Goal: Complete application form

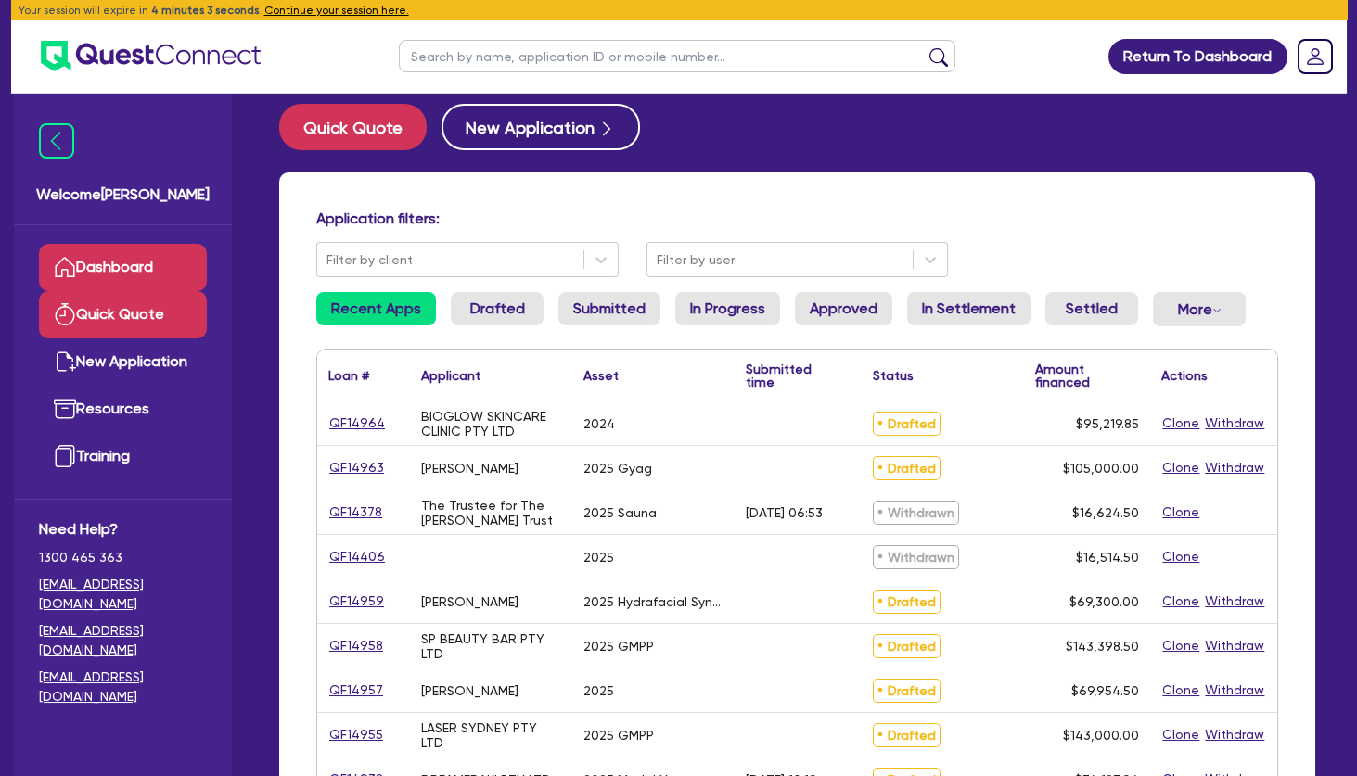
click at [121, 325] on link "Quick Quote" at bounding box center [123, 314] width 168 height 47
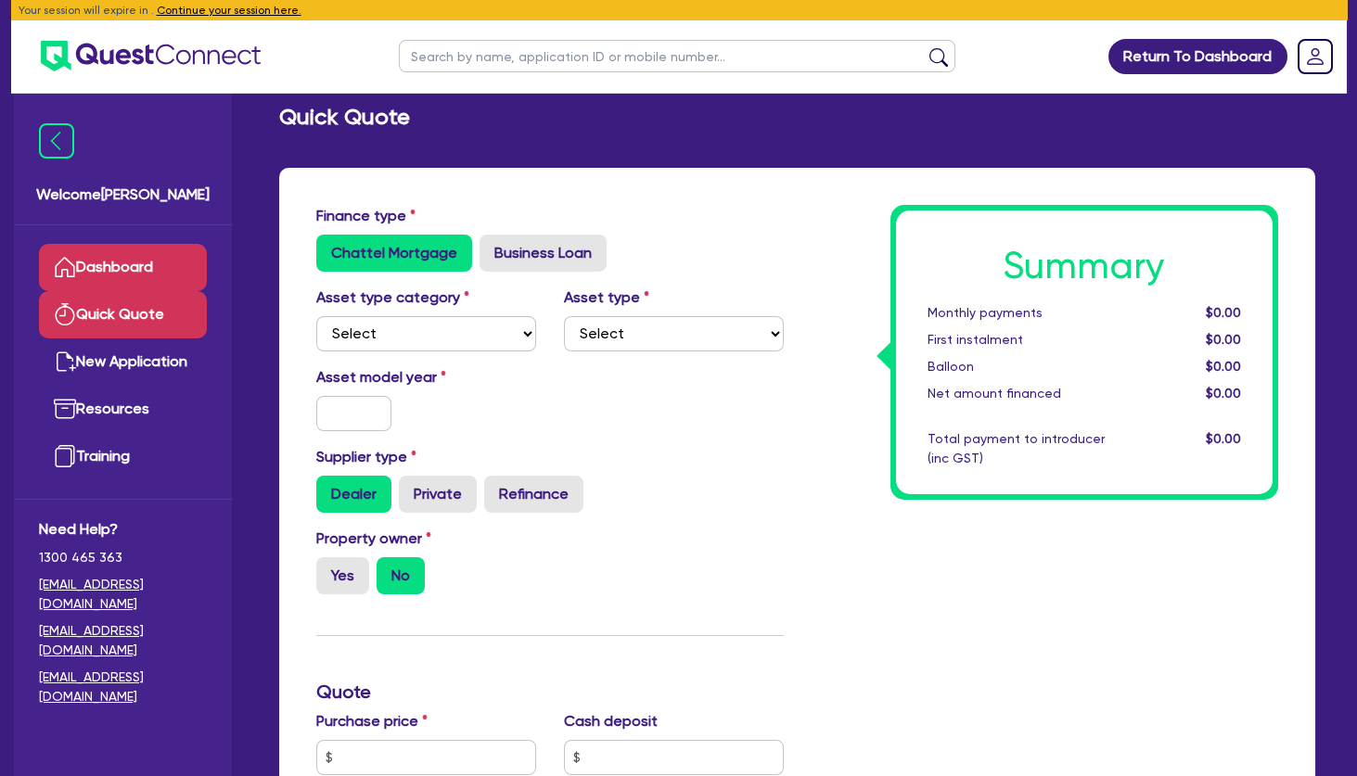
click at [122, 264] on link "Dashboard" at bounding box center [123, 267] width 168 height 47
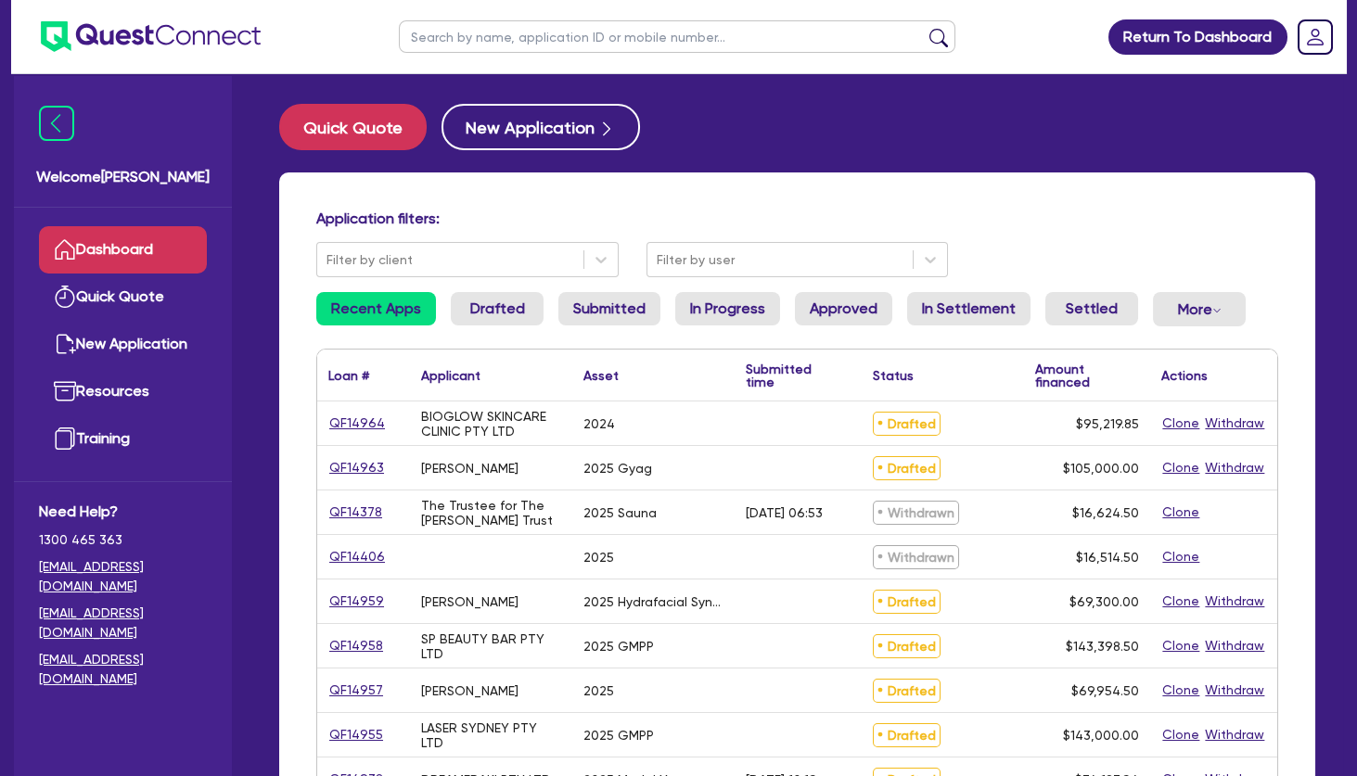
click at [699, 39] on input "text" at bounding box center [677, 36] width 557 height 32
type input "chi"
click at [924, 28] on button "submit" at bounding box center [939, 41] width 30 height 26
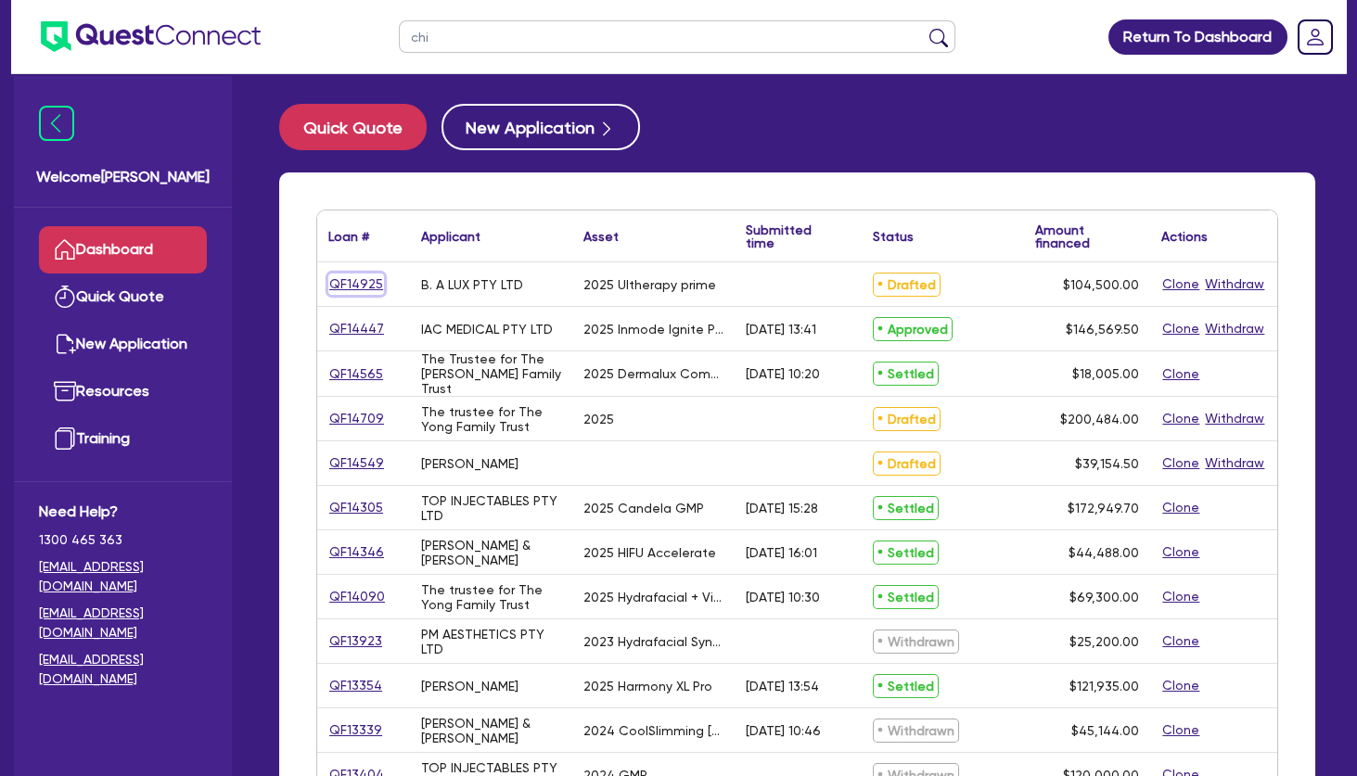
click at [359, 285] on link "QF14925" at bounding box center [356, 284] width 56 height 21
select select "TERTIARY_ASSETS"
select select "BEAUTY_EQUIPMENT"
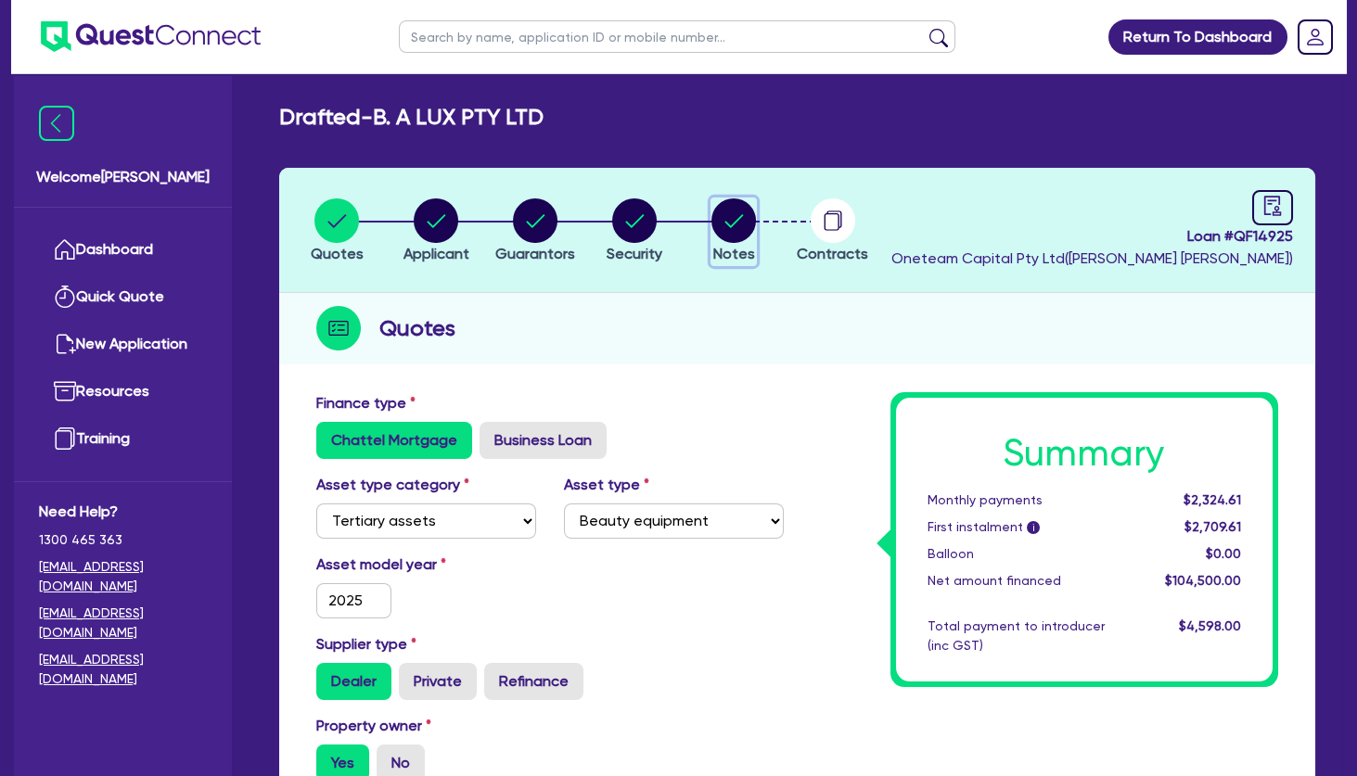
click at [725, 221] on circle "button" at bounding box center [734, 221] width 45 height 45
select select "Other"
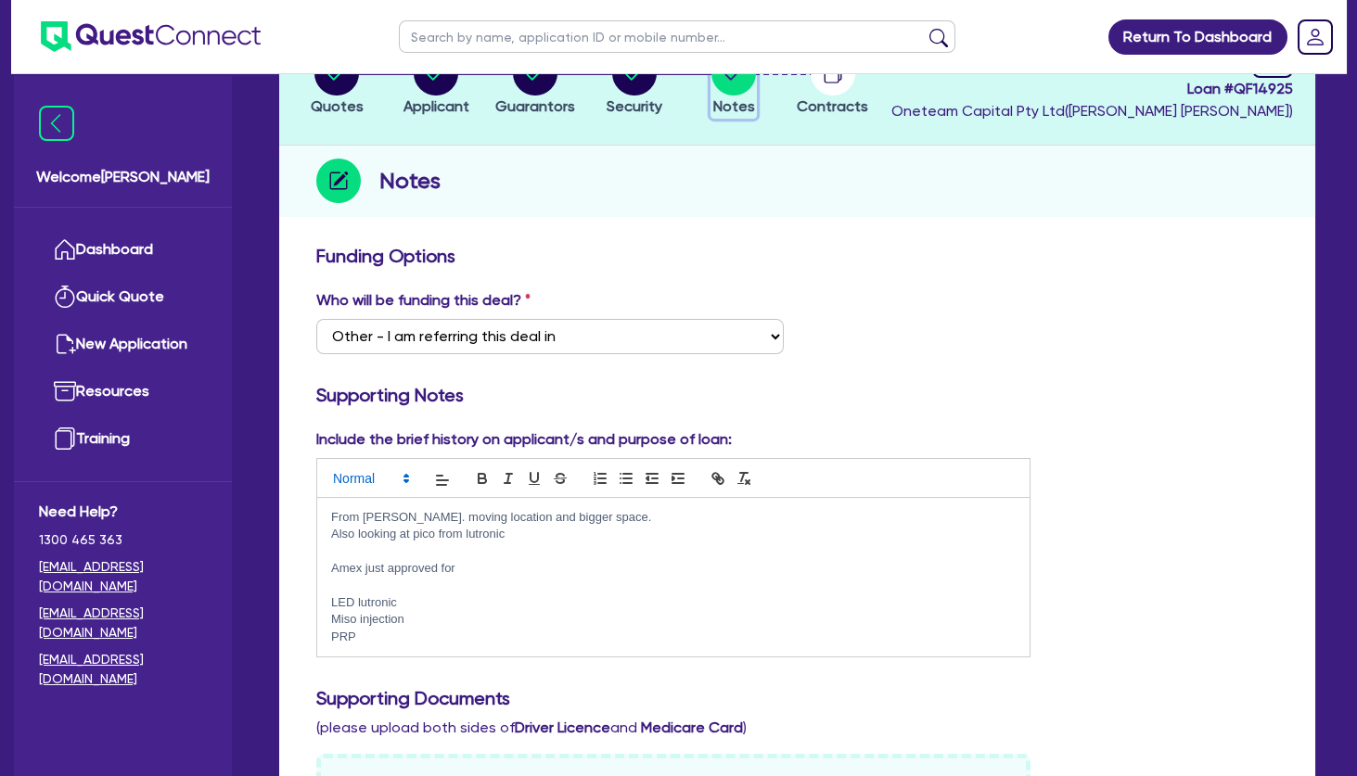
scroll to position [200, 0]
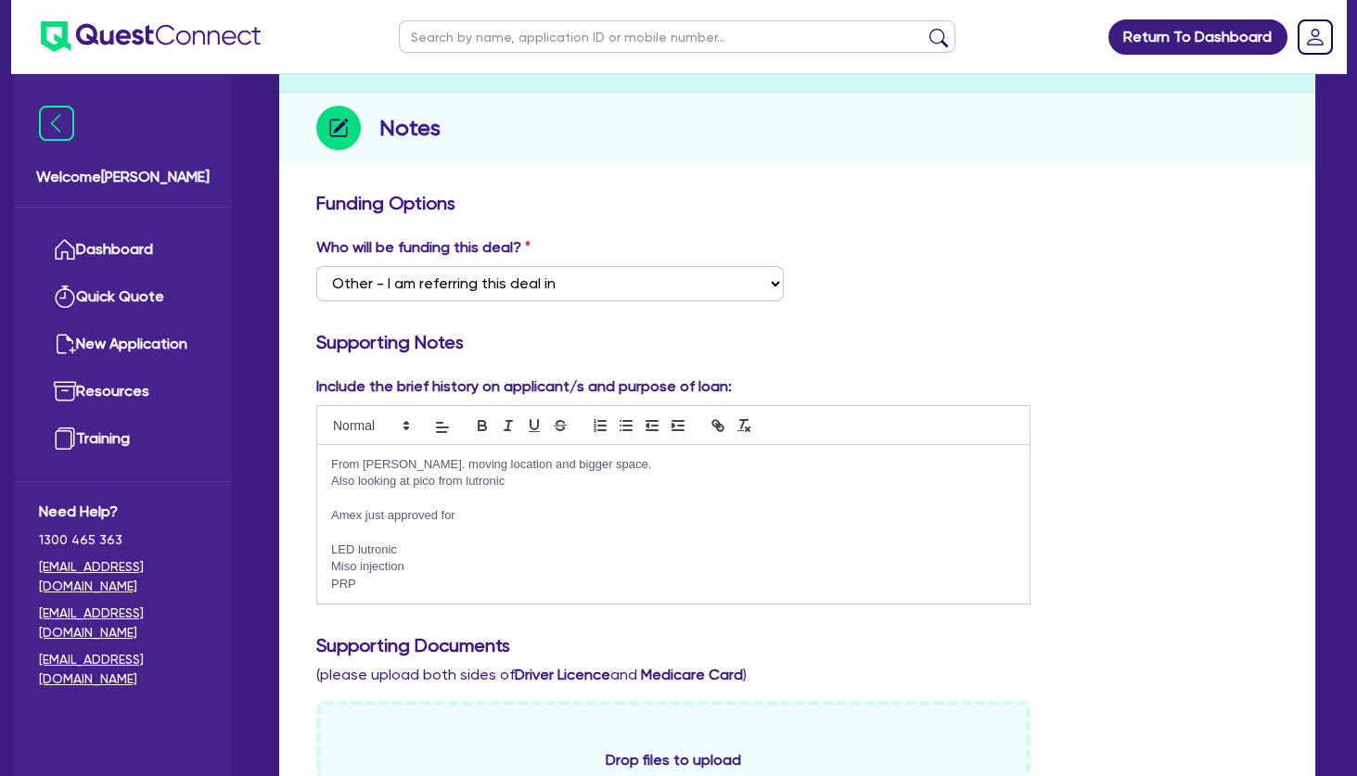
click at [409, 500] on p at bounding box center [673, 499] width 685 height 17
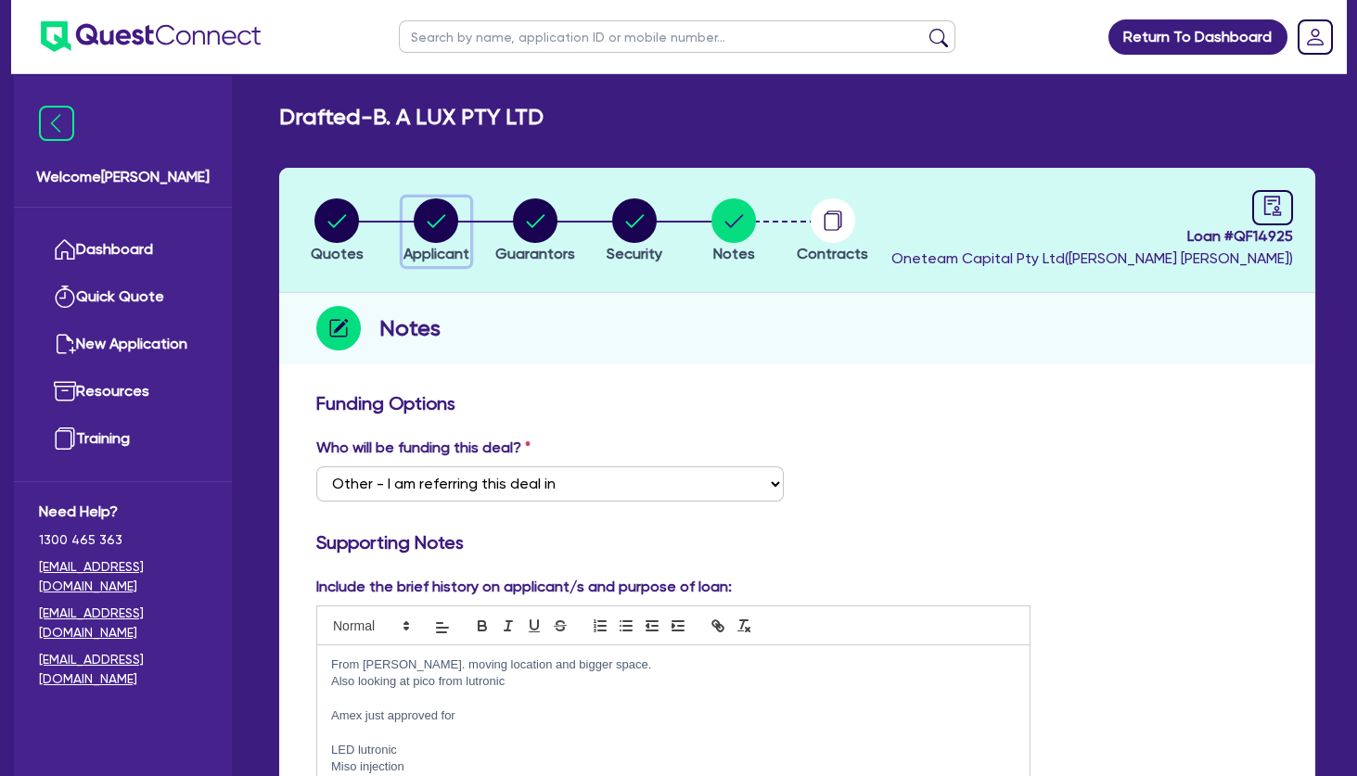
click at [437, 232] on circle "button" at bounding box center [436, 221] width 45 height 45
select select "COMPANY"
select select "HEALTH_BEAUTY"
select select "HAIR_BEAUTY_SALONS"
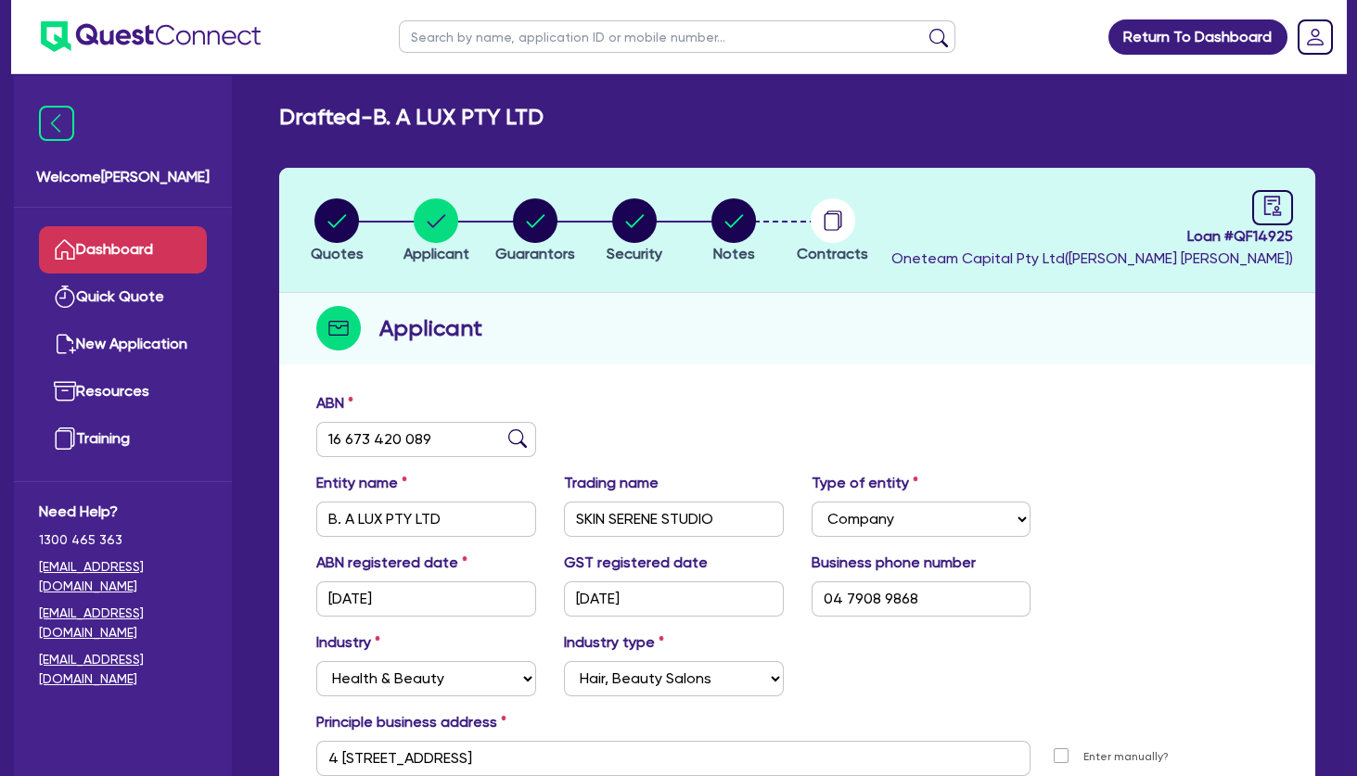
click at [149, 243] on link "Dashboard" at bounding box center [123, 249] width 168 height 47
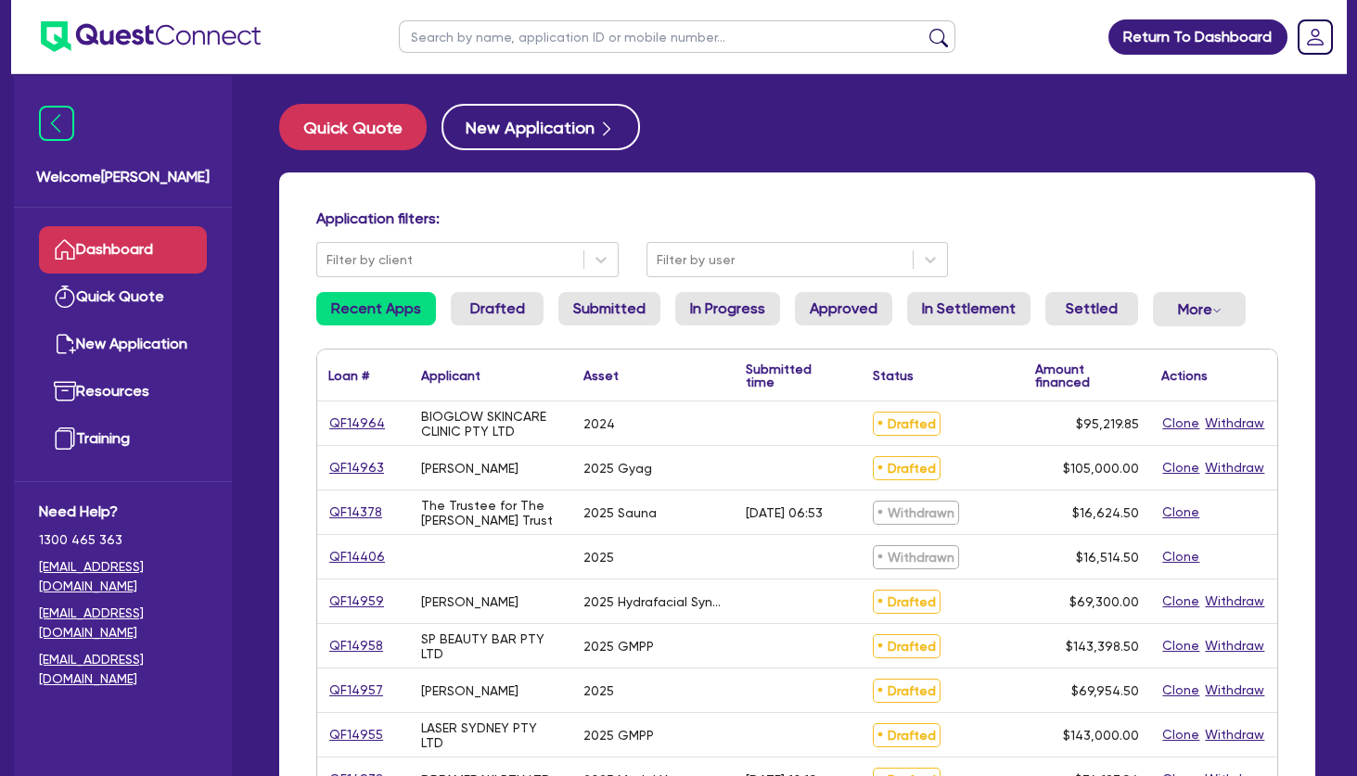
click at [498, 32] on input "text" at bounding box center [677, 36] width 557 height 32
type input "moose"
click at [924, 28] on button "submit" at bounding box center [939, 41] width 30 height 26
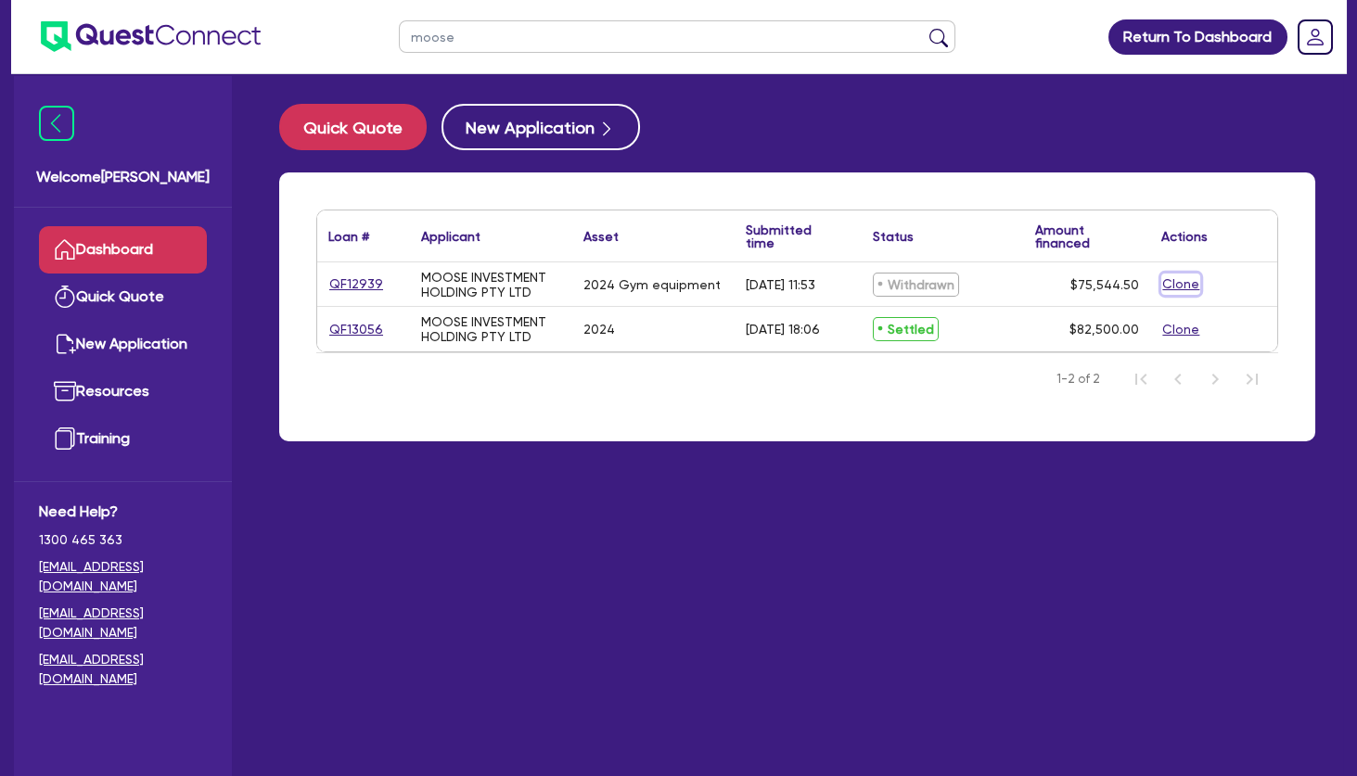
click at [1182, 285] on button "Clone" at bounding box center [1180, 284] width 39 height 21
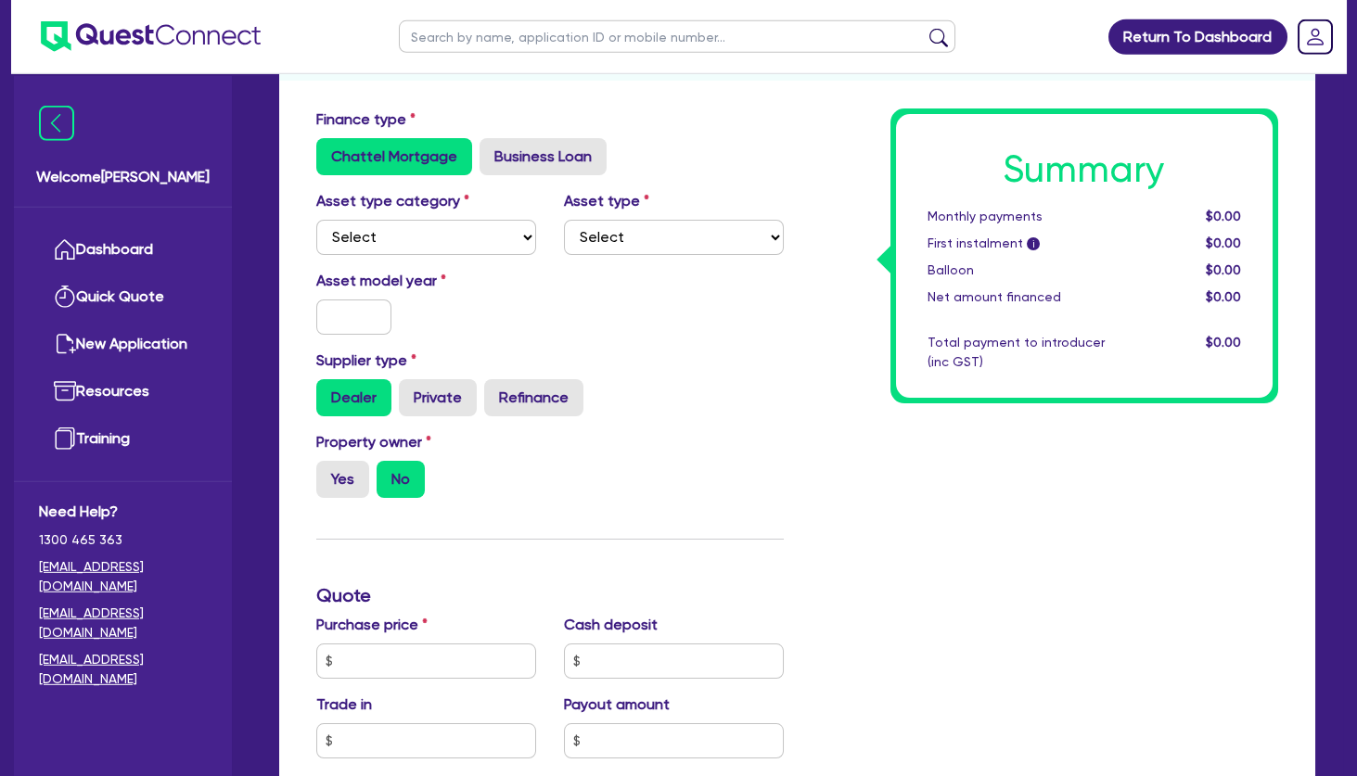
scroll to position [200, 0]
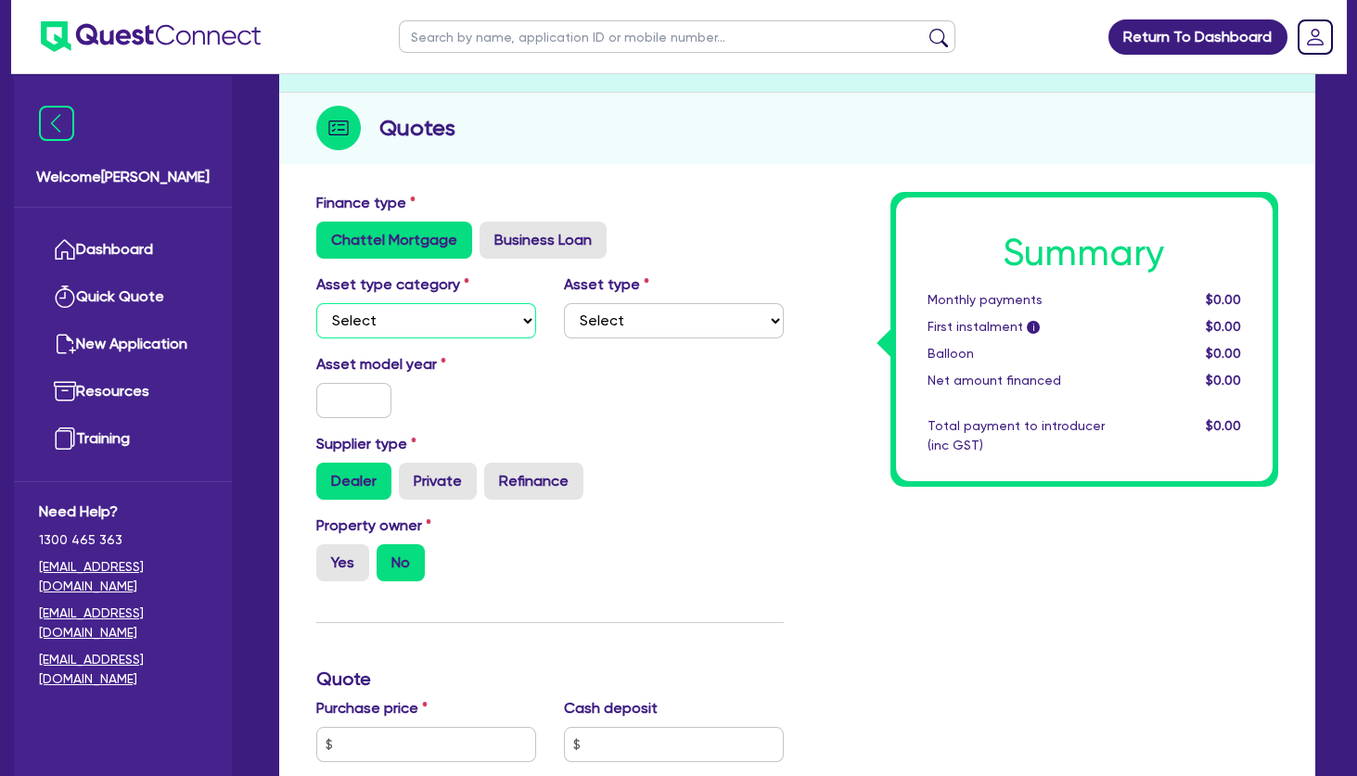
click at [316, 303] on select "Select Cars and light trucks Primary assets Secondary assets Tertiary assets" at bounding box center [426, 320] width 220 height 35
select select "TERTIARY_ASSETS"
click option "Tertiary assets" at bounding box center [0, 0] width 0 height 0
click at [564, 303] on select "Select Beauty equipment IT equipment IT software Watercraft Other" at bounding box center [674, 320] width 220 height 35
select select "OTHER_TERTIARY"
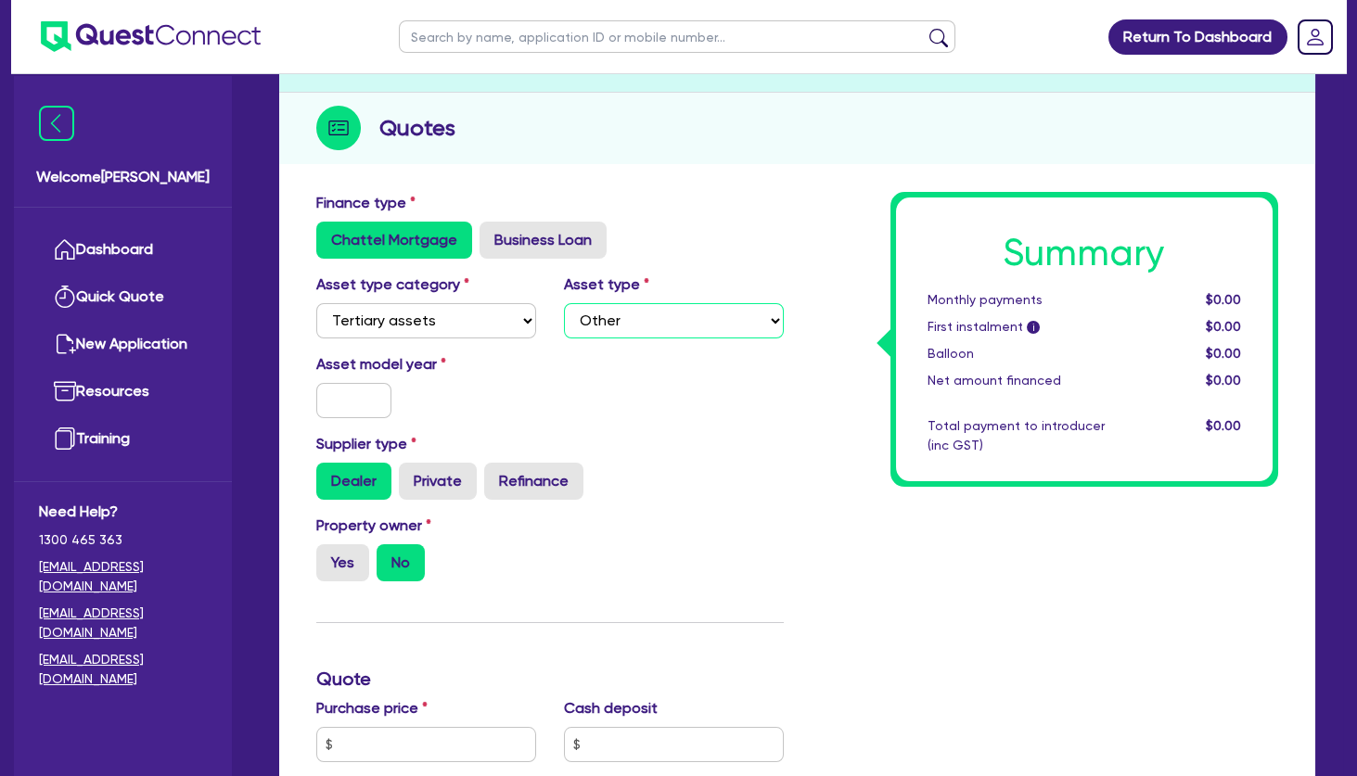
click option "Other" at bounding box center [0, 0] width 0 height 0
click at [347, 397] on input "text" at bounding box center [353, 400] width 75 height 35
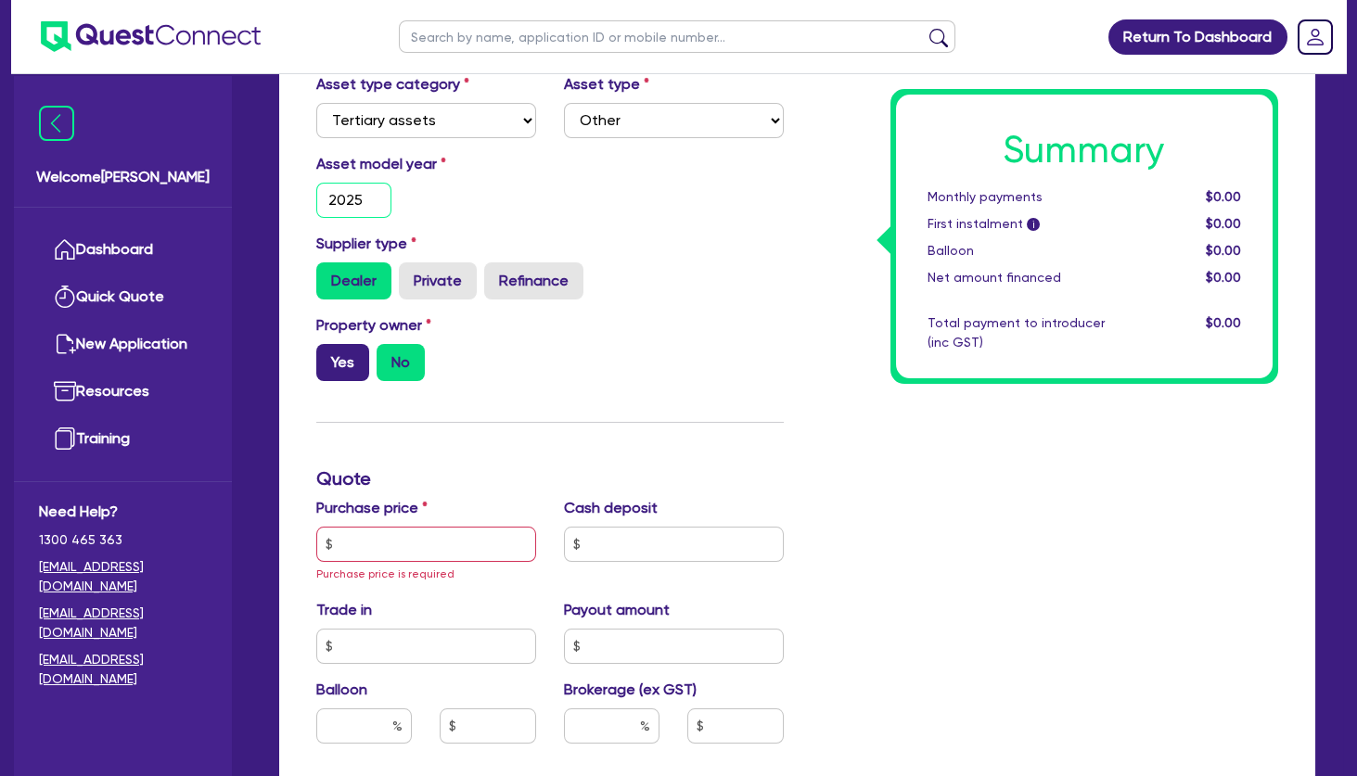
type input "2025"
click at [343, 358] on label "Yes" at bounding box center [342, 362] width 53 height 37
click at [328, 356] on input "Yes" at bounding box center [322, 350] width 12 height 12
radio input "true"
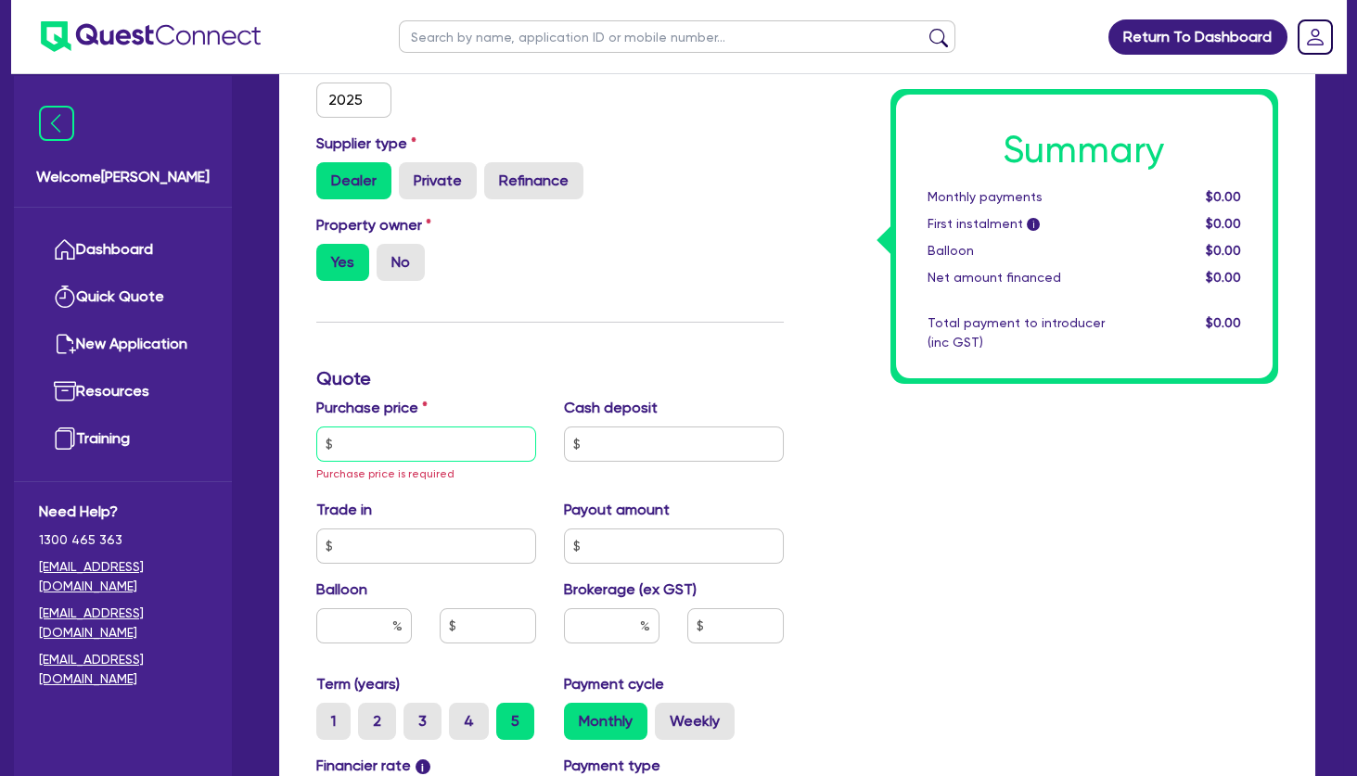
click at [417, 451] on input "text" at bounding box center [426, 444] width 220 height 35
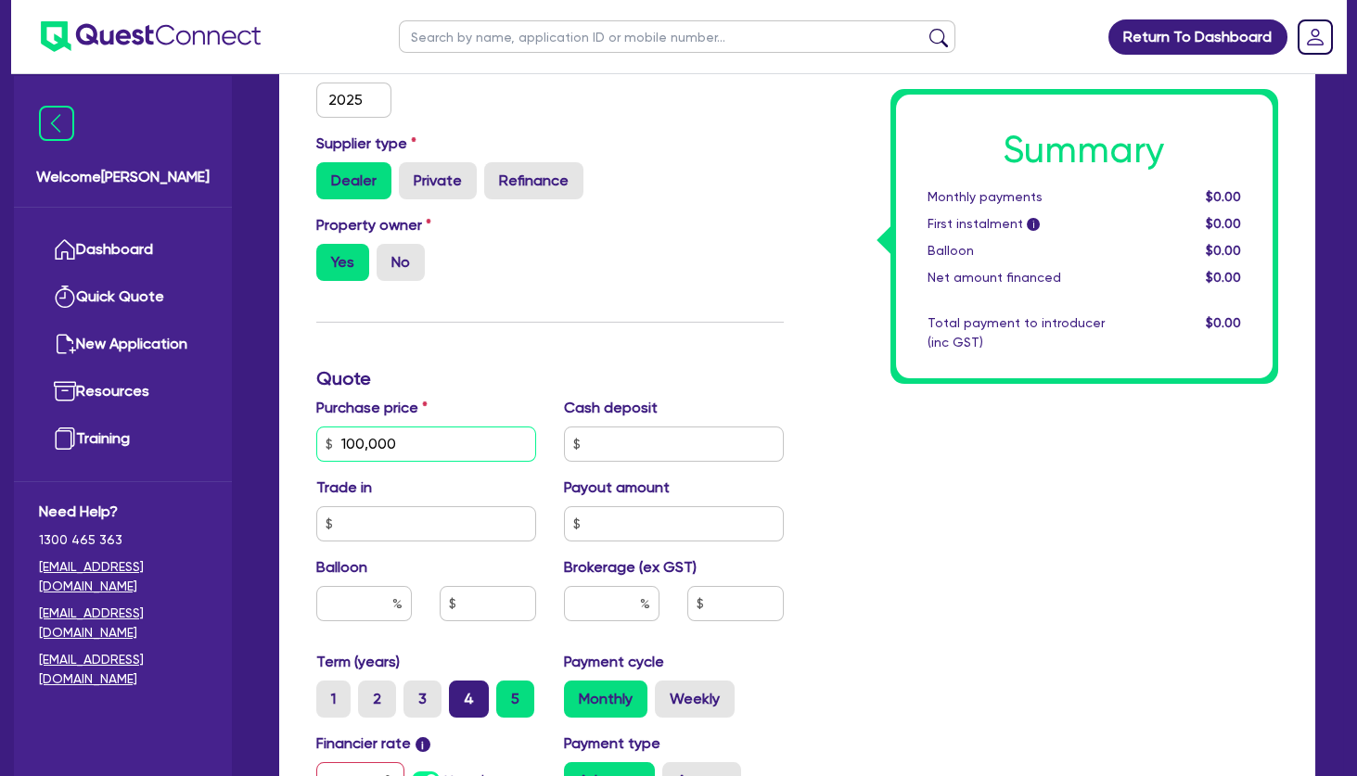
type input "100,000"
click at [474, 704] on label "4" at bounding box center [469, 699] width 40 height 37
click at [461, 693] on input "4" at bounding box center [455, 687] width 12 height 12
radio input "true"
click at [580, 600] on input "text" at bounding box center [612, 603] width 96 height 35
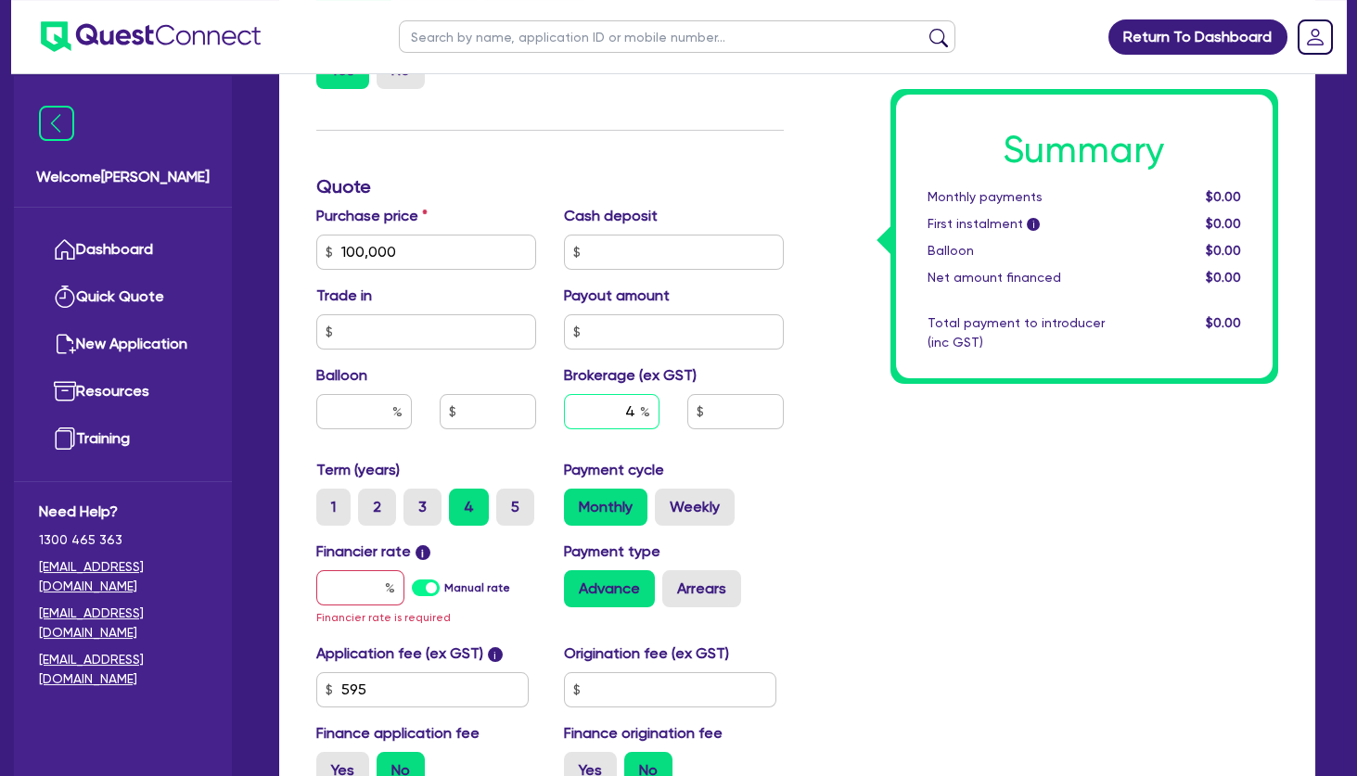
scroll to position [701, 0]
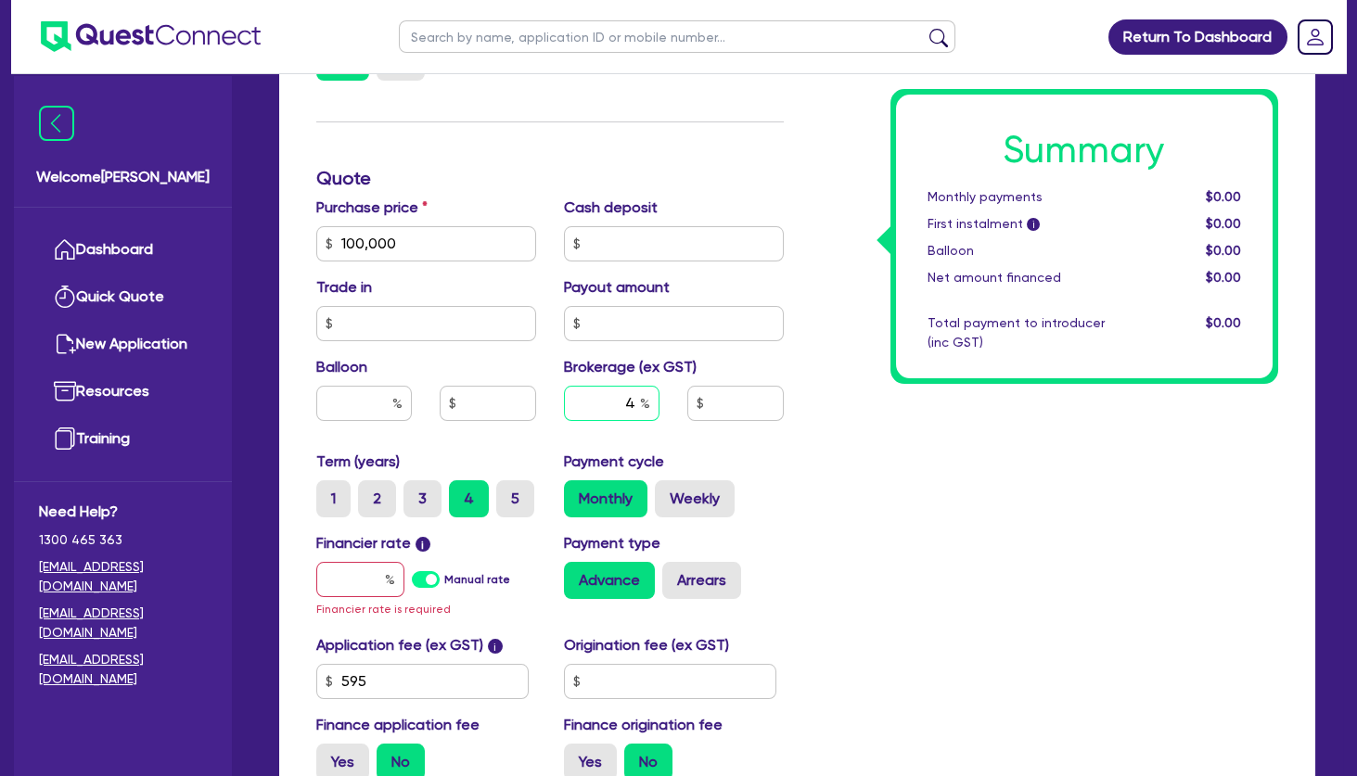
type input "4"
click at [353, 585] on input "text" at bounding box center [360, 579] width 88 height 35
type input "8"
type input "4,000"
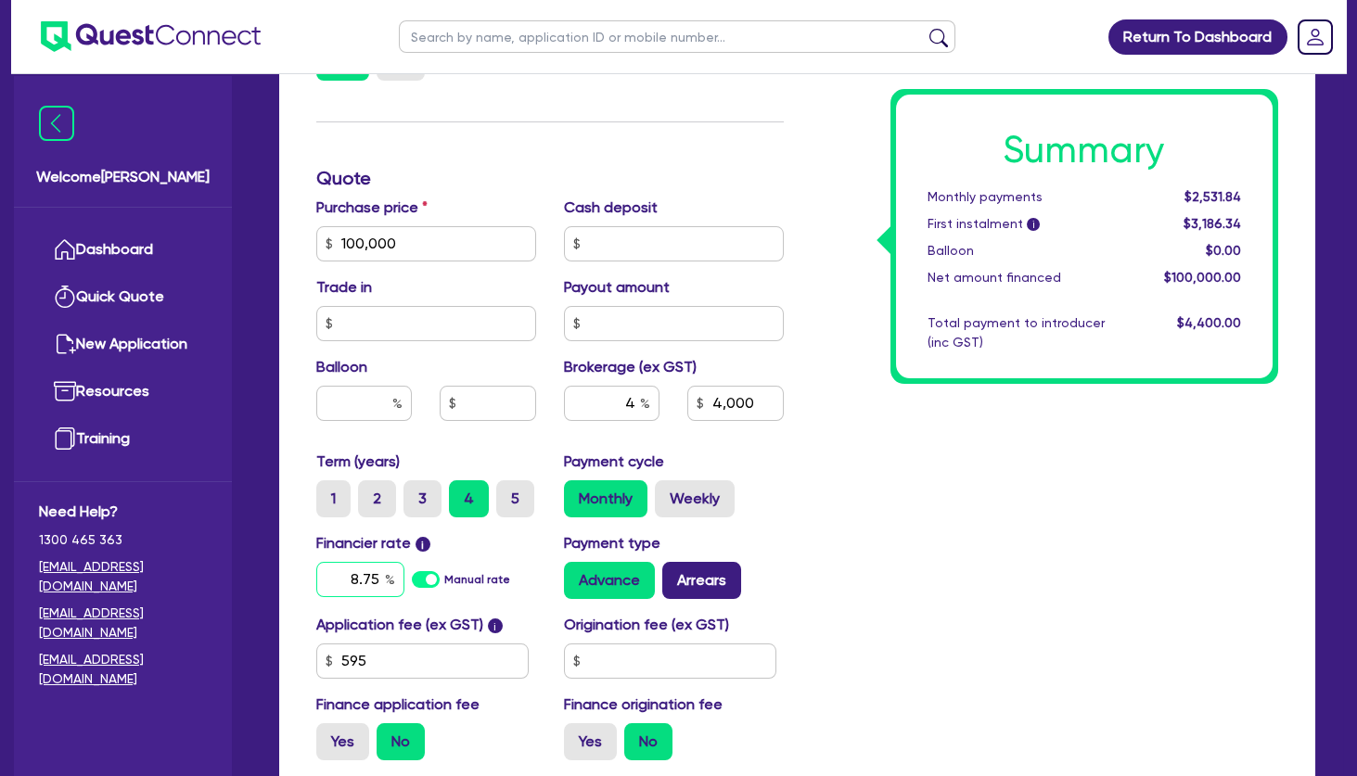
type input "8.75"
type input "4,000"
click at [724, 582] on label "Arrears" at bounding box center [701, 580] width 79 height 37
click at [674, 574] on input "Arrears" at bounding box center [668, 568] width 12 height 12
radio input "true"
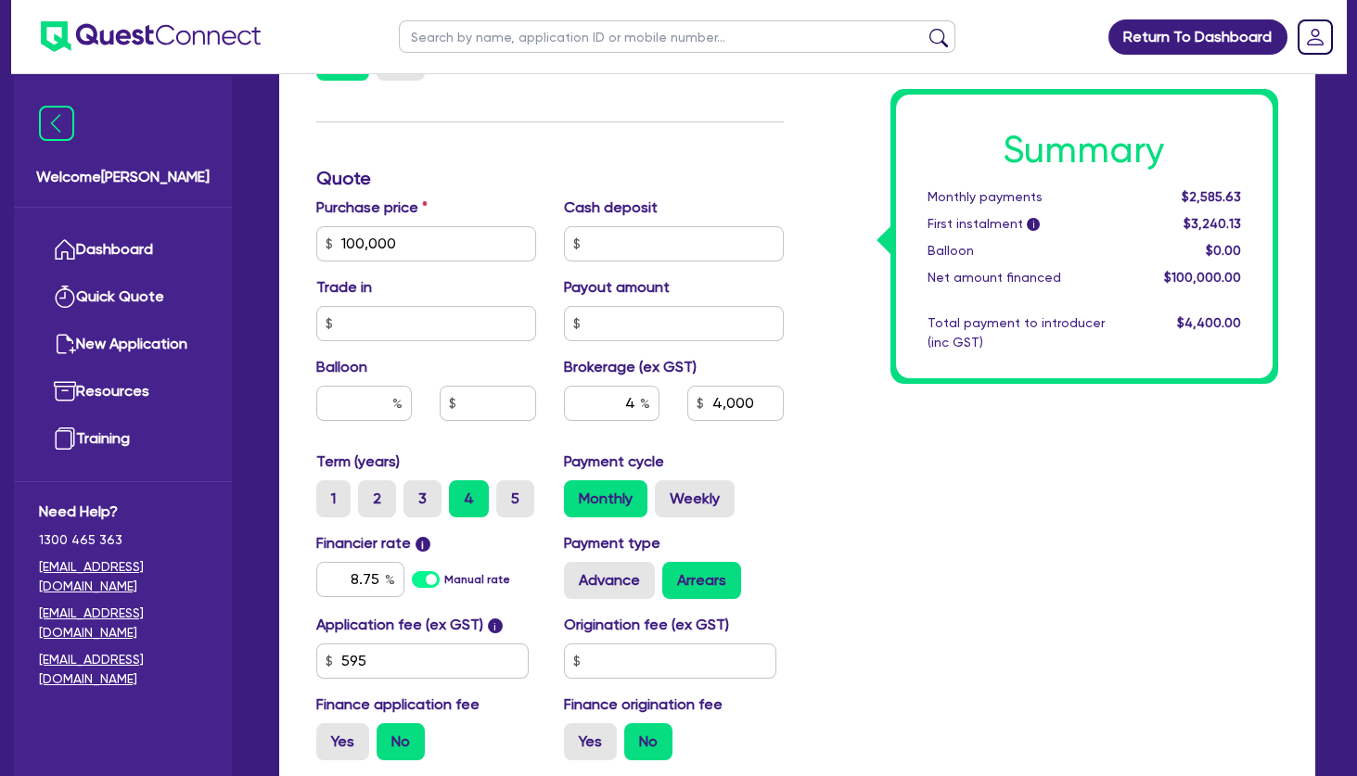
click at [853, 545] on div "Summary Monthly payments $2,585.63 First instalment i $3,240.13 Balloon $0.00 N…" at bounding box center [1045, 233] width 495 height 1084
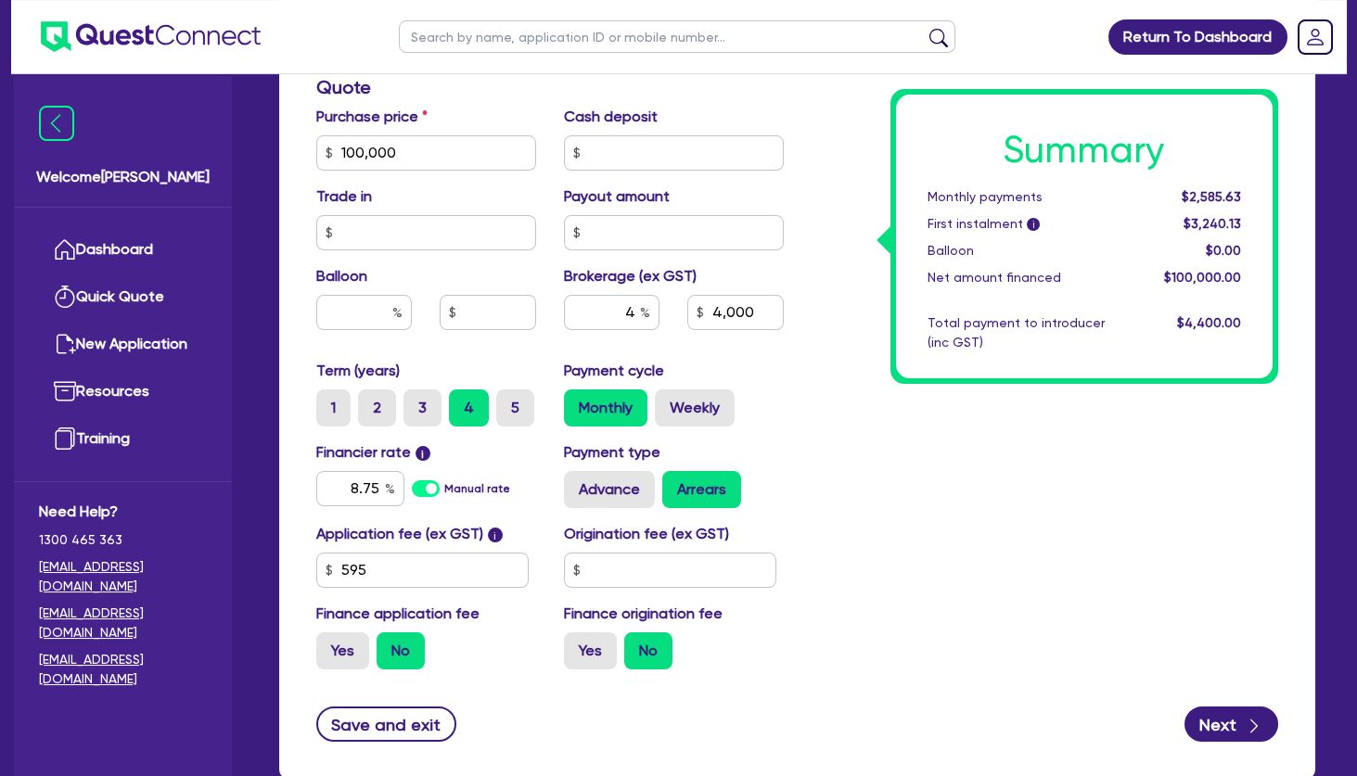
scroll to position [801, 0]
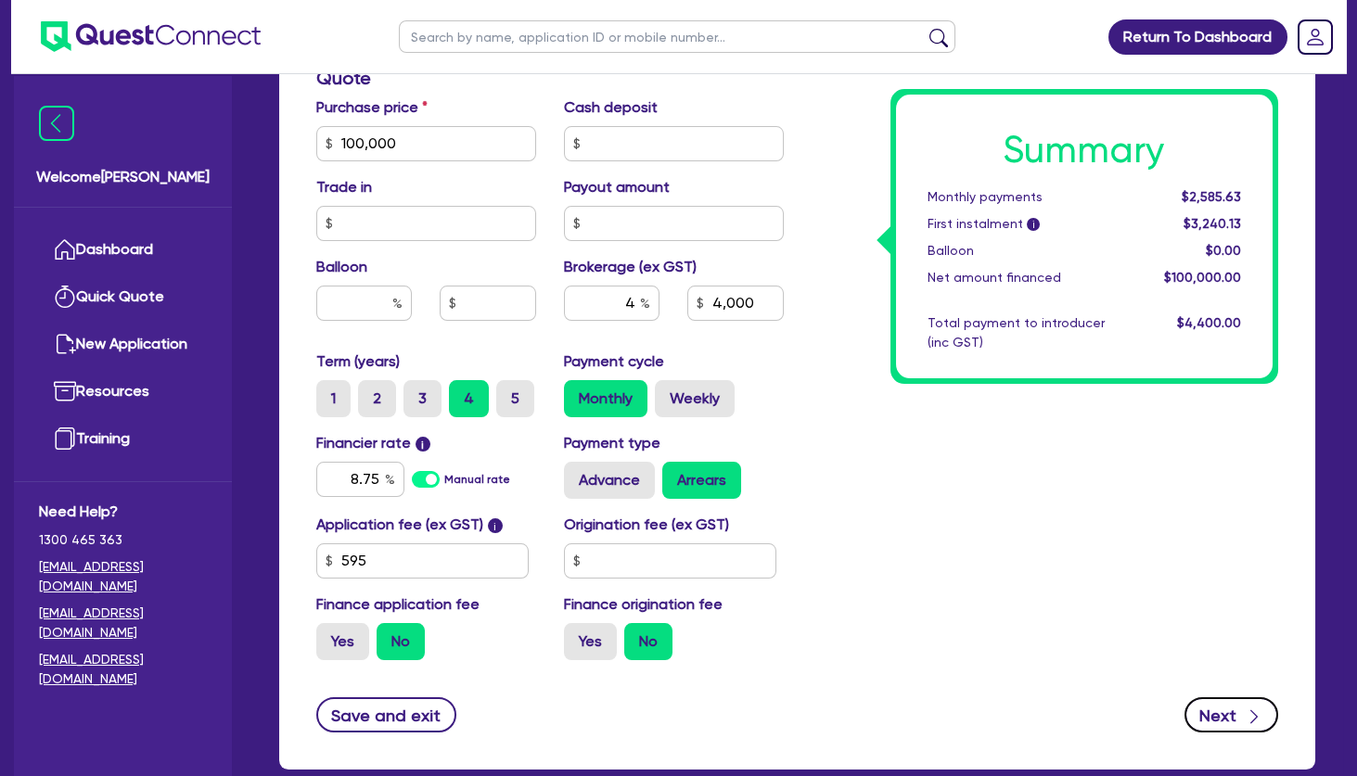
click at [1223, 709] on button "Next" at bounding box center [1232, 715] width 94 height 35
type input "4,000"
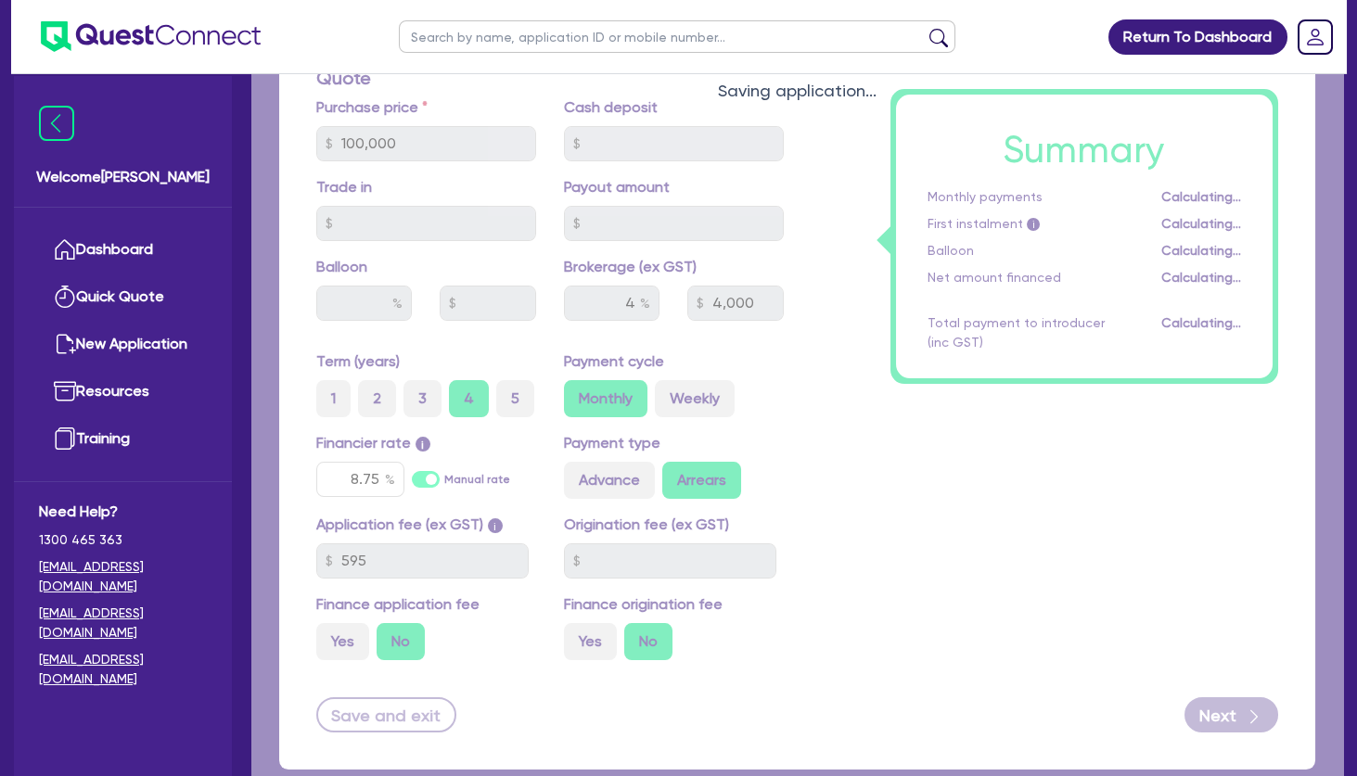
select select "COMPANY"
select select "HEALTH_BEAUTY"
select select "OTHER_HEALTH_BEAUTY"
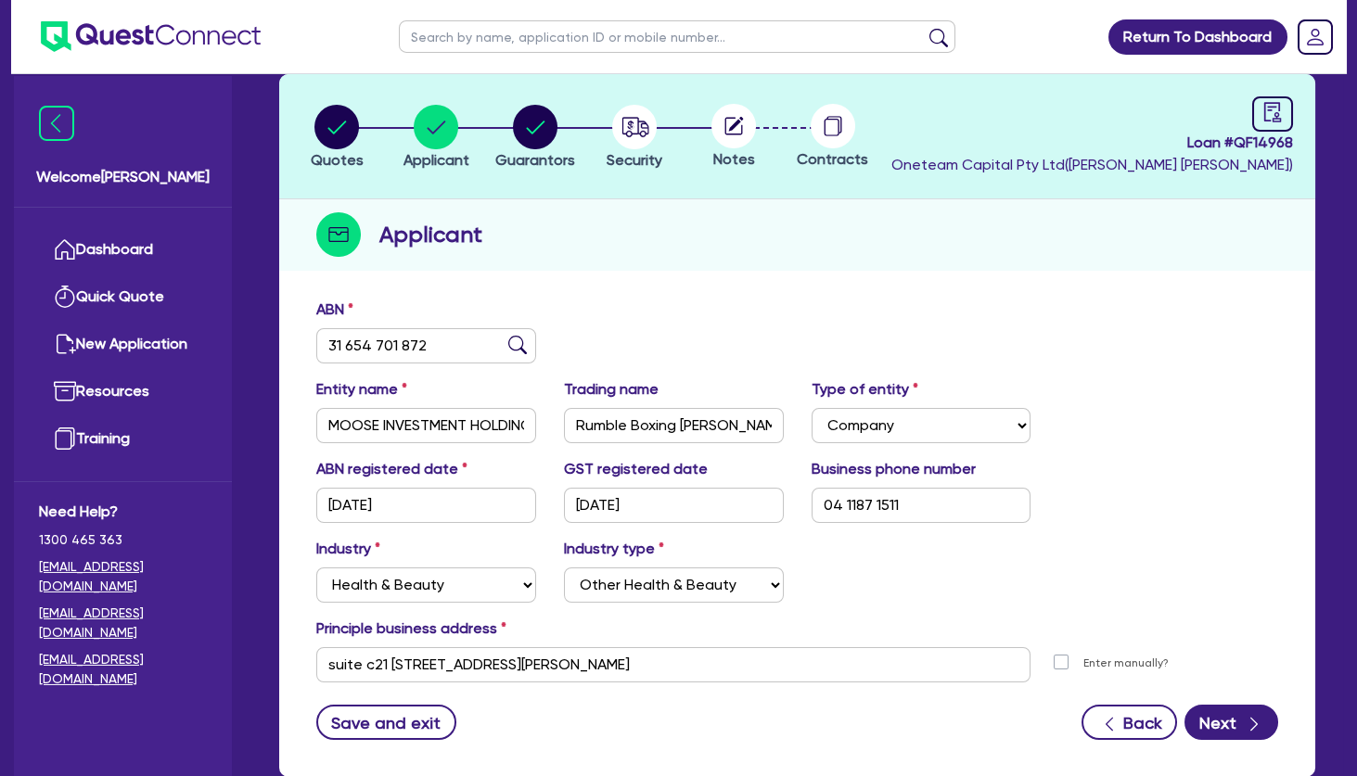
scroll to position [200, 0]
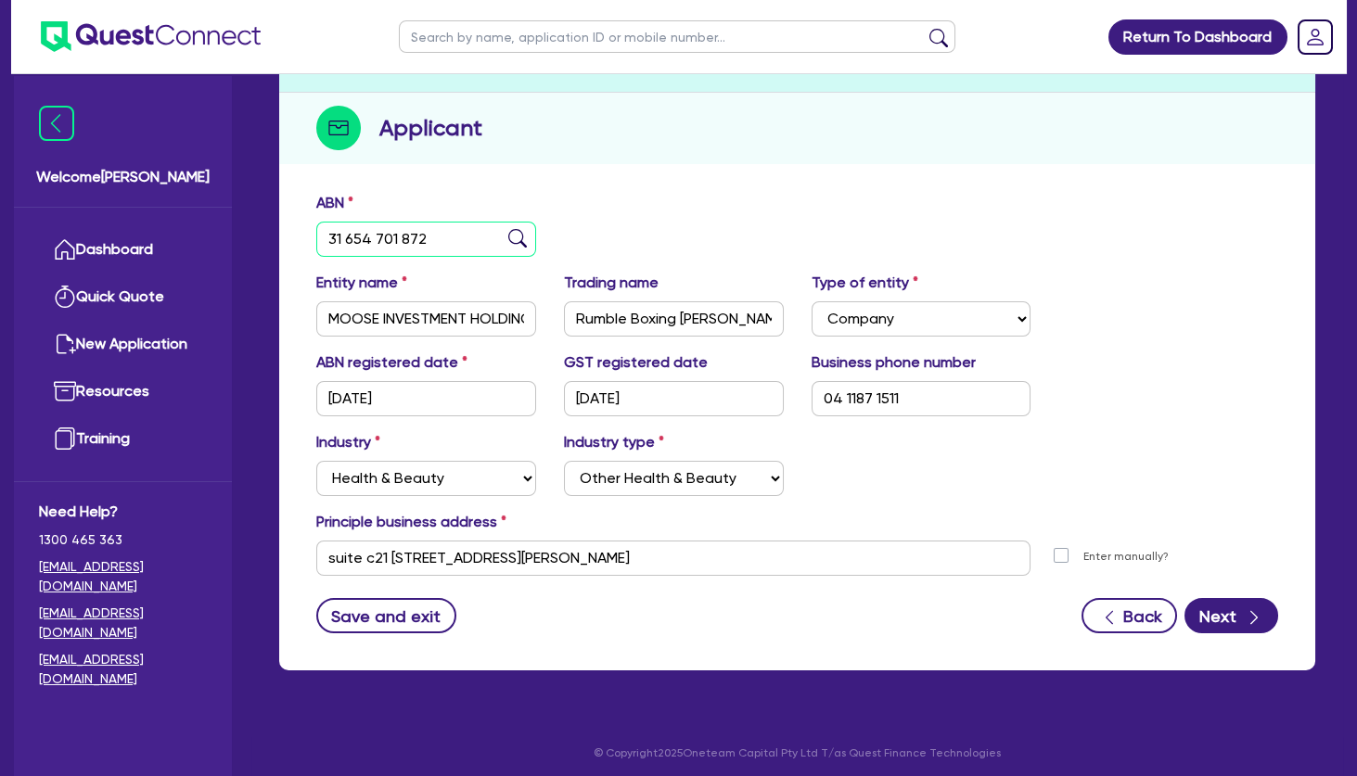
click at [404, 230] on input "31 654 701 872" at bounding box center [426, 239] width 220 height 35
click at [788, 193] on div "ABN 31 654 701 872" at bounding box center [797, 232] width 990 height 80
click at [1248, 614] on icon "button" at bounding box center [1254, 618] width 19 height 19
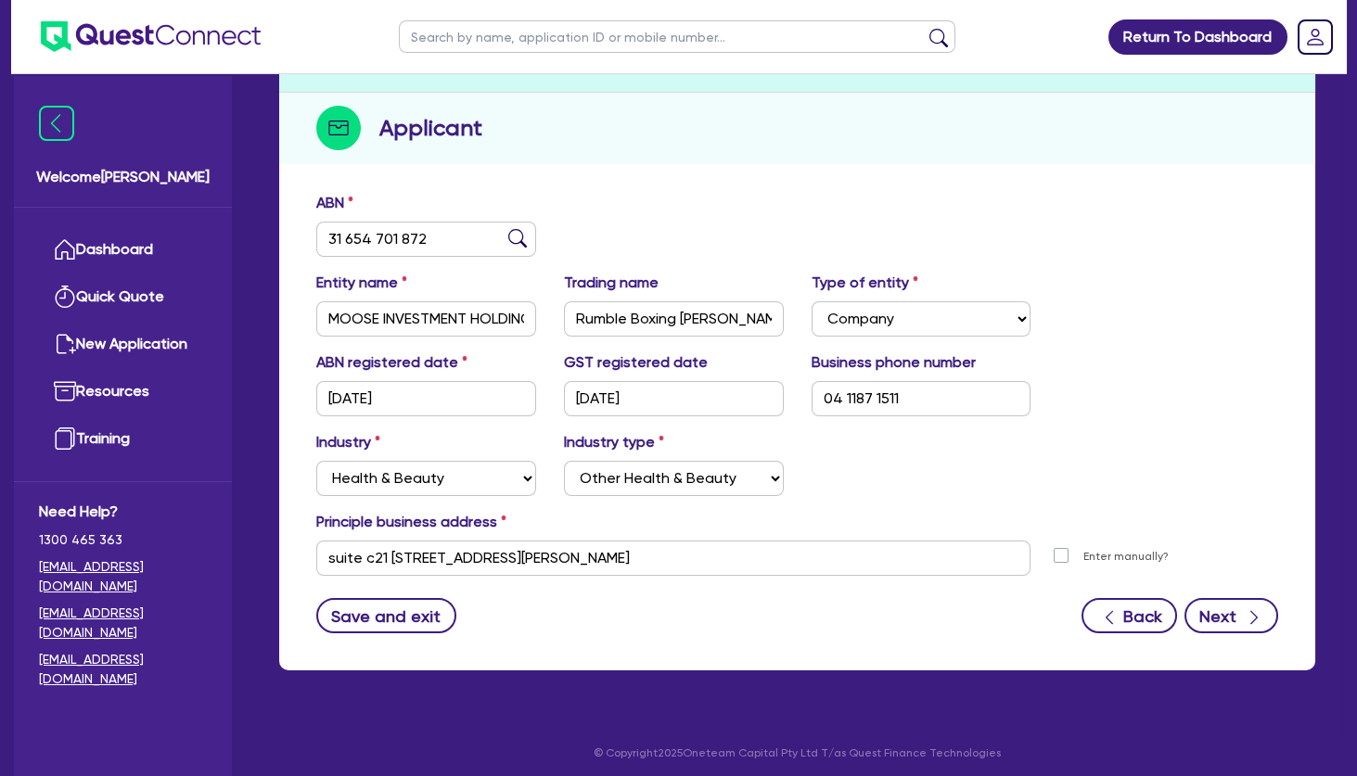
select select "MR"
select select "[GEOGRAPHIC_DATA]"
select select "MARRIED"
select select "INVESTMENT_PROPERTY"
select select "EQUIPMENT_LOAN"
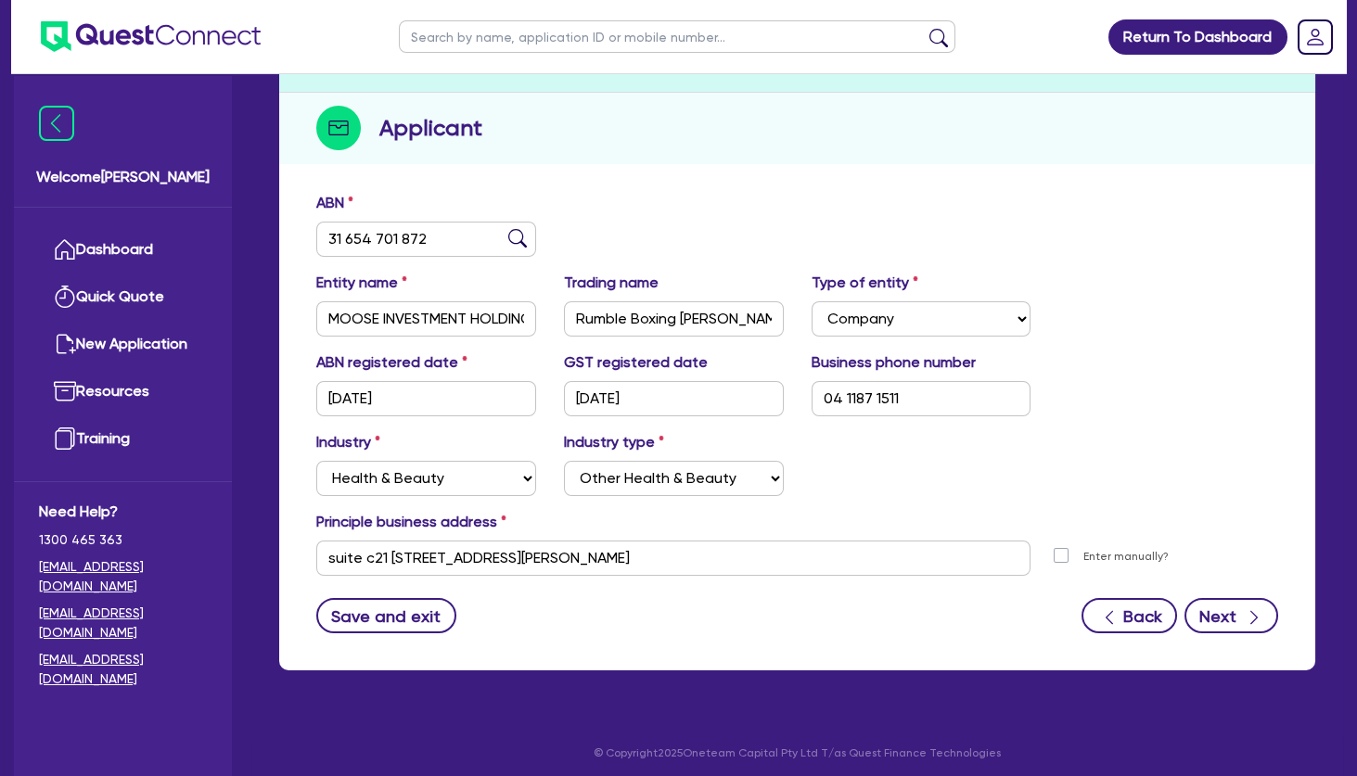
select select "MRS"
select select "MARRIED"
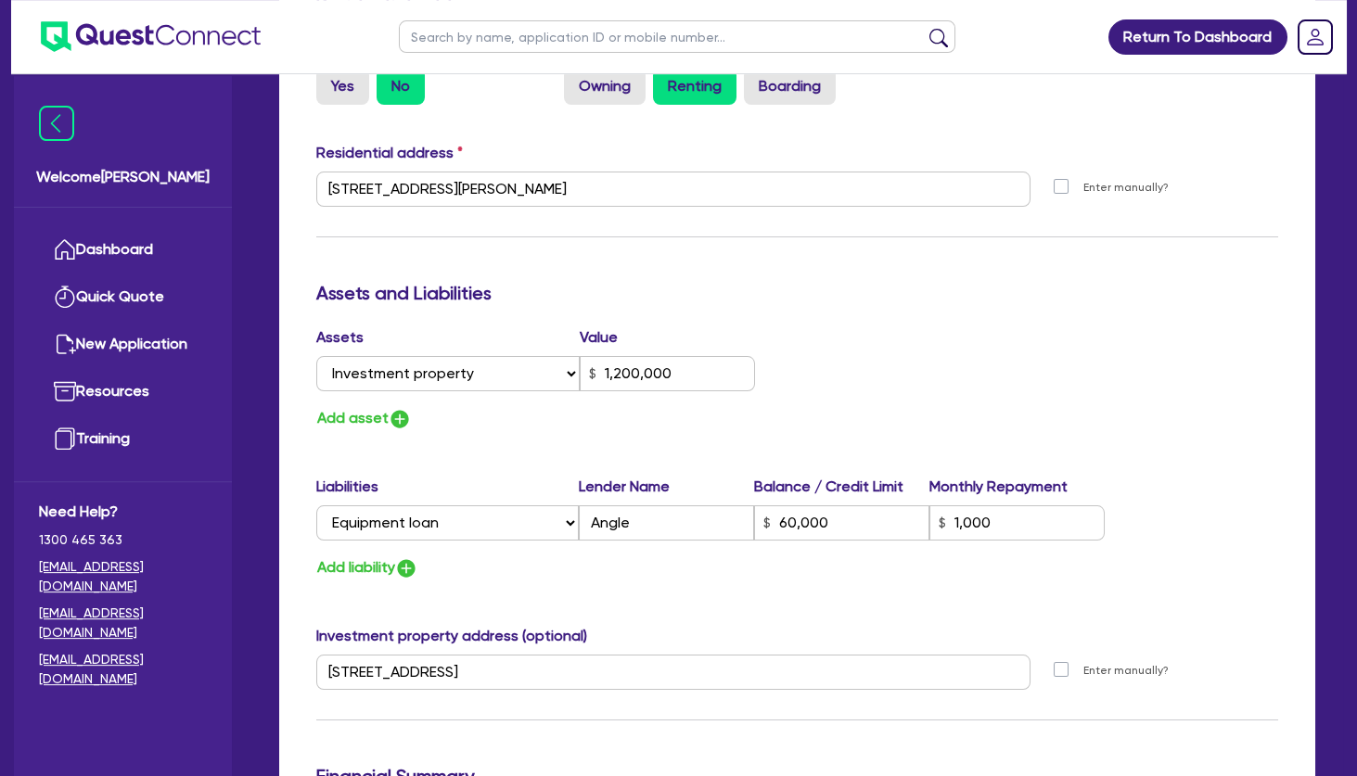
scroll to position [902, 0]
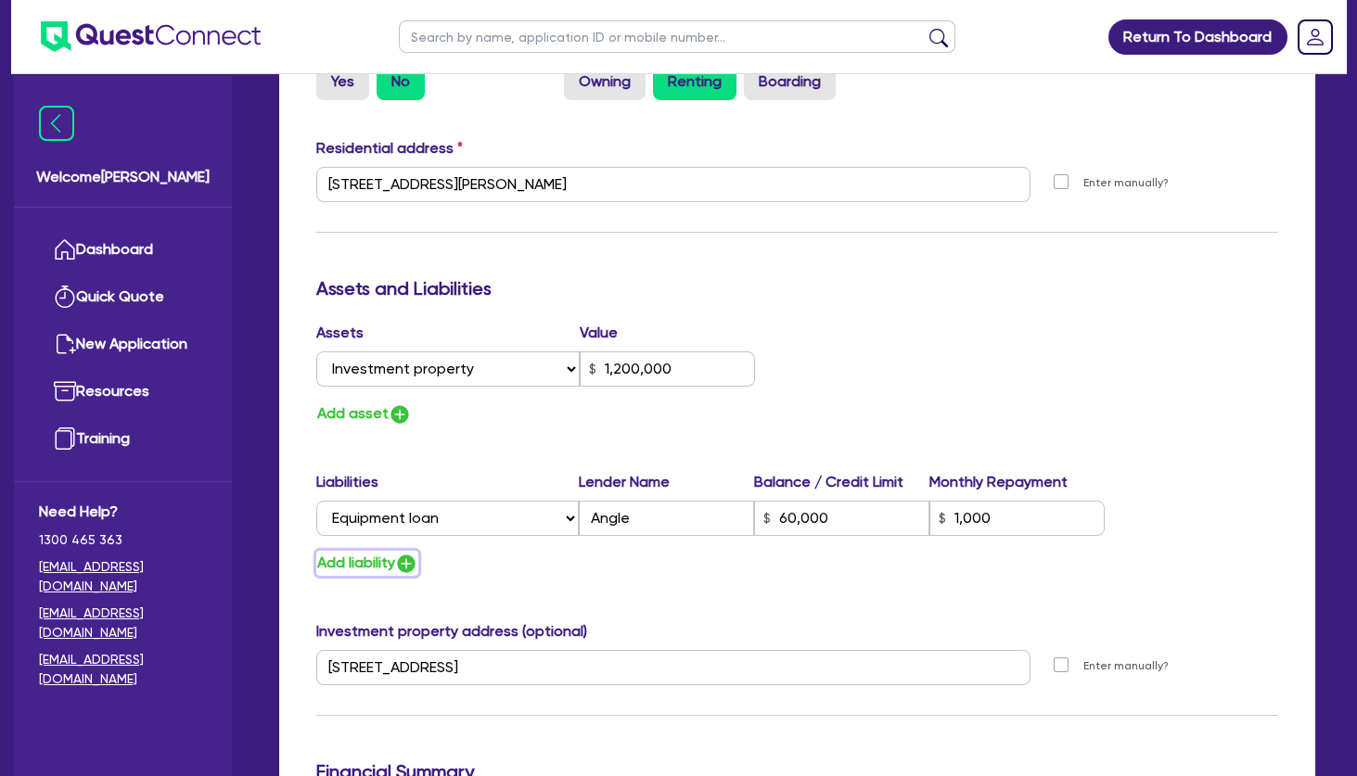
click at [365, 558] on button "Add liability" at bounding box center [367, 563] width 102 height 25
type input "2"
type input "0411 871 511"
type input "1,200,000"
type input "60,000"
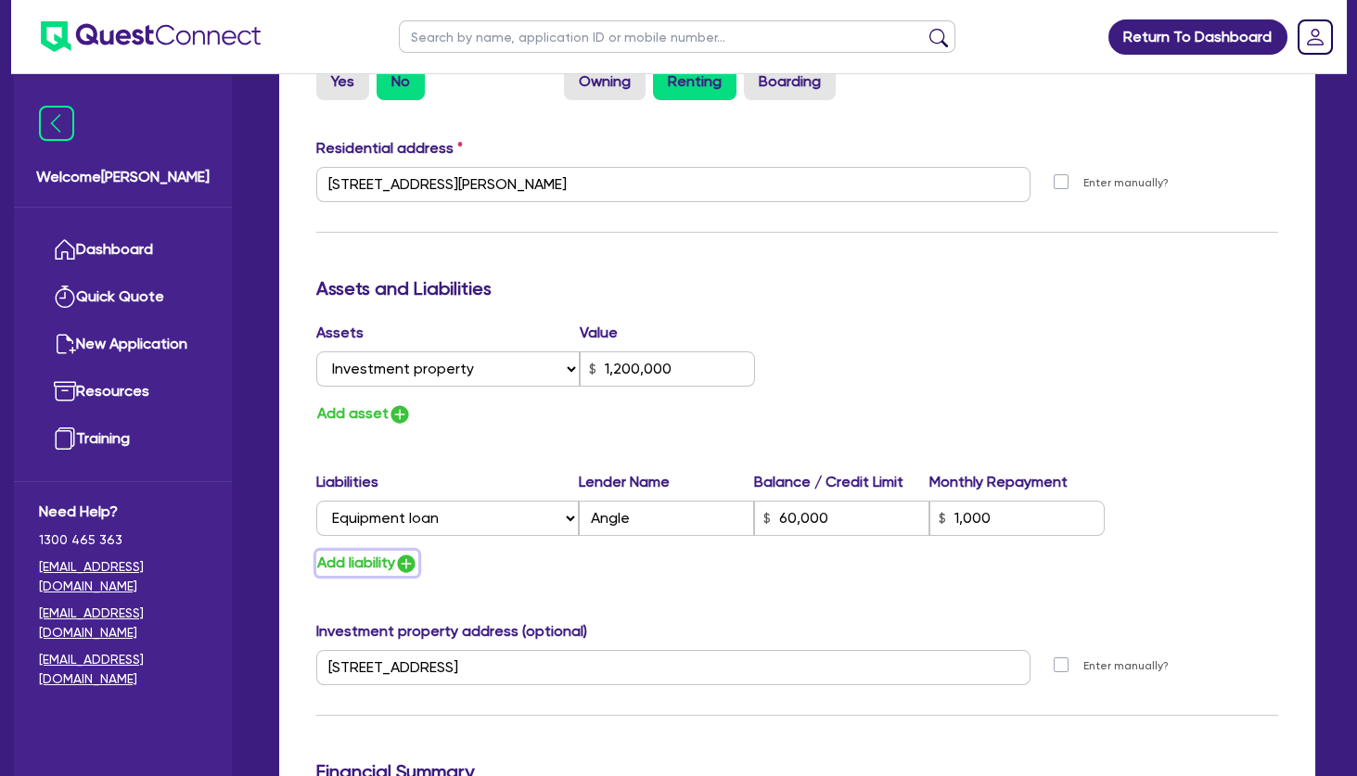
type input "1,000"
type input "2"
type input "0425316047"
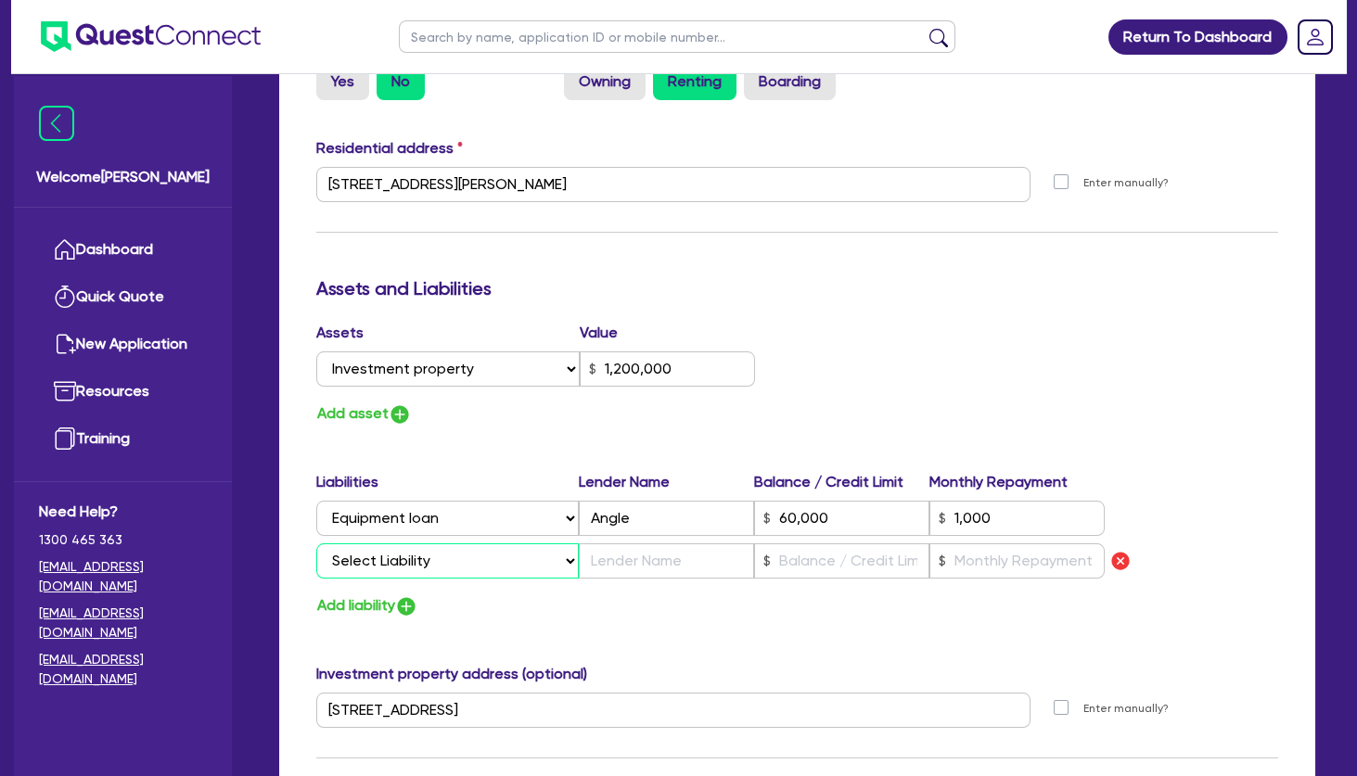
click at [316, 544] on select "Select Liability Credit card Mortgage Investment property loan Vehicle loan Tru…" at bounding box center [447, 561] width 263 height 35
select select "EQUIPMENT_LOAN"
click option "Equipment loan" at bounding box center [0, 0] width 0 height 0
type input "2"
type input "0411 871 511"
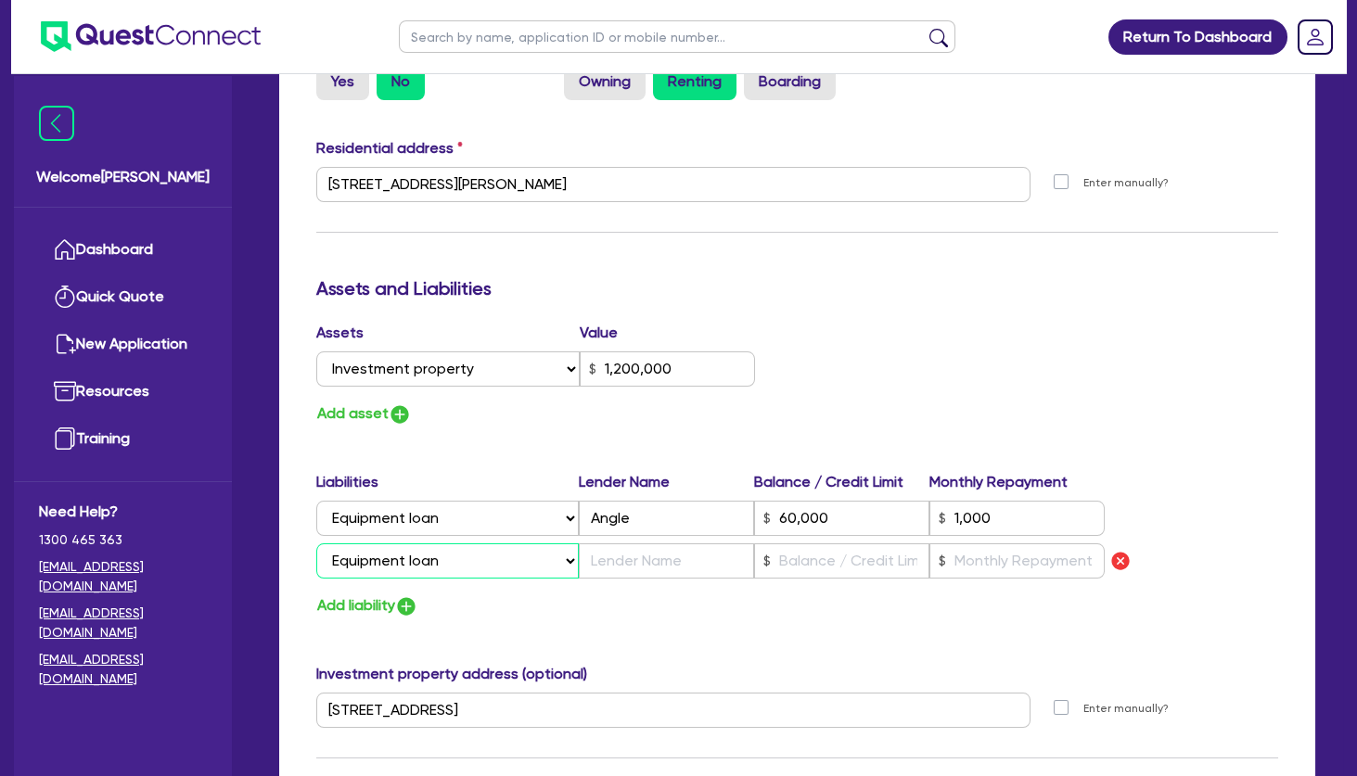
type input "1,200,000"
type input "60,000"
type input "1,000"
type input "2"
type input "0425316047"
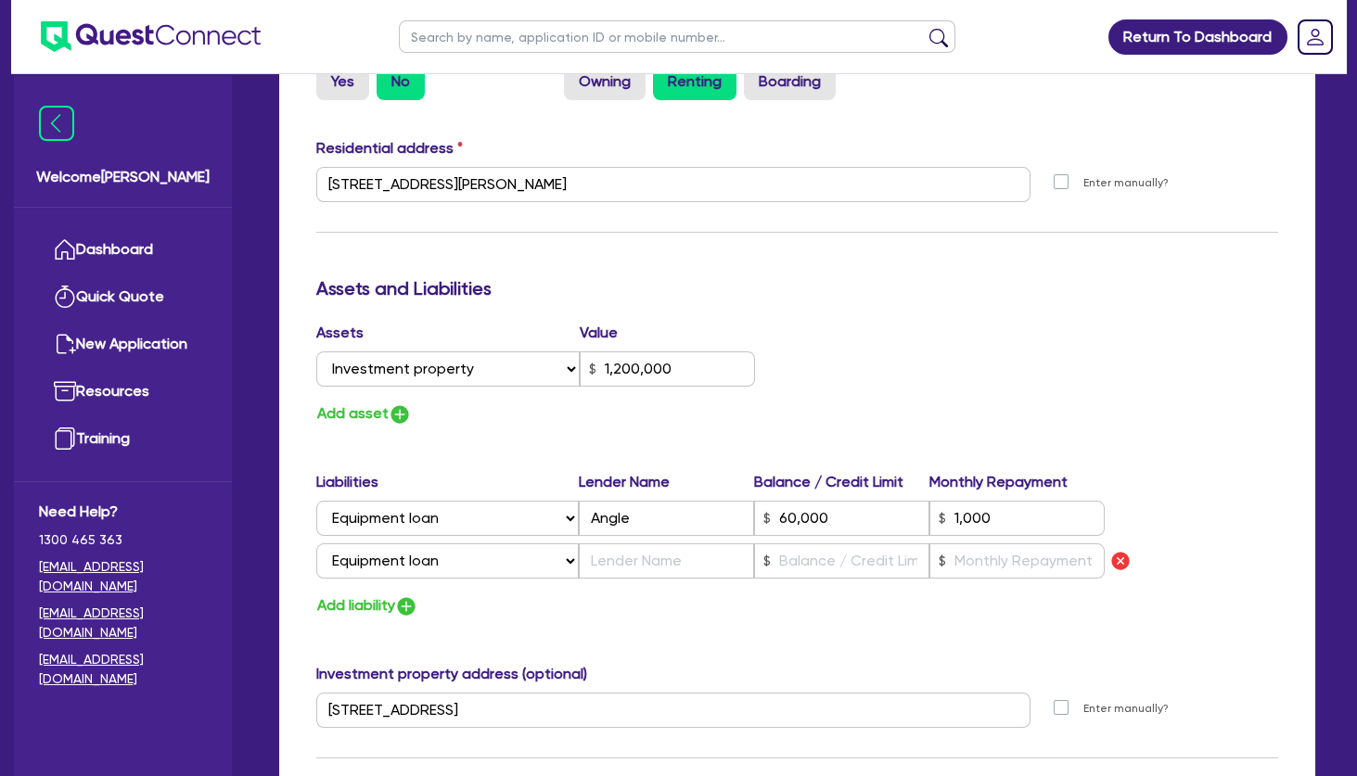
click at [363, 592] on div "Liabilities Lender Name Balance / Credit Limit Monthly Repayment Select Liabili…" at bounding box center [797, 544] width 990 height 147
click at [365, 602] on button "Add liability" at bounding box center [367, 606] width 102 height 25
type input "2"
type input "0411 871 511"
type input "1,200,000"
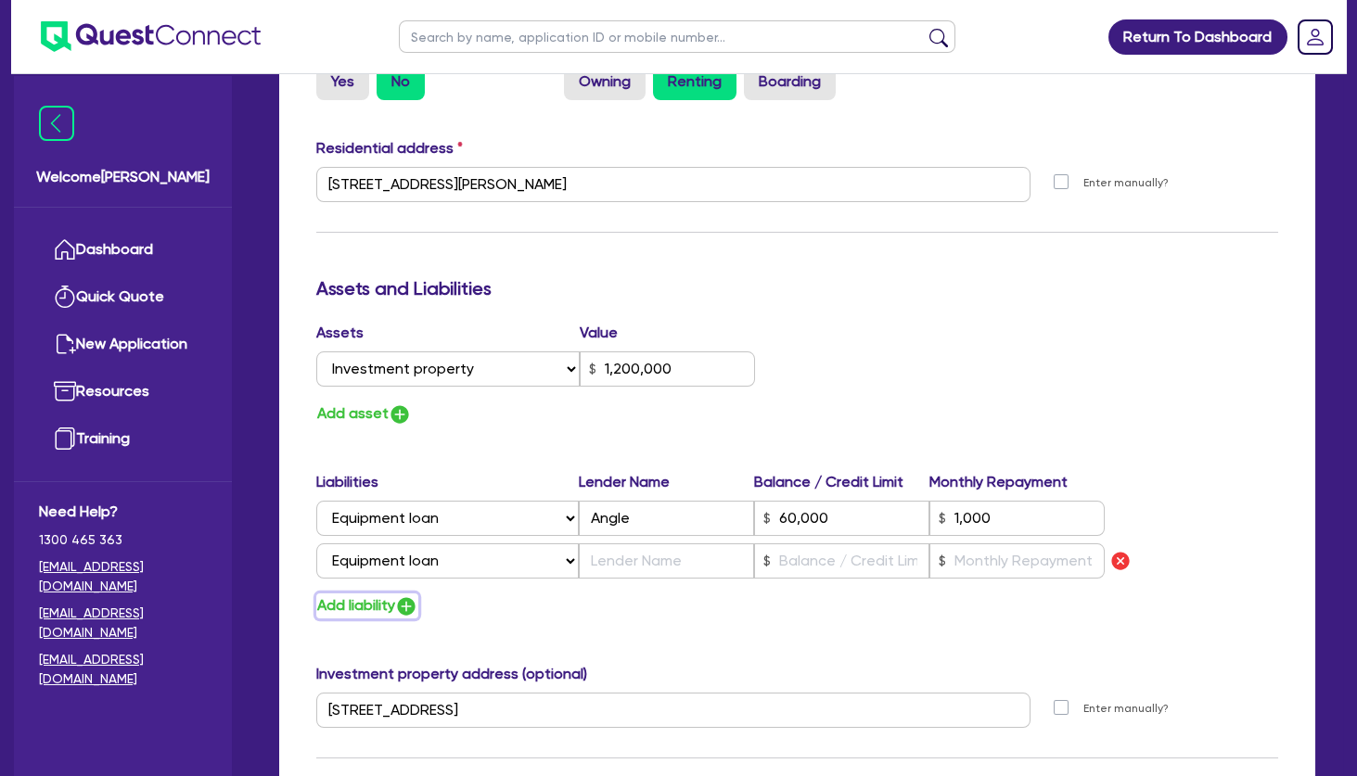
type input "60,000"
type input "1,000"
type input "2"
type input "0425316047"
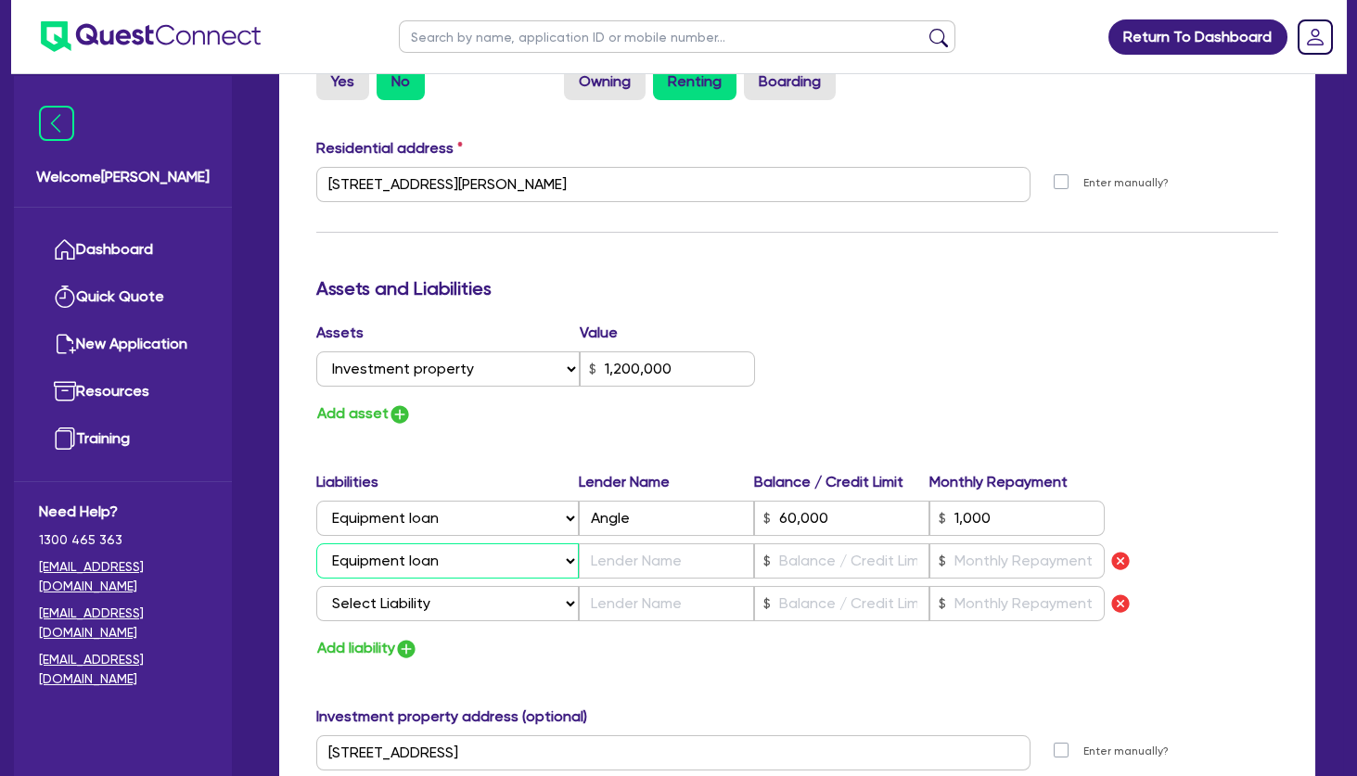
click at [316, 544] on select "Select Liability Credit card Mortgage Investment property loan Vehicle loan Tru…" at bounding box center [447, 561] width 263 height 35
drag, startPoint x: 389, startPoint y: 571, endPoint x: 401, endPoint y: 578, distance: 13.7
click at [316, 544] on select "Select Liability Credit card Mortgage Investment property loan Vehicle loan Tru…" at bounding box center [447, 561] width 263 height 35
click at [316, 586] on select "Select Liability Credit card Mortgage Investment property loan Vehicle loan Tru…" at bounding box center [447, 603] width 263 height 35
select select "EQUIPMENT_LOAN"
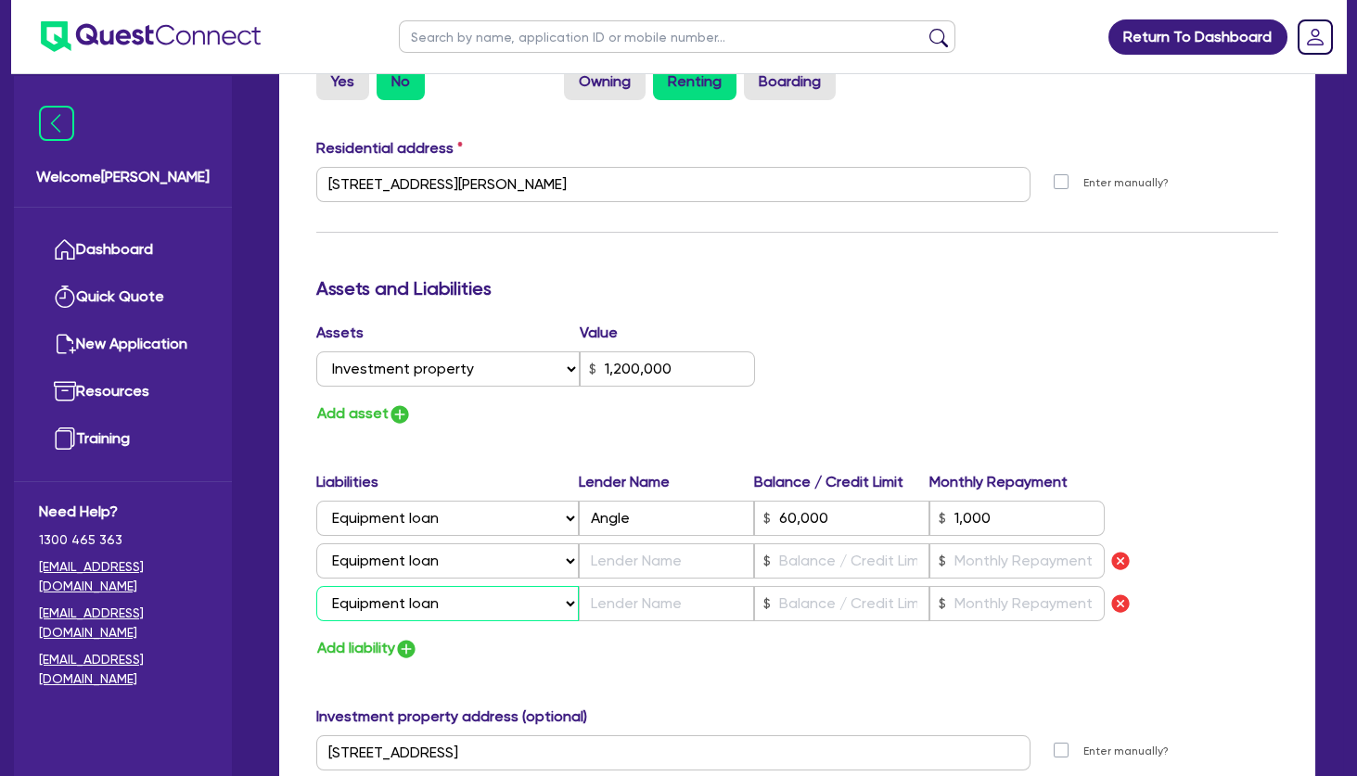
click option "Equipment loan" at bounding box center [0, 0] width 0 height 0
type input "2"
type input "0411 871 511"
type input "1,200,000"
type input "60,000"
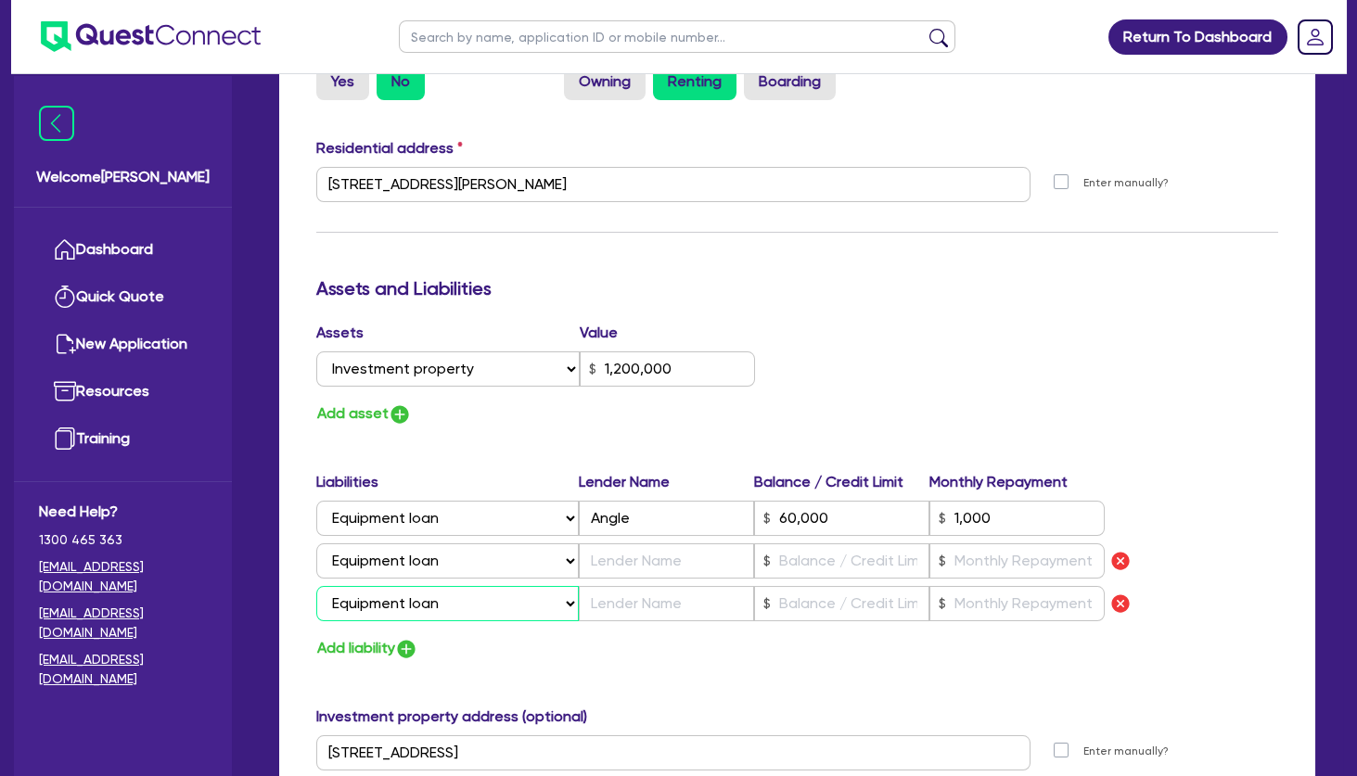
type input "1,000"
type input "2"
type input "0425316047"
click at [316, 501] on select "Select Liability Credit card Mortgage Investment property loan Vehicle loan Tru…" at bounding box center [447, 518] width 263 height 35
select select "VEHICLE_LOAN"
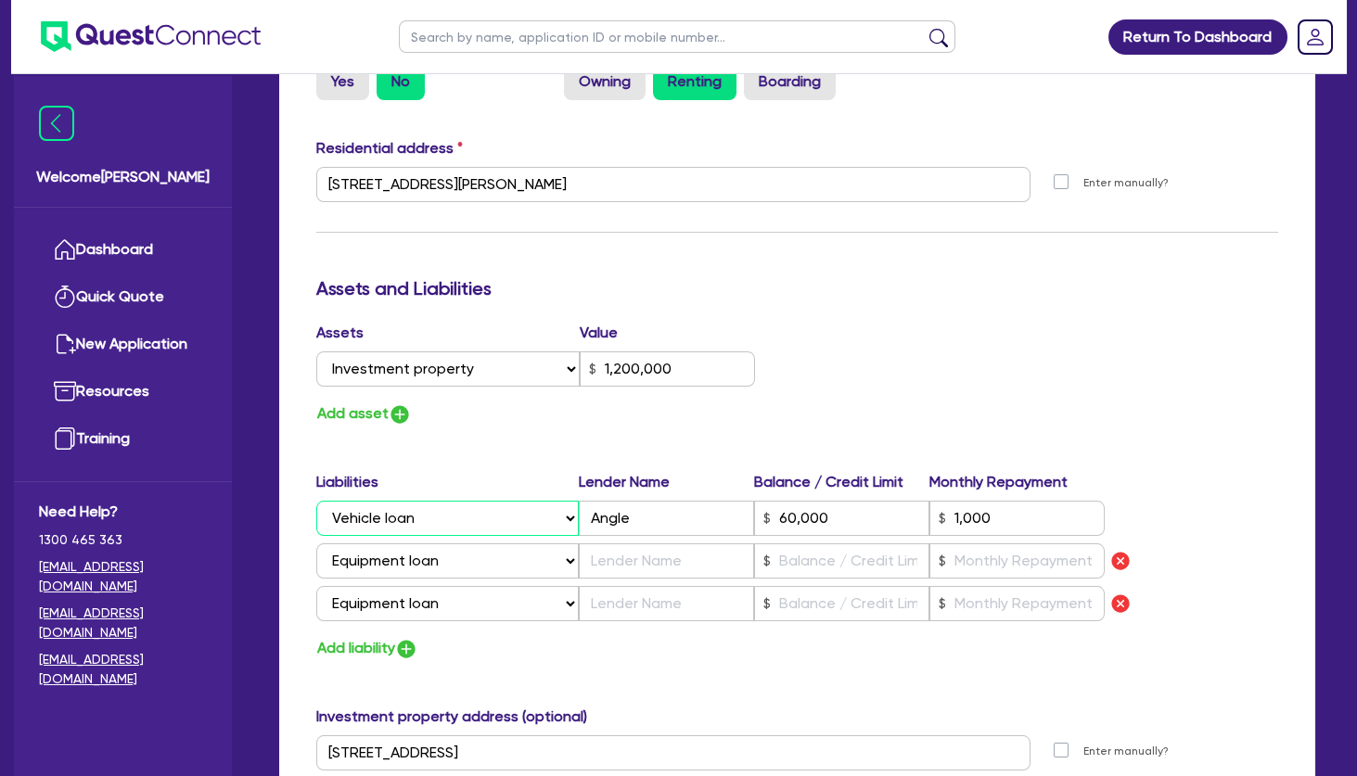
click option "Vehicle loan" at bounding box center [0, 0] width 0 height 0
type input "2"
type input "0411 871 511"
type input "1,200,000"
type input "60,000"
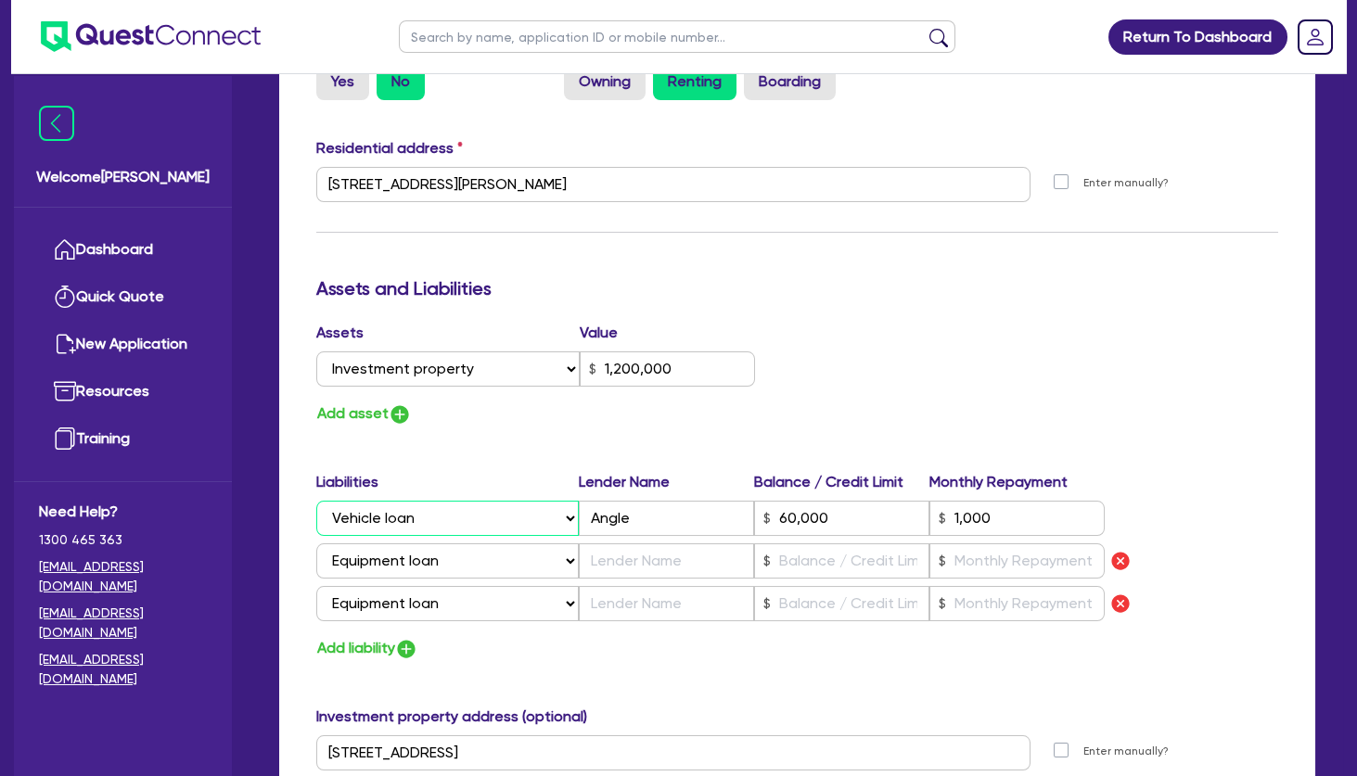
type input "1,000"
type input "2"
type input "0425316047"
click at [648, 554] on input "text" at bounding box center [666, 561] width 175 height 35
type input "2"
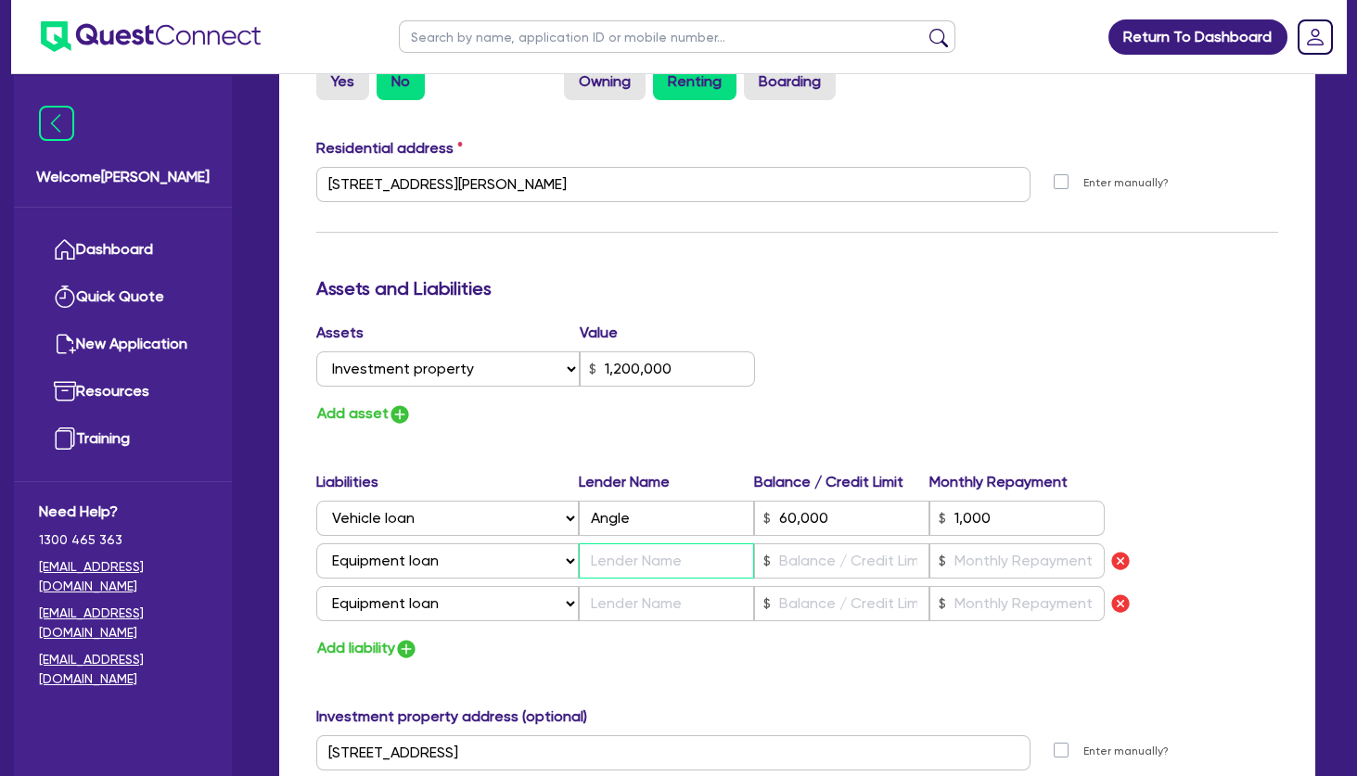
type input "0411 871 511"
type input "1,200,000"
type input "60,000"
type input "1,000"
type input "2"
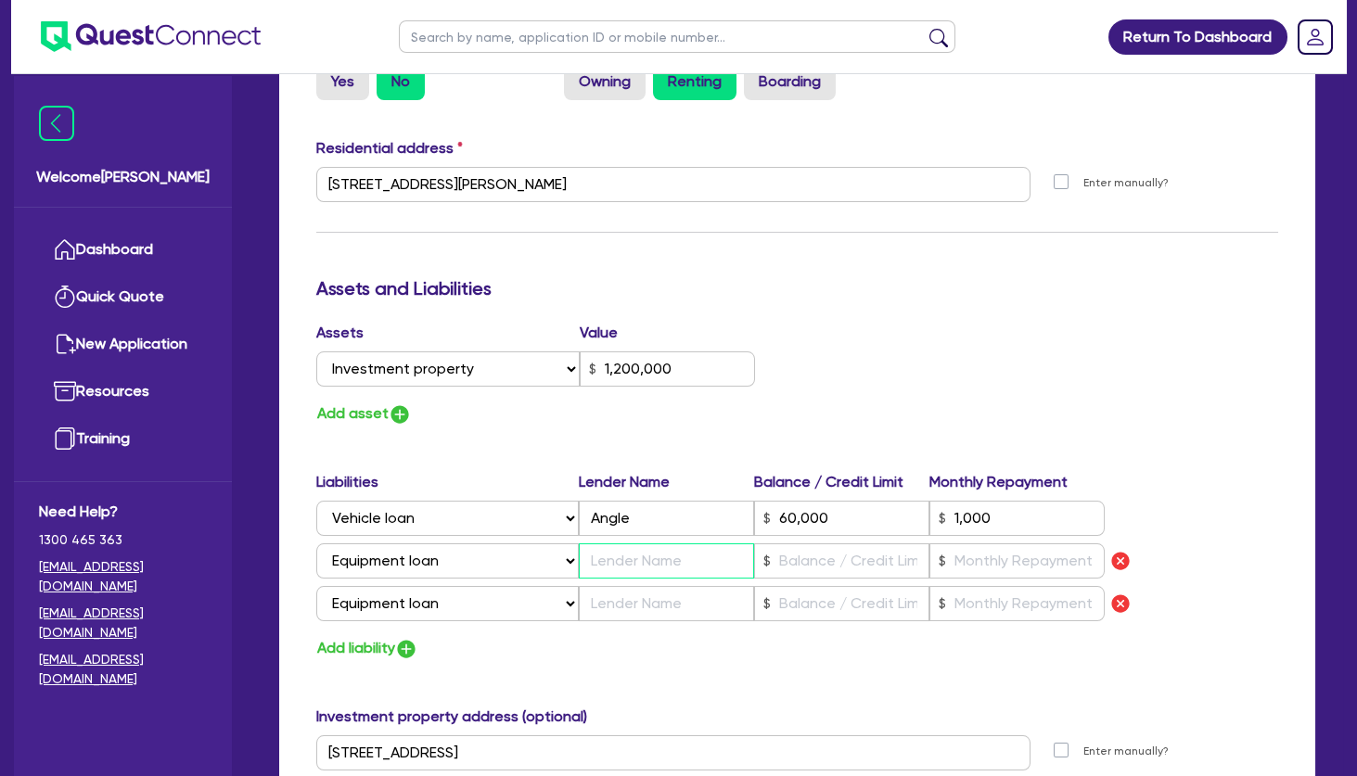
type input "0425316047"
type input "G"
type input "2"
type input "0411 871 511"
type input "1,200,000"
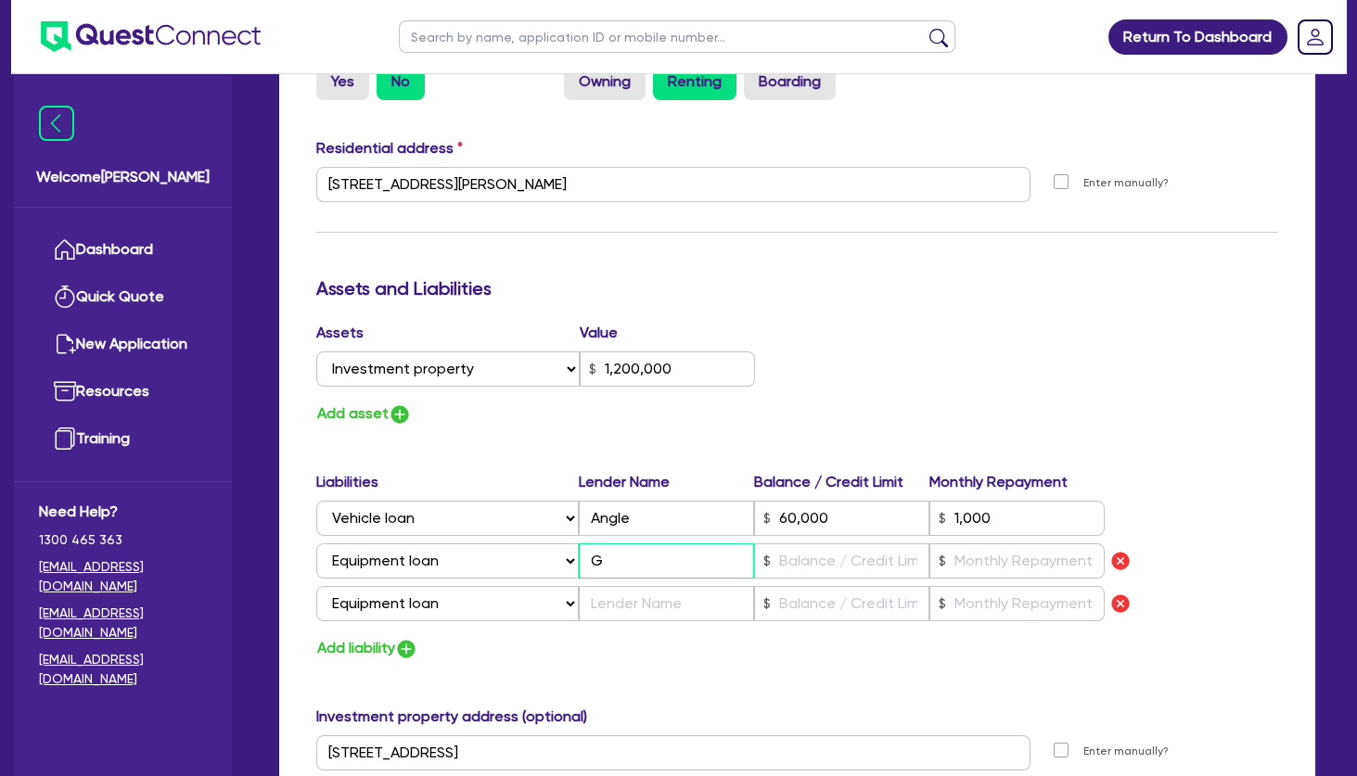
type input "60,000"
type input "1,000"
type input "2"
type input "0425316047"
type input "Gr"
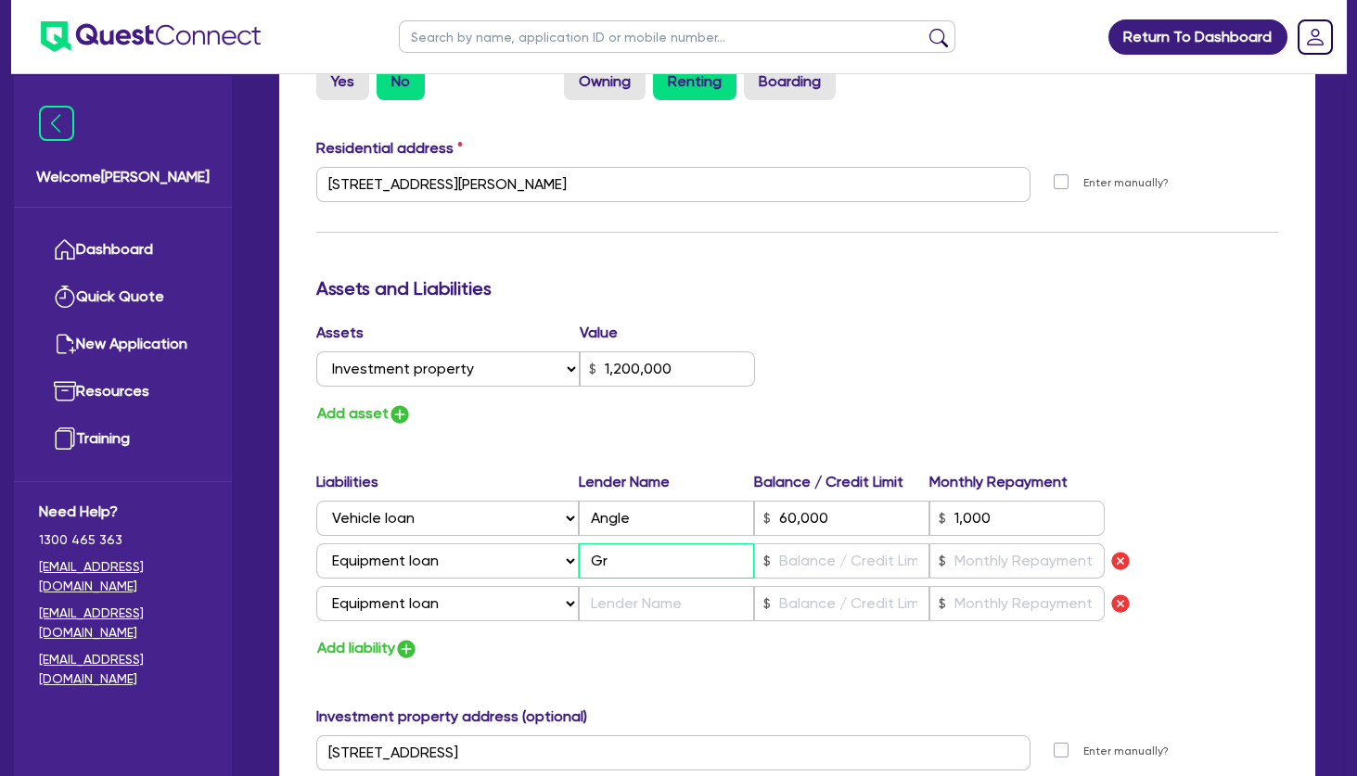
type input "2"
type input "0411 871 511"
type input "1,200,000"
type input "60,000"
type input "1,000"
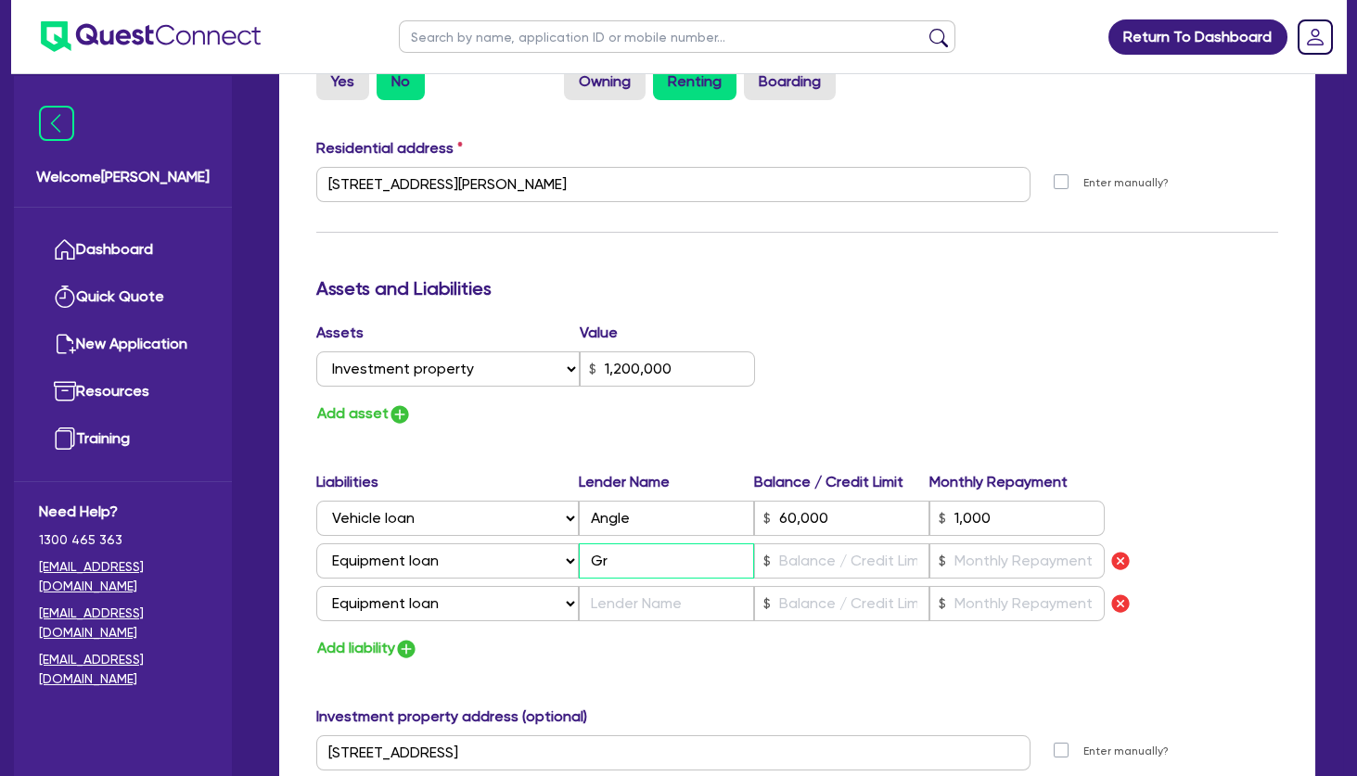
type input "2"
type input "0425316047"
type input "Gre"
type input "2"
type input "0411 871 511"
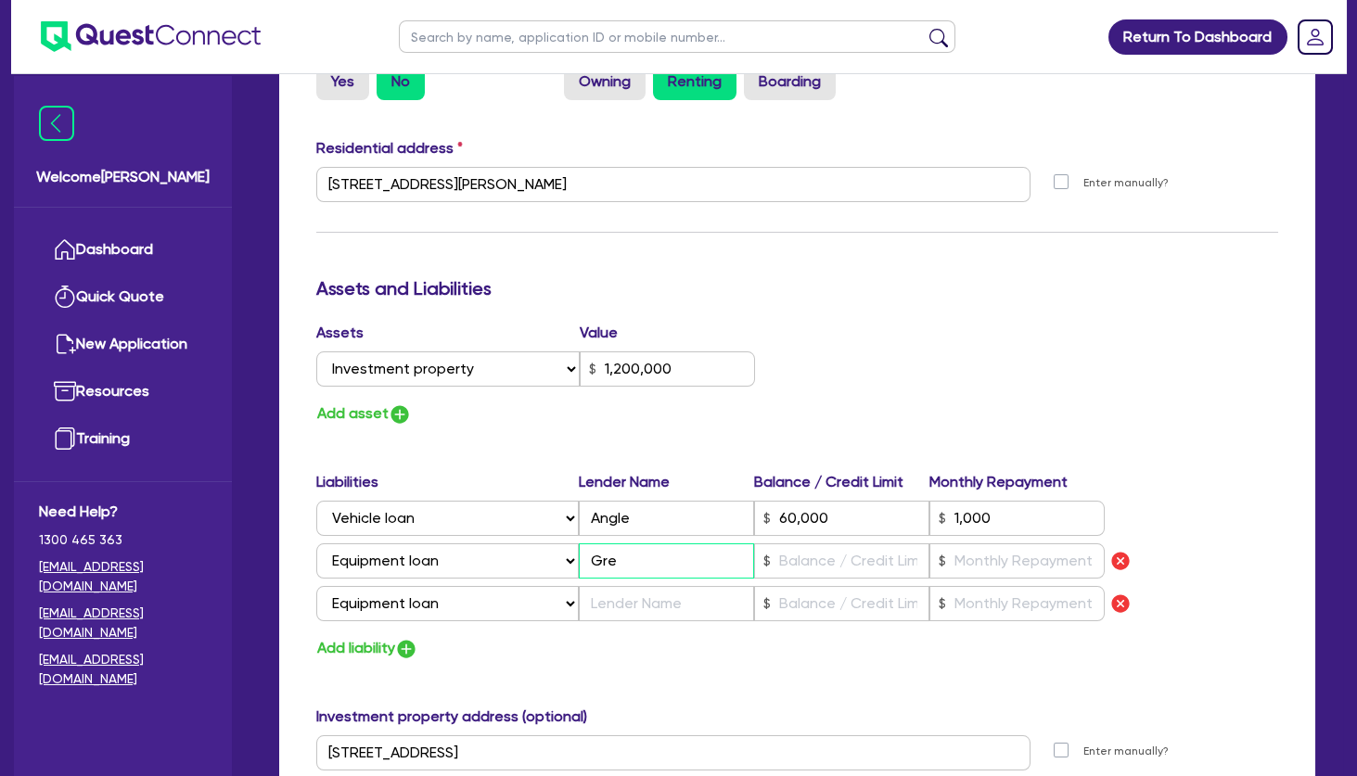
type input "1,200,000"
type input "60,000"
type input "1,000"
type input "2"
type input "0425316047"
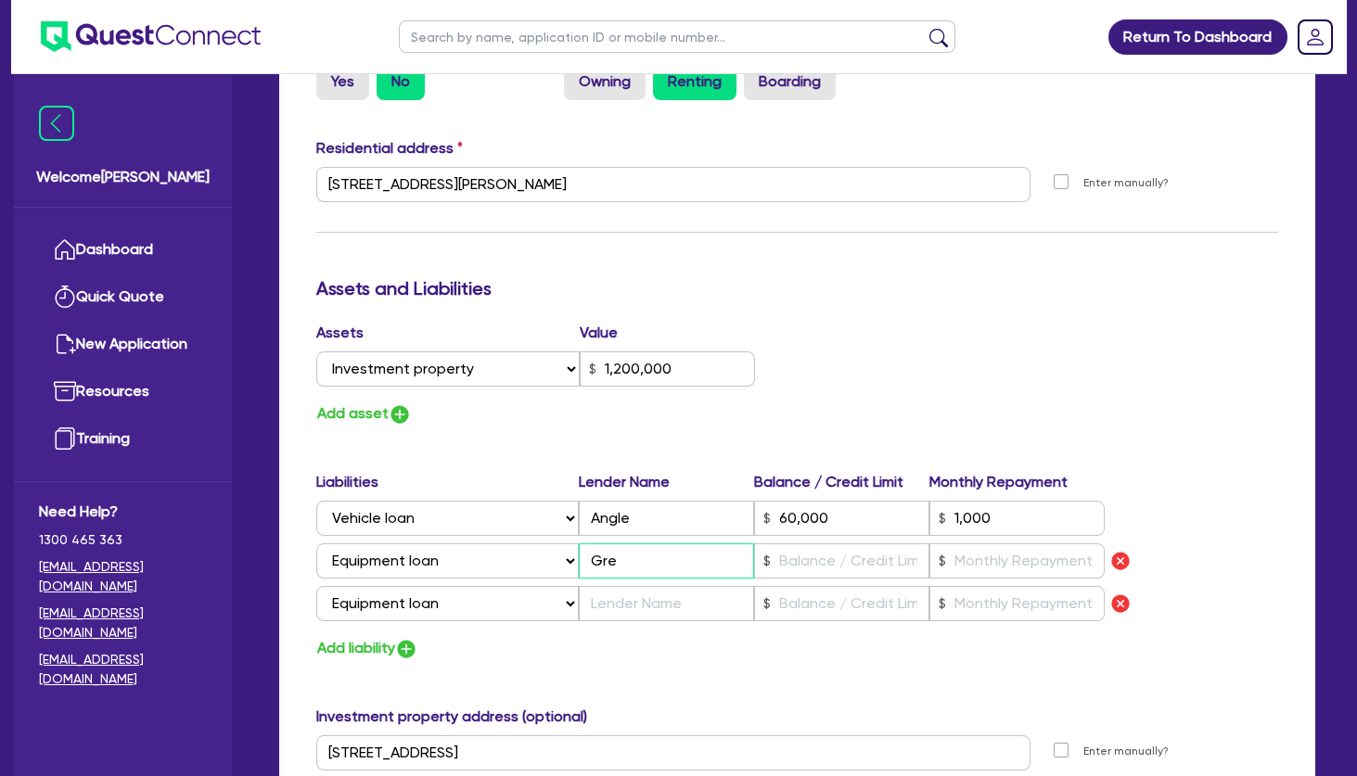
type input "Gren"
type input "2"
type input "0411 871 511"
type input "1,200,000"
type input "60,000"
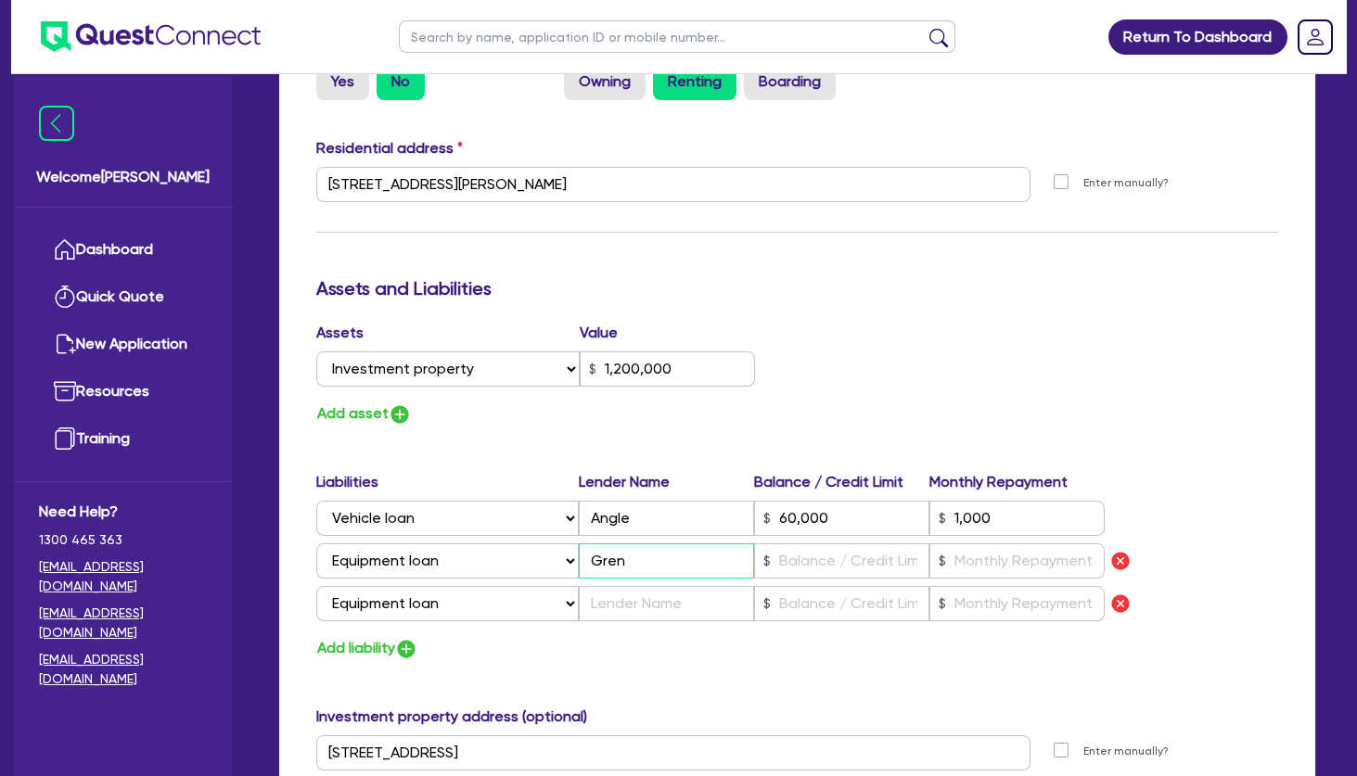
type input "1,000"
type input "2"
type input "0425316047"
type input "Grenk"
type input "2"
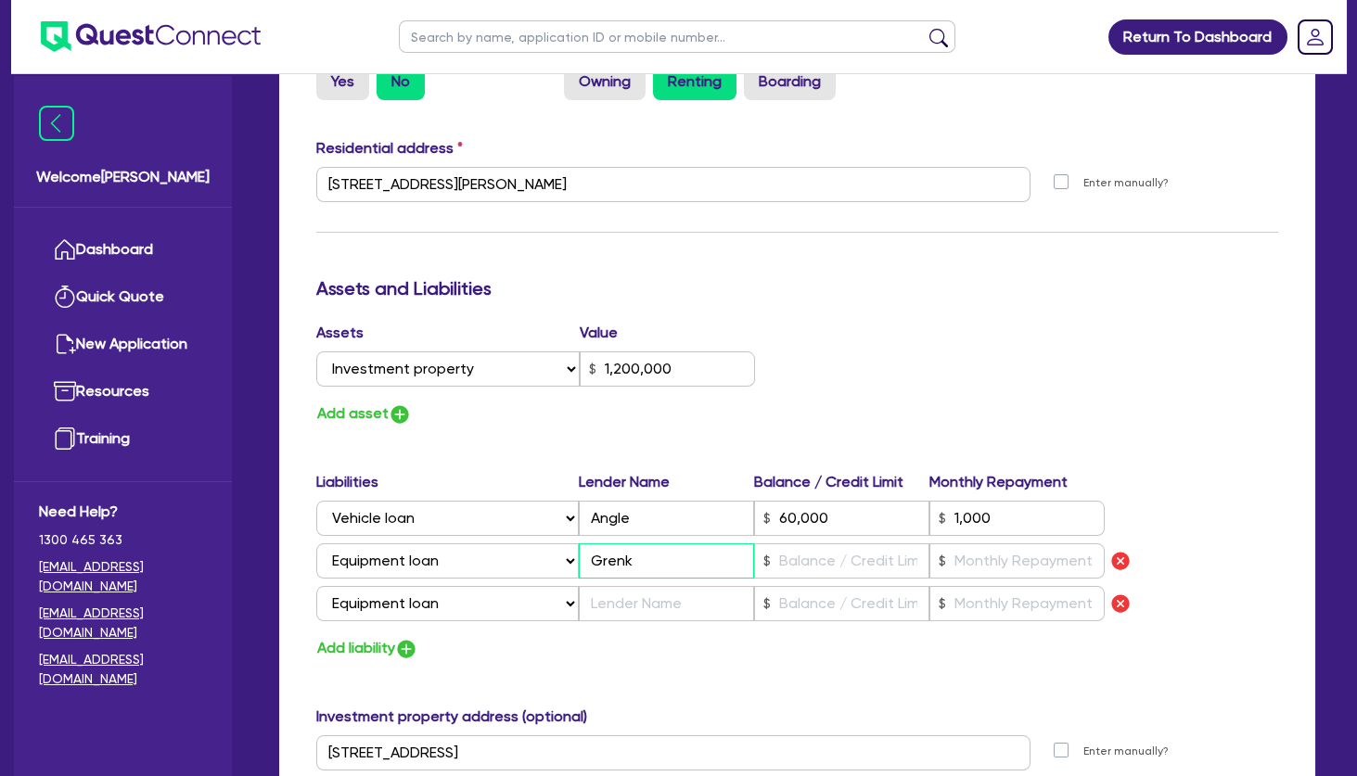
type input "0411 871 511"
type input "1,200,000"
type input "60,000"
type input "1,000"
type input "2"
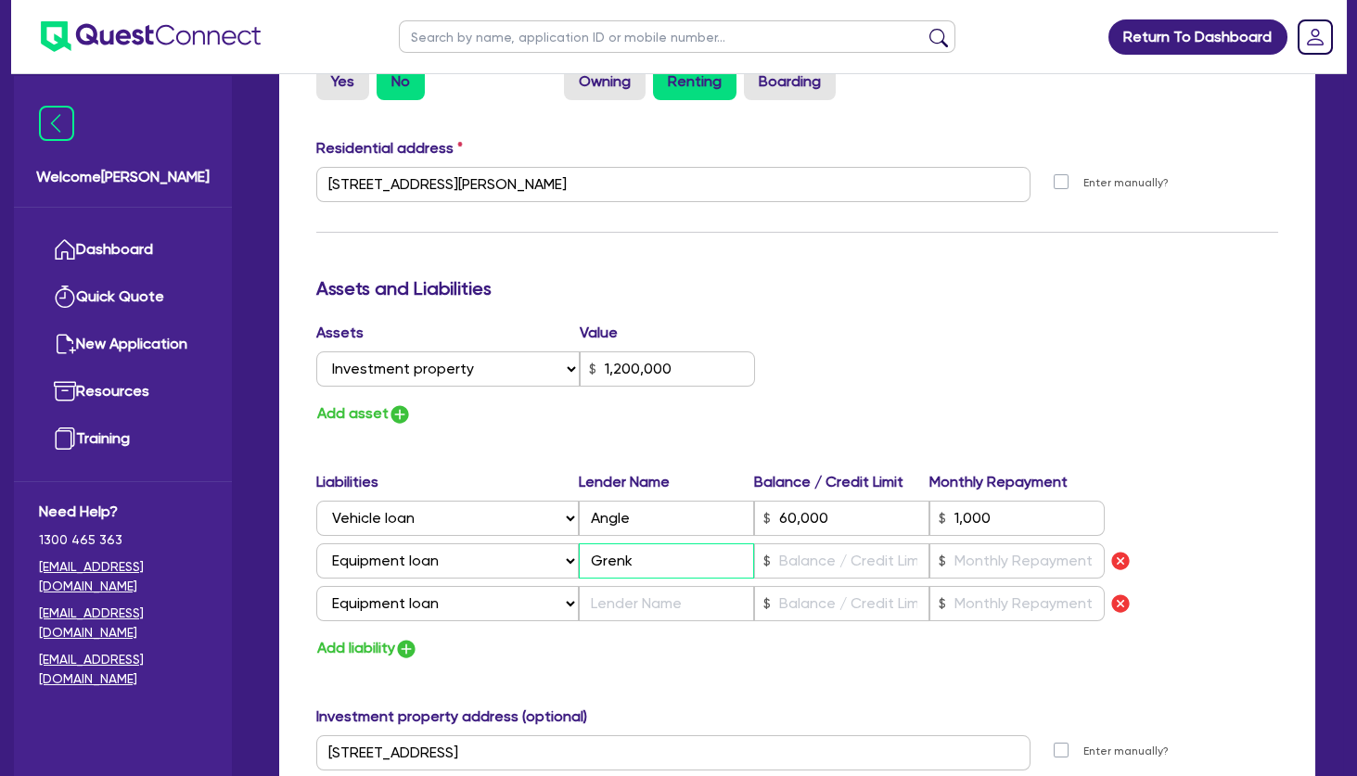
type input "0425316047"
drag, startPoint x: 651, startPoint y: 561, endPoint x: 564, endPoint y: 558, distance: 87.2
click at [579, 559] on input "[PERSON_NAME]" at bounding box center [666, 561] width 175 height 35
type input "[PERSON_NAME]"
click at [642, 590] on input "text" at bounding box center [666, 603] width 175 height 35
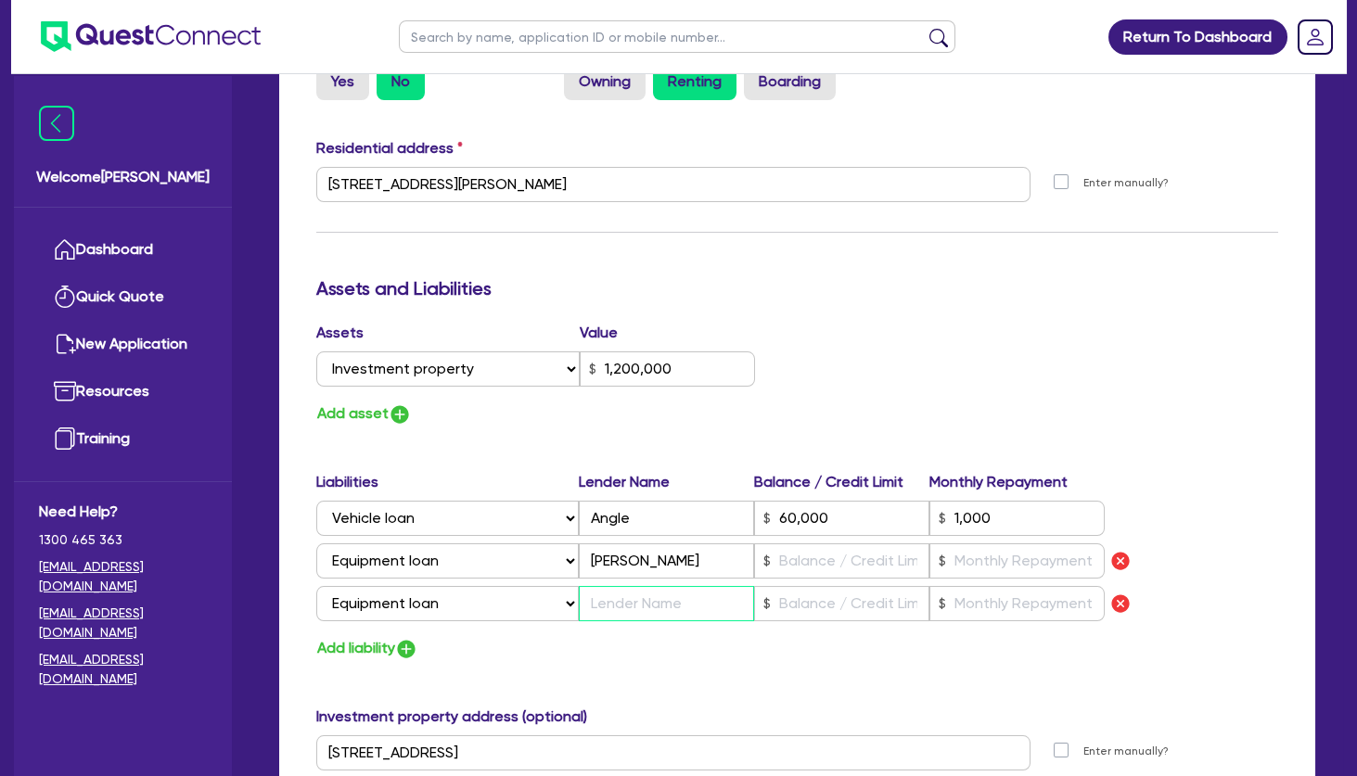
paste input "[PERSON_NAME]"
type input "2"
type input "0411 871 511"
type input "1,200,000"
type input "60,000"
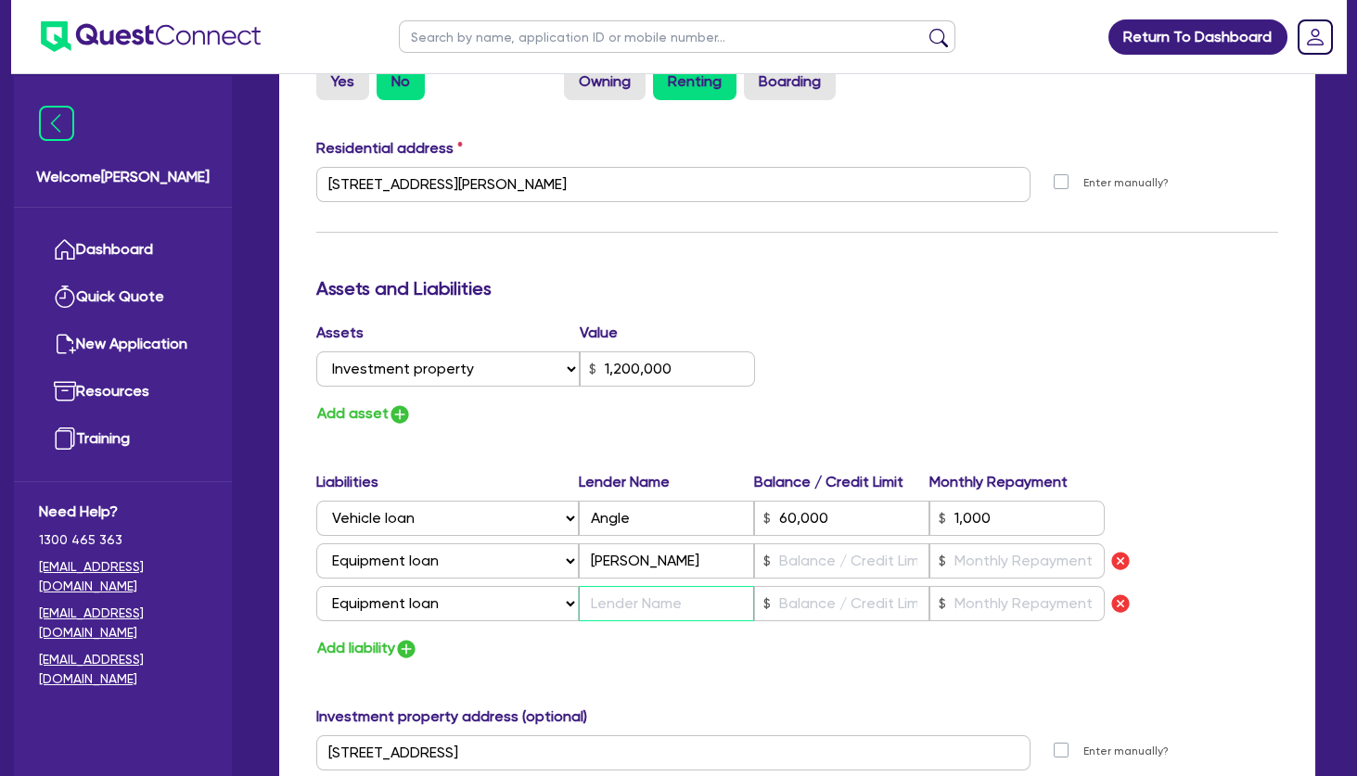
type input "1,000"
type input "2"
type input "0425316047"
type input "[PERSON_NAME]"
click at [840, 564] on input "text" at bounding box center [841, 561] width 175 height 35
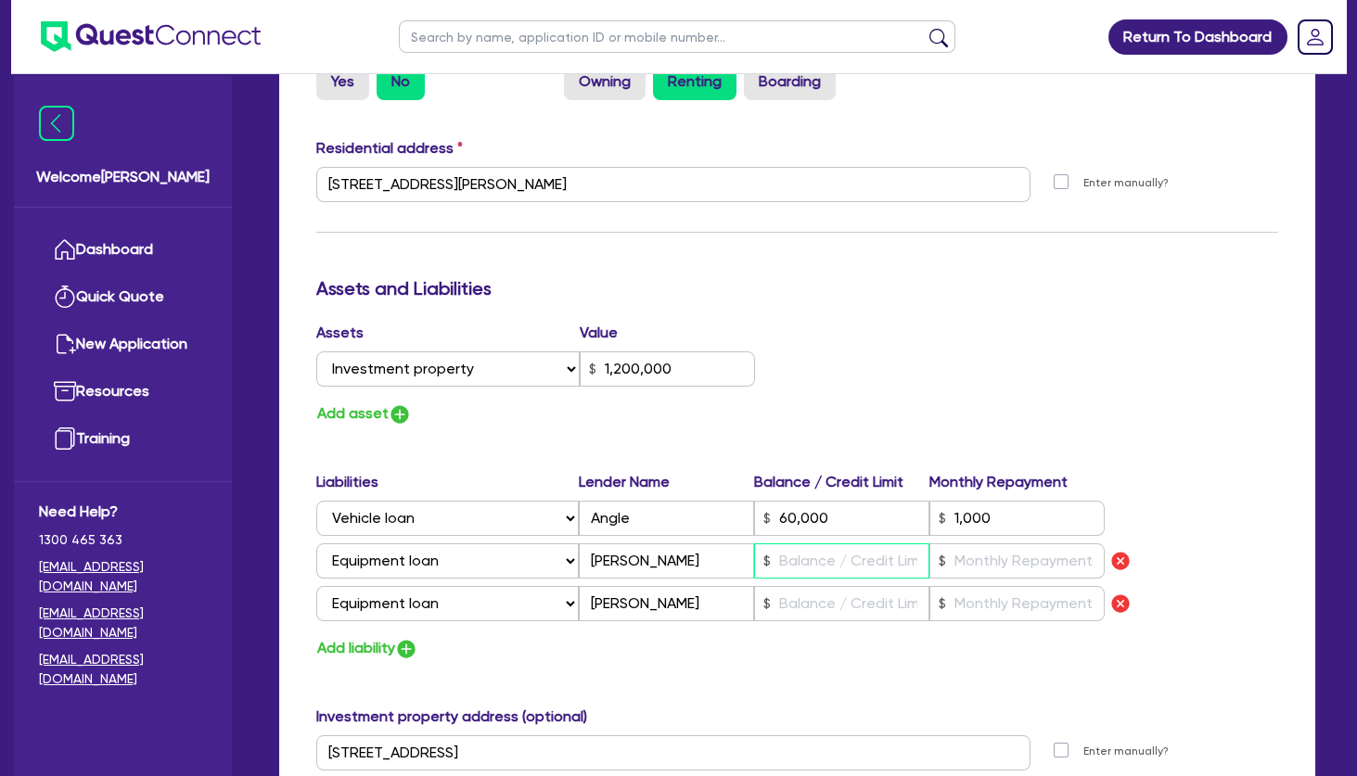
type input "2"
type input "0411 871 511"
type input "1,200,000"
type input "60,000"
type input "1,000"
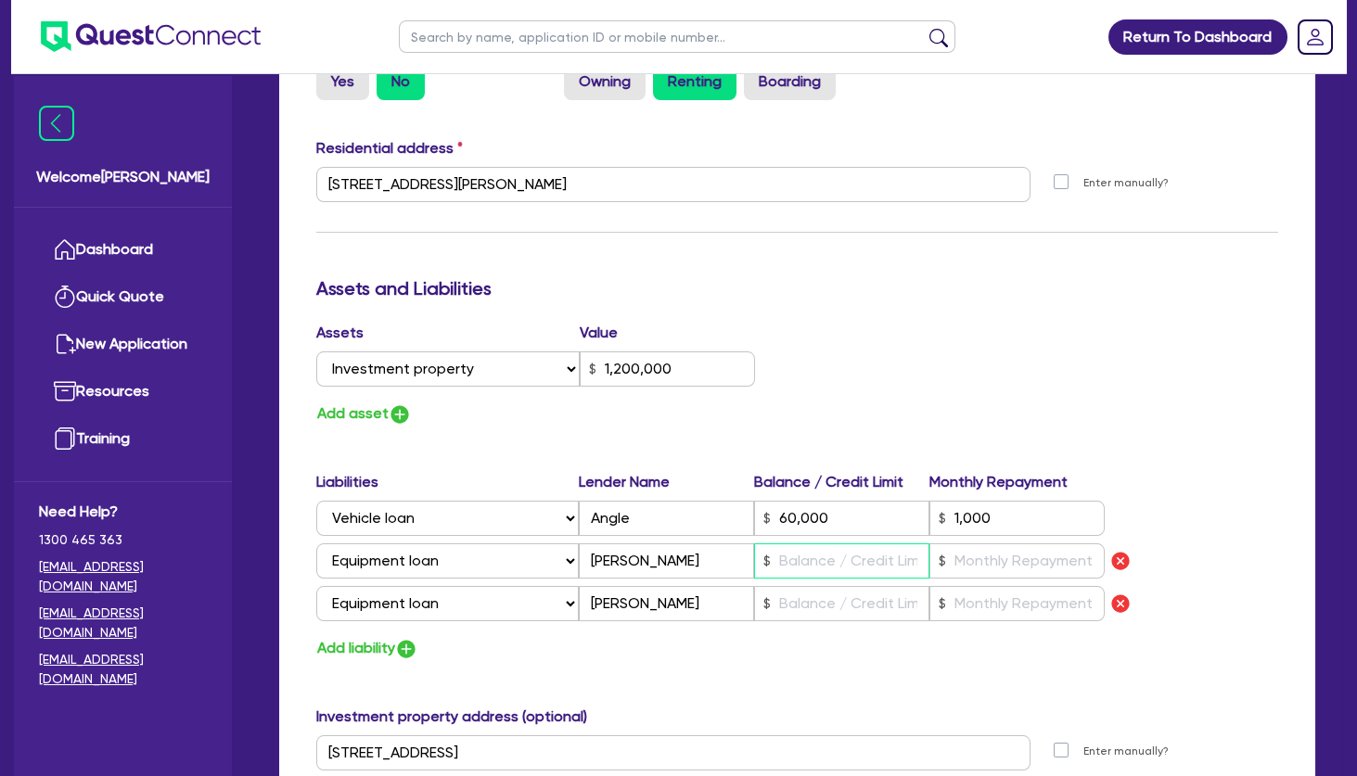
type input "2"
type input "0425316047"
type input "7"
type input "2"
type input "0411 871 511"
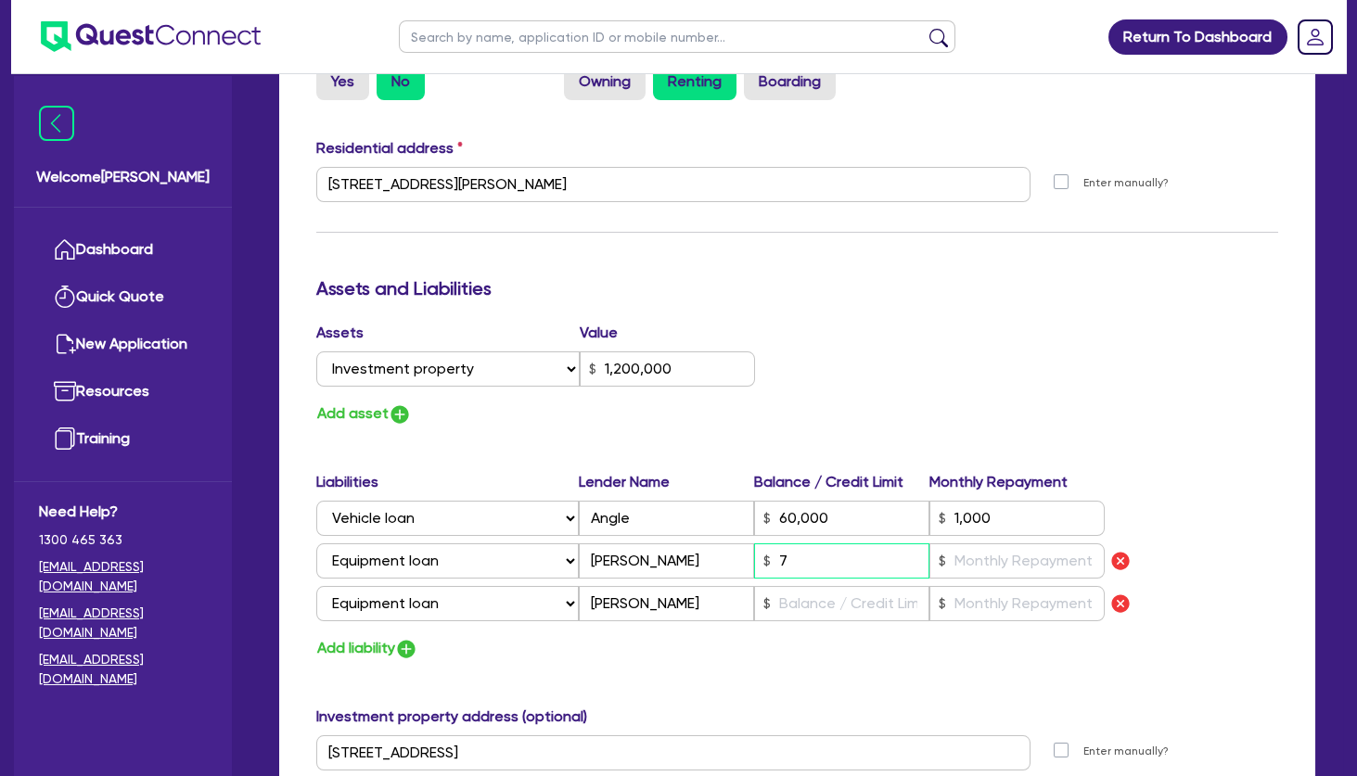
type input "1,200,000"
type input "60,000"
type input "1,000"
type input "2"
type input "0425316047"
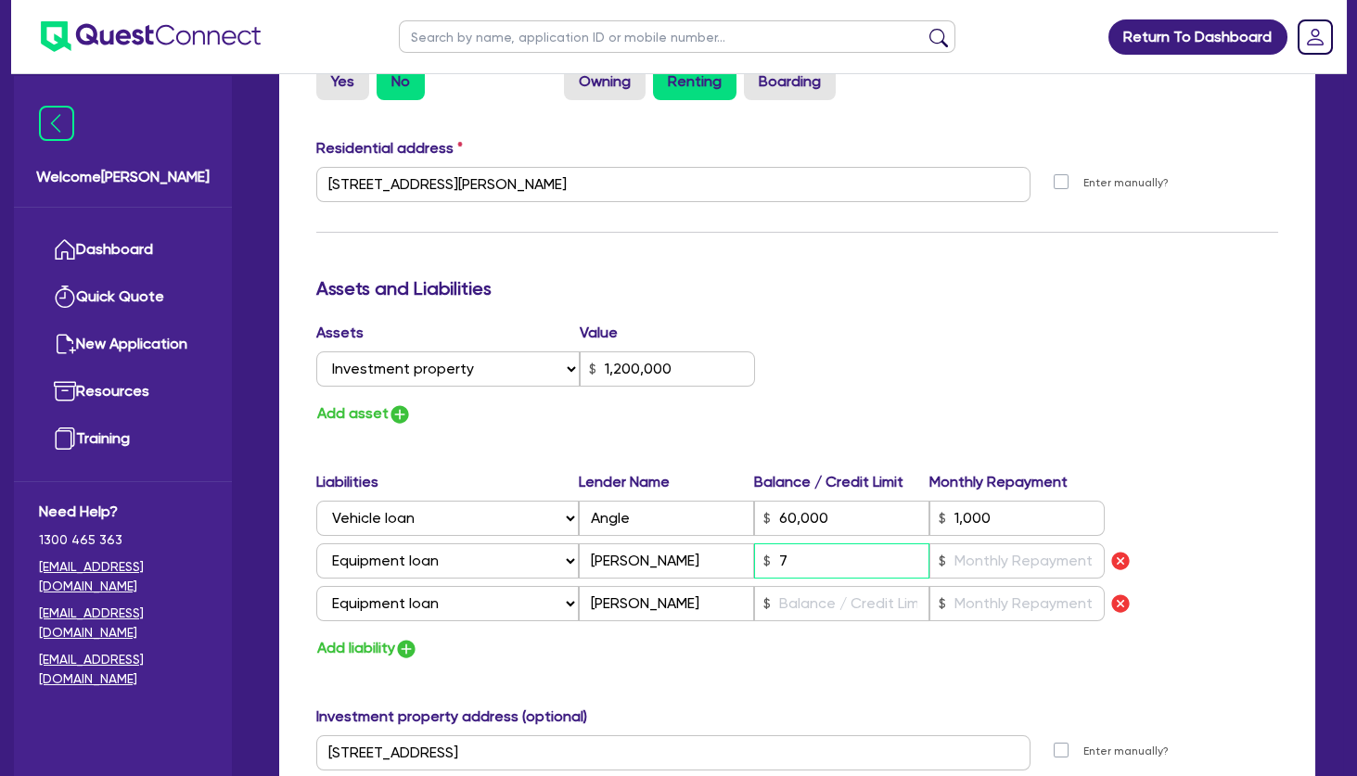
type input "75"
type input "2"
type input "0411 871 511"
type input "1,200,000"
type input "60,000"
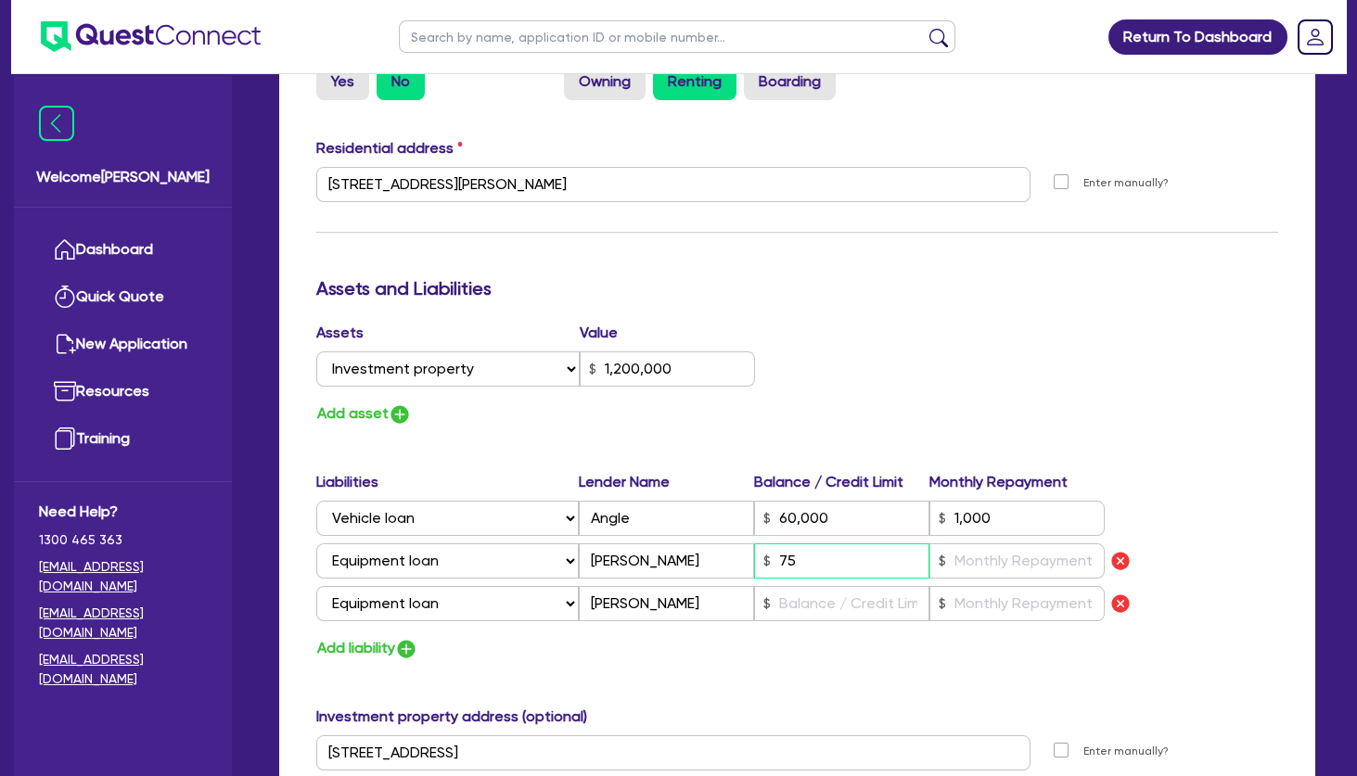
type input "1,000"
type input "2"
type input "0425316047"
type input "750"
type input "2"
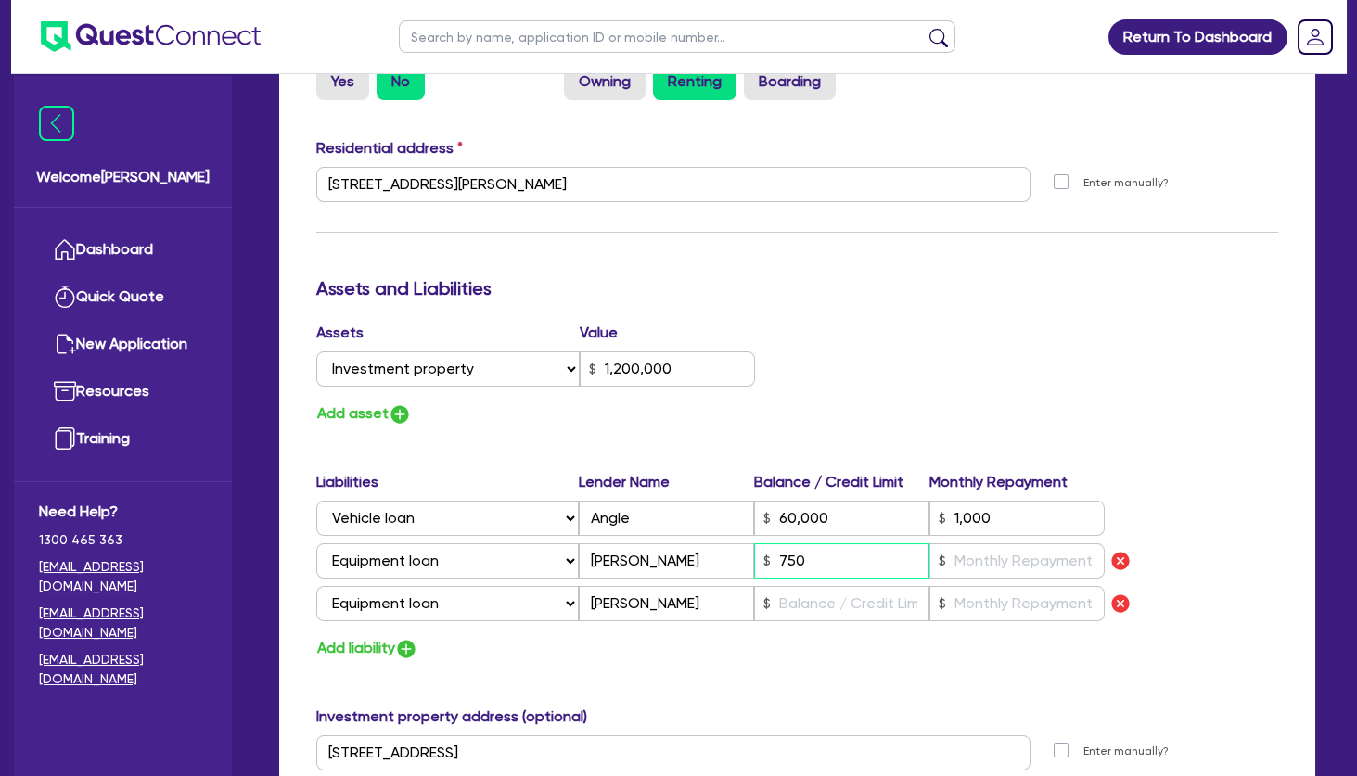
type input "0411 871 511"
type input "1,200,000"
type input "60,000"
type input "1,000"
type input "2"
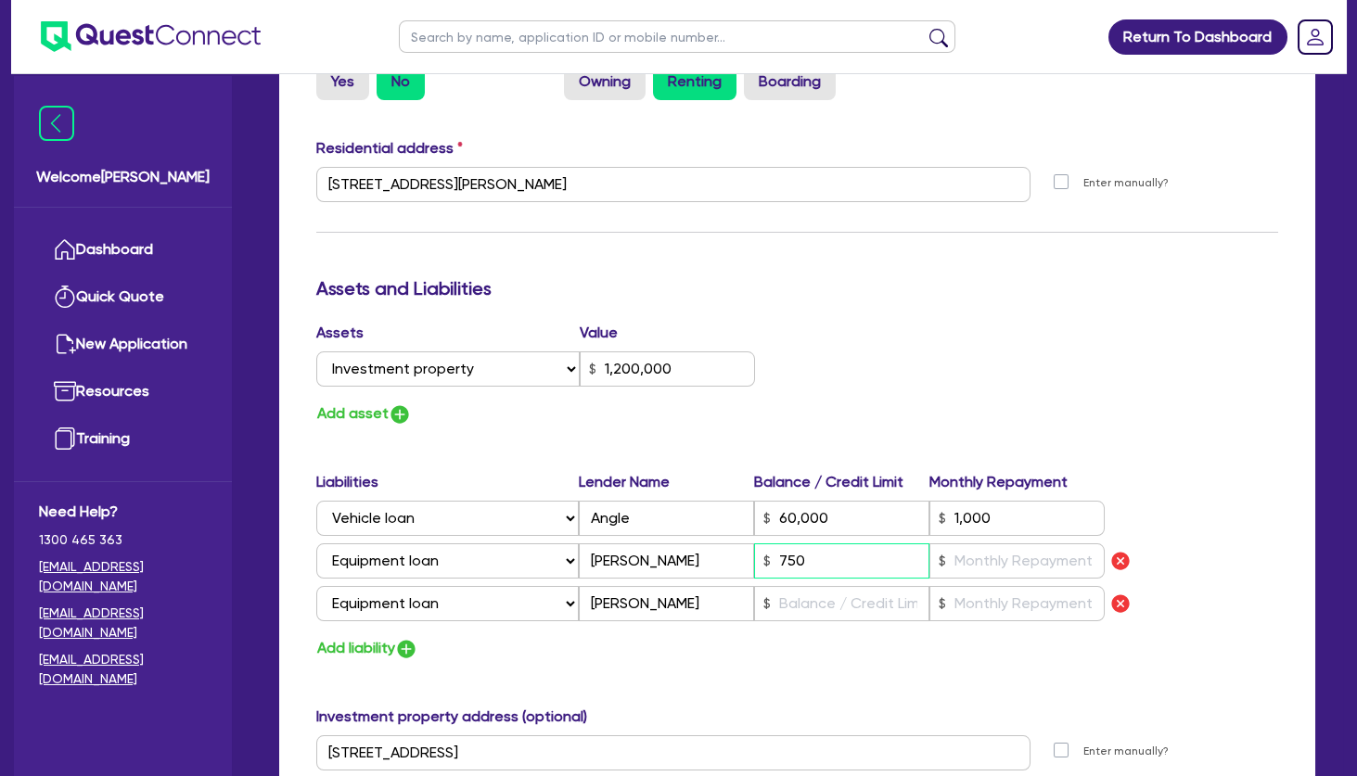
type input "0425316047"
type input "7,500"
type input "2"
type input "0411 871 511"
type input "1,200,000"
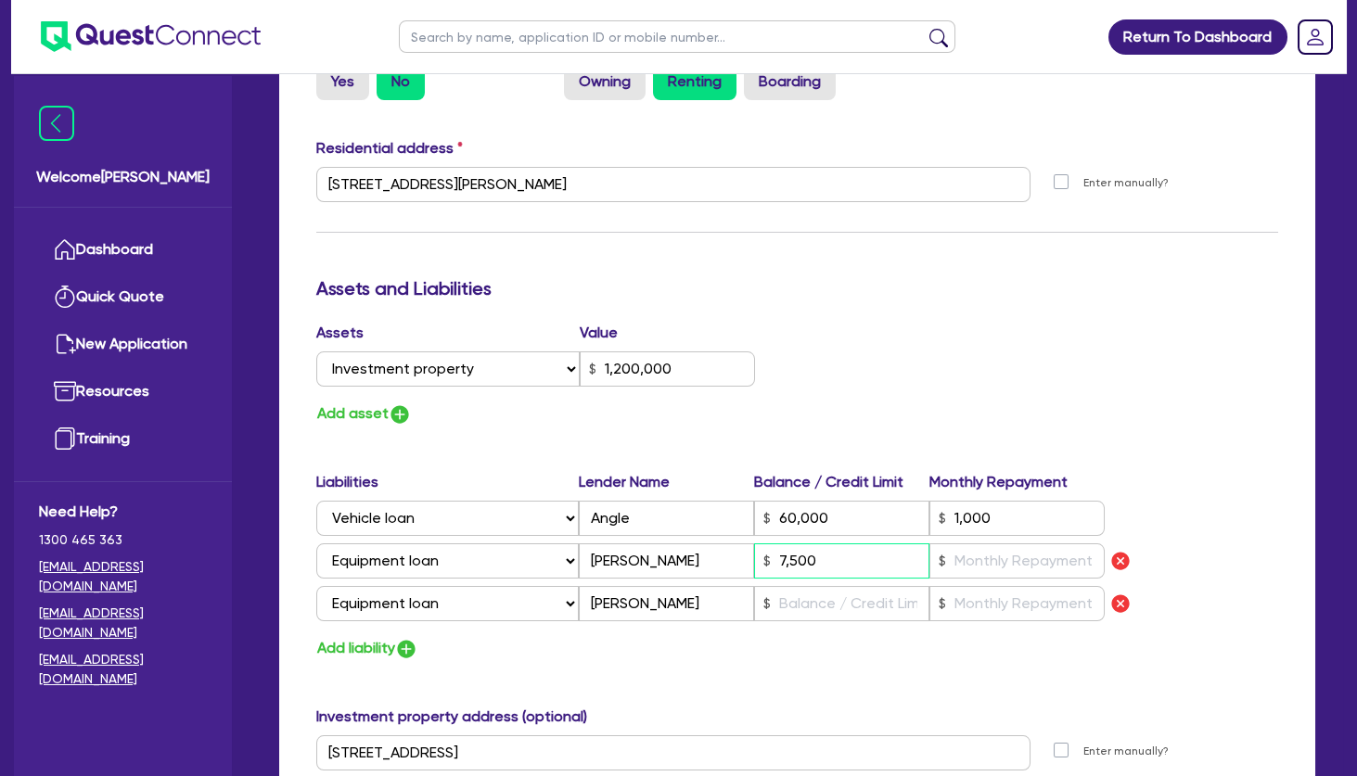
type input "60,000"
type input "1,000"
type input "2"
type input "0425316047"
type input "75,000"
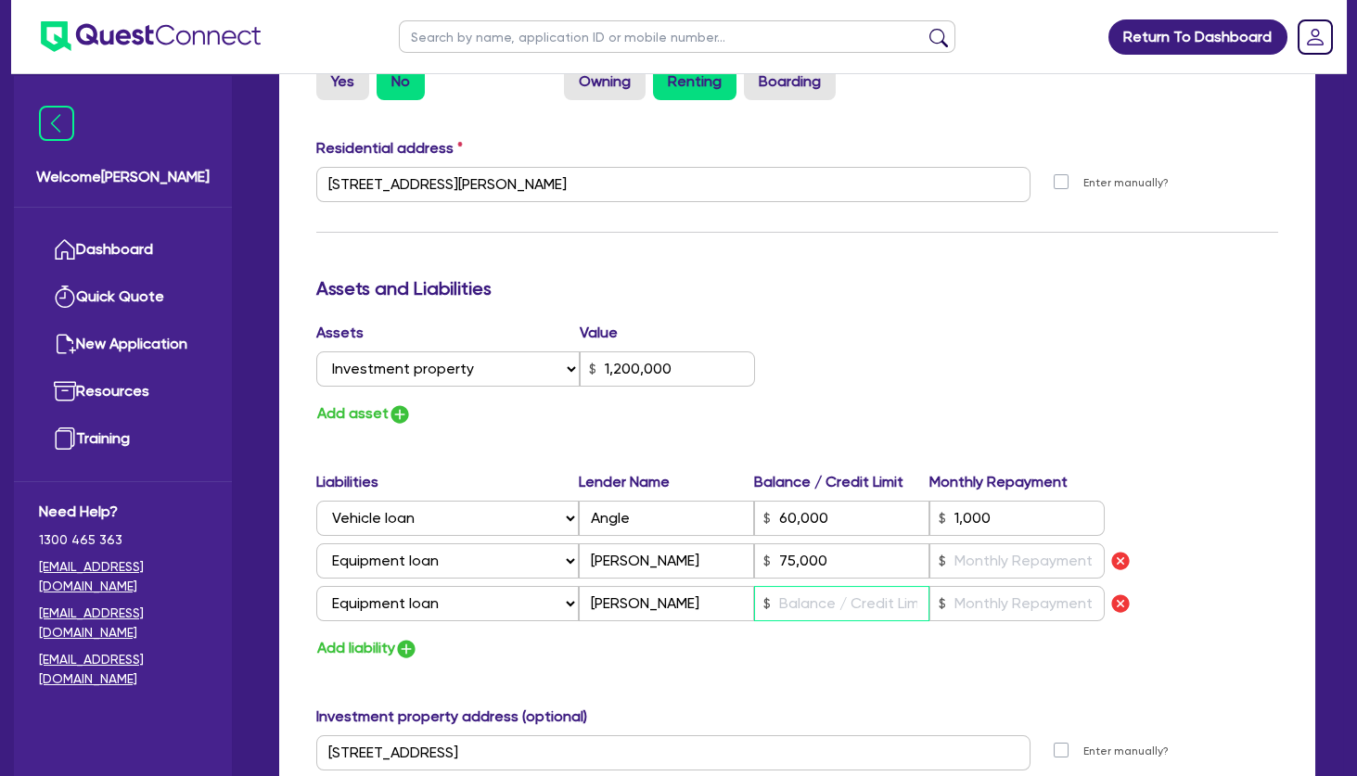
click at [895, 602] on input "text" at bounding box center [841, 603] width 175 height 35
type input "2"
type input "0411 871 511"
type input "1,200,000"
type input "60,000"
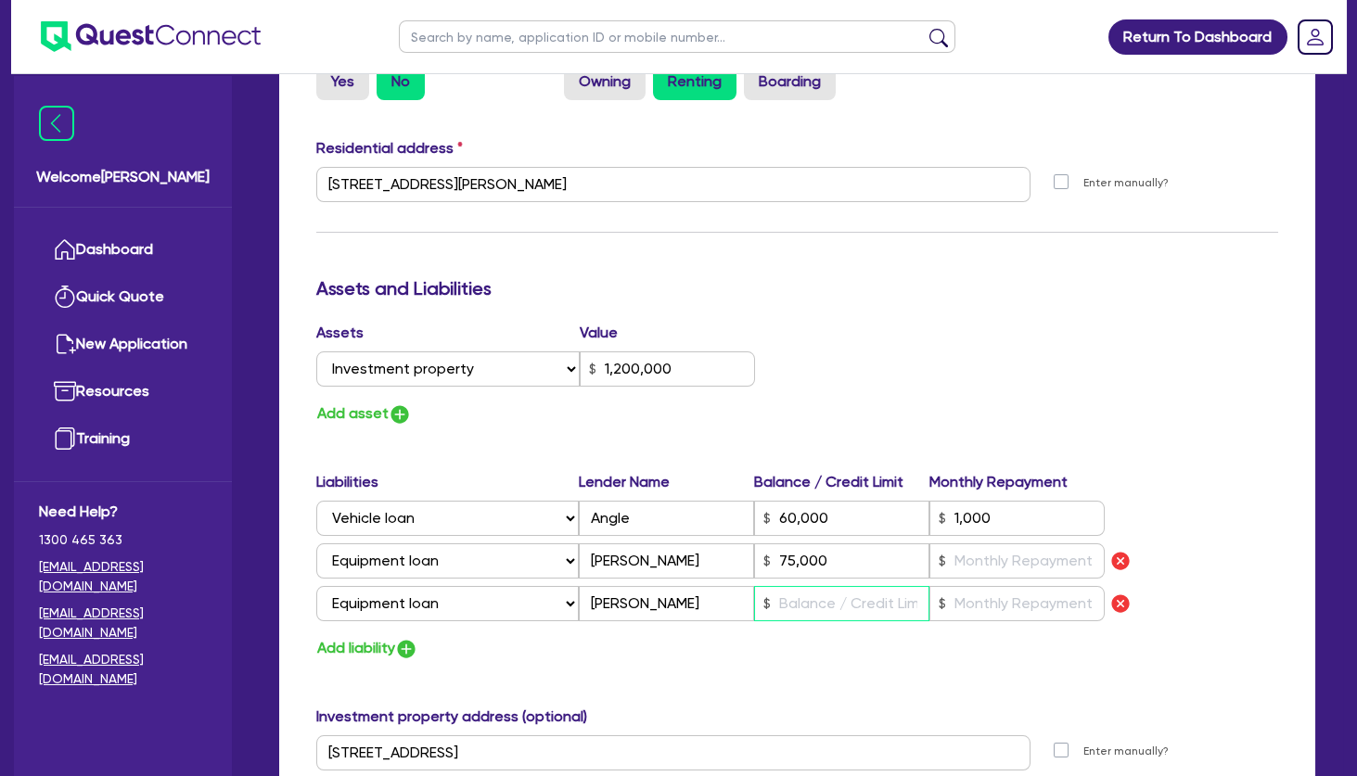
type input "1,000"
type input "2"
type input "0425316047"
type input "75,000"
type input "7"
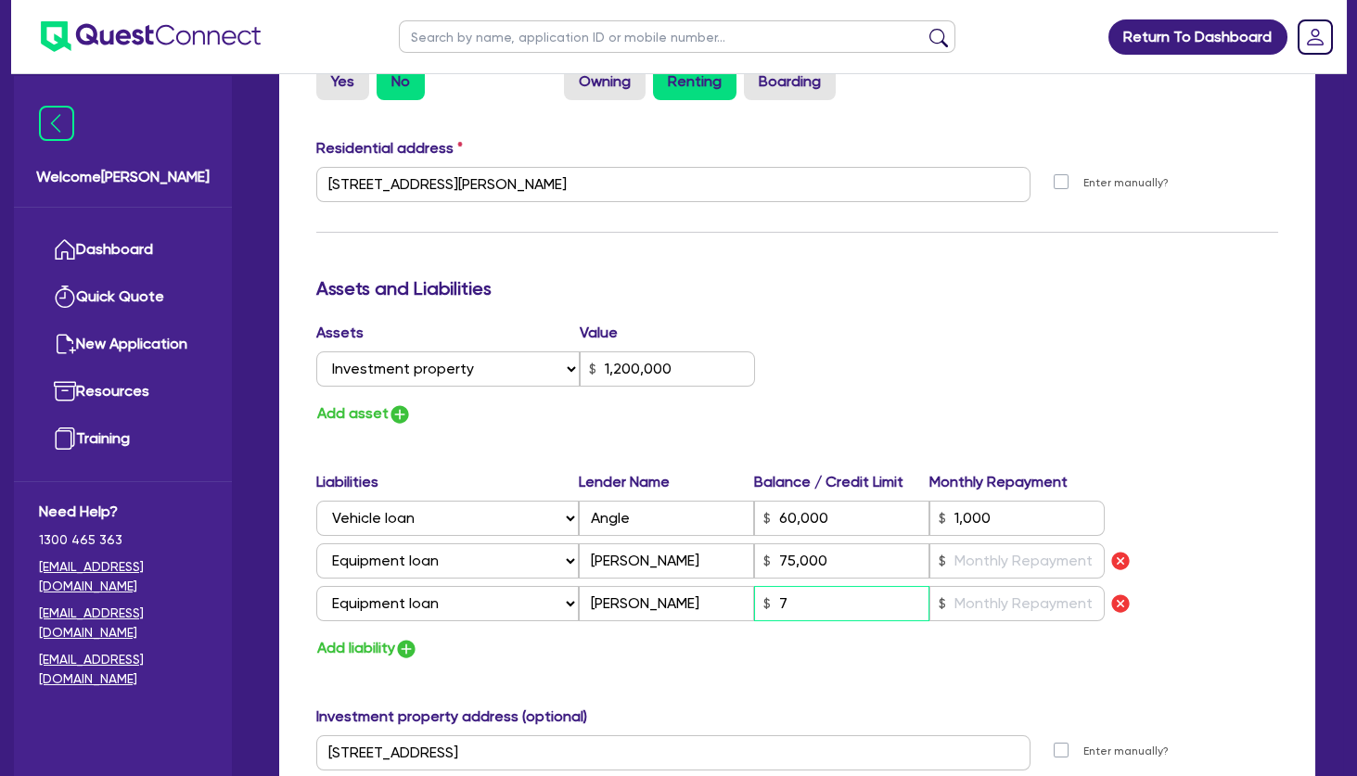
type input "2"
type input "0411 871 511"
type input "1,200,000"
type input "60,000"
type input "1,000"
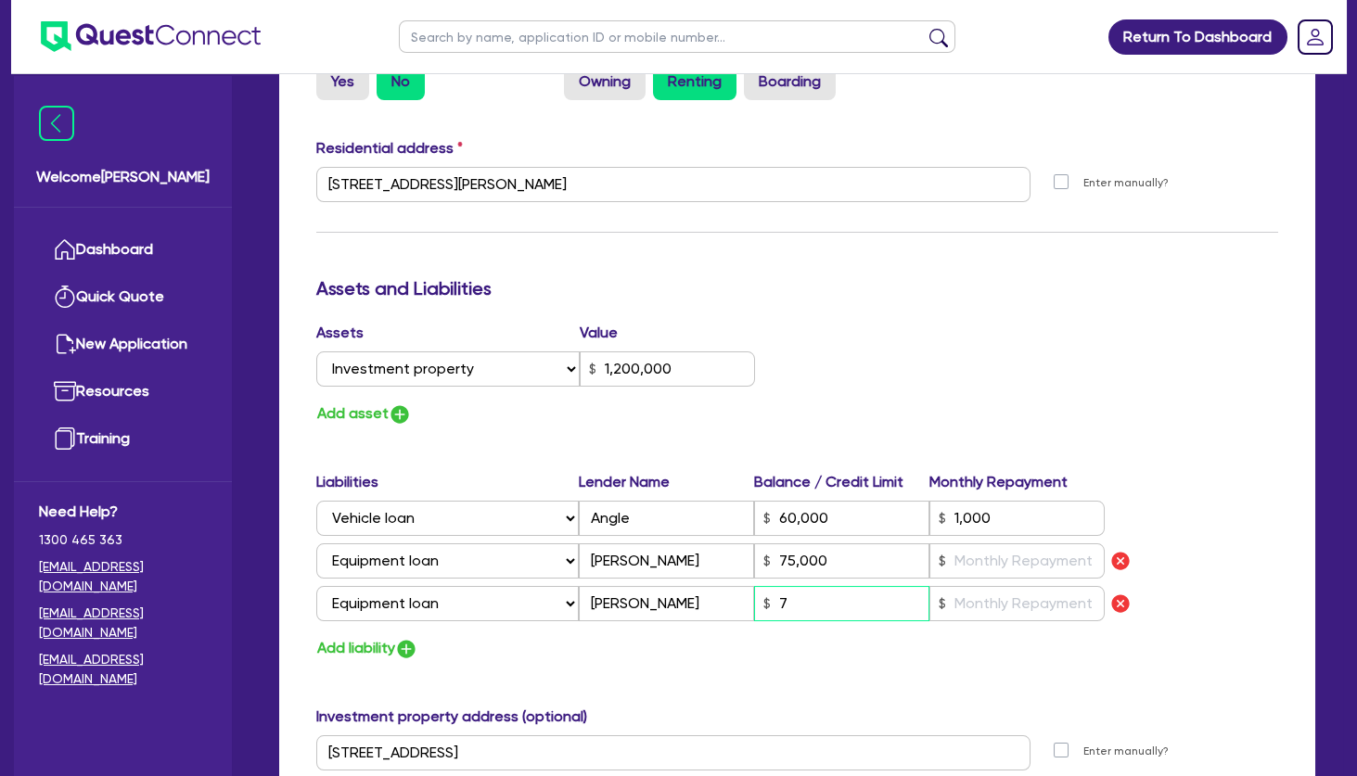
type input "2"
type input "0425316047"
type input "75,000"
type input "75"
type input "2"
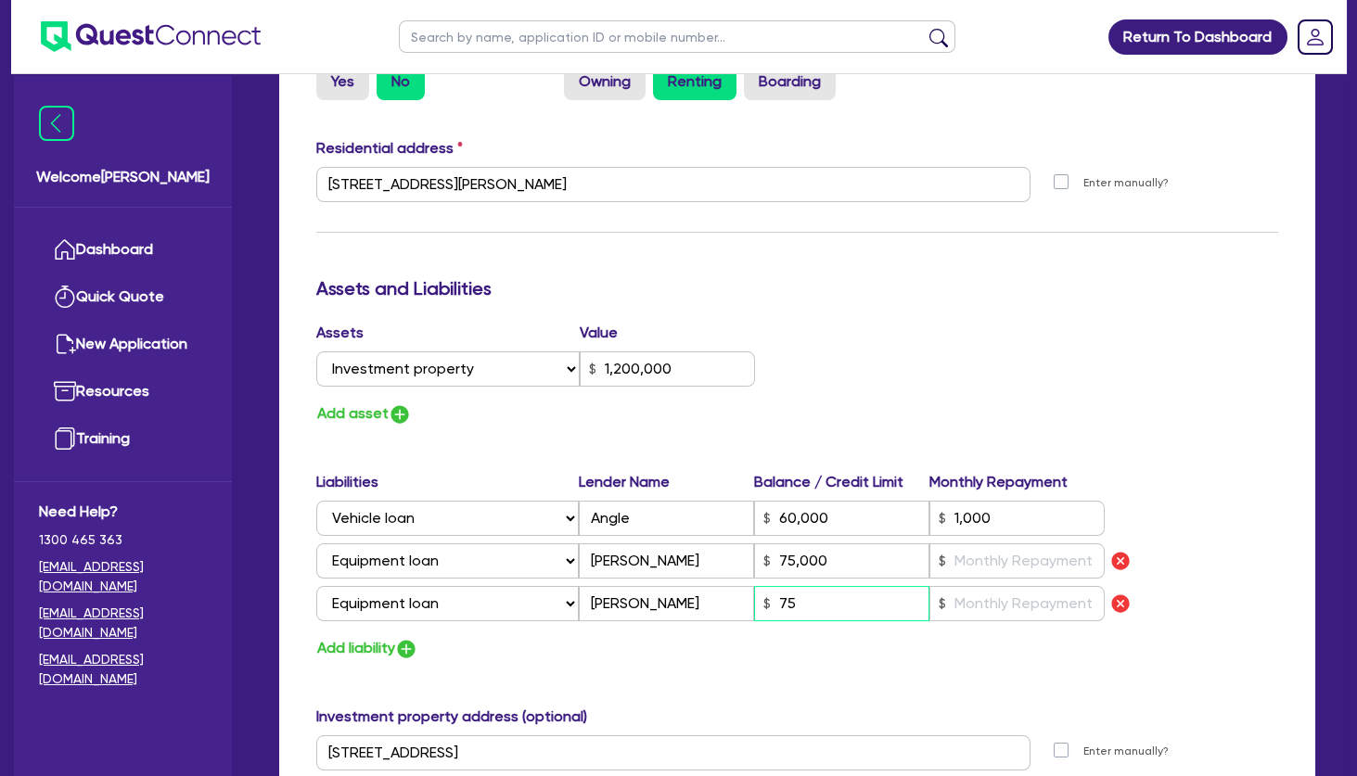
type input "0411 871 511"
type input "1,200,000"
type input "60,000"
type input "1,000"
type input "2"
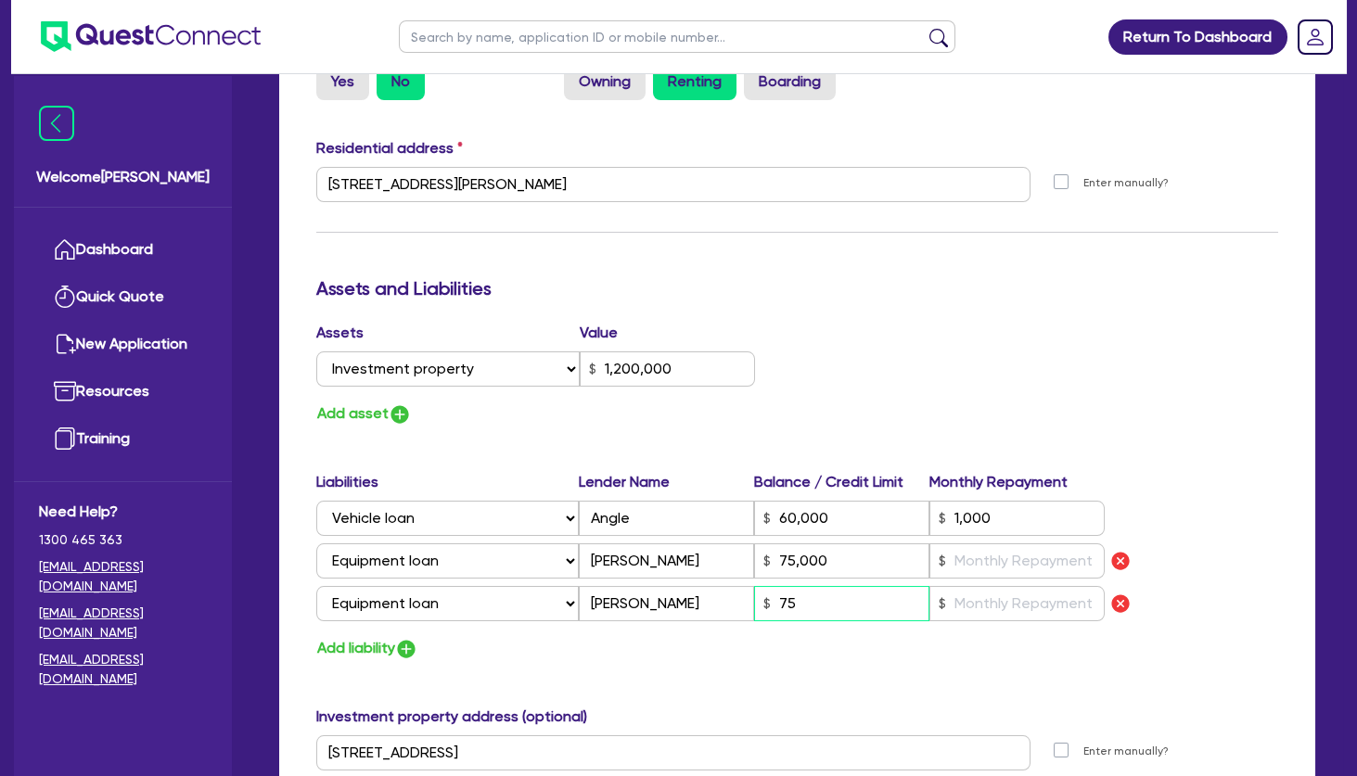
type input "0425316047"
type input "75,000"
type input "750"
type input "2"
type input "0411 871 511"
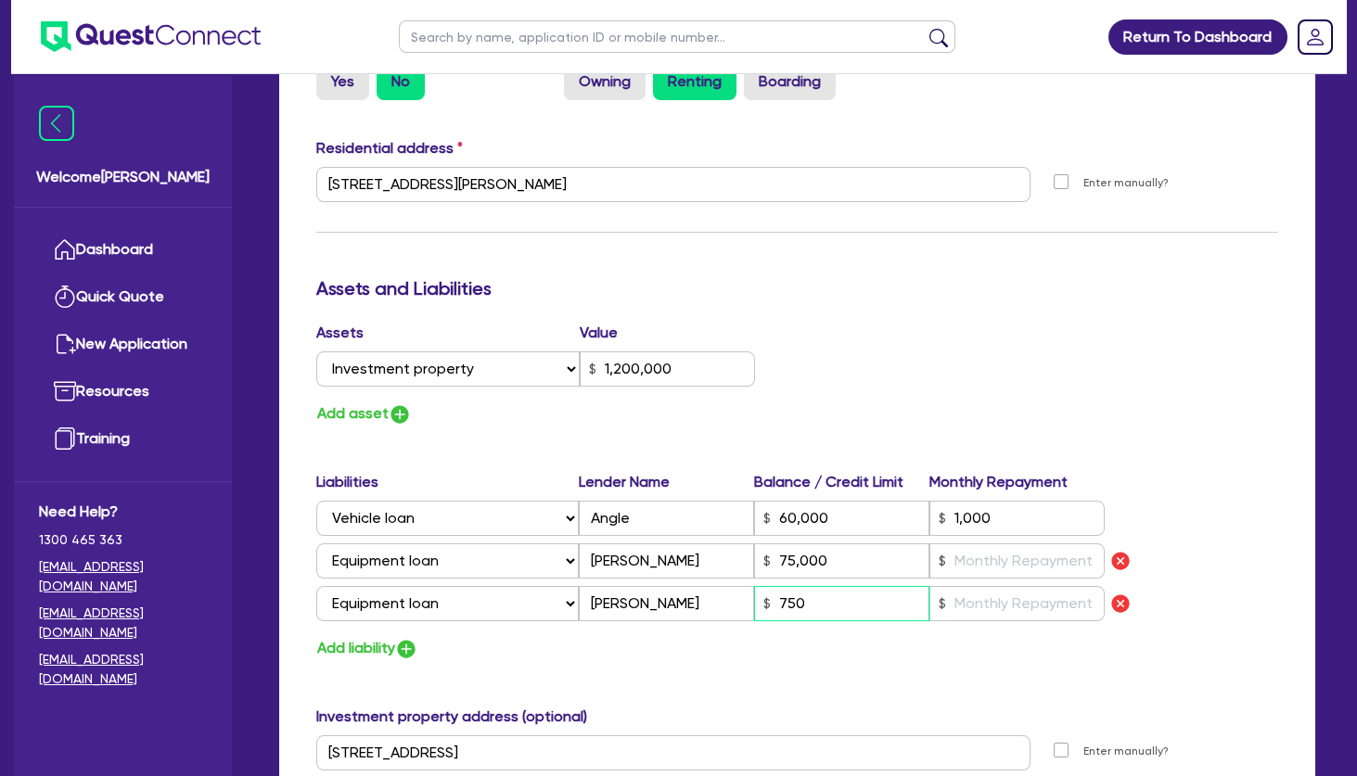
type input "1,200,000"
type input "60,000"
type input "1,000"
type input "2"
type input "0425316047"
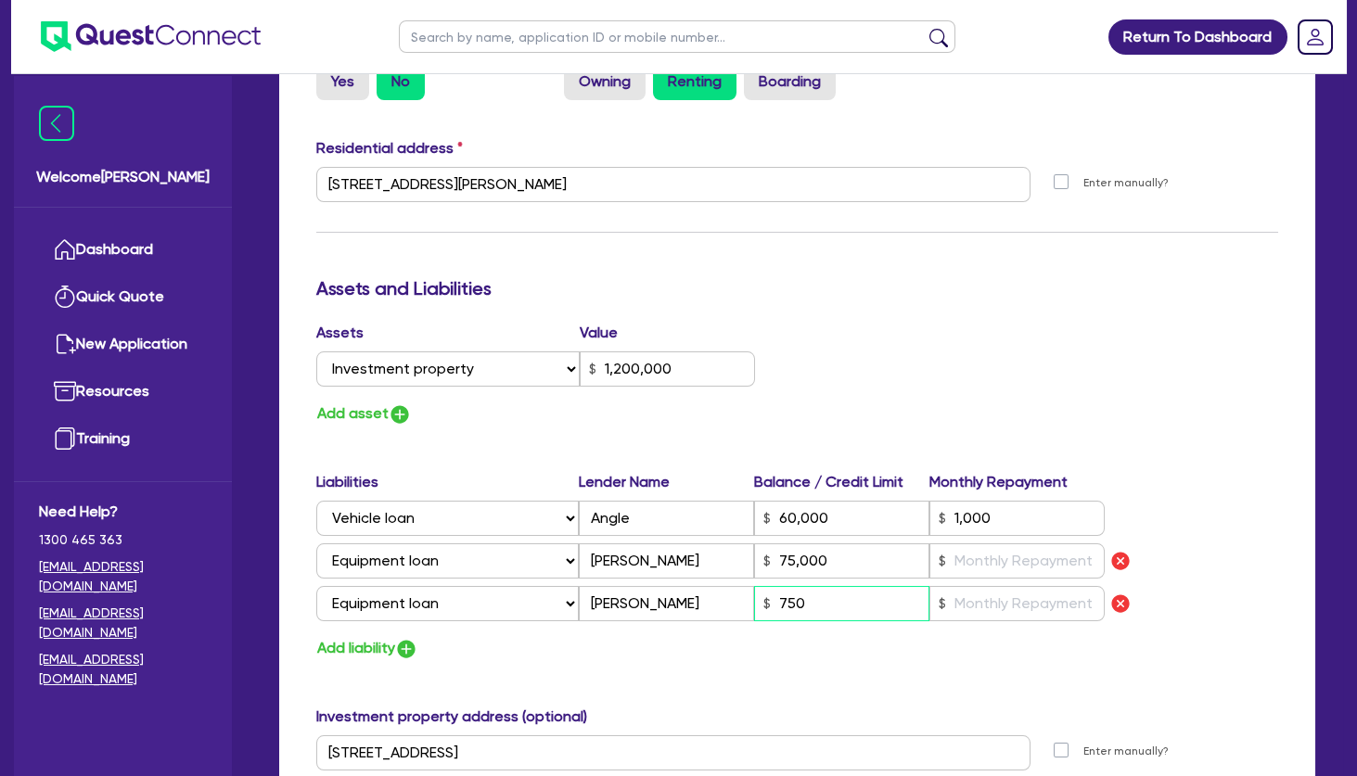
type input "75,000"
click at [1002, 554] on input "text" at bounding box center [1017, 561] width 175 height 35
click at [1009, 607] on input "text" at bounding box center [1017, 603] width 175 height 35
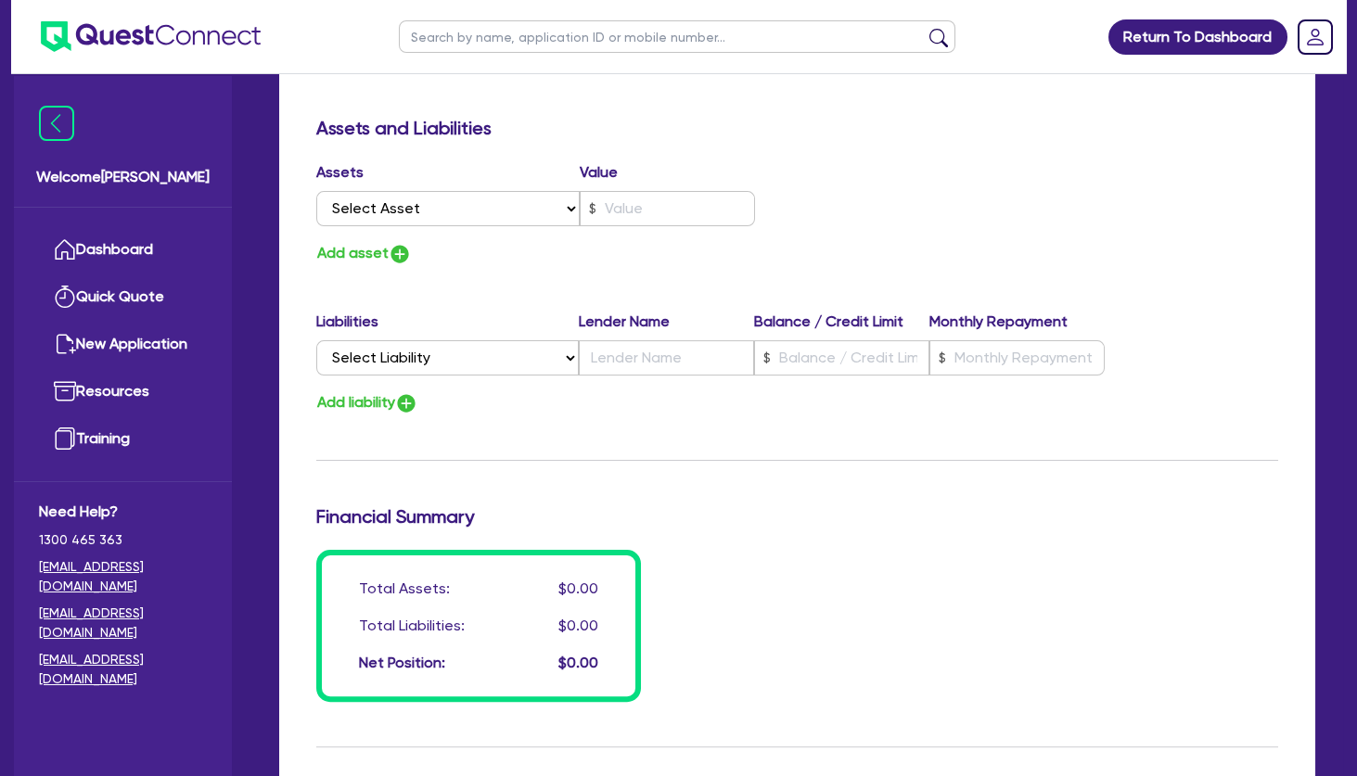
scroll to position [2904, 0]
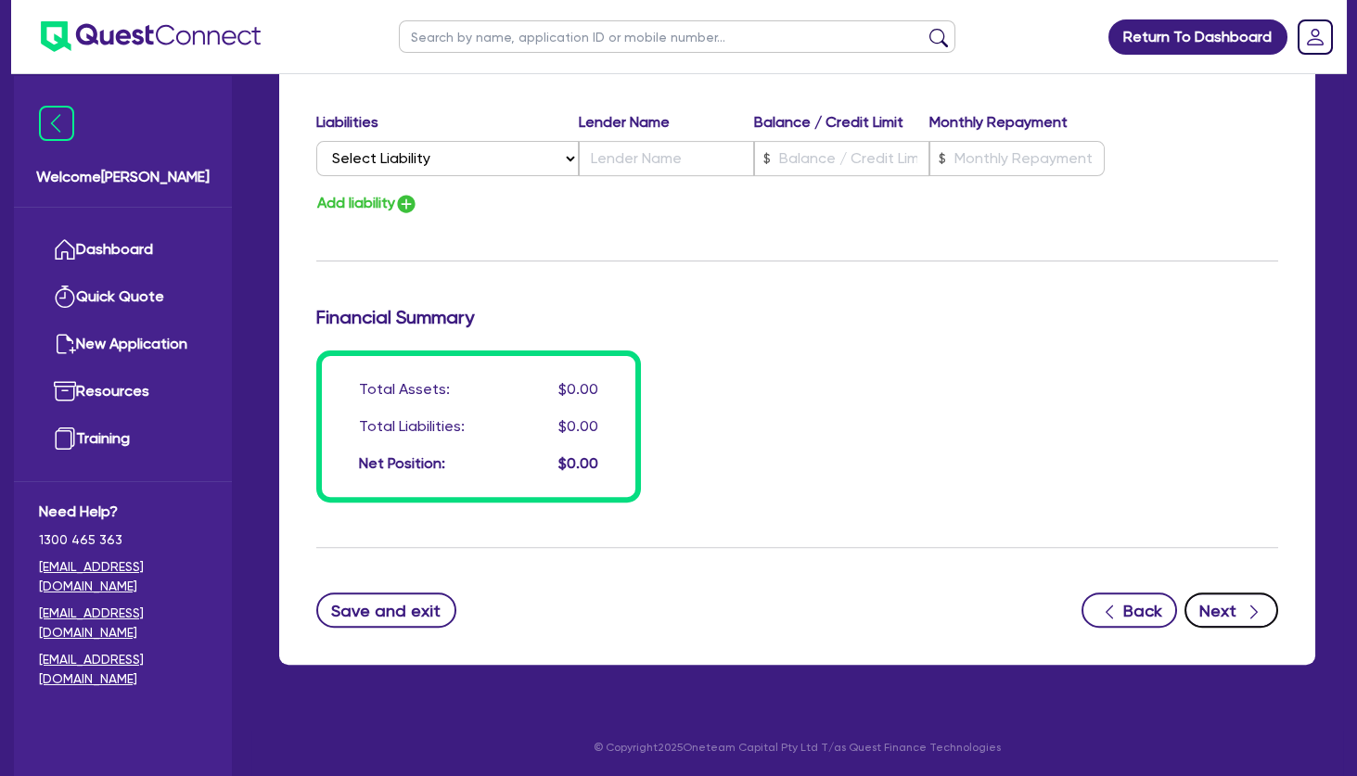
click at [1229, 613] on button "Next" at bounding box center [1232, 610] width 94 height 35
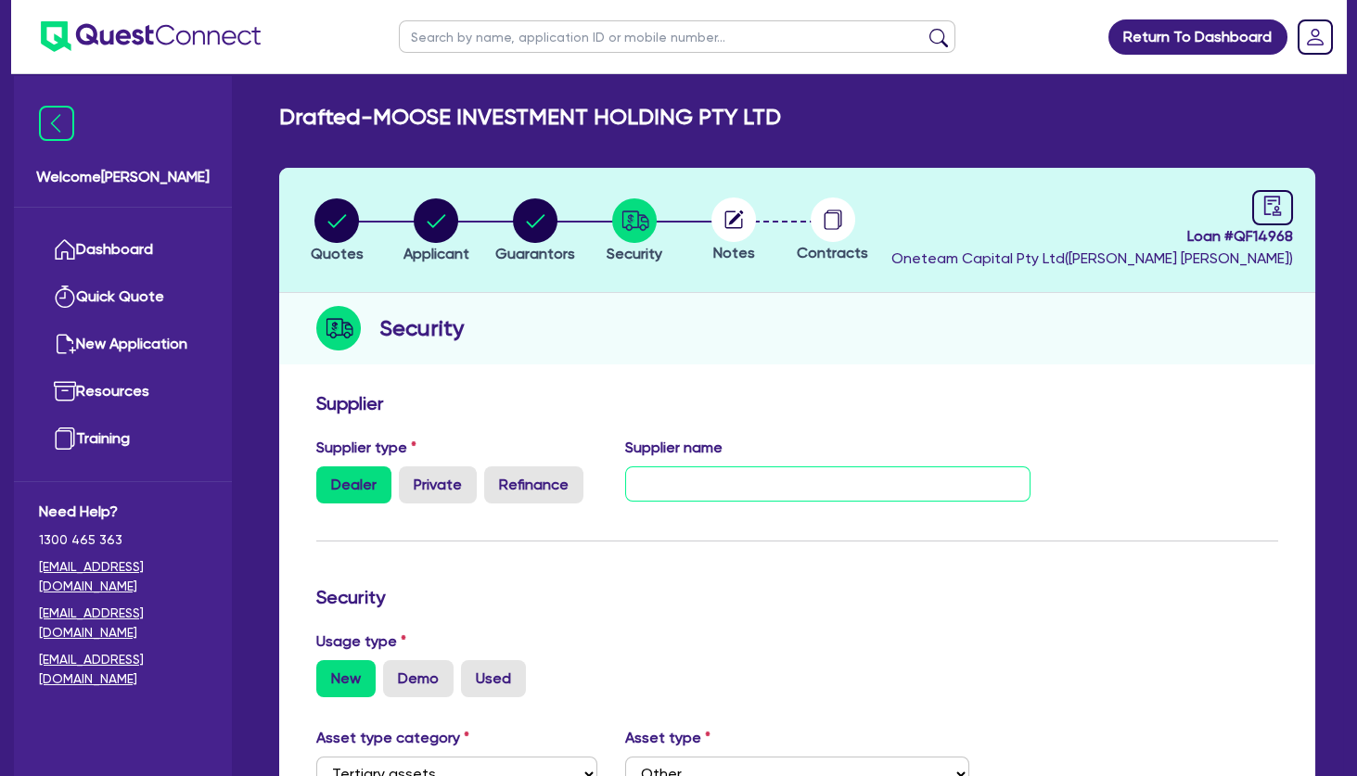
click at [725, 476] on input "text" at bounding box center [827, 484] width 405 height 35
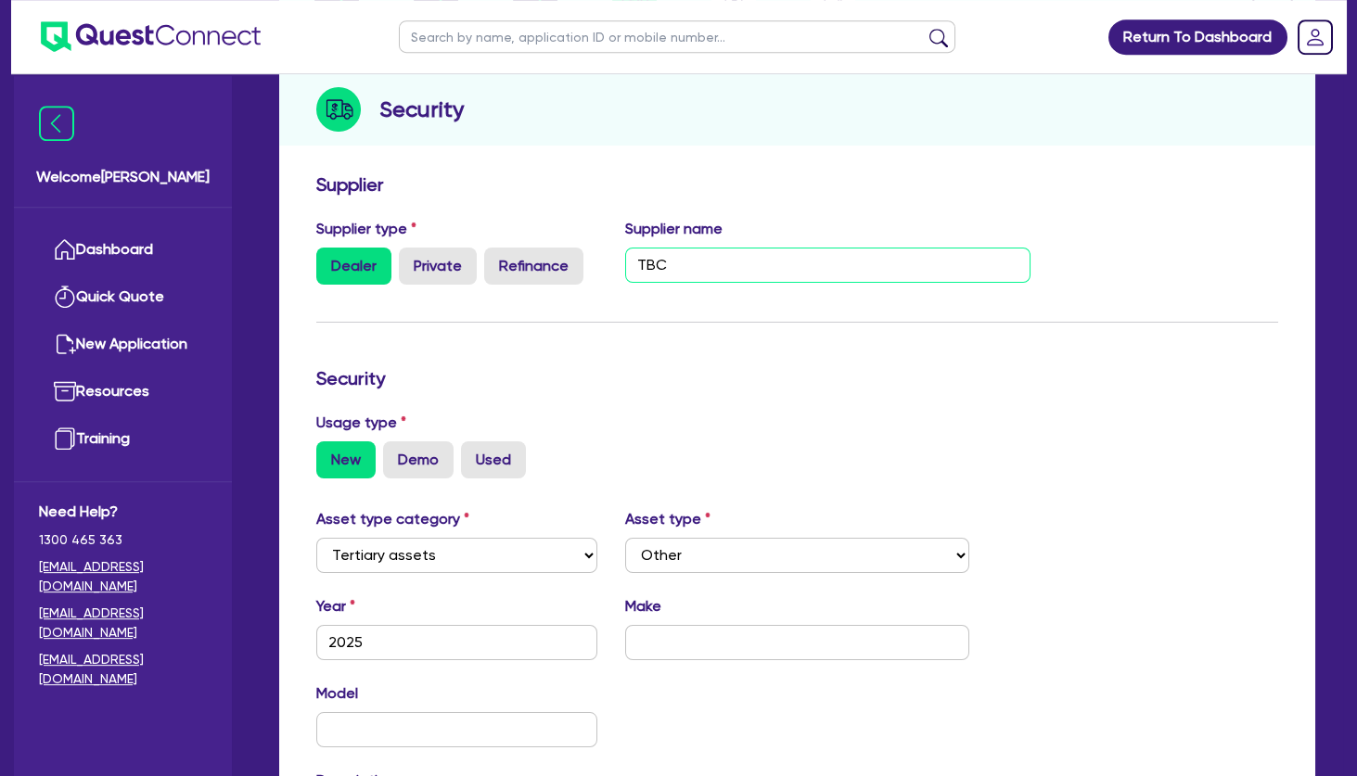
scroll to position [301, 0]
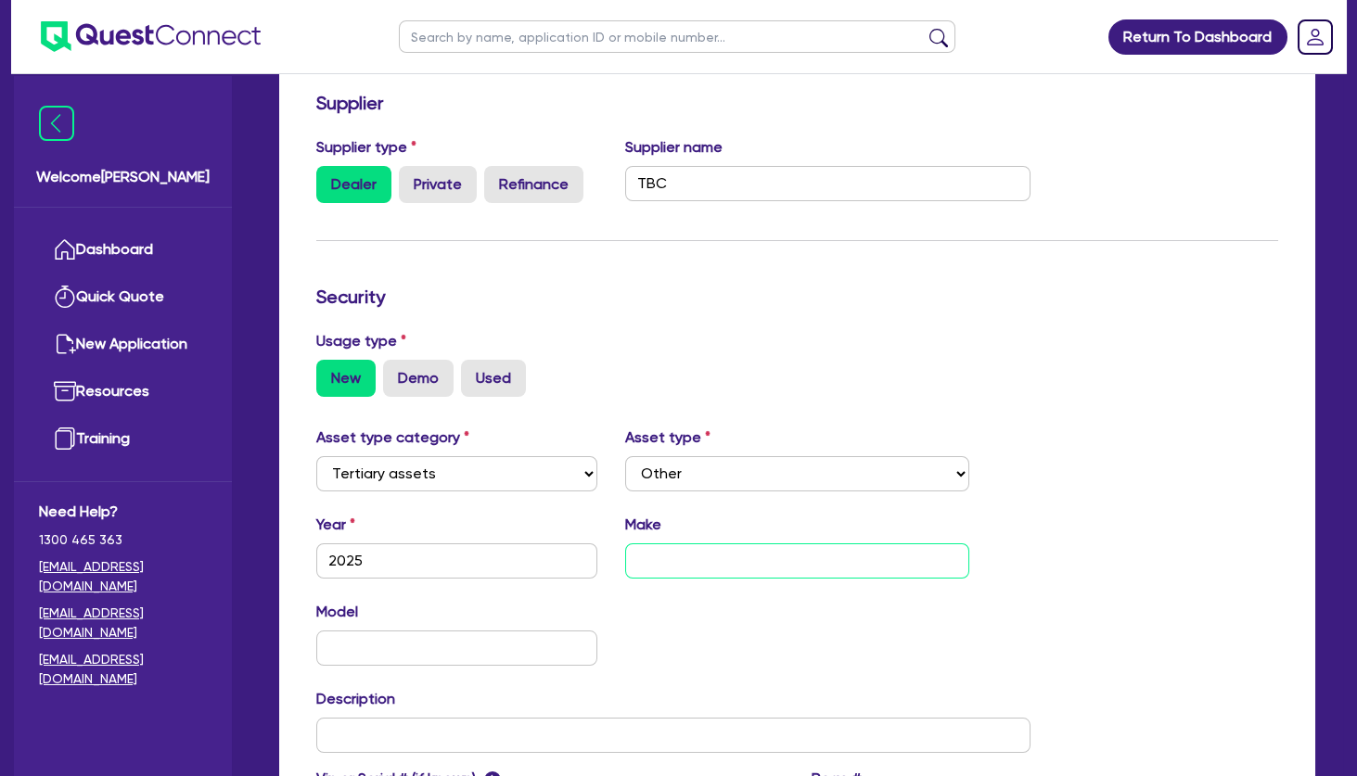
click at [712, 550] on input "text" at bounding box center [796, 561] width 343 height 35
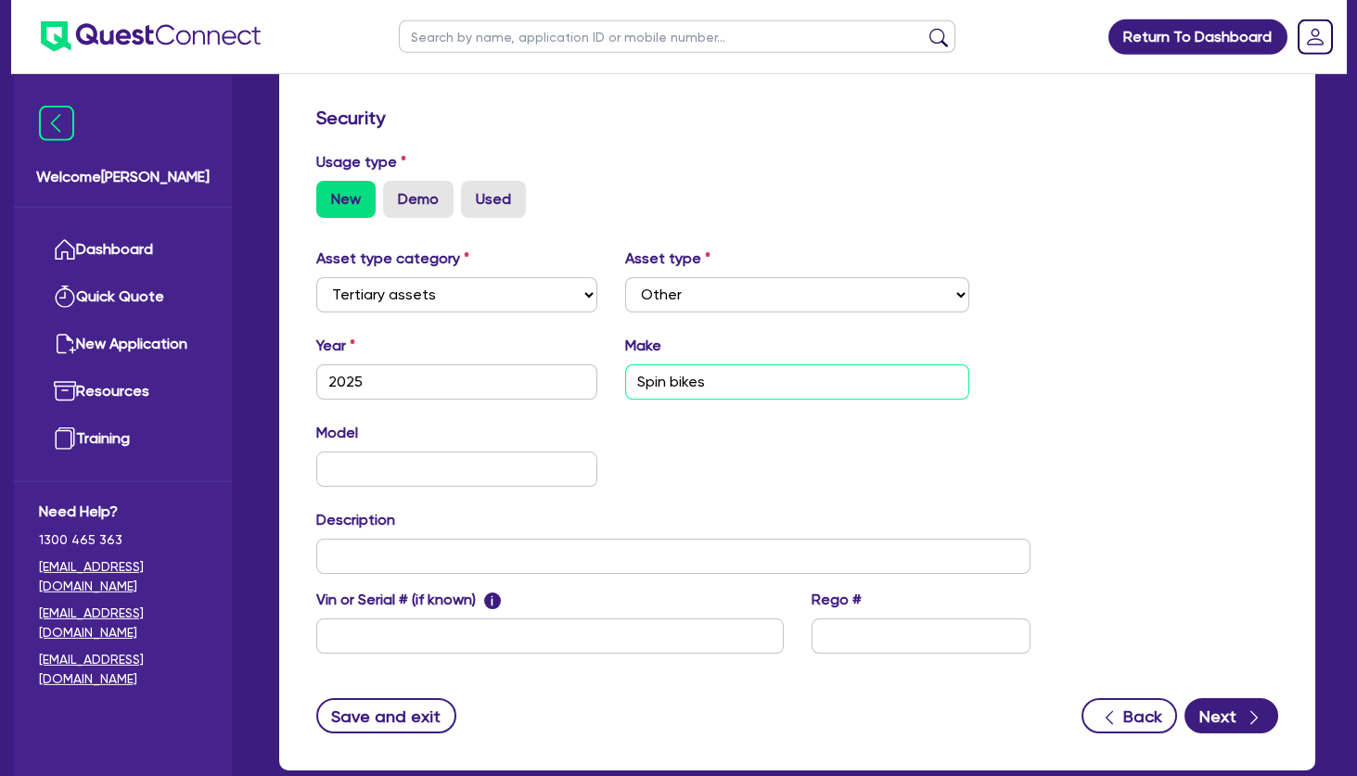
scroll to position [585, 0]
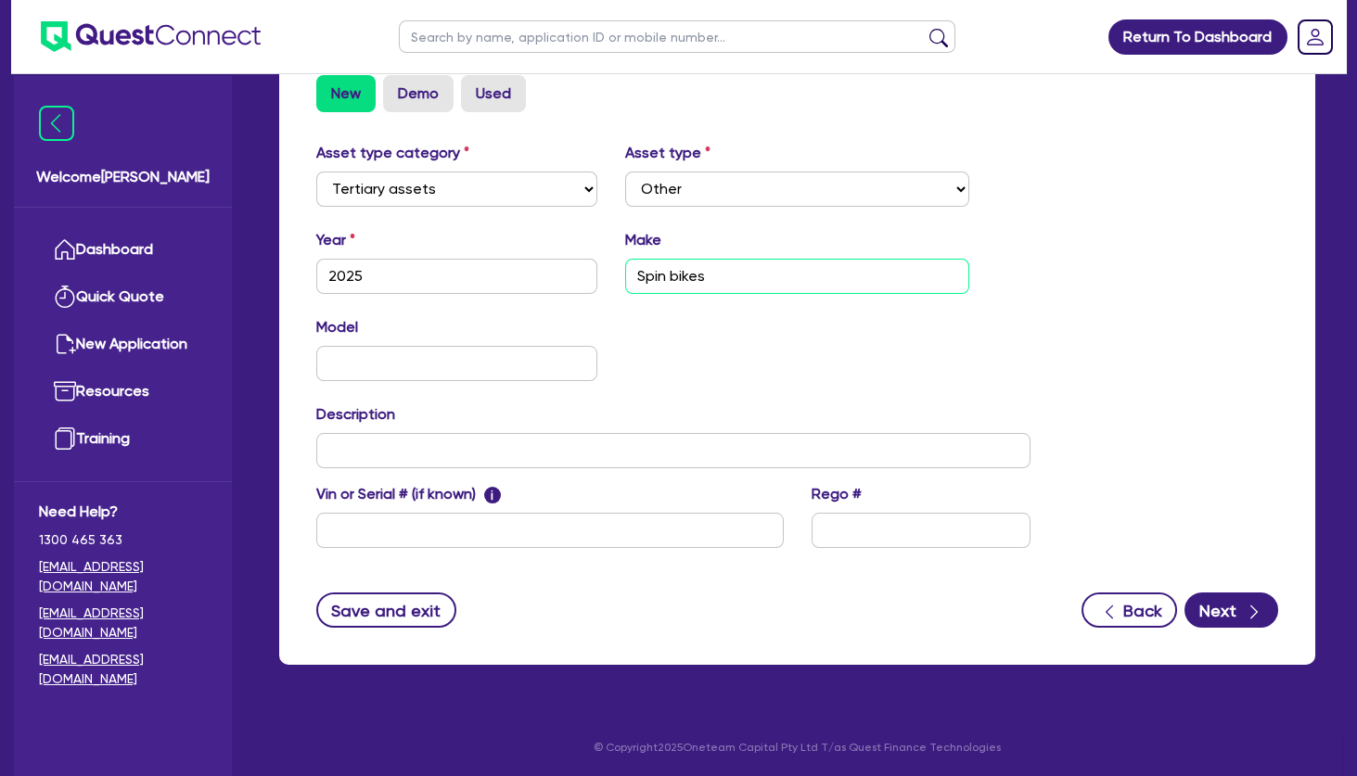
click at [638, 276] on input "Spin bikes" at bounding box center [796, 276] width 343 height 35
click at [1237, 603] on button "Next" at bounding box center [1232, 610] width 94 height 35
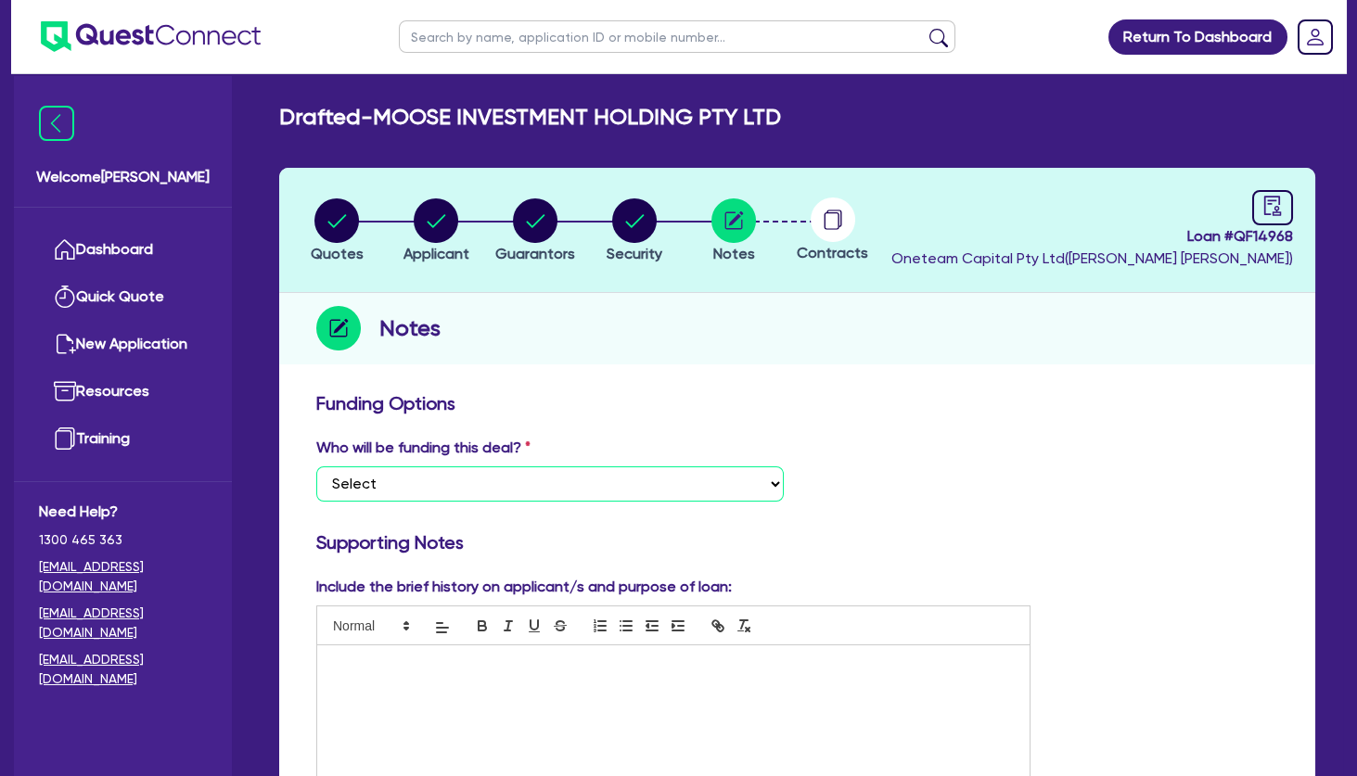
click at [316, 467] on select "Select I want Quest to fund 100% I will fund 100% I will co-fund with Quest Oth…" at bounding box center [550, 484] width 468 height 35
click option "Other - I am referring this deal in" at bounding box center [0, 0] width 0 height 0
click at [564, 651] on div at bounding box center [673, 715] width 712 height 139
click at [464, 669] on p "Submit to Capital" at bounding box center [673, 665] width 685 height 17
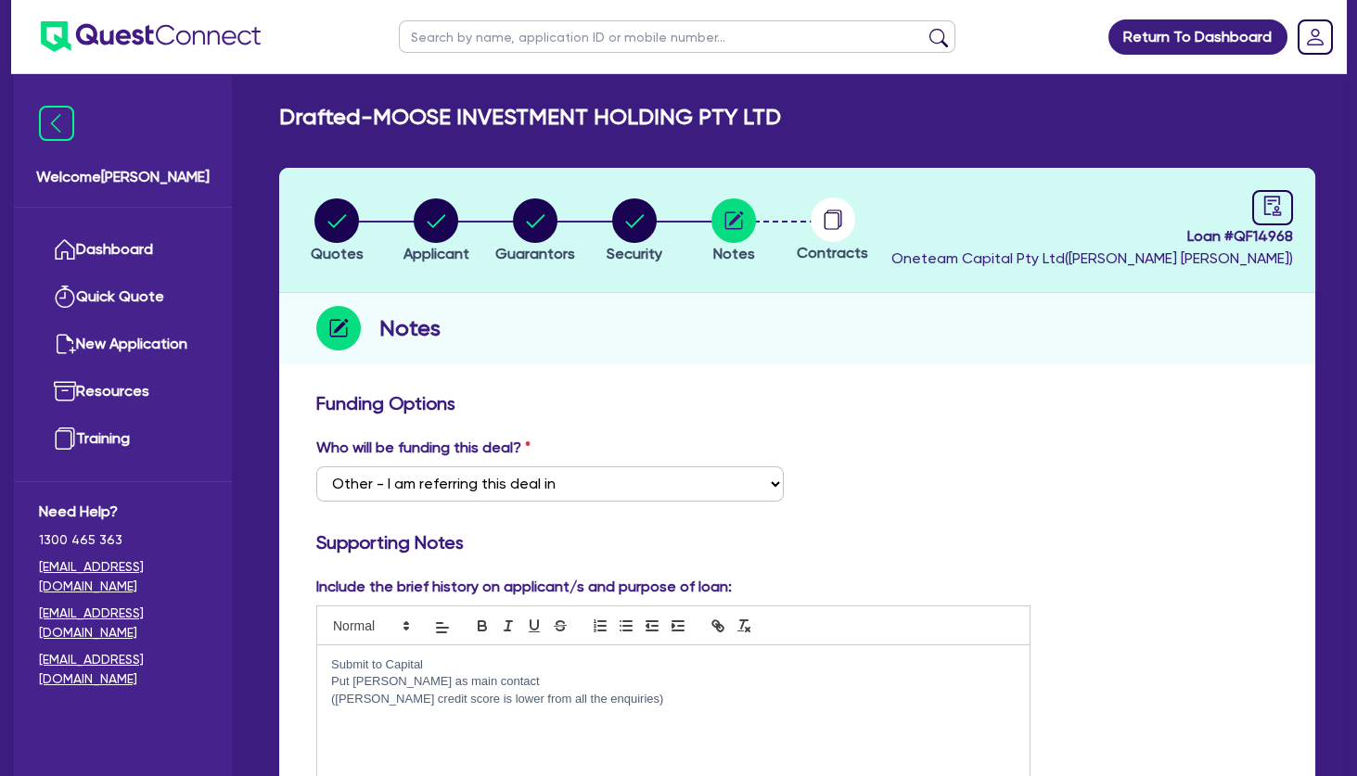
click at [912, 454] on div "Who will be funding this deal? Select I want Quest to fund 100% I will fund 100…" at bounding box center [797, 477] width 990 height 80
click at [595, 315] on div "Notes" at bounding box center [797, 328] width 1036 height 71
click at [345, 209] on circle "button" at bounding box center [336, 221] width 45 height 45
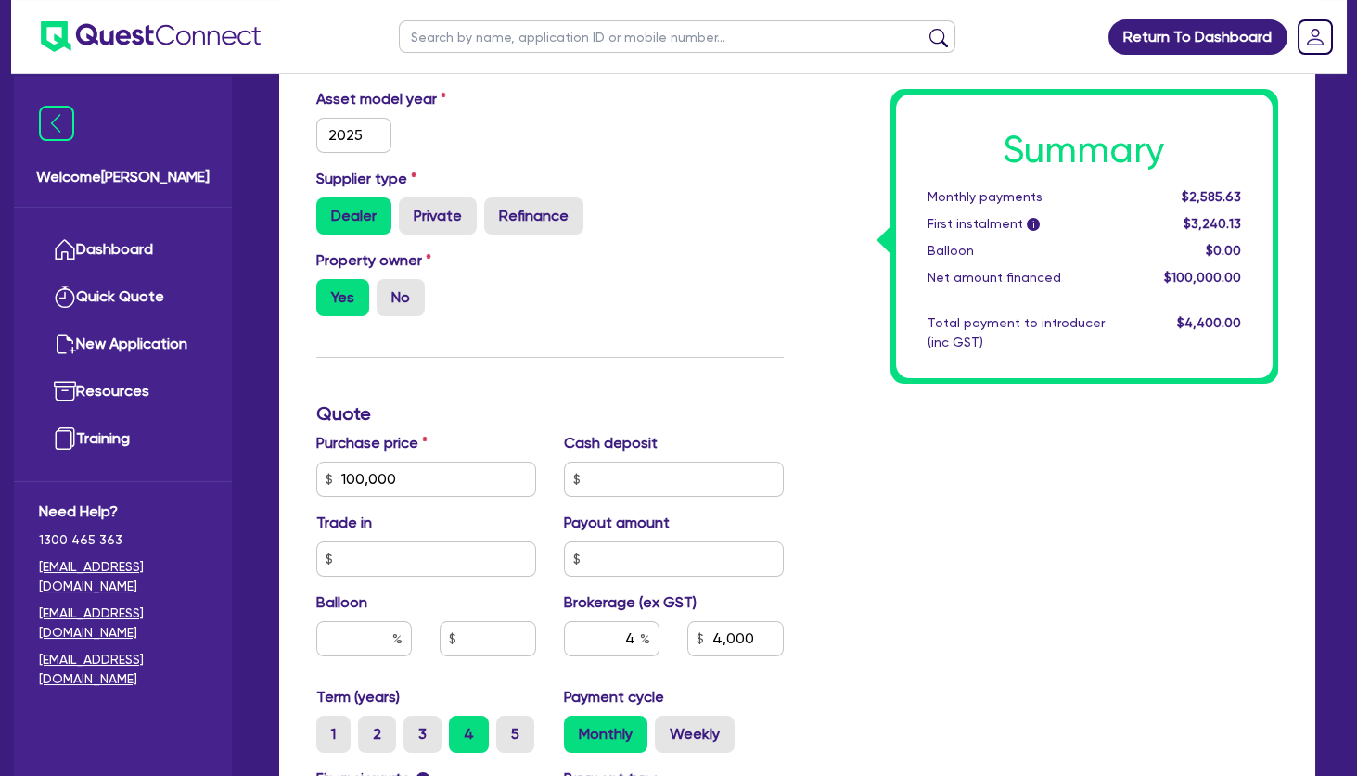
scroll to position [501, 0]
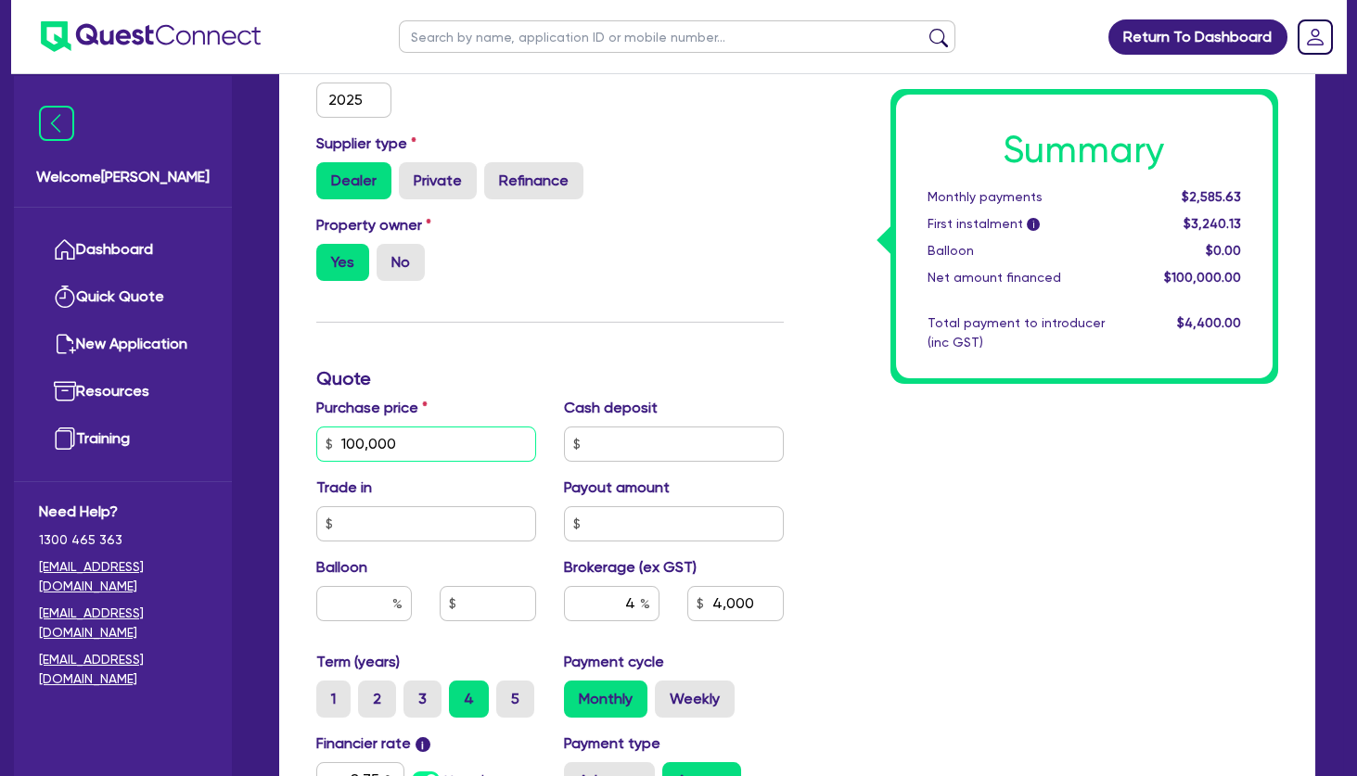
click at [457, 439] on input "100,000" at bounding box center [426, 444] width 220 height 35
drag, startPoint x: 467, startPoint y: 439, endPoint x: 249, endPoint y: 434, distance: 218.0
click at [316, 434] on input "100,000" at bounding box center [426, 444] width 220 height 35
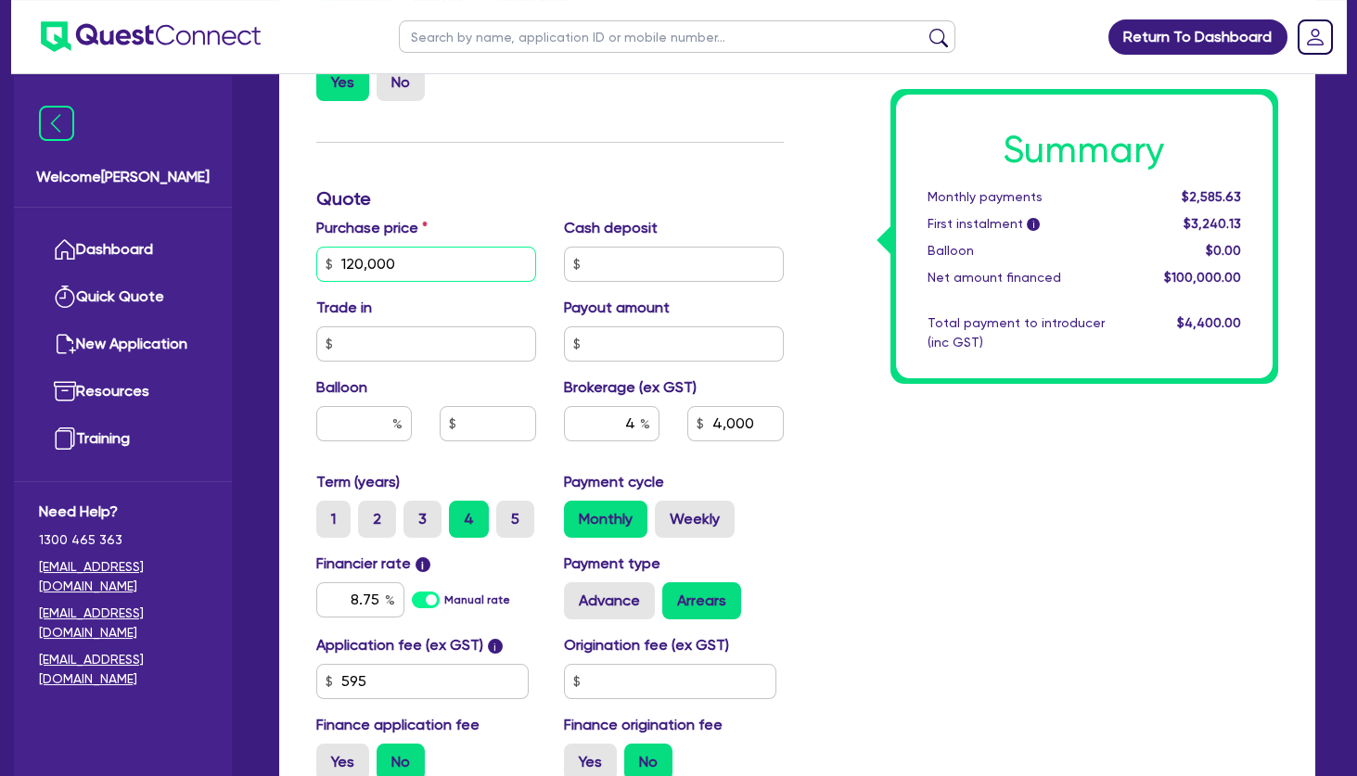
scroll to position [701, 0]
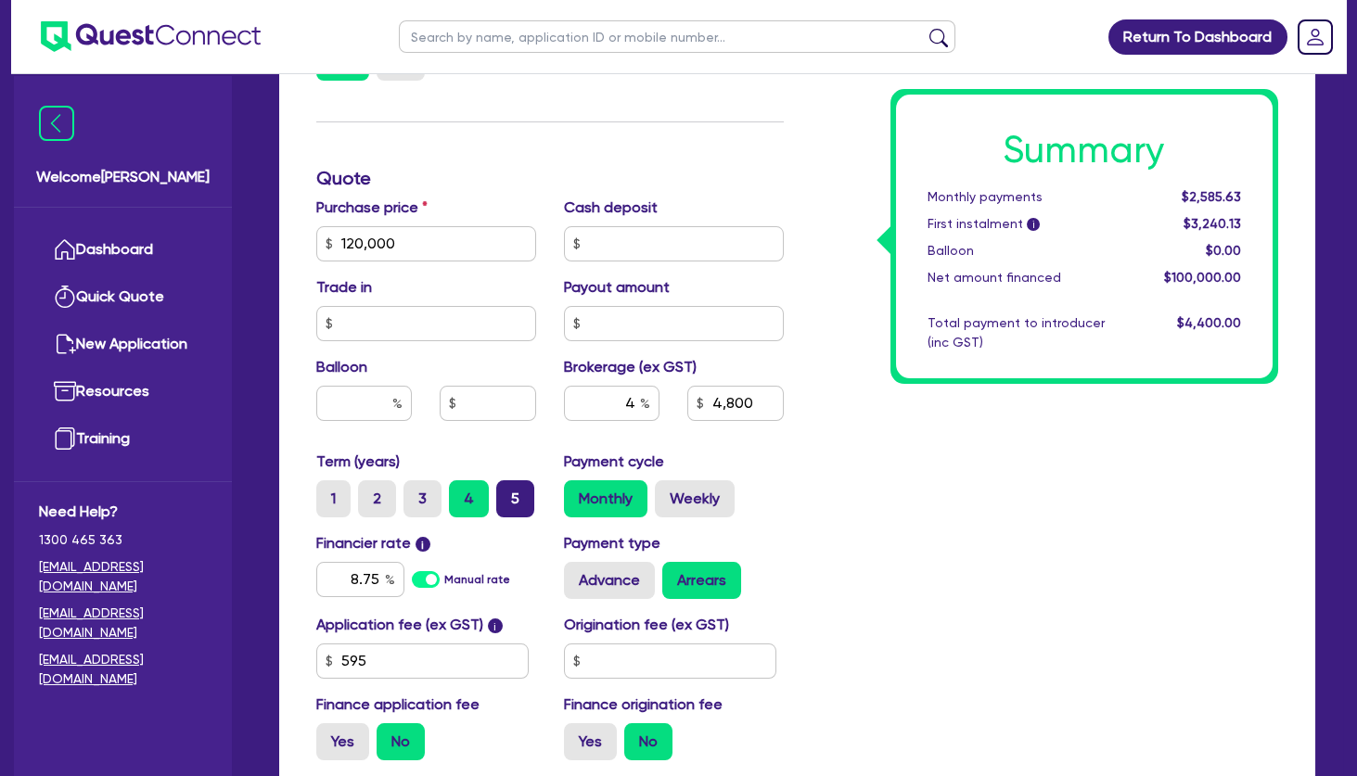
click at [514, 497] on label "5" at bounding box center [515, 499] width 38 height 37
click at [508, 493] on input "5" at bounding box center [502, 487] width 12 height 12
drag, startPoint x: 348, startPoint y: 575, endPoint x: 450, endPoint y: 578, distance: 102.1
click at [404, 578] on input "8.75" at bounding box center [360, 579] width 88 height 35
click at [960, 489] on div "Summary Monthly payments Calculating... First instalment i Calculating... Ballo…" at bounding box center [1045, 233] width 495 height 1084
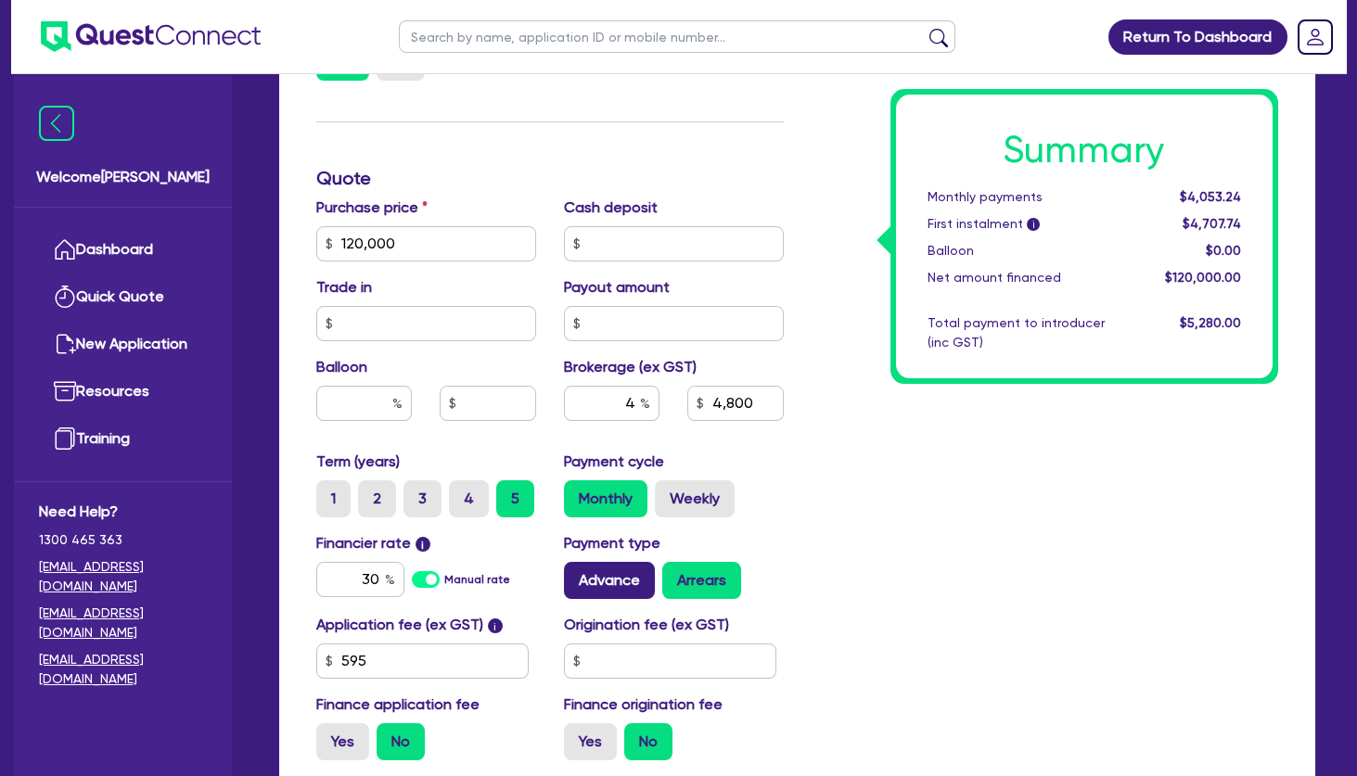
click at [626, 562] on label "Advance" at bounding box center [609, 580] width 91 height 37
click at [576, 562] on input "Advance" at bounding box center [570, 568] width 12 height 12
drag, startPoint x: 624, startPoint y: 405, endPoint x: 687, endPoint y: 401, distance: 63.3
click at [660, 401] on input "4" at bounding box center [612, 403] width 96 height 35
click at [914, 481] on div "Summary Monthly payments $3,954.38 First instalment i $4,608.88 Balloon $0.00 N…" at bounding box center [1045, 233] width 495 height 1084
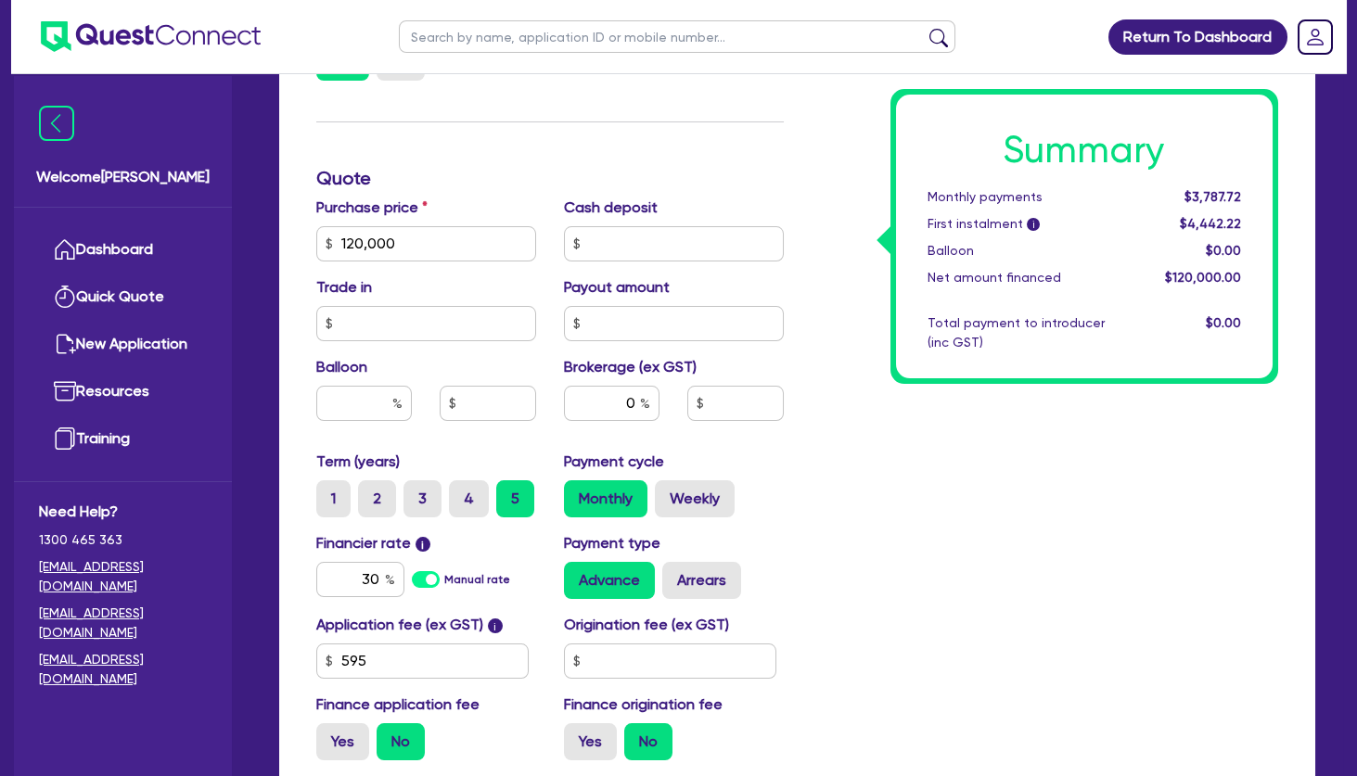
click at [1161, 195] on div "$3,787.72" at bounding box center [1198, 196] width 114 height 19
click at [717, 494] on label "Weekly" at bounding box center [695, 499] width 80 height 37
click at [667, 493] on input "Weekly" at bounding box center [661, 487] width 12 height 12
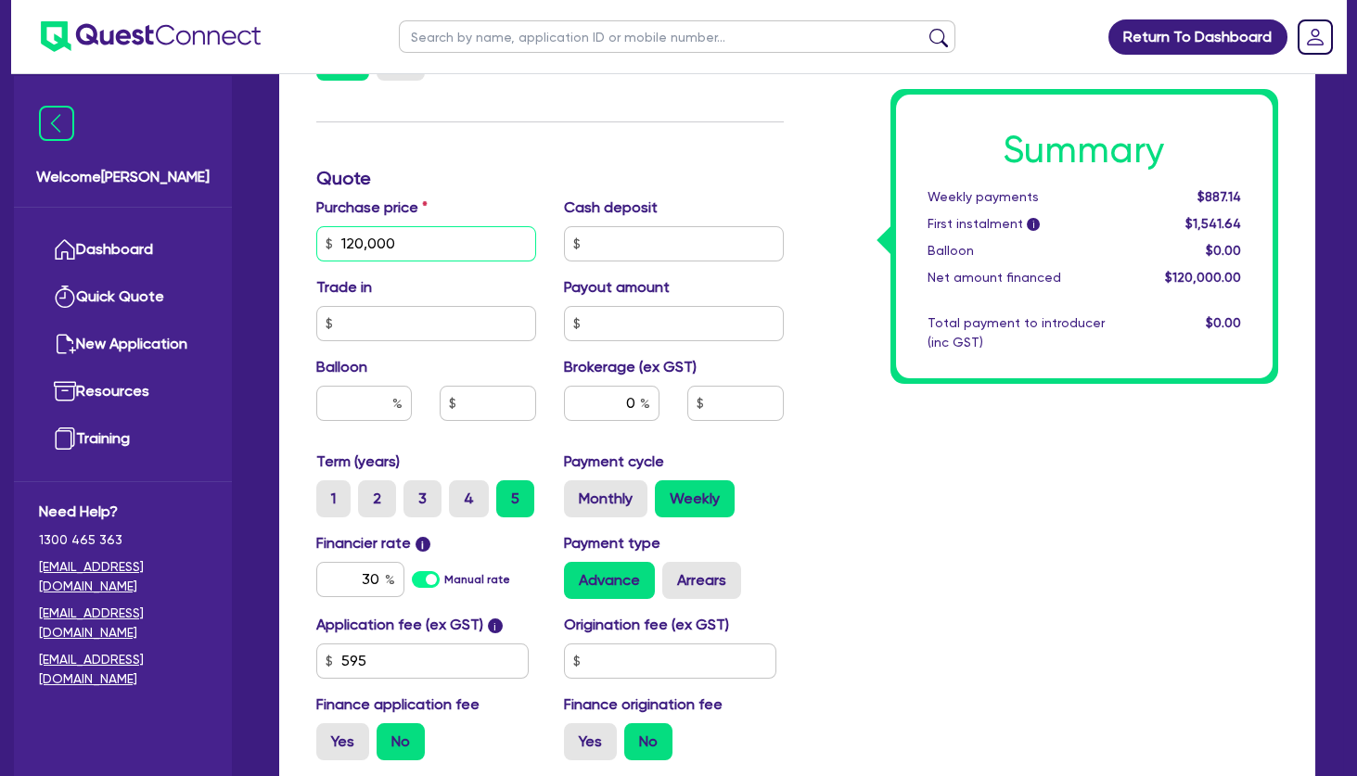
click at [355, 236] on input "120,000" at bounding box center [426, 243] width 220 height 35
click at [368, 285] on label "Trade in" at bounding box center [344, 287] width 56 height 22
click at [382, 255] on input "140,000" at bounding box center [426, 243] width 220 height 35
click at [353, 242] on input "140,000" at bounding box center [426, 243] width 220 height 35
click at [400, 282] on div "Trade in" at bounding box center [426, 308] width 248 height 65
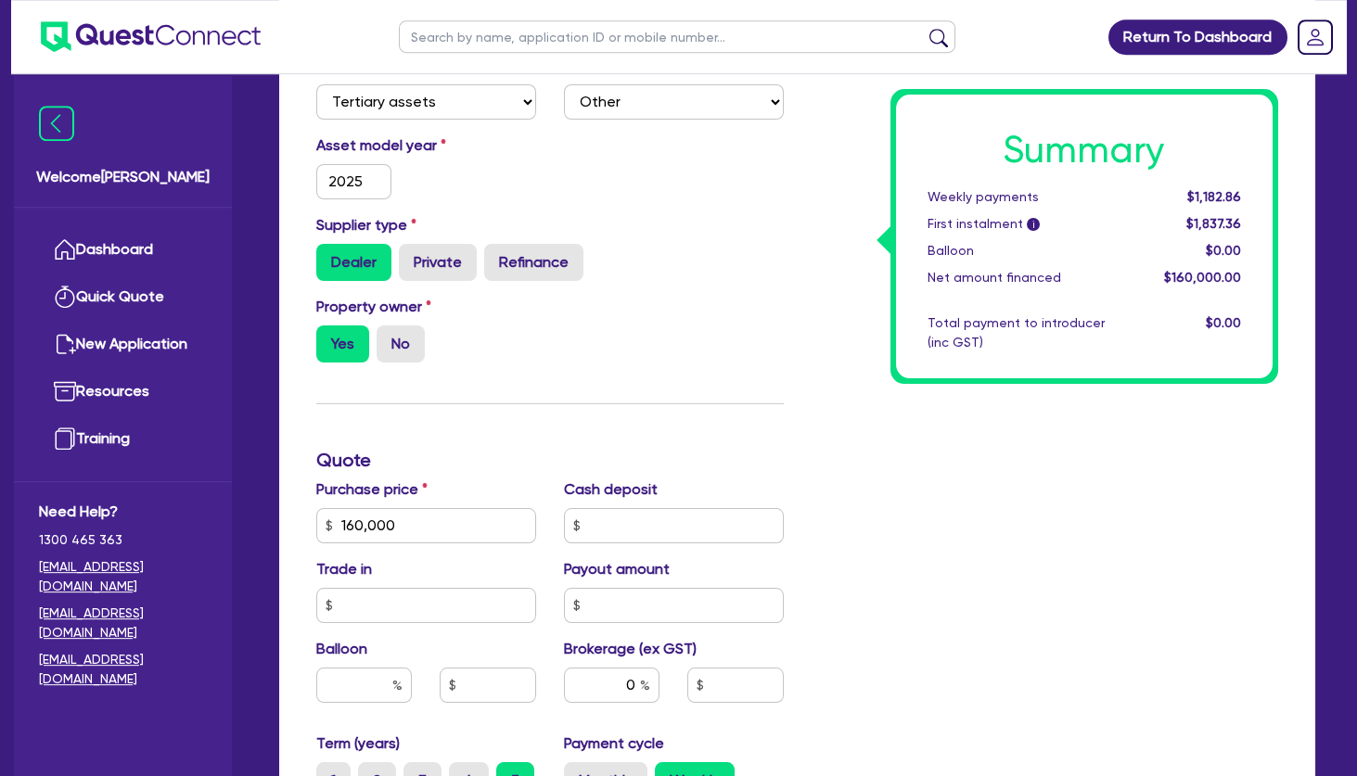
scroll to position [601, 0]
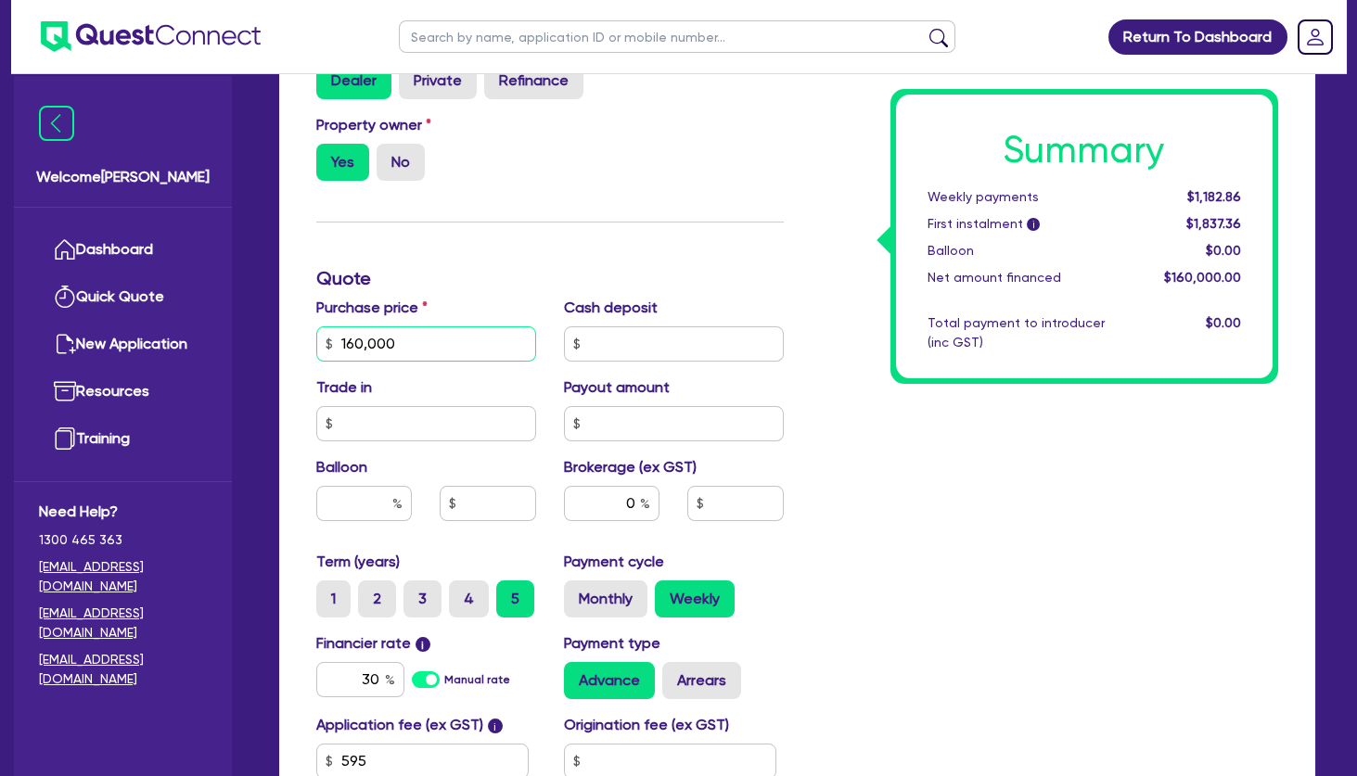
click at [407, 334] on input "160,000" at bounding box center [426, 344] width 220 height 35
drag, startPoint x: 395, startPoint y: 343, endPoint x: 238, endPoint y: 346, distance: 156.8
click at [316, 346] on input "160,000" at bounding box center [426, 344] width 220 height 35
click at [469, 604] on label "4" at bounding box center [469, 599] width 40 height 37
click at [461, 593] on input "4" at bounding box center [455, 587] width 12 height 12
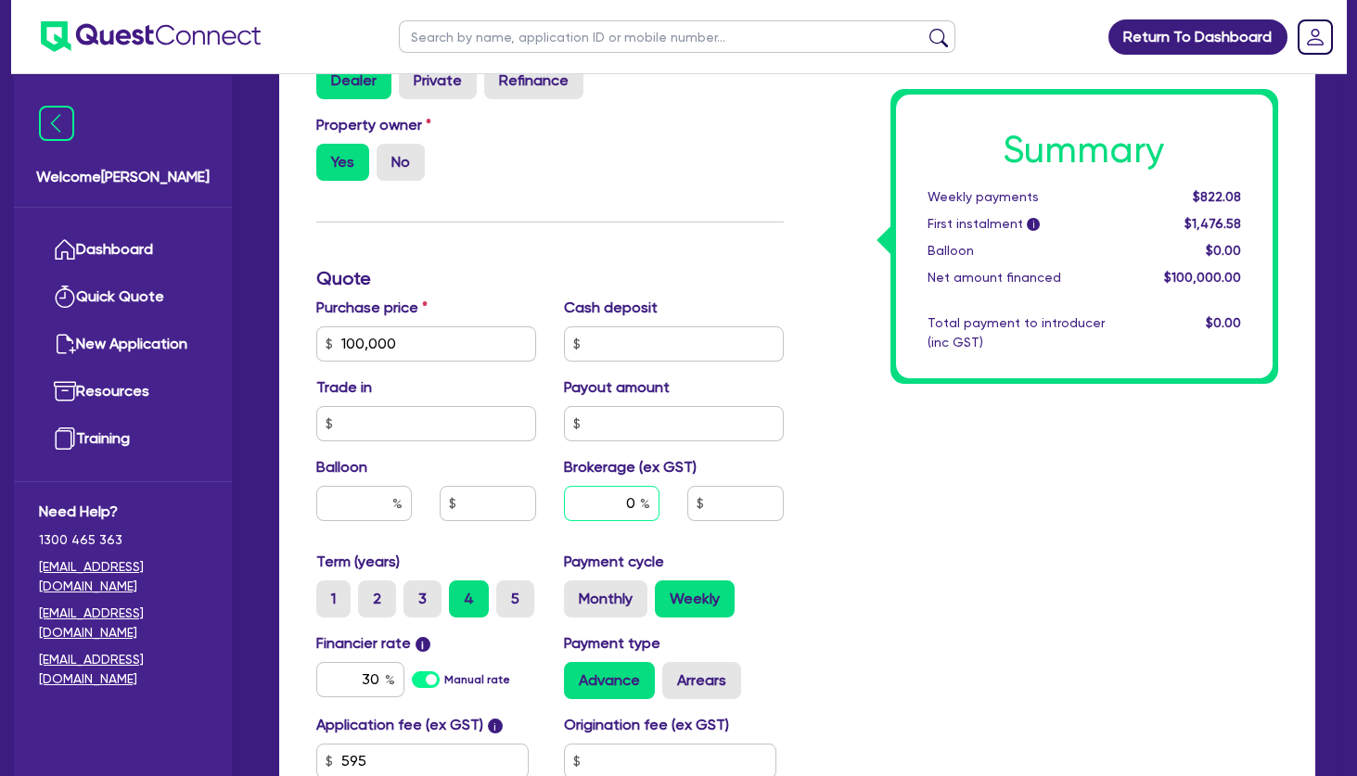
drag, startPoint x: 626, startPoint y: 503, endPoint x: 664, endPoint y: 504, distance: 38.0
click at [660, 504] on input "0" at bounding box center [612, 503] width 96 height 35
click at [929, 549] on div "Summary Weekly payments $822.08 First instalment i $1,476.58 Balloon $0.00 Net …" at bounding box center [1045, 333] width 495 height 1084
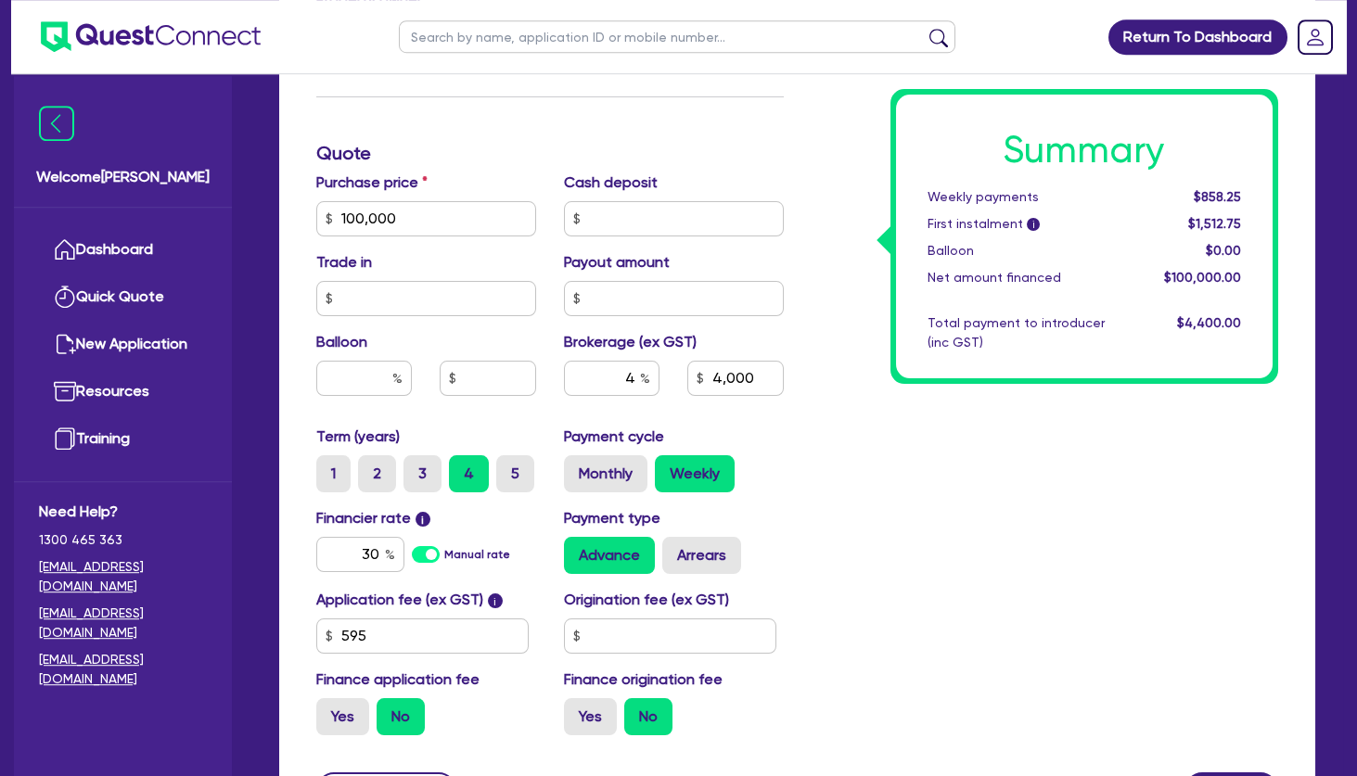
scroll to position [801, 0]
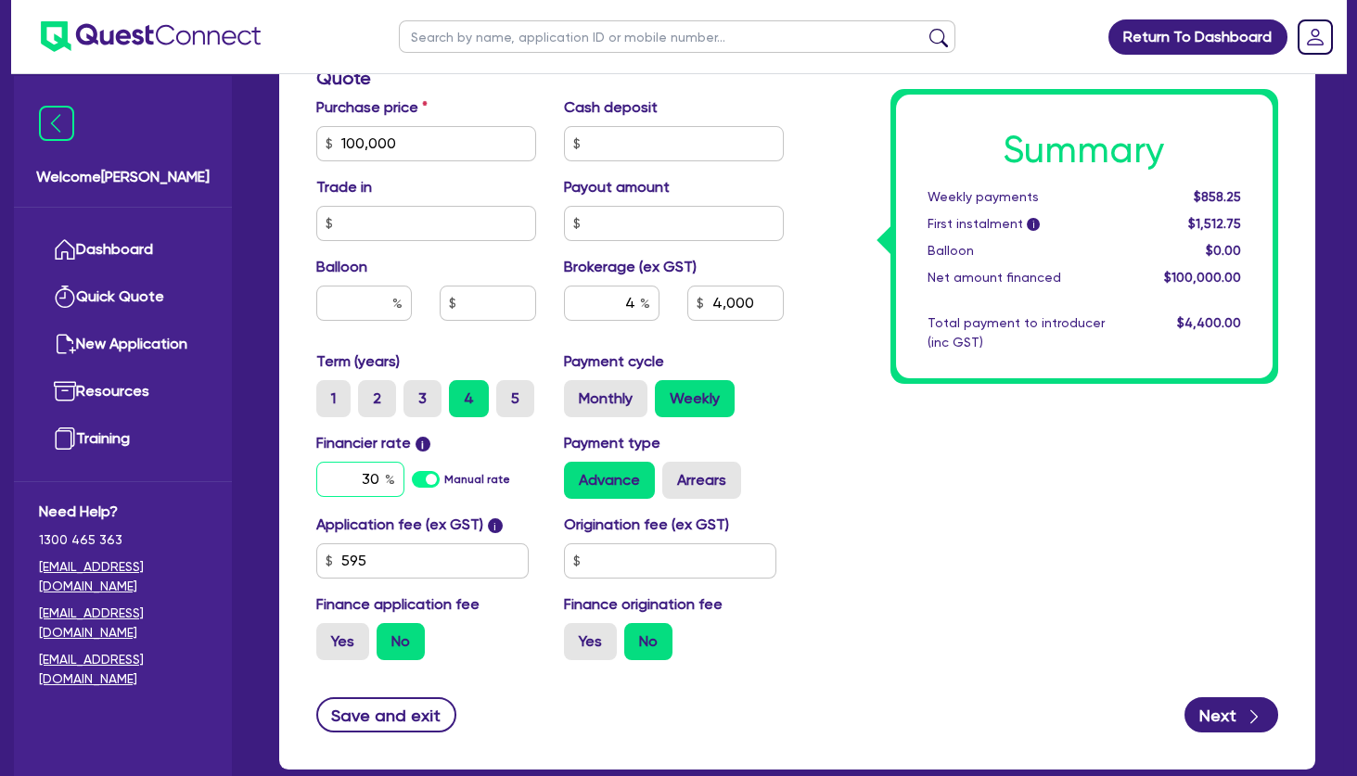
drag, startPoint x: 354, startPoint y: 481, endPoint x: 522, endPoint y: 475, distance: 168.0
click at [404, 476] on input "30" at bounding box center [360, 479] width 88 height 35
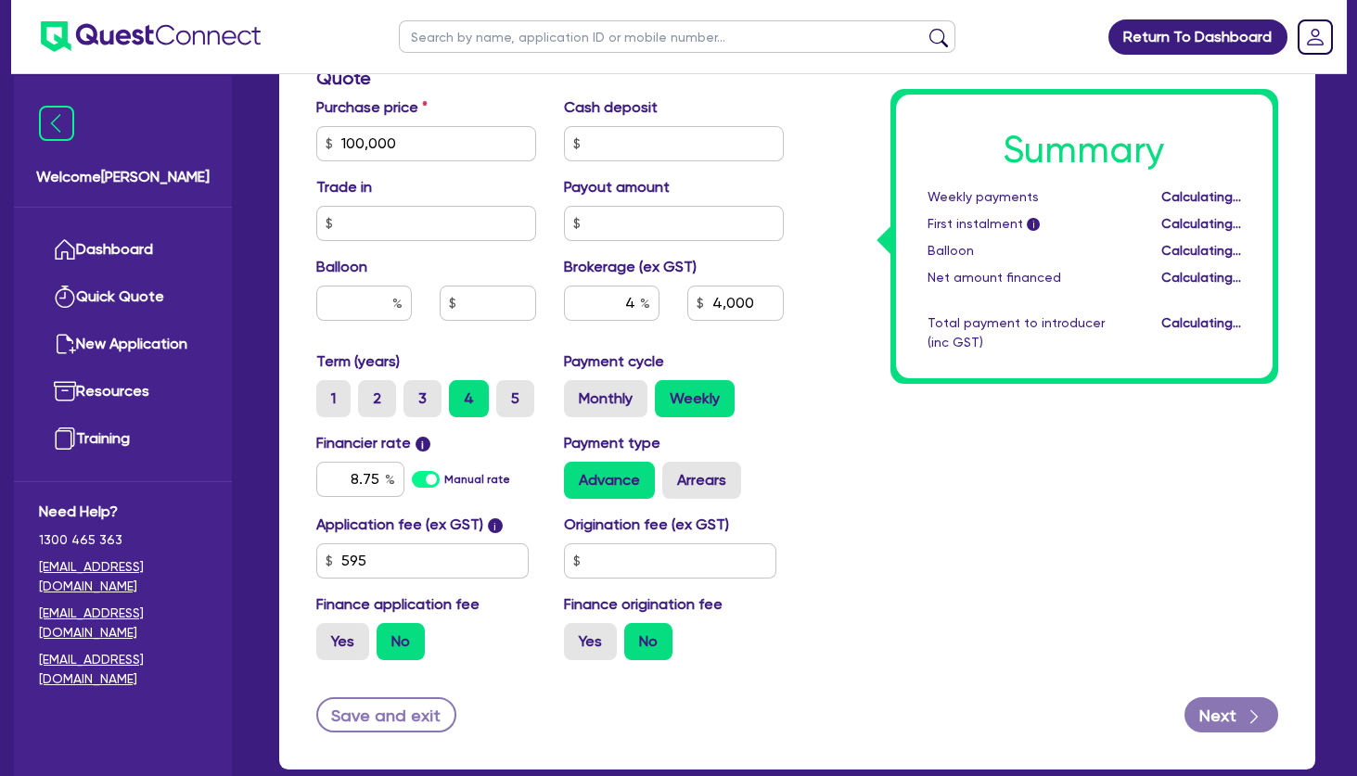
click at [960, 454] on div "Summary Weekly payments Calculating... First instalment i Calculating... Balloo…" at bounding box center [1045, 133] width 495 height 1084
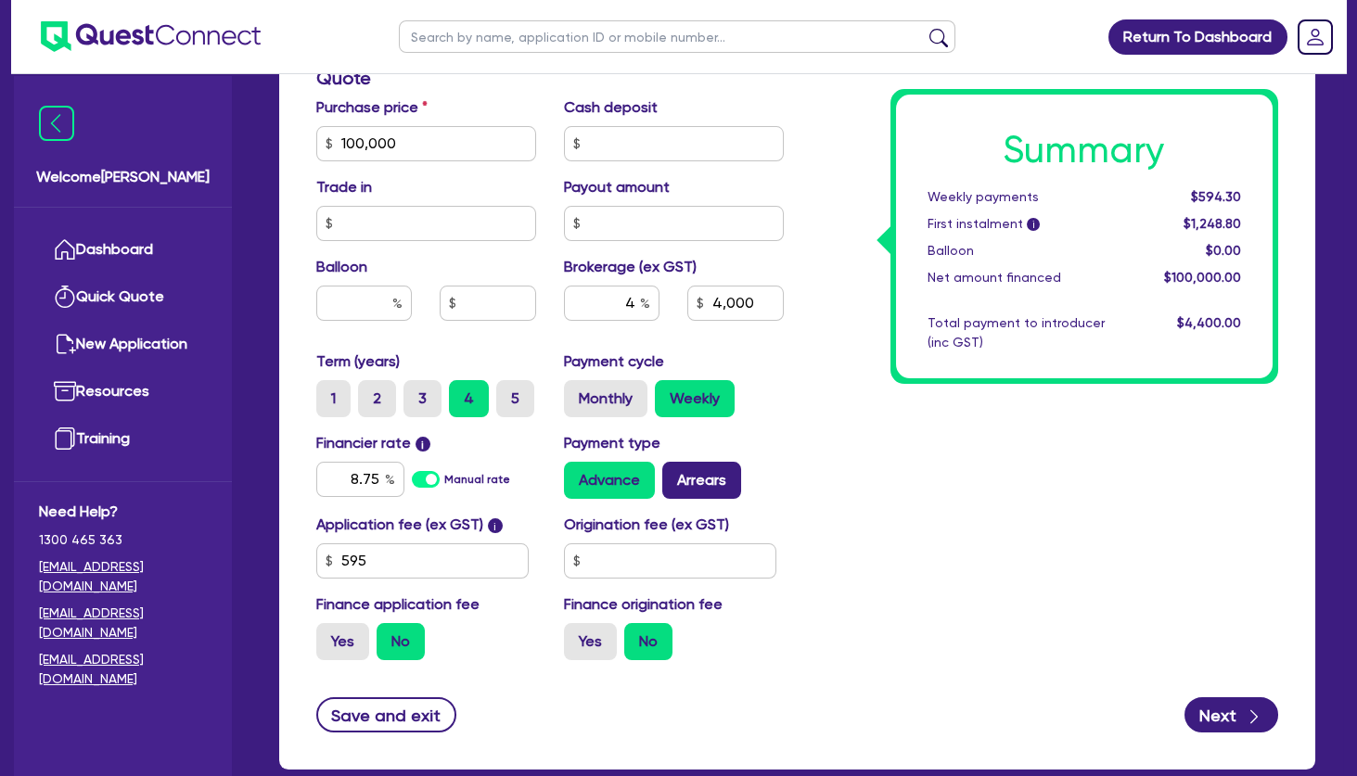
click at [718, 475] on label "Arrears" at bounding box center [701, 480] width 79 height 37
click at [674, 474] on input "Arrears" at bounding box center [668, 468] width 12 height 12
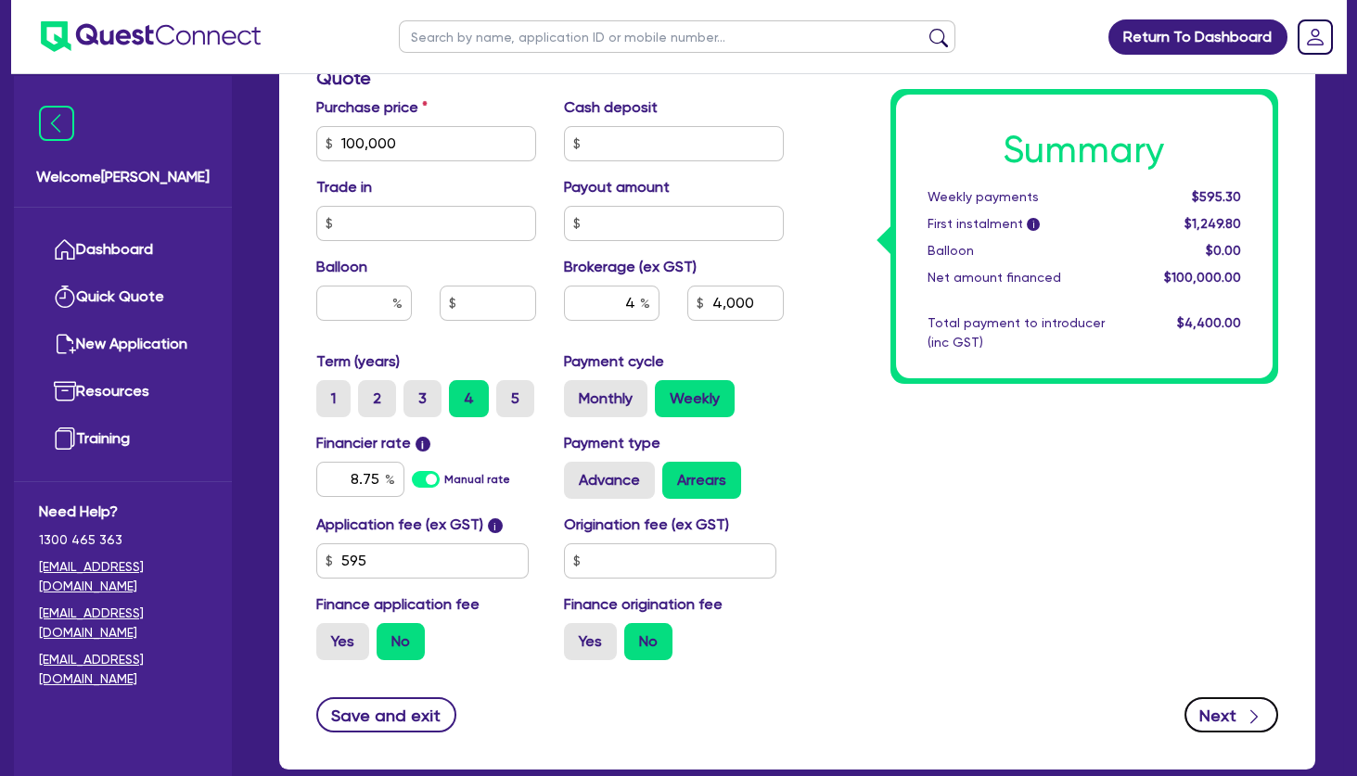
click at [1229, 710] on button "Next" at bounding box center [1232, 715] width 94 height 35
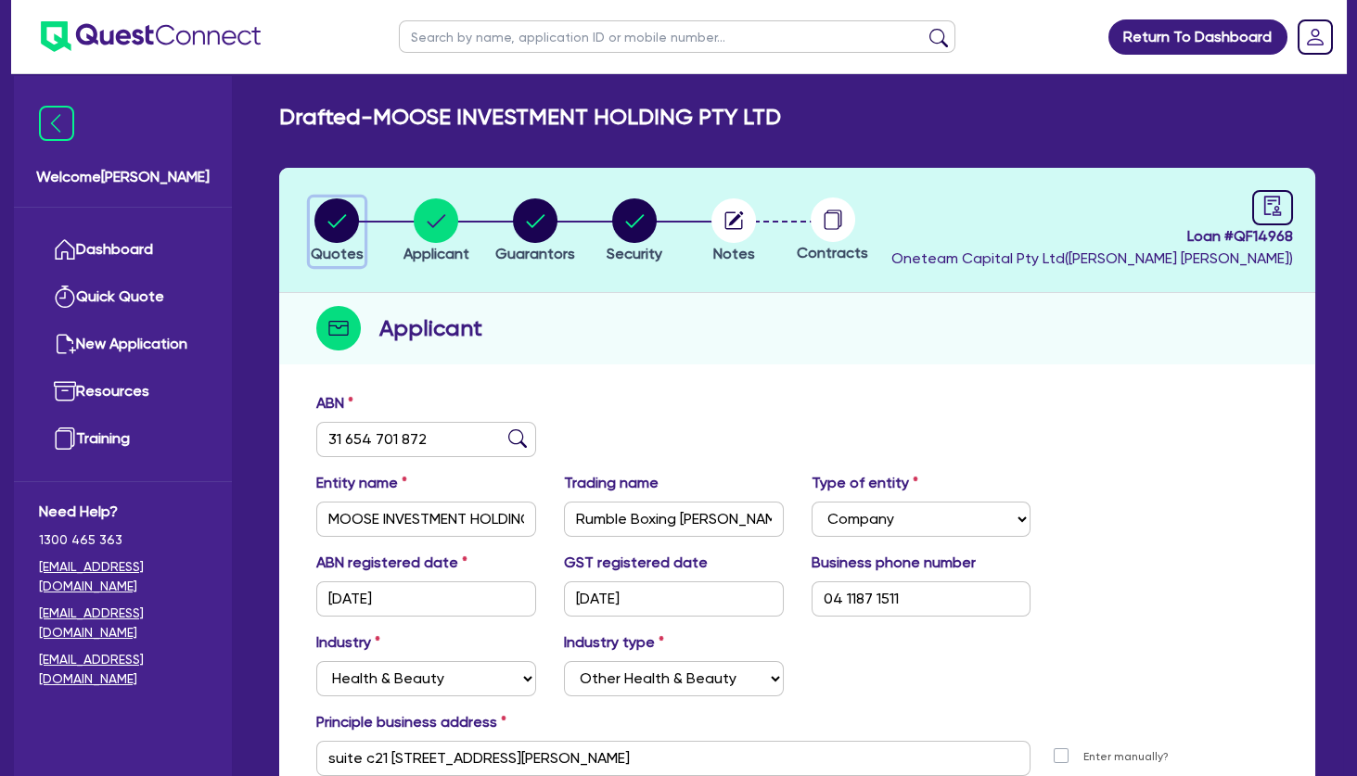
click at [327, 223] on circle "button" at bounding box center [336, 221] width 45 height 45
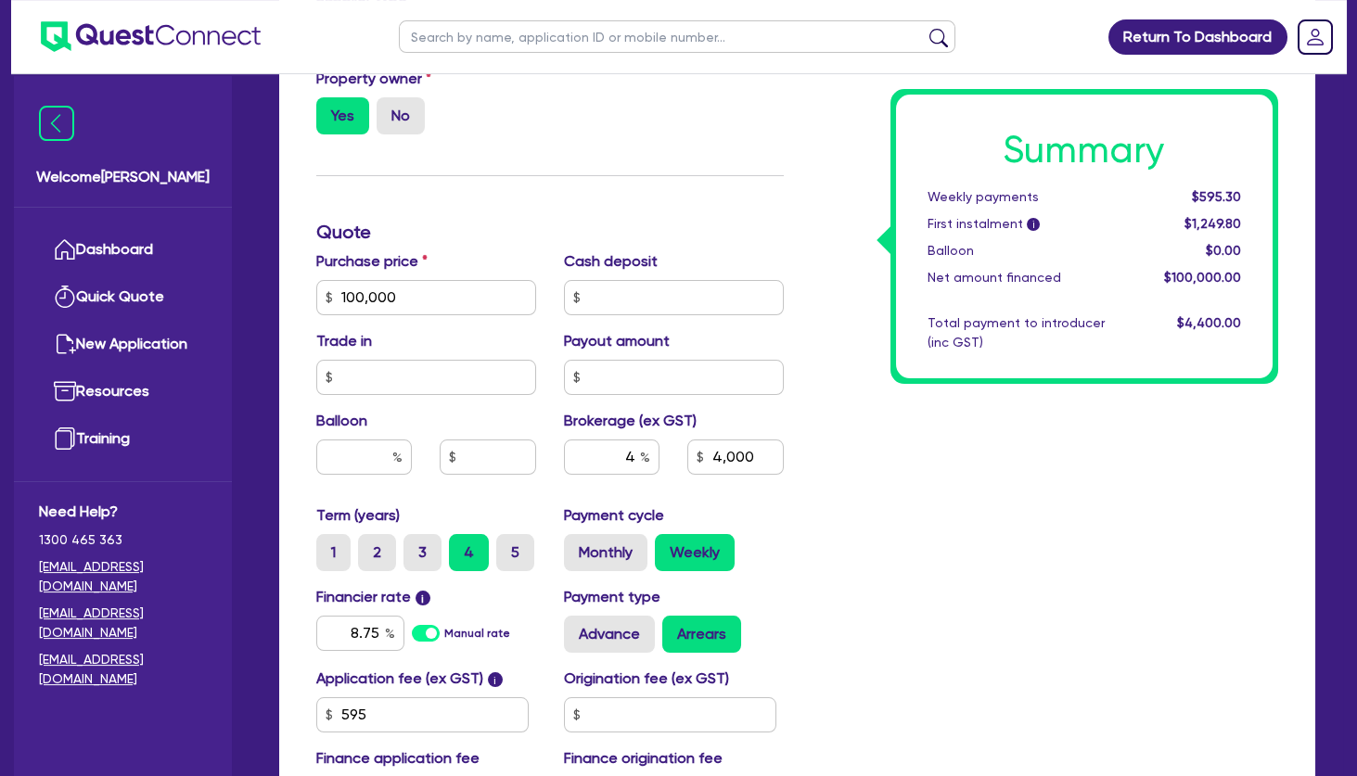
scroll to position [701, 0]
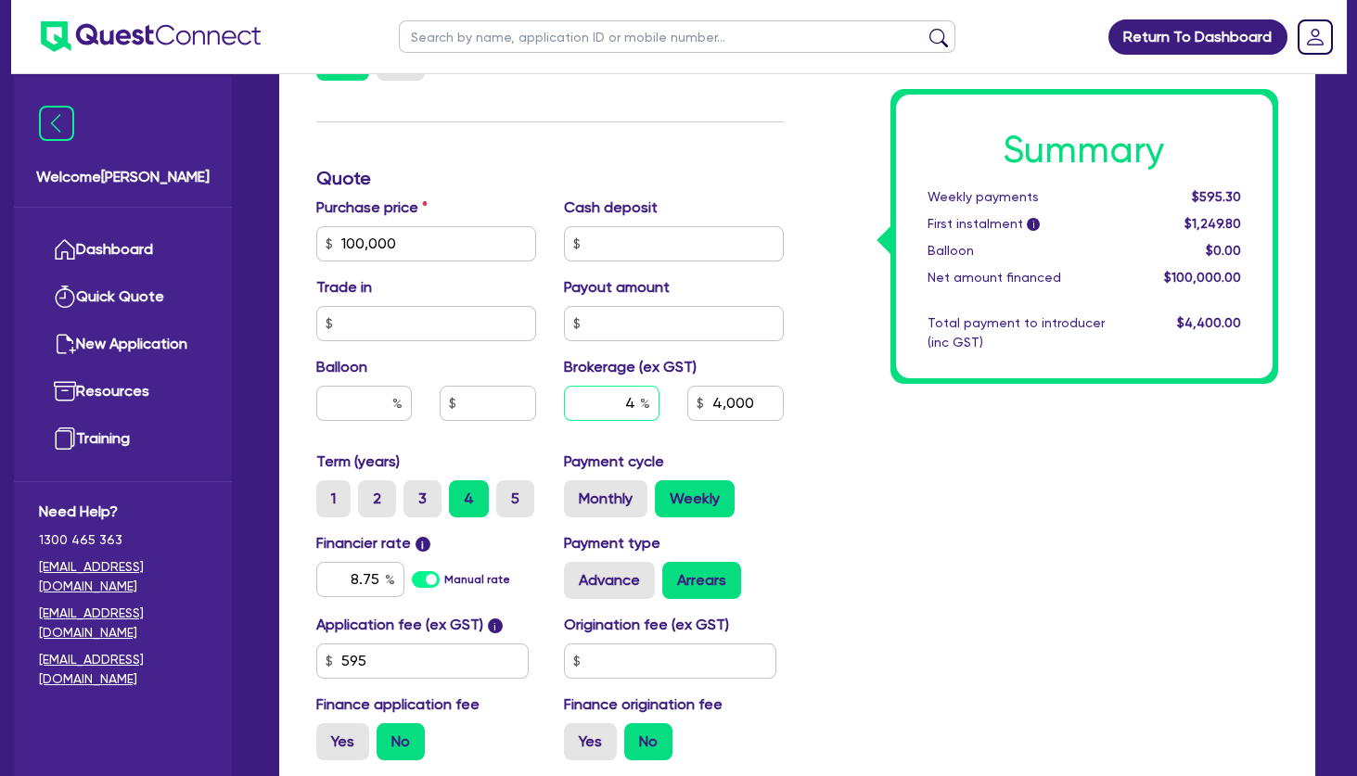
drag, startPoint x: 619, startPoint y: 407, endPoint x: 667, endPoint y: 406, distance: 48.2
click at [660, 406] on input "4" at bounding box center [612, 403] width 96 height 35
click at [959, 489] on div "Summary Weekly payments $595.30 First instalment i $1,249.80 Balloon $0.00 Net …" at bounding box center [1045, 233] width 495 height 1084
click at [616, 498] on label "Monthly" at bounding box center [605, 499] width 83 height 37
click at [576, 493] on input "Monthly" at bounding box center [570, 487] width 12 height 12
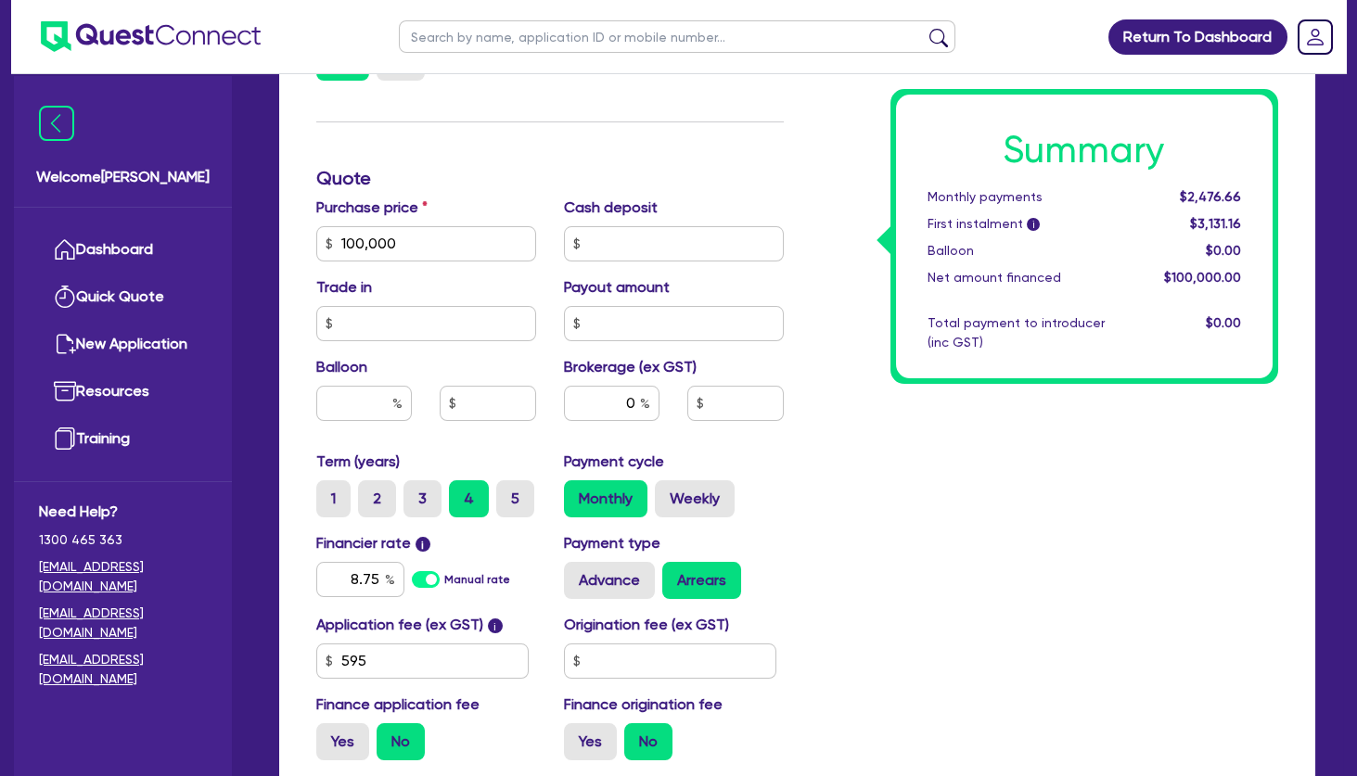
click at [925, 497] on div "Summary Monthly payments $2,476.66 First instalment i $3,131.16 Balloon $0.00 N…" at bounding box center [1045, 233] width 495 height 1084
drag, startPoint x: 609, startPoint y: 405, endPoint x: 699, endPoint y: 406, distance: 90.0
click at [660, 406] on input "0" at bounding box center [612, 403] width 96 height 35
click at [941, 477] on div "Summary Monthly payments Calculating... First instalment i Calculating... Ballo…" at bounding box center [1045, 233] width 495 height 1084
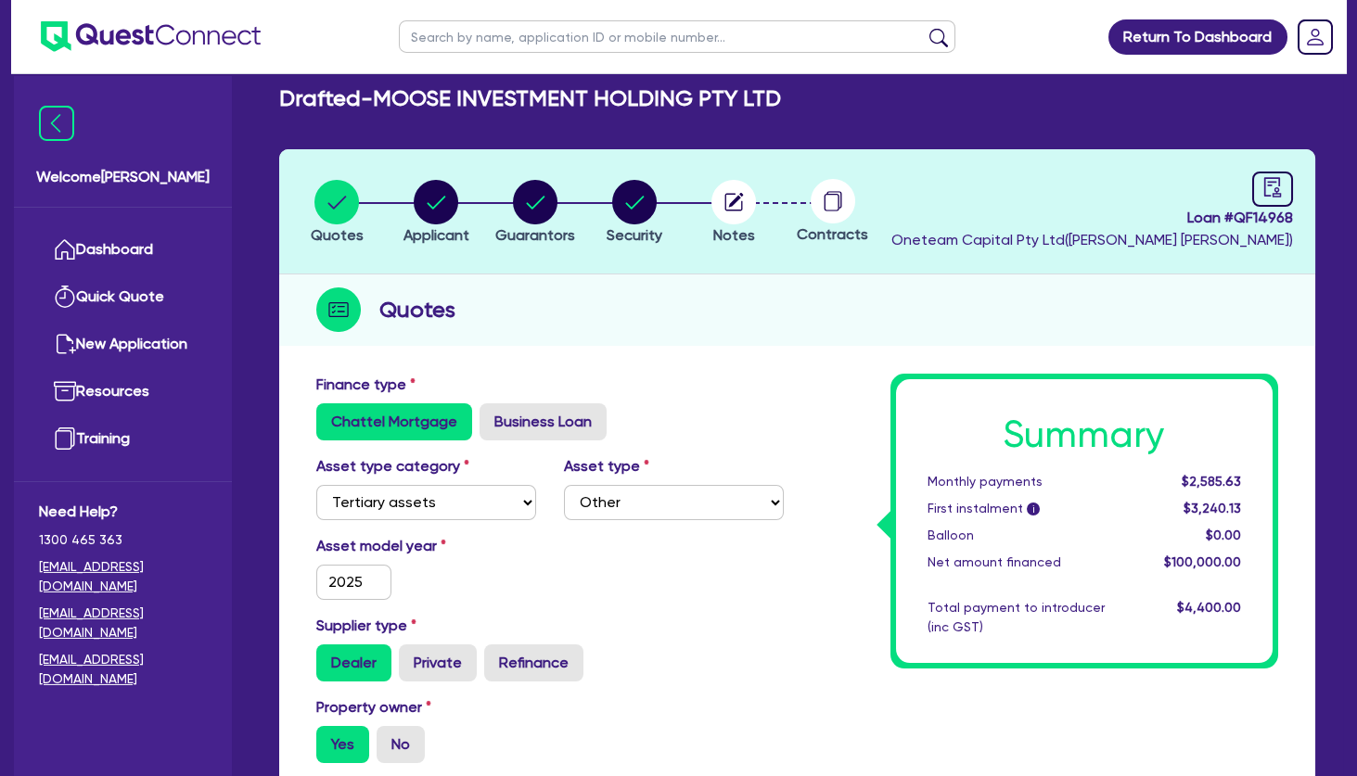
scroll to position [0, 0]
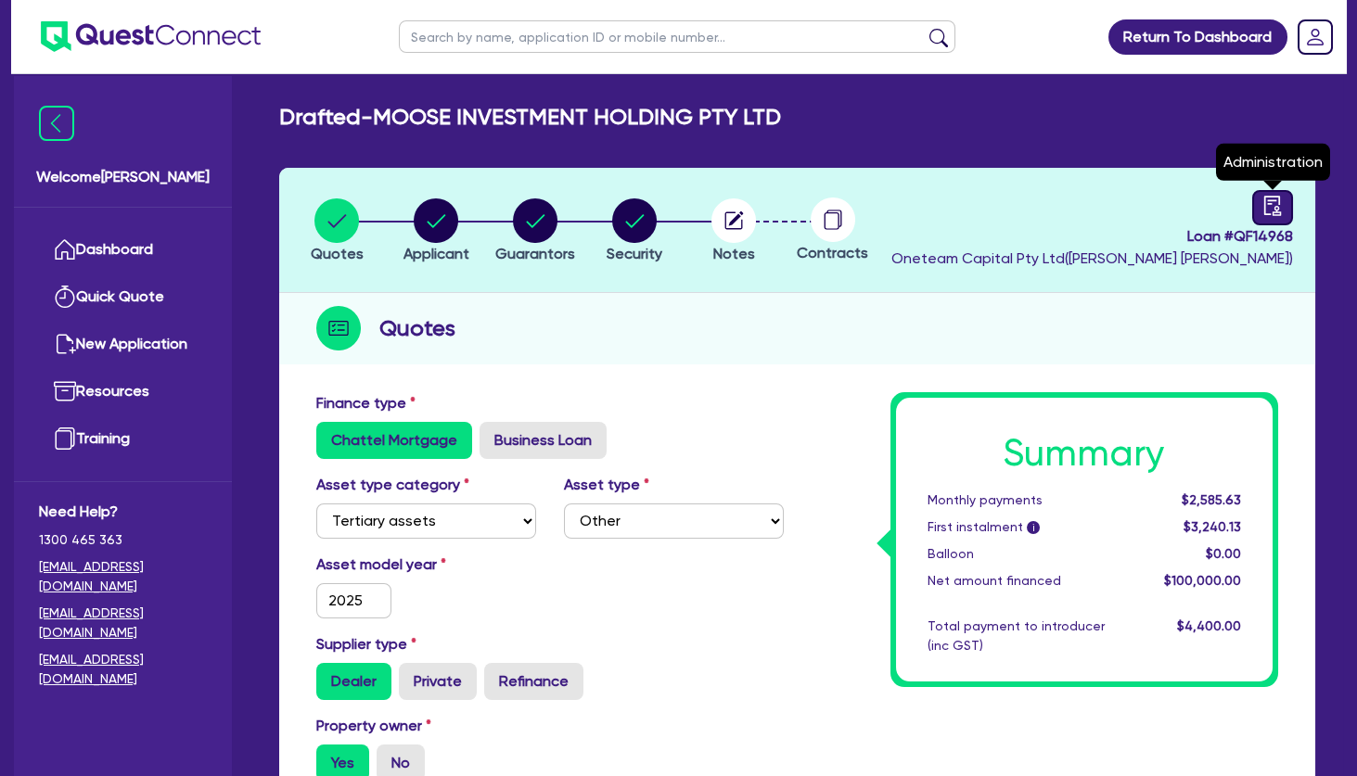
click at [1261, 205] on link at bounding box center [1272, 207] width 41 height 35
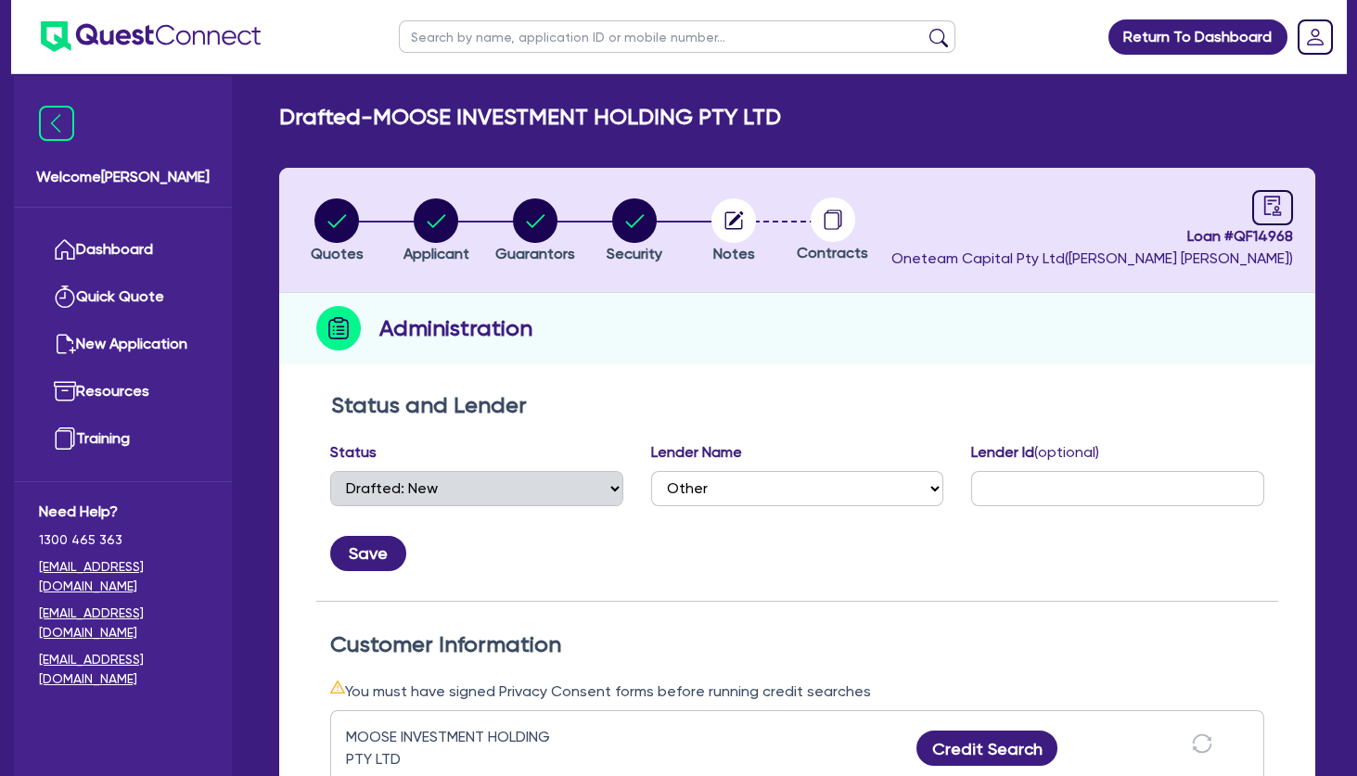
scroll to position [401, 0]
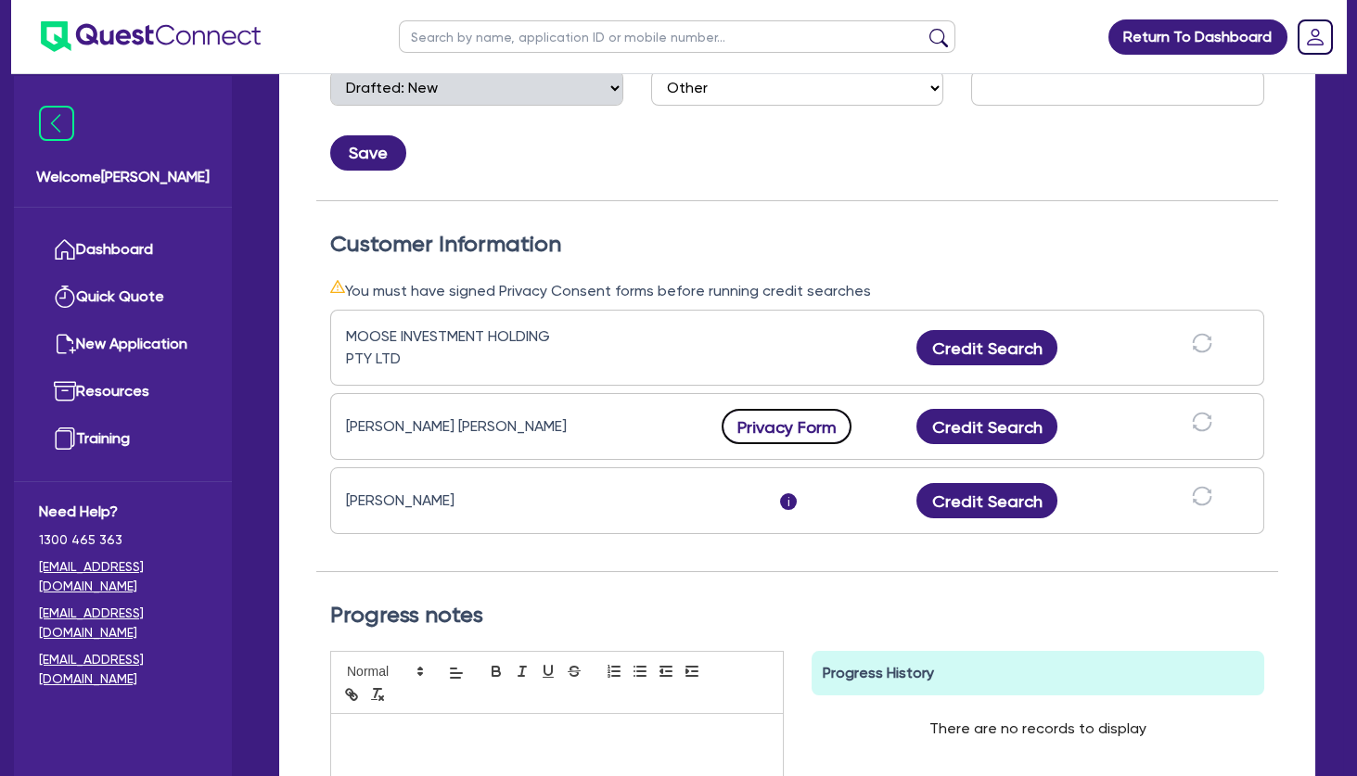
click at [798, 423] on button "Privacy Form" at bounding box center [787, 426] width 130 height 35
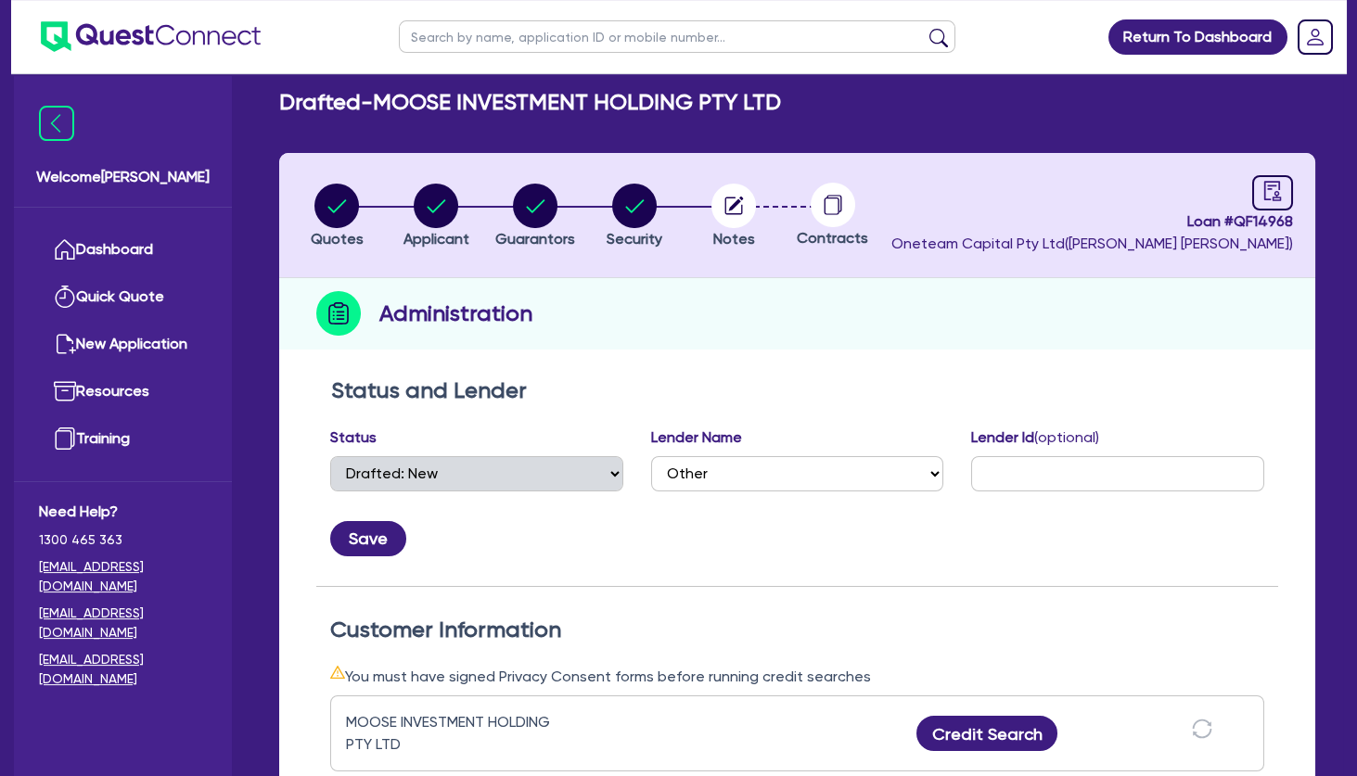
scroll to position [0, 0]
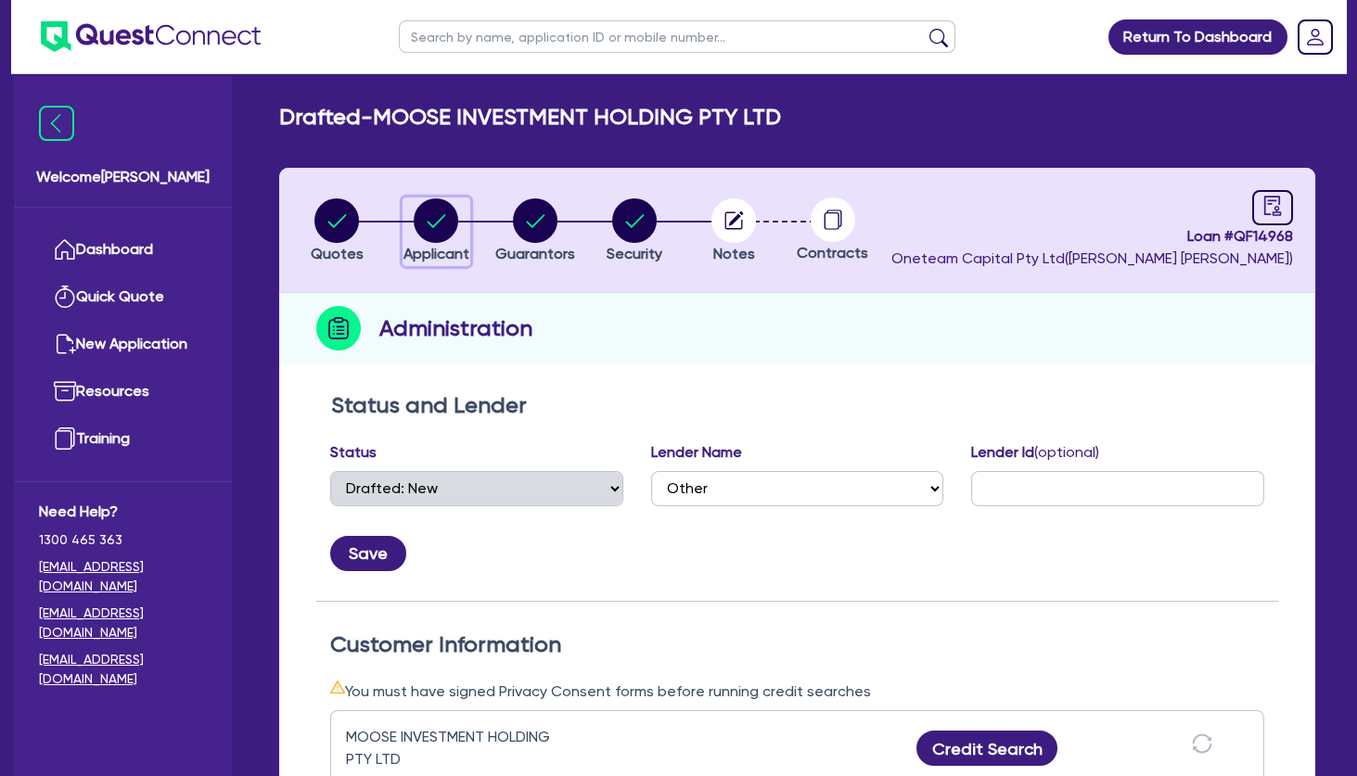
click at [445, 221] on circle "button" at bounding box center [436, 221] width 45 height 45
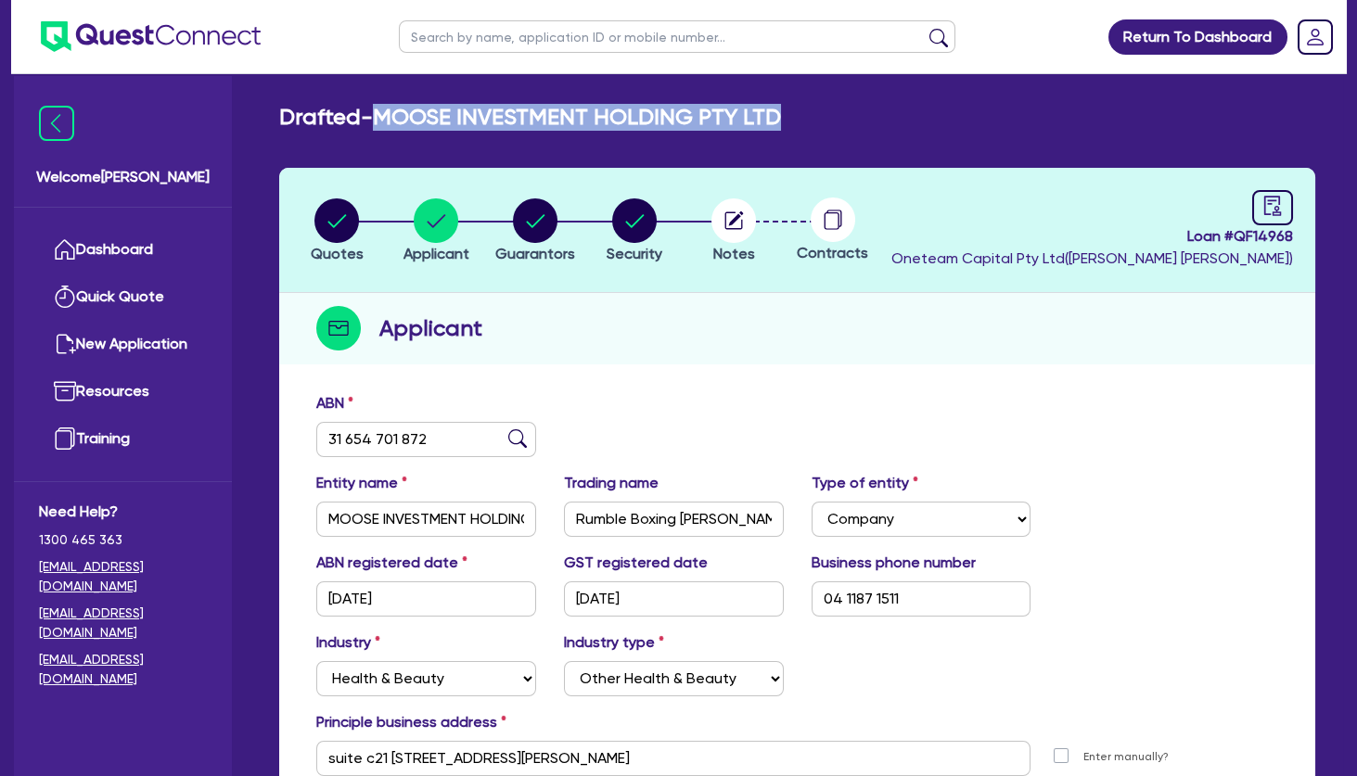
drag, startPoint x: 819, startPoint y: 122, endPoint x: 392, endPoint y: 110, distance: 426.9
click at [392, 110] on div "Drafted - MOOSE INVESTMENT HOLDING PTY LTD" at bounding box center [797, 117] width 1064 height 27
copy h2 "MOOSE INVESTMENT HOLDING PTY LTD"
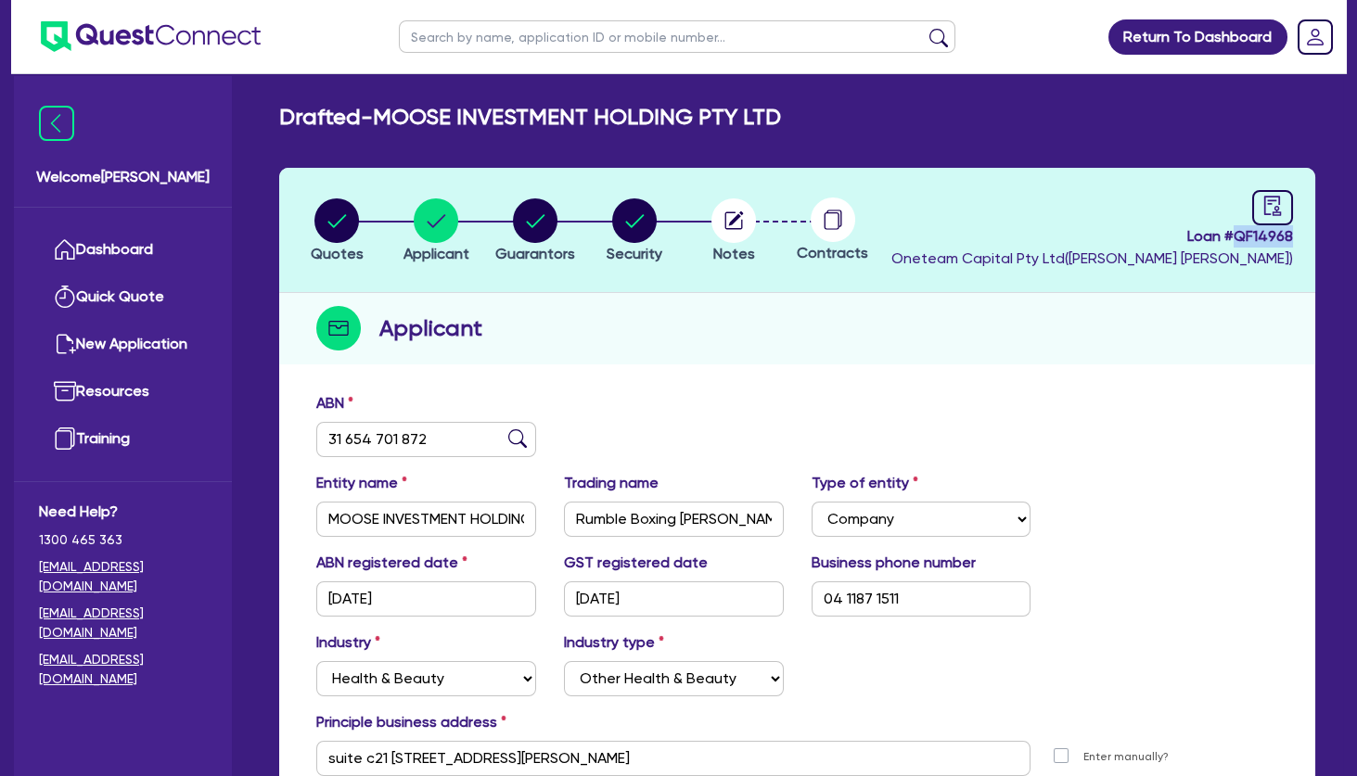
drag, startPoint x: 1295, startPoint y: 233, endPoint x: 1235, endPoint y: 230, distance: 60.4
click at [1235, 230] on header "Quotes Applicant [GEOGRAPHIC_DATA] Security Notes Contracts Loan # QF14968 Onet…" at bounding box center [797, 230] width 1036 height 125
copy span "QF14968"
click at [523, 217] on circle "button" at bounding box center [535, 221] width 45 height 45
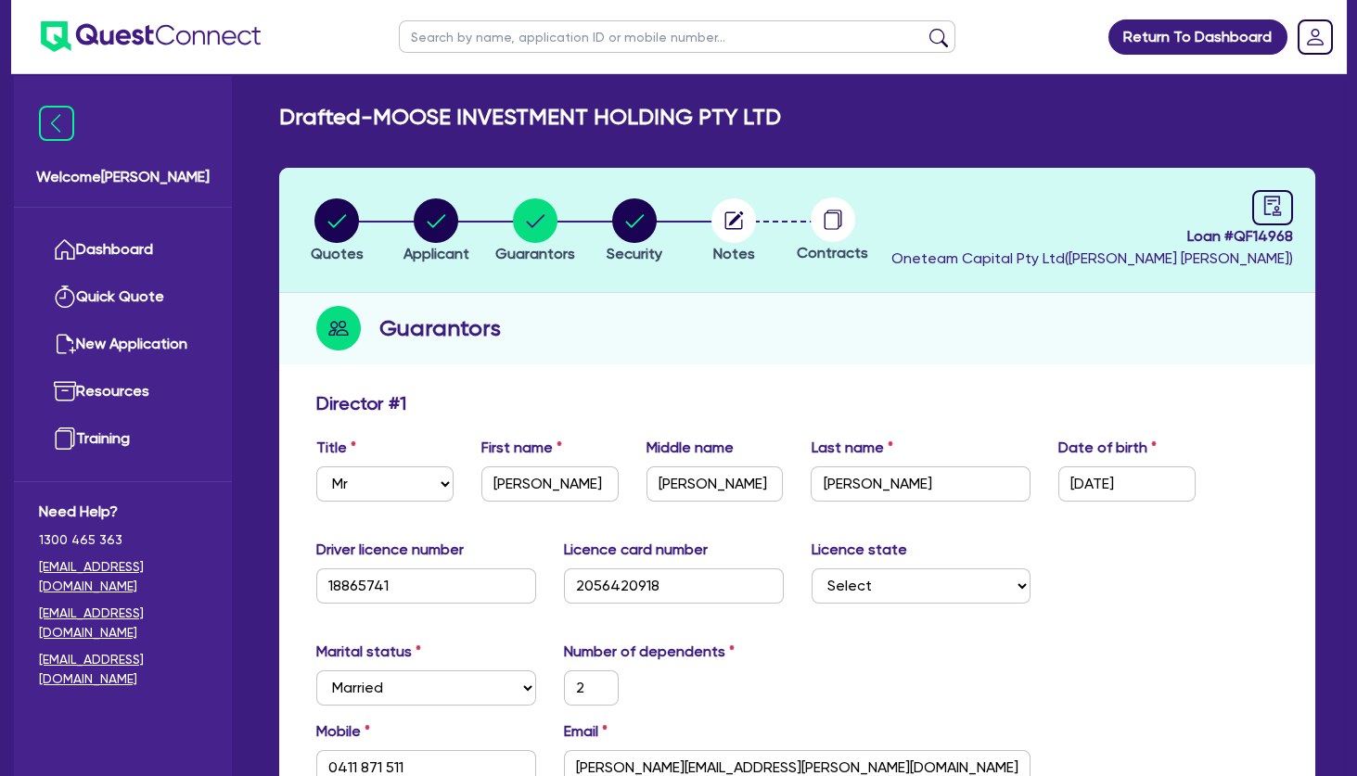
click at [517, 42] on input "text" at bounding box center [677, 36] width 557 height 32
click button "submit" at bounding box center [939, 41] width 30 height 26
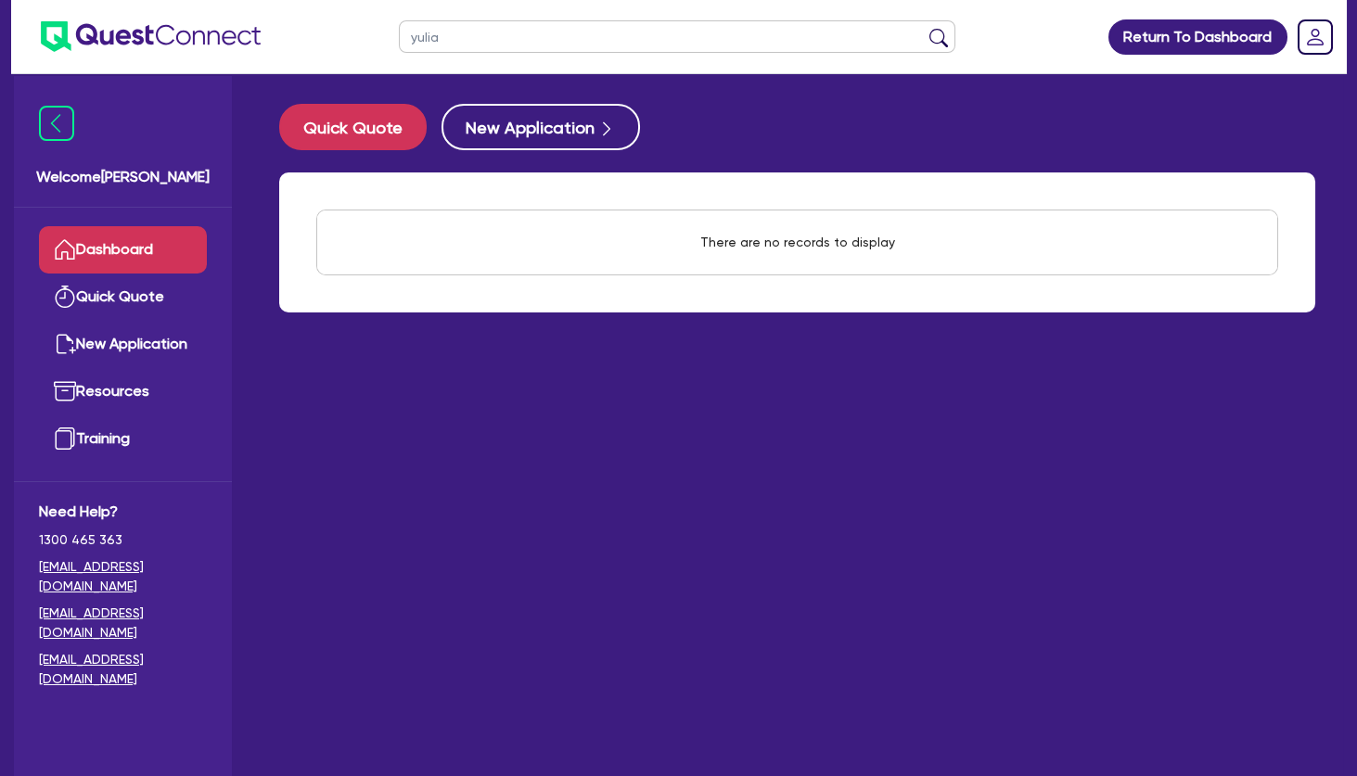
drag, startPoint x: 451, startPoint y: 32, endPoint x: 361, endPoint y: 45, distance: 90.9
click at [399, 45] on input "yulia" at bounding box center [677, 36] width 557 height 32
click at [143, 291] on link "Quick Quote" at bounding box center [123, 297] width 168 height 47
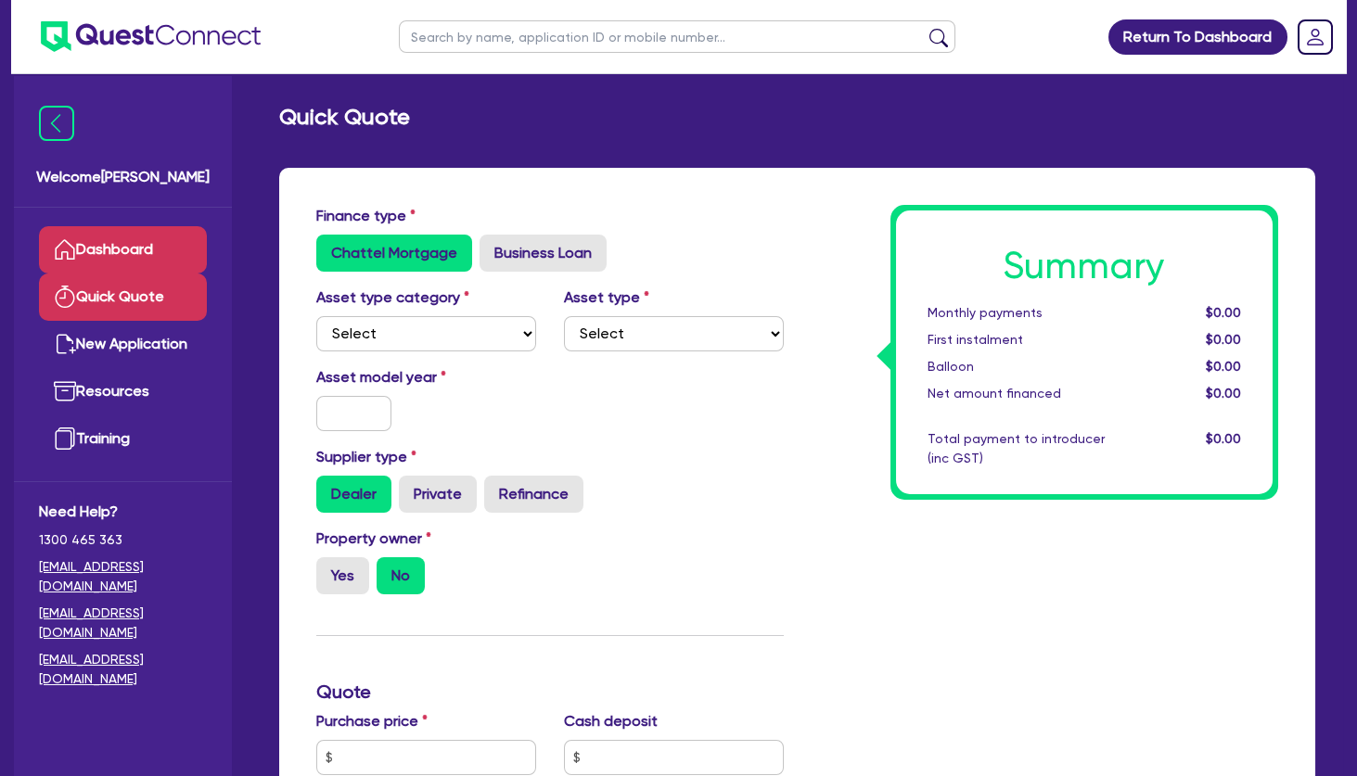
drag, startPoint x: 143, startPoint y: 291, endPoint x: 147, endPoint y: 244, distance: 47.5
click at [147, 244] on link "Dashboard" at bounding box center [123, 249] width 168 height 47
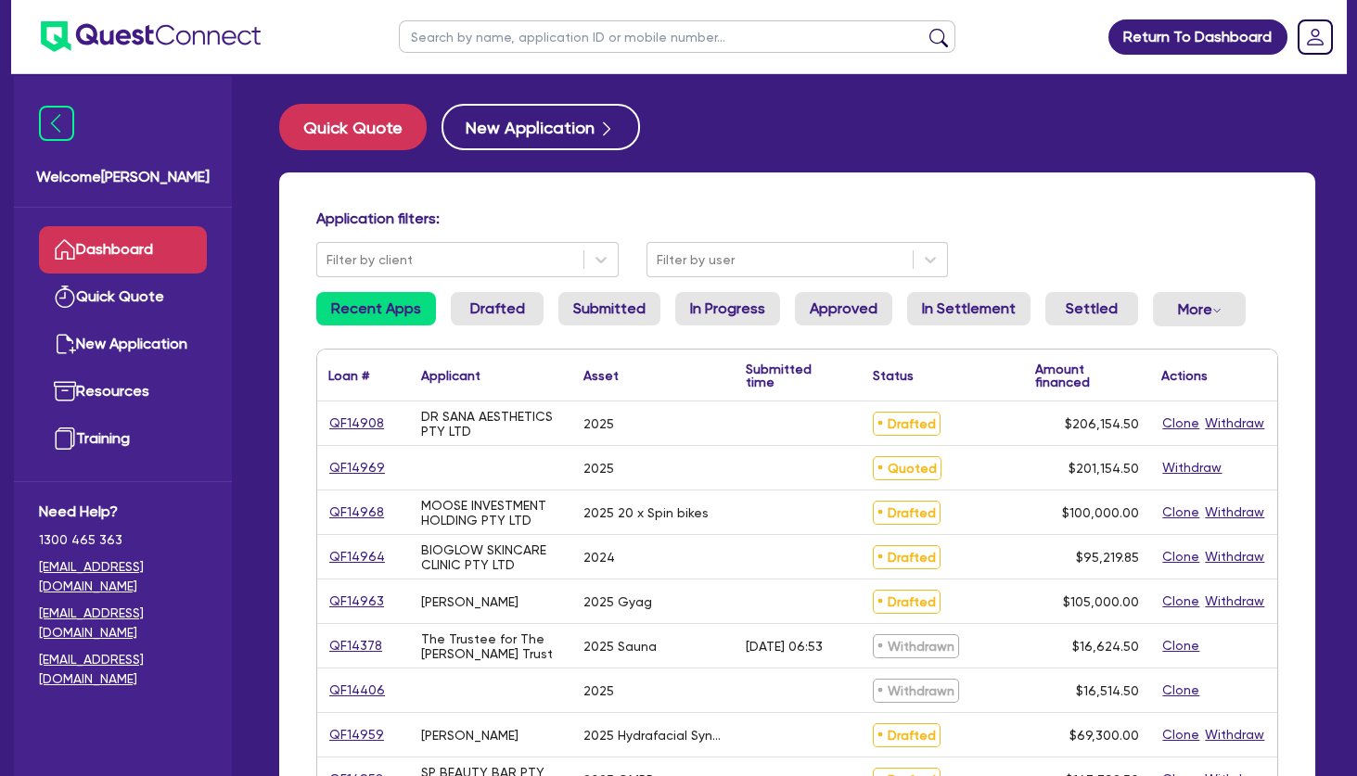
click at [496, 33] on input "text" at bounding box center [677, 36] width 557 height 32
click at [924, 28] on button "submit" at bounding box center [939, 41] width 30 height 26
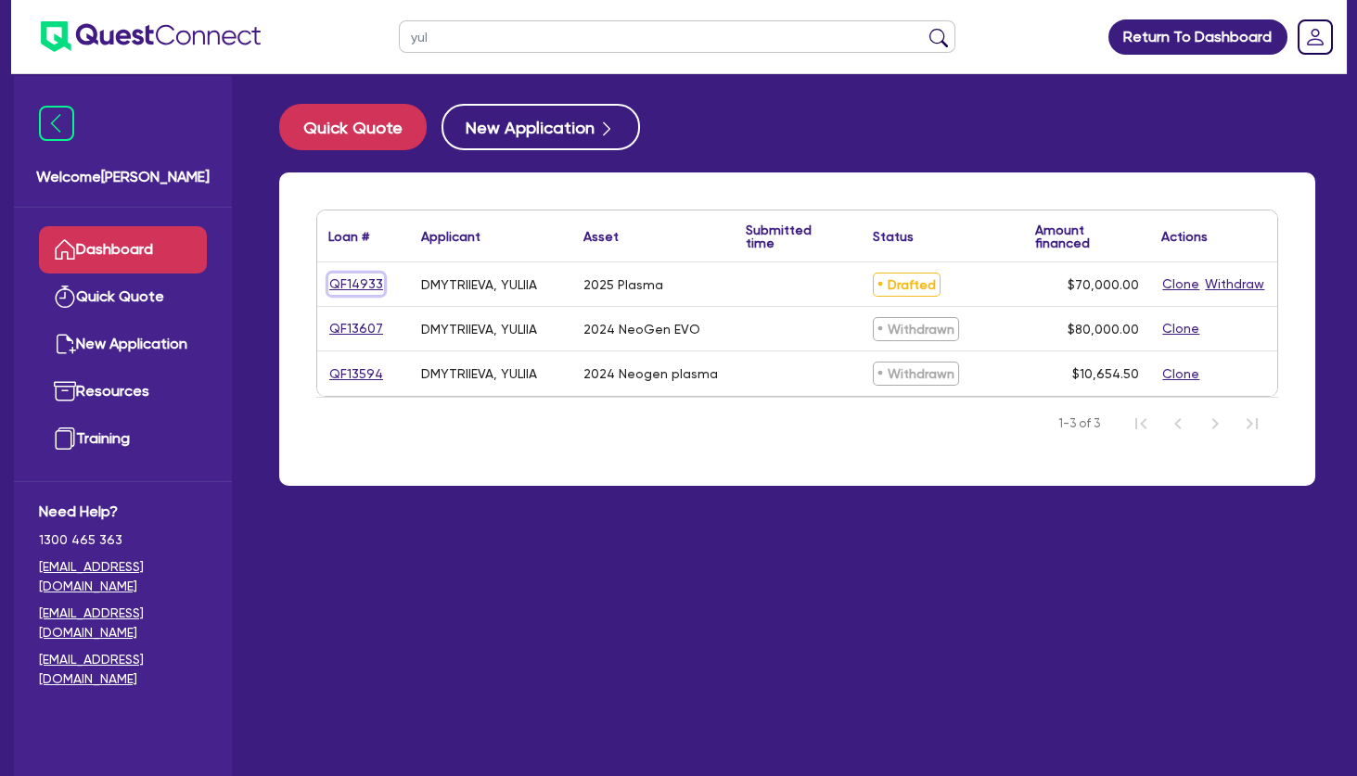
click at [355, 280] on link "QF14933" at bounding box center [356, 284] width 56 height 21
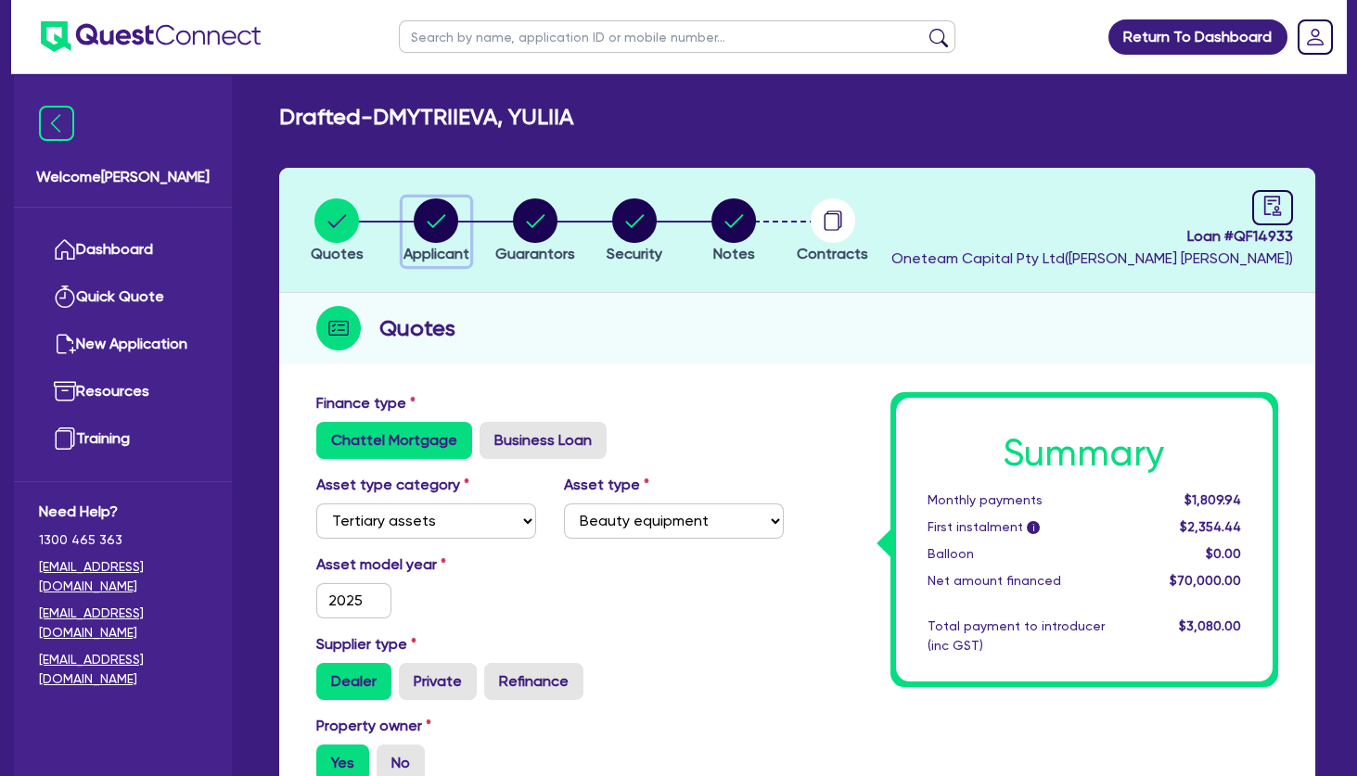
click at [434, 230] on circle "button" at bounding box center [436, 221] width 45 height 45
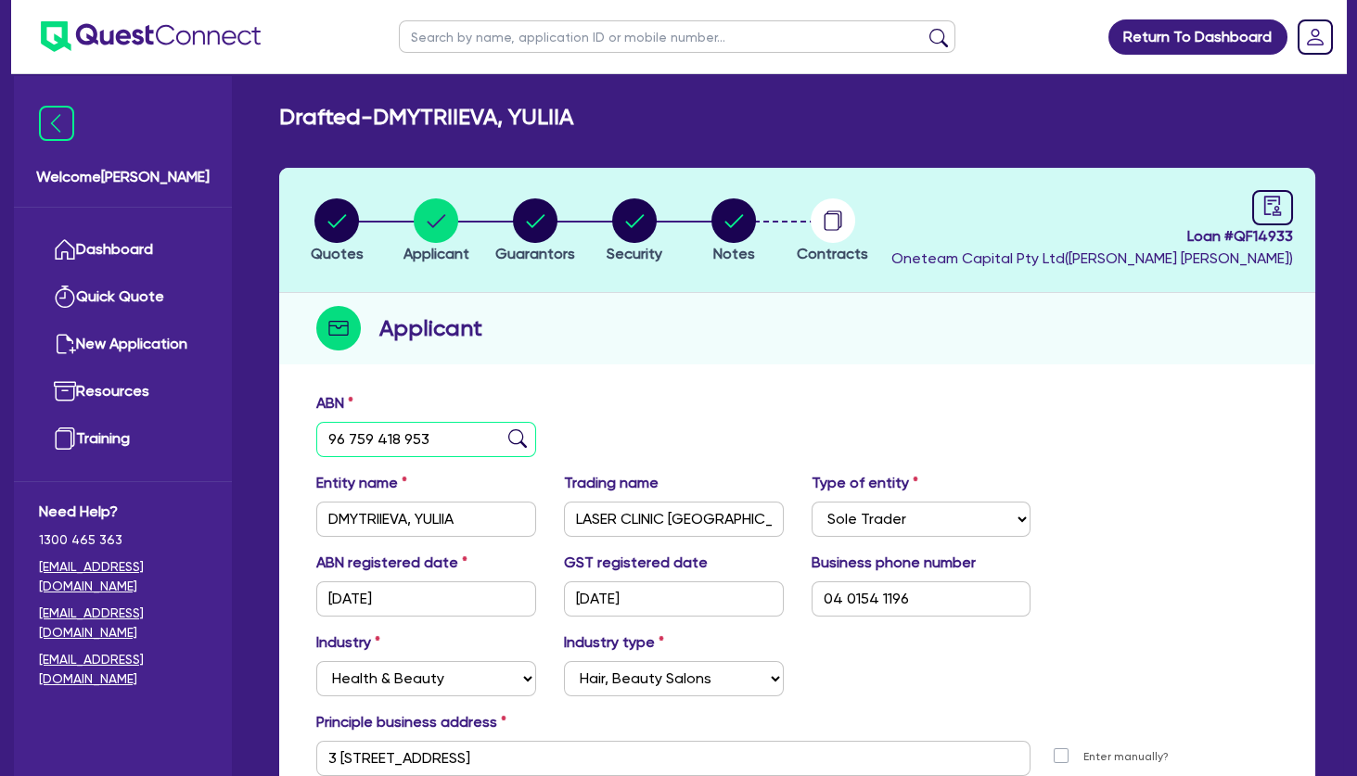
click at [458, 447] on input "96 759 418 953" at bounding box center [426, 439] width 220 height 35
drag, startPoint x: 468, startPoint y: 440, endPoint x: 317, endPoint y: 430, distance: 150.6
click at [317, 430] on input "96 759 418 953" at bounding box center [426, 439] width 220 height 35
click at [718, 223] on circle "button" at bounding box center [734, 221] width 45 height 45
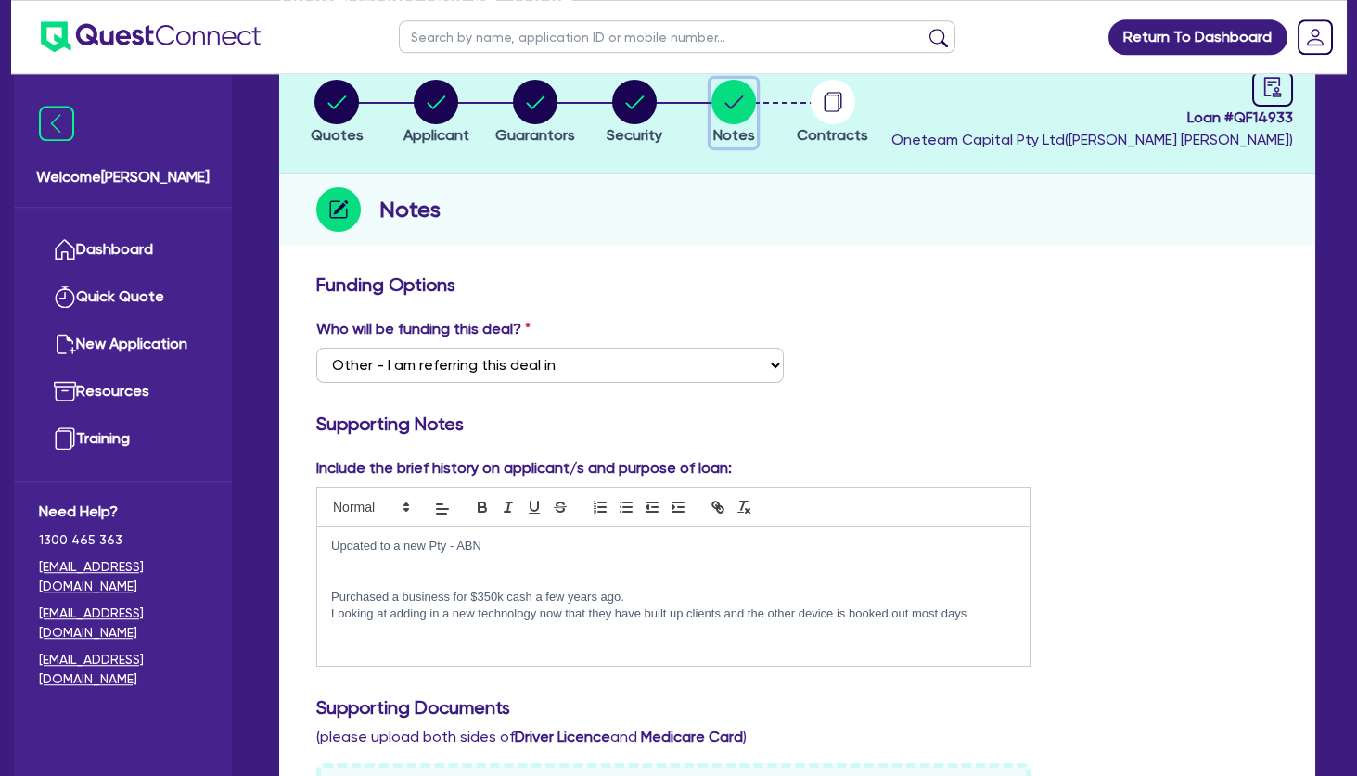
scroll to position [200, 0]
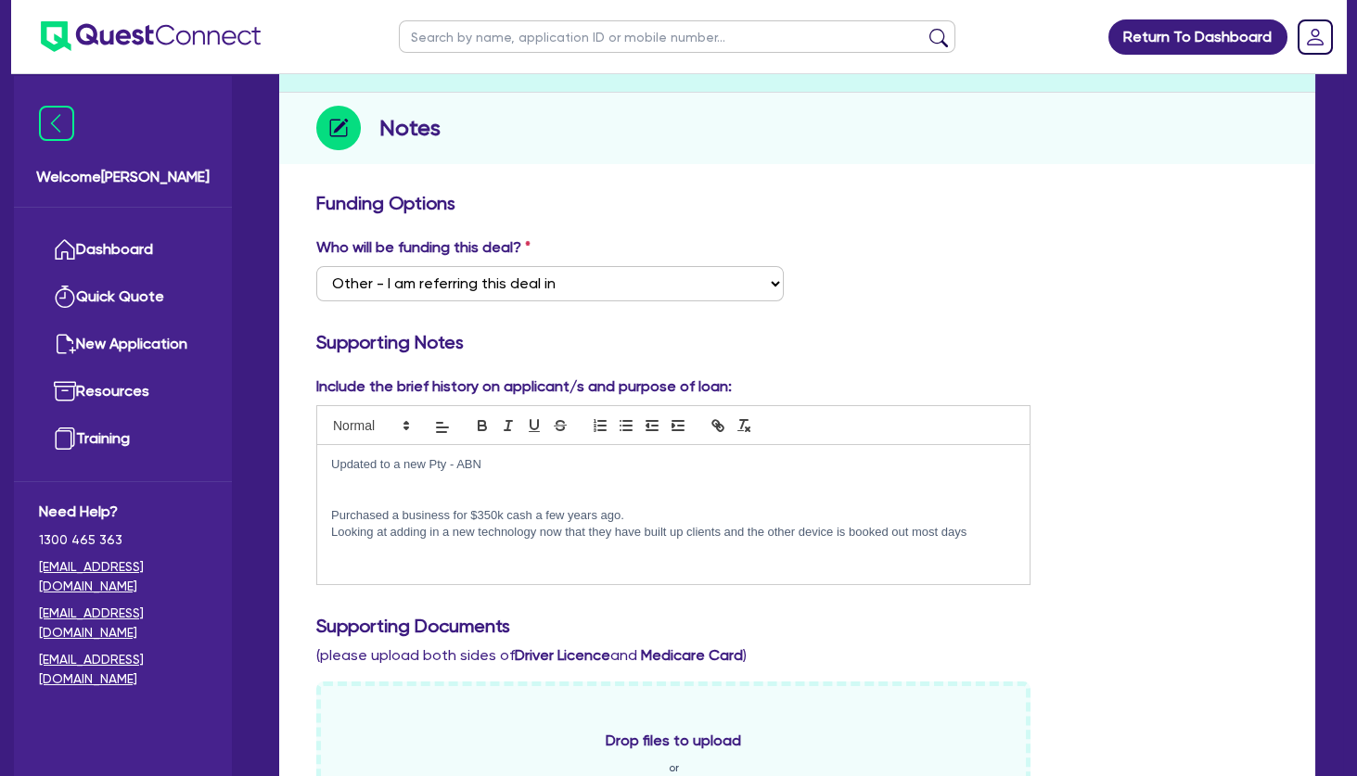
click at [461, 460] on p "Updated to a new Pty - ABN" at bounding box center [673, 464] width 685 height 17
click at [564, 469] on p "Updated to a new Pty - previous ABN" at bounding box center [673, 464] width 685 height 17
click at [466, 487] on p at bounding box center [673, 481] width 685 height 17
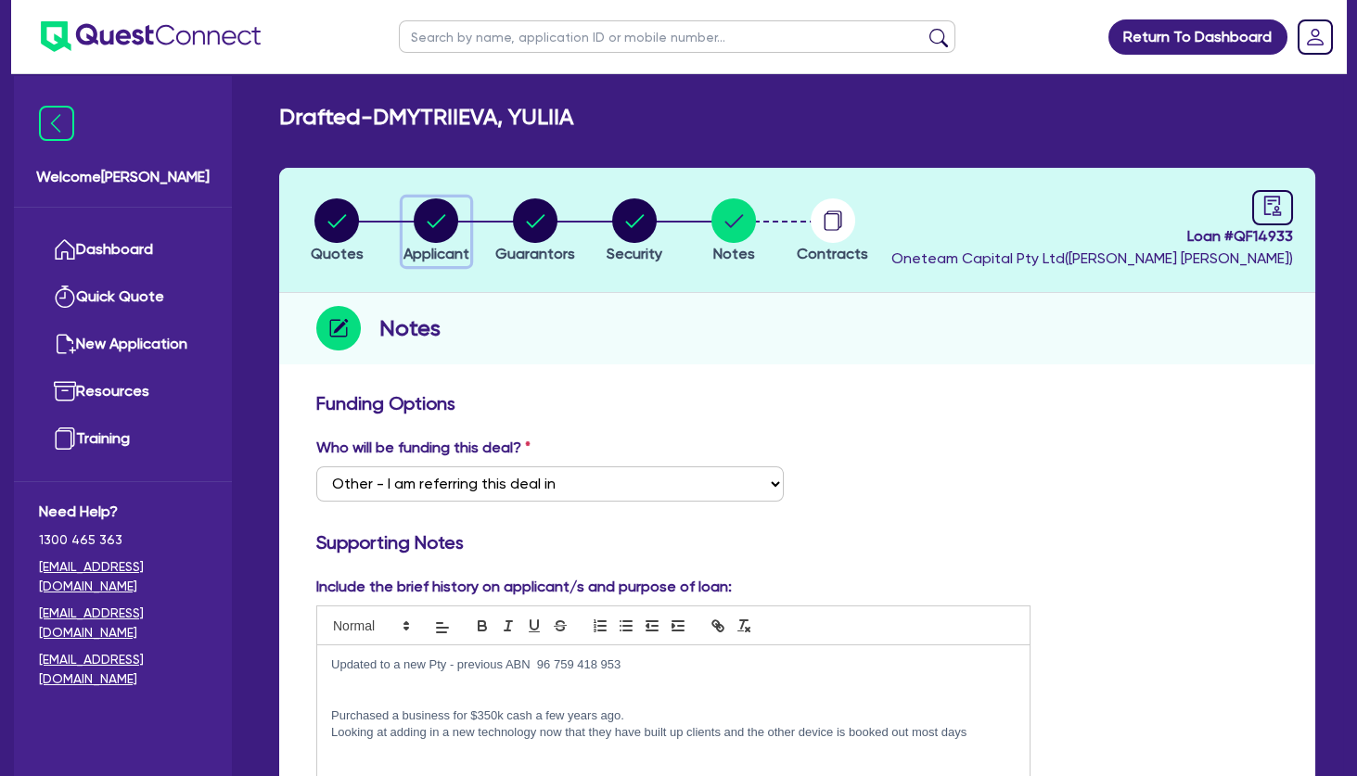
click at [430, 213] on circle "button" at bounding box center [436, 221] width 45 height 45
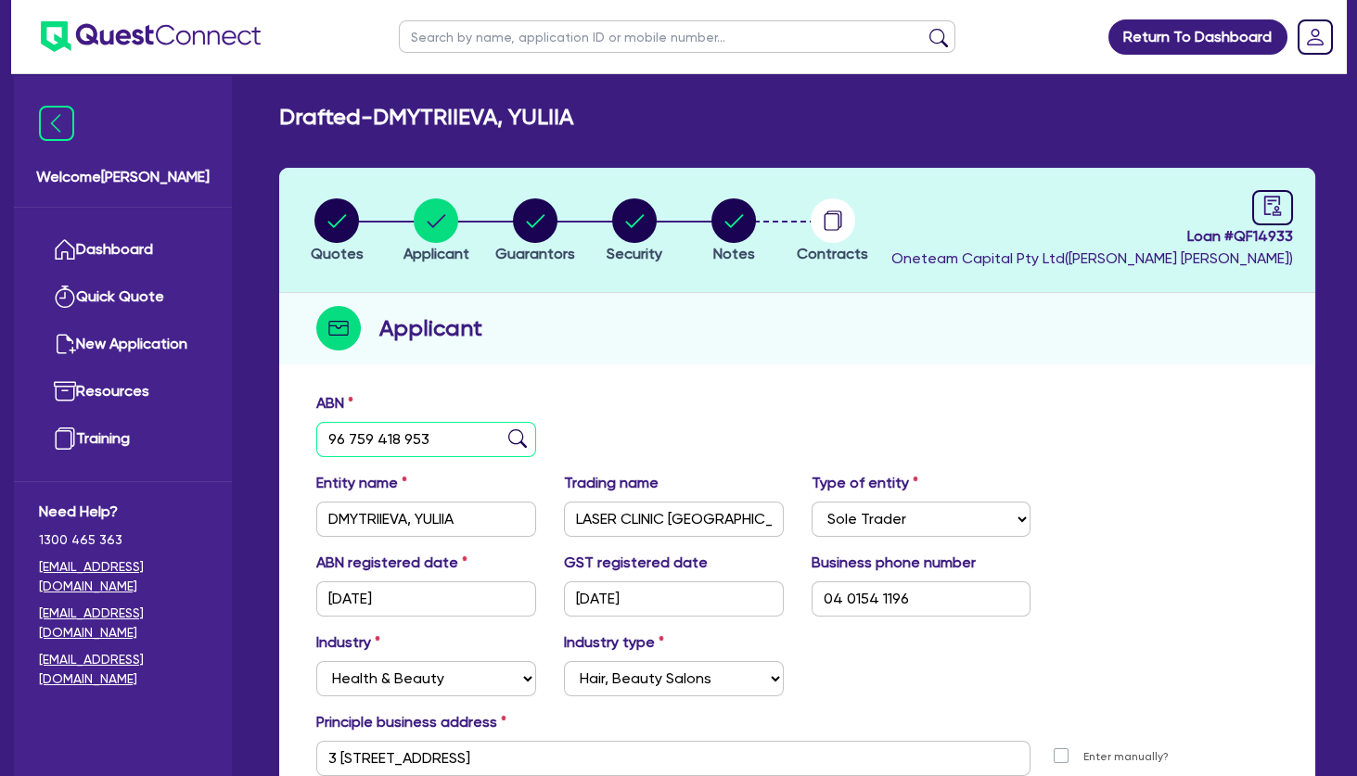
click at [445, 437] on input "96 759 418 953" at bounding box center [426, 439] width 220 height 35
click at [316, 429] on input "96 759 418 953" at bounding box center [426, 439] width 220 height 35
paste input "66 689 969 980"
click at [517, 438] on img at bounding box center [517, 439] width 19 height 19
click at [660, 405] on div "ABN 66 689 969 980" at bounding box center [797, 432] width 990 height 80
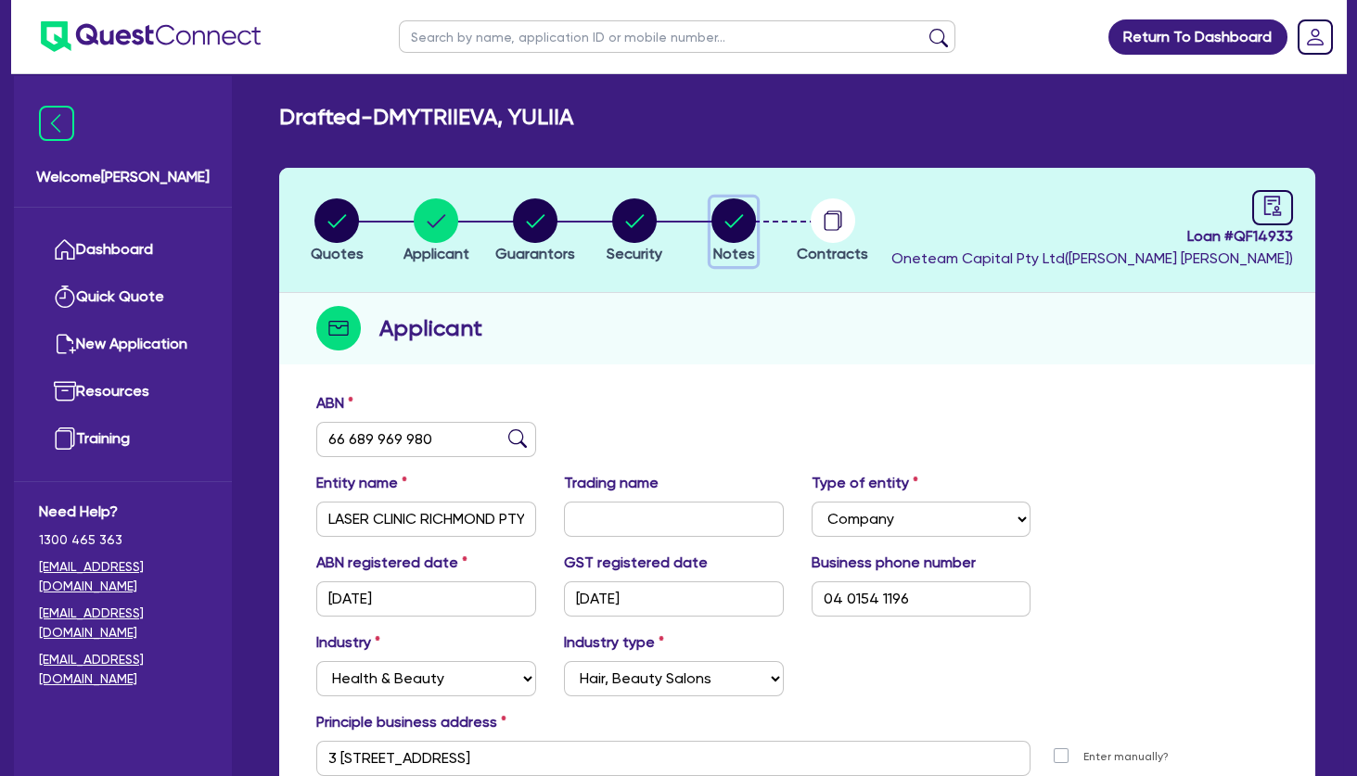
click at [728, 225] on circle "button" at bounding box center [734, 221] width 45 height 45
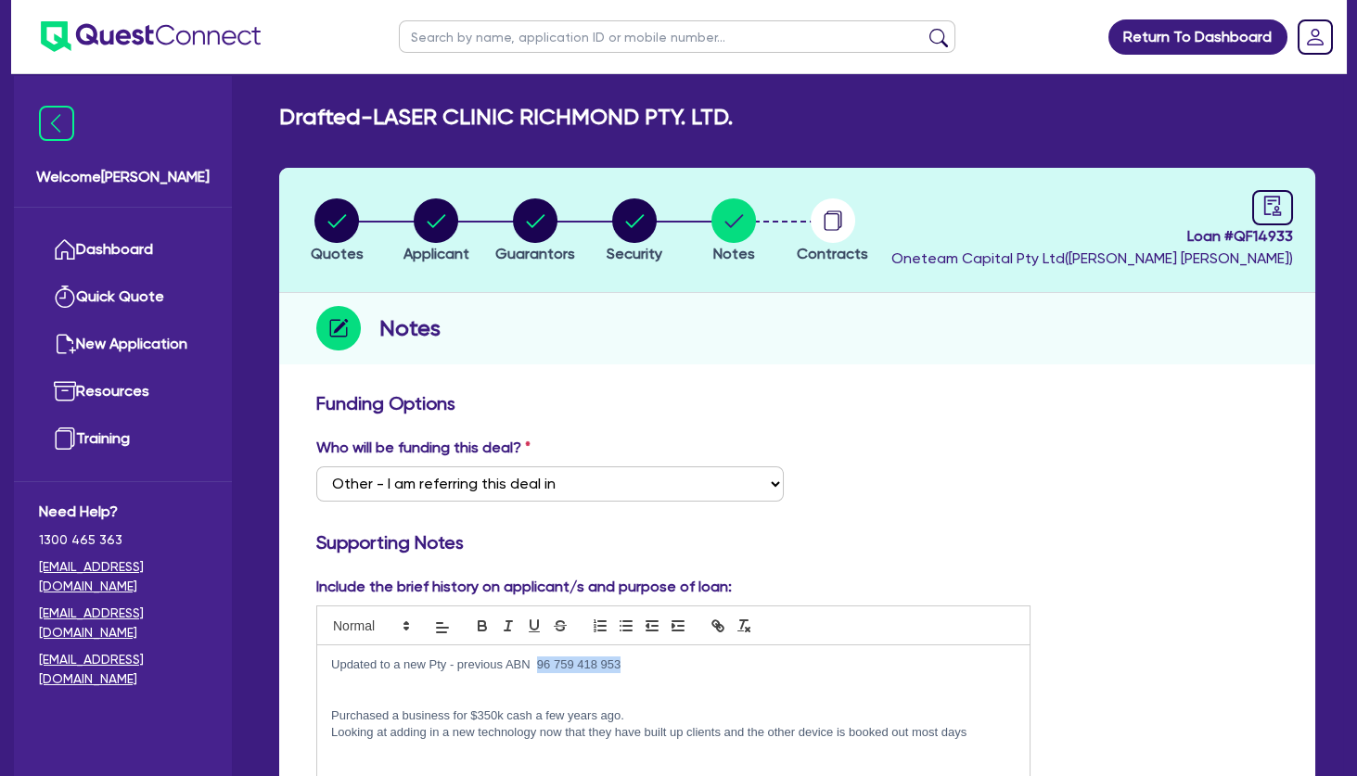
drag, startPoint x: 657, startPoint y: 668, endPoint x: 540, endPoint y: 666, distance: 116.9
click at [540, 666] on p "Updated to a new Pty - previous ABN 96 759 418 953" at bounding box center [673, 665] width 685 height 17
copy p "96 759 418 953"
click at [541, 218] on icon "button" at bounding box center [536, 220] width 19 height 13
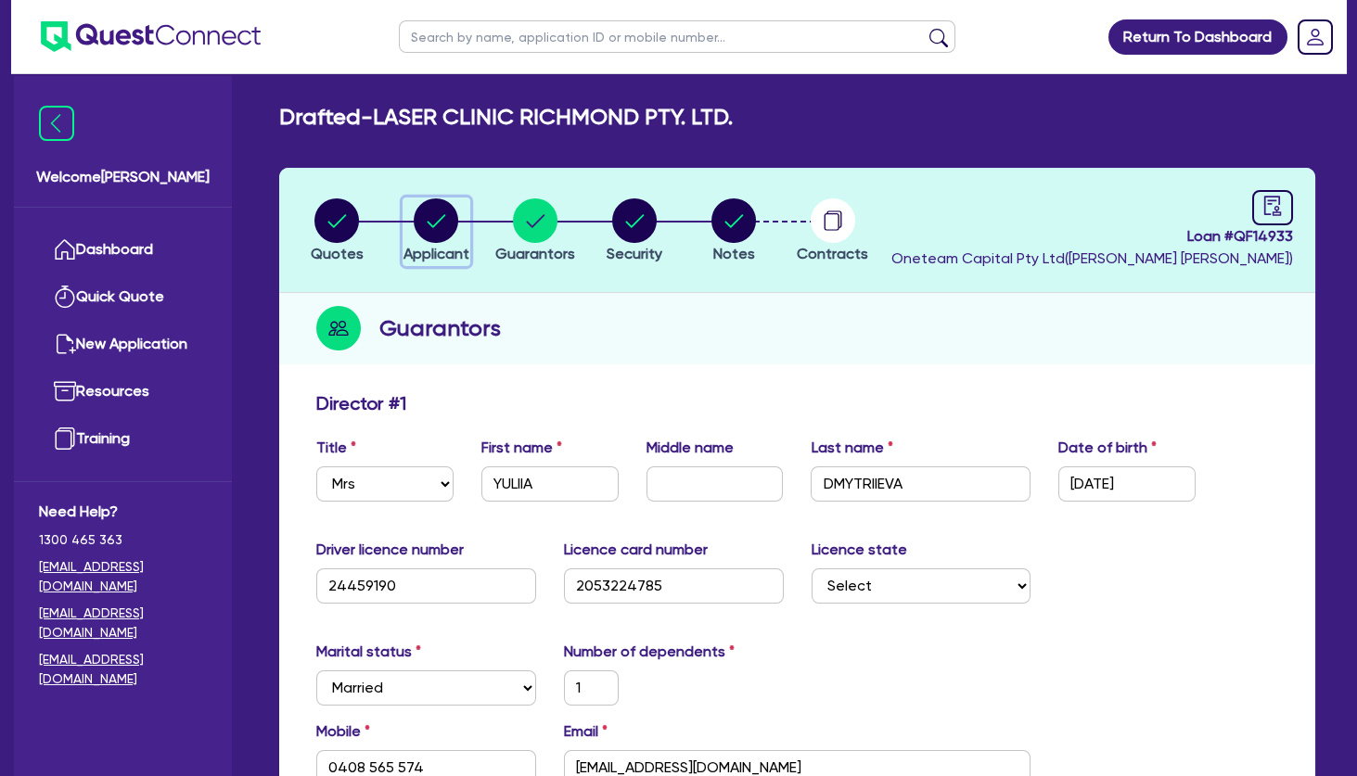
click at [438, 237] on circle "button" at bounding box center [436, 221] width 45 height 45
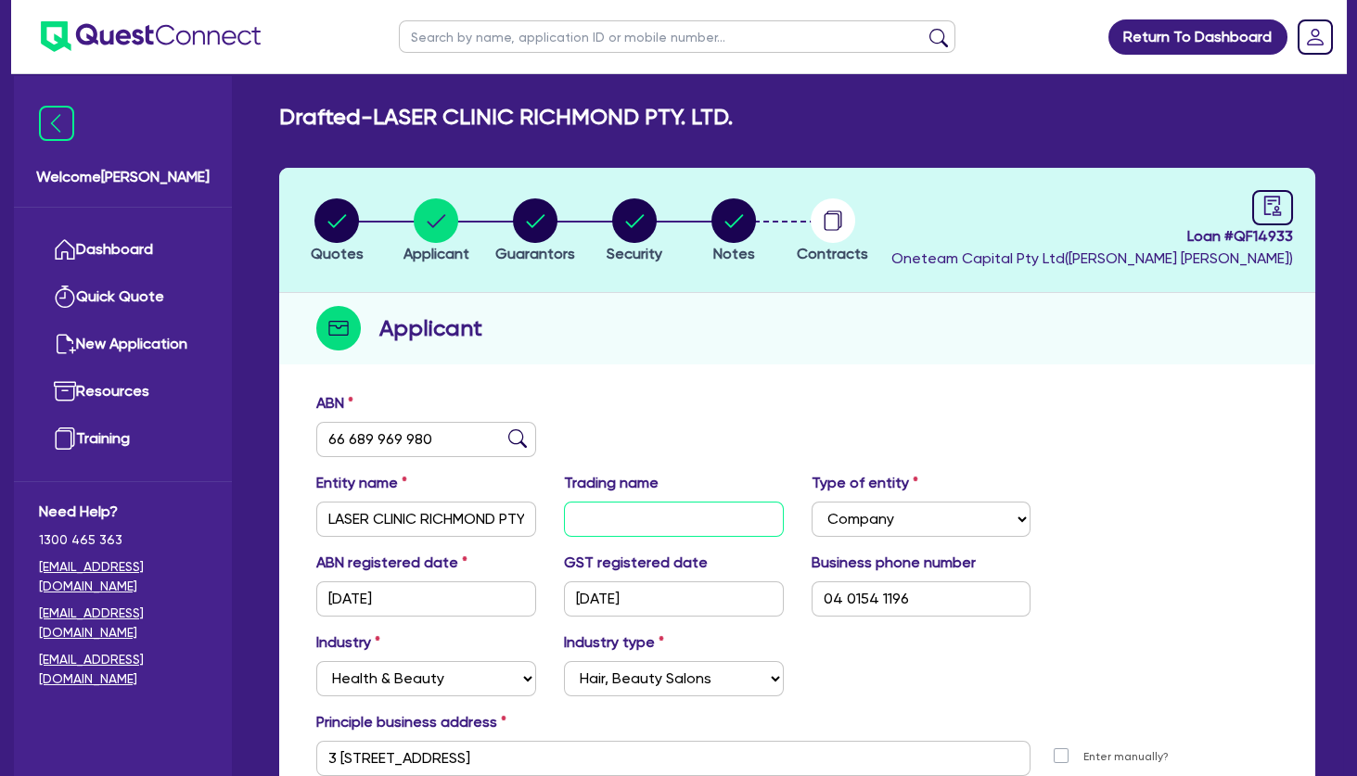
click at [619, 503] on input "text" at bounding box center [674, 519] width 220 height 35
paste input "LASER CLINIC RICHMOND External site"
drag, startPoint x: 705, startPoint y: 518, endPoint x: 859, endPoint y: 510, distance: 154.2
click at [784, 510] on input "LASER CLINIC RICHMOND External site" at bounding box center [674, 519] width 220 height 35
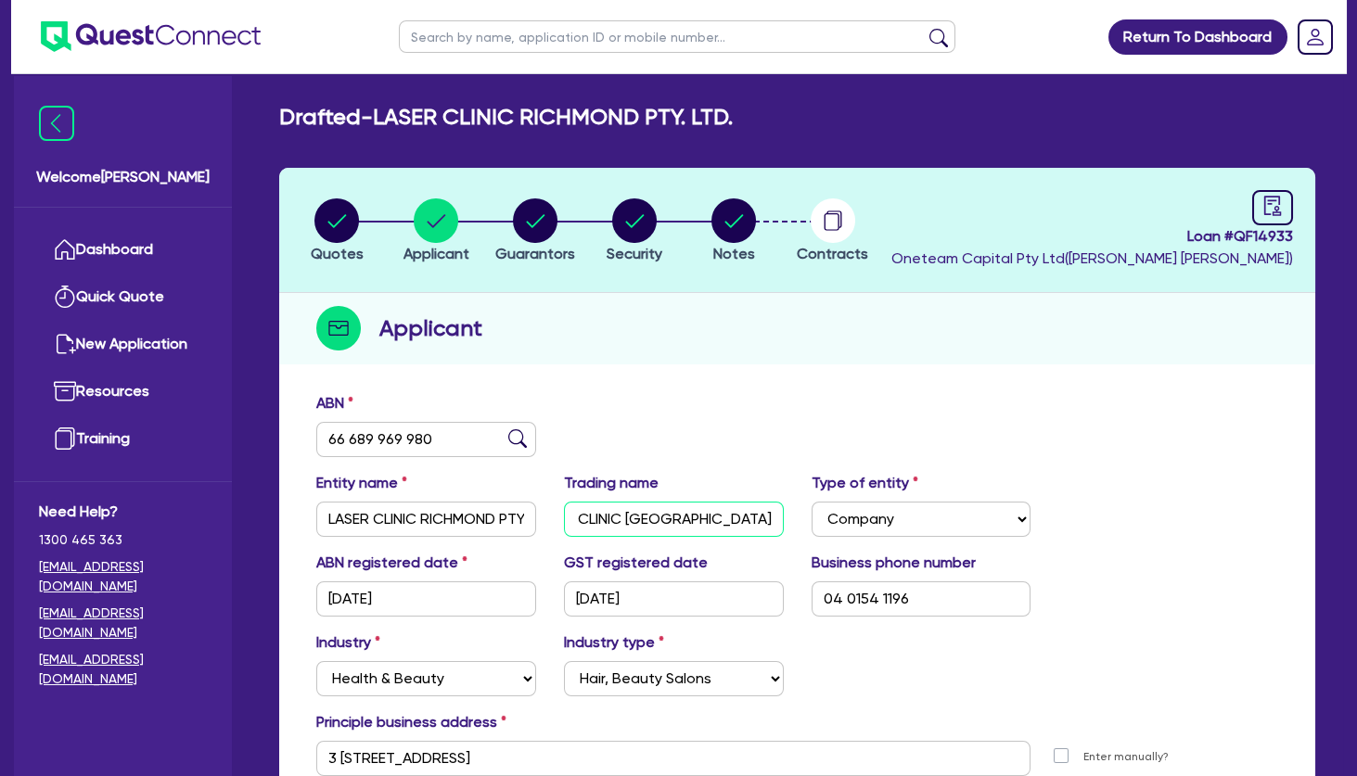
scroll to position [0, 0]
click at [787, 405] on div "ABN 66 689 969 980" at bounding box center [797, 432] width 990 height 80
click at [532, 225] on icon "button" at bounding box center [536, 220] width 19 height 13
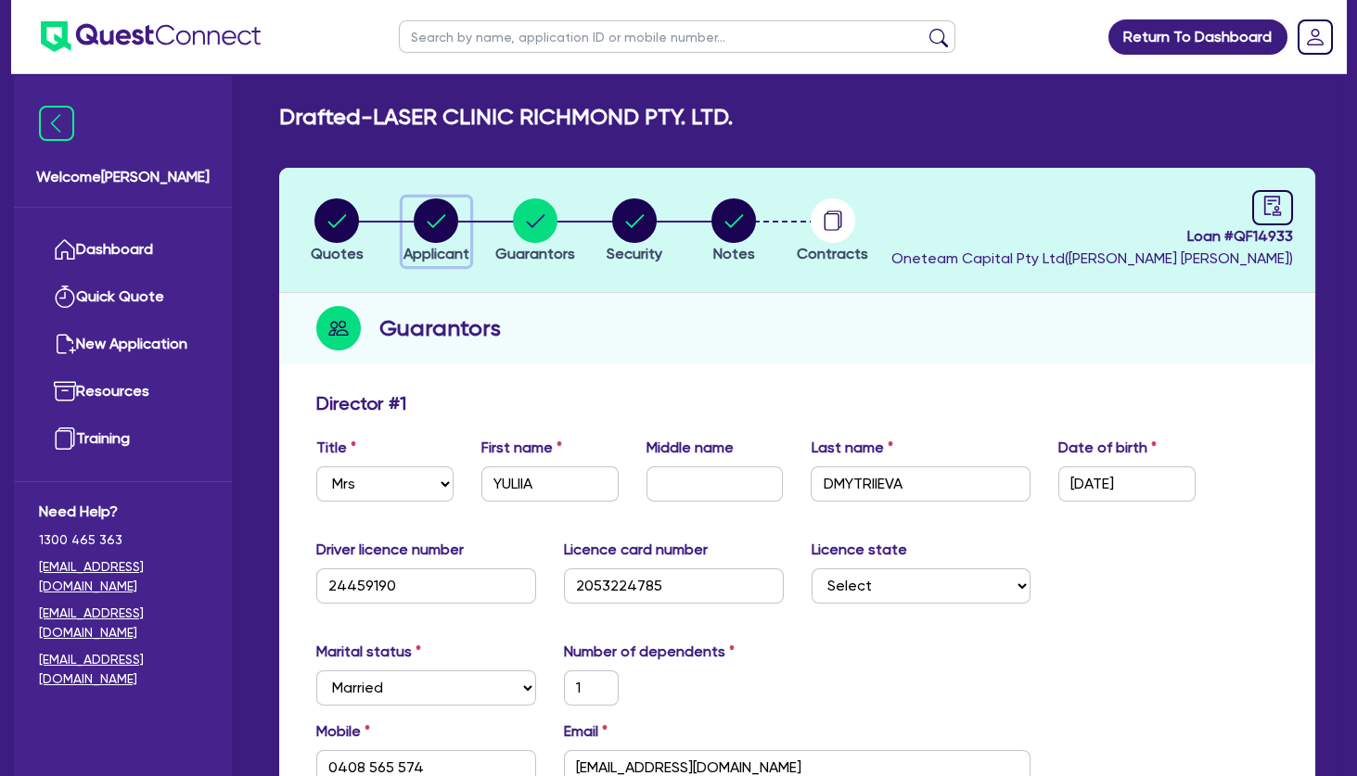
click at [436, 220] on circle "button" at bounding box center [436, 221] width 45 height 45
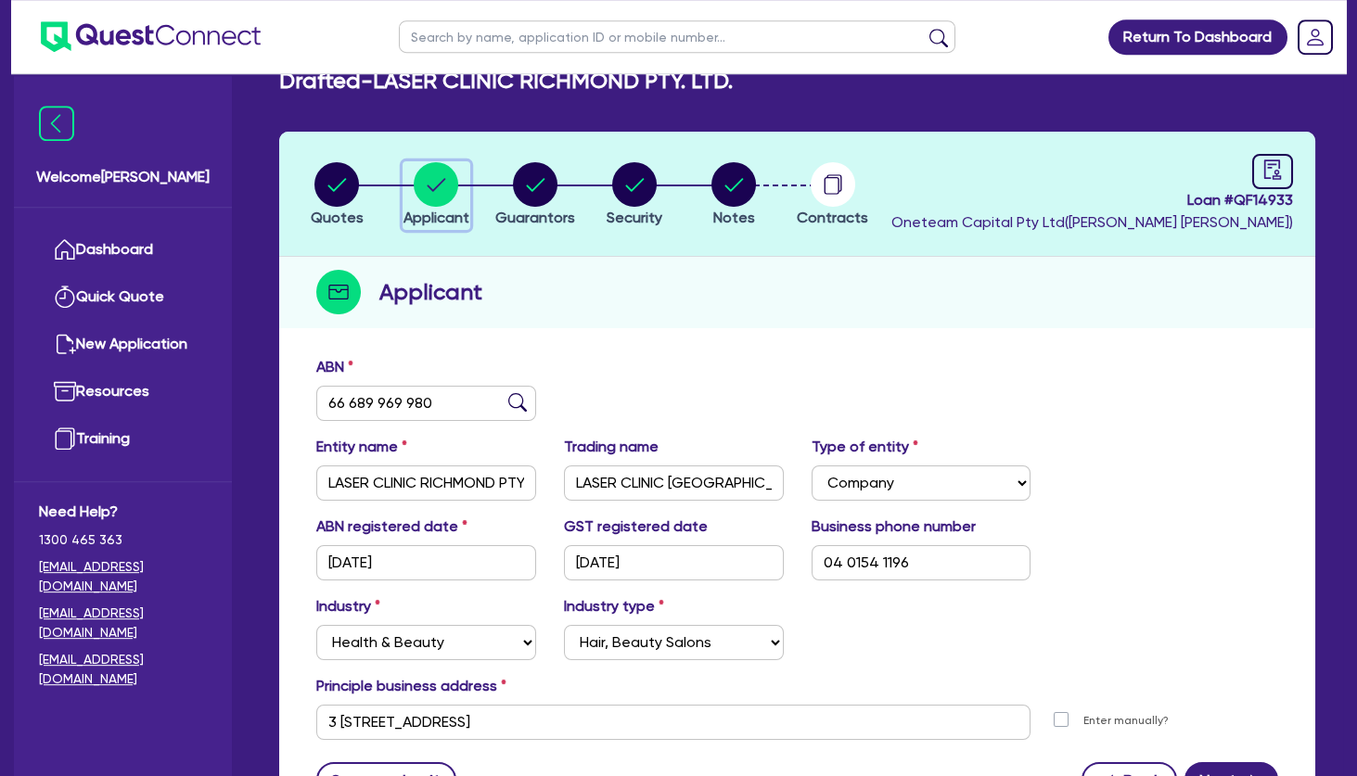
scroll to position [6, 0]
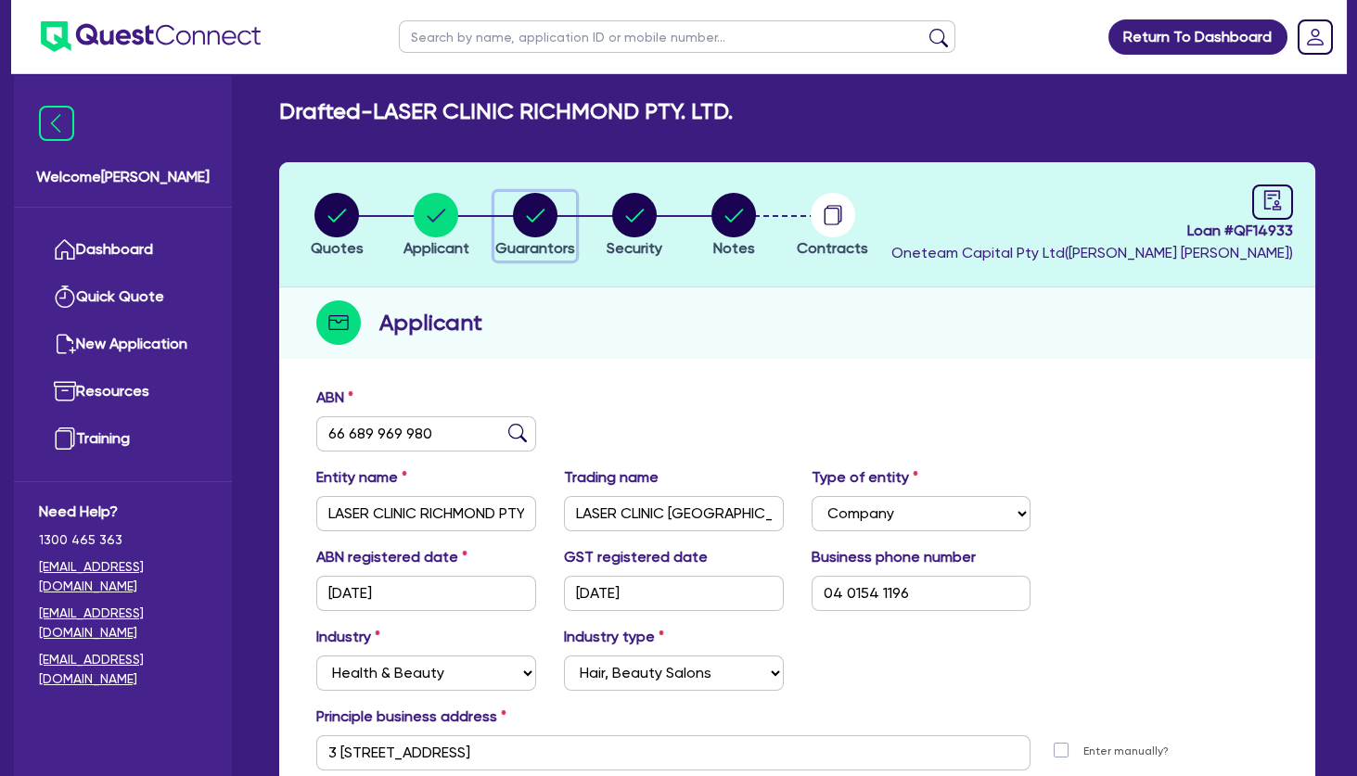
click at [539, 225] on circle "button" at bounding box center [535, 215] width 45 height 45
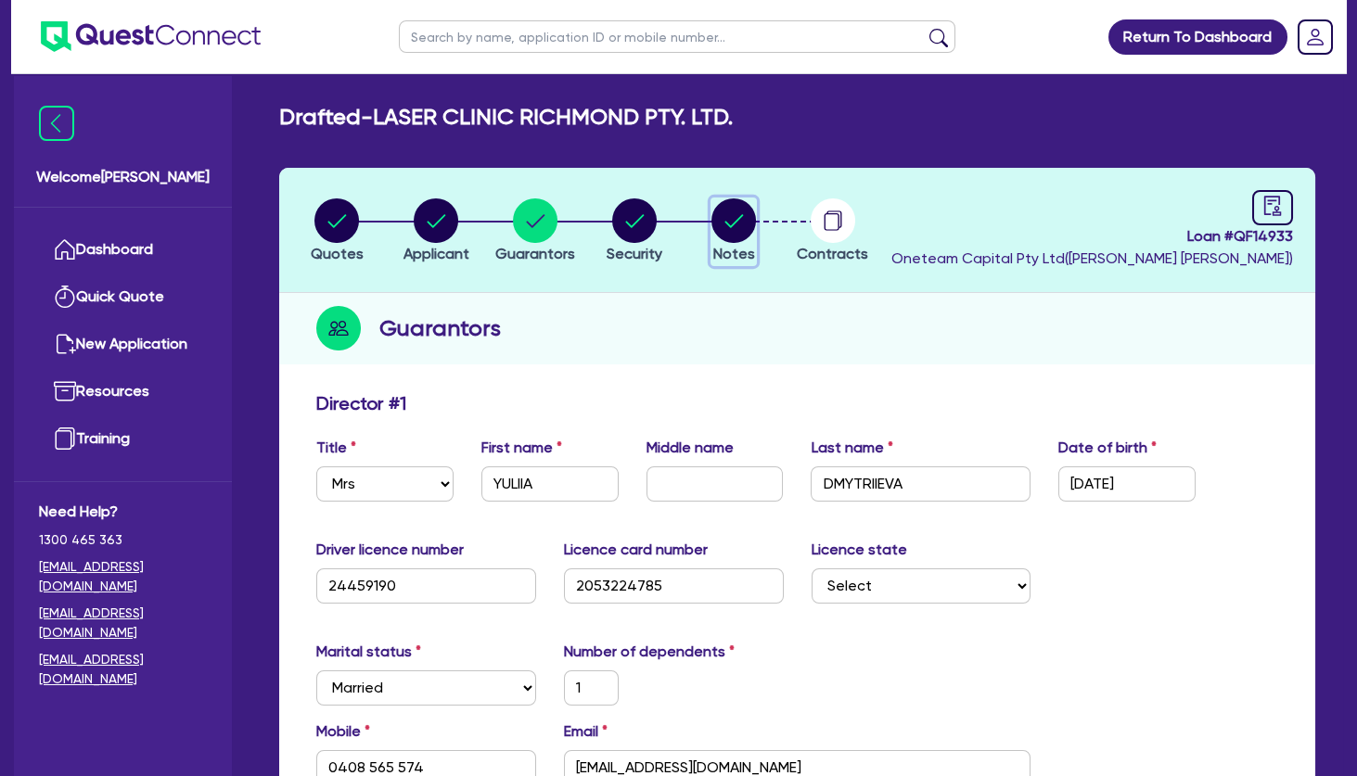
click at [735, 226] on circle "button" at bounding box center [734, 221] width 45 height 45
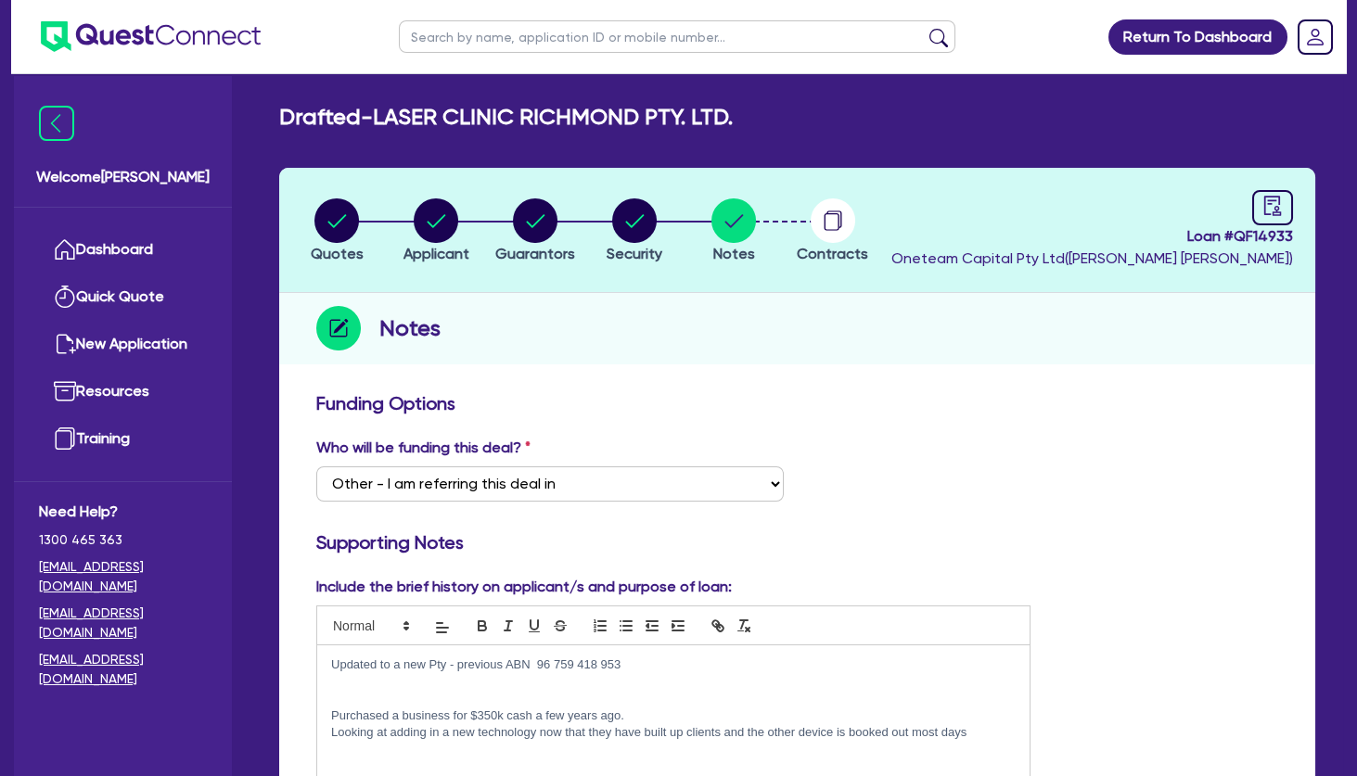
click at [434, 683] on p at bounding box center [673, 681] width 685 height 17
click at [533, 223] on circle "button" at bounding box center [535, 221] width 45 height 45
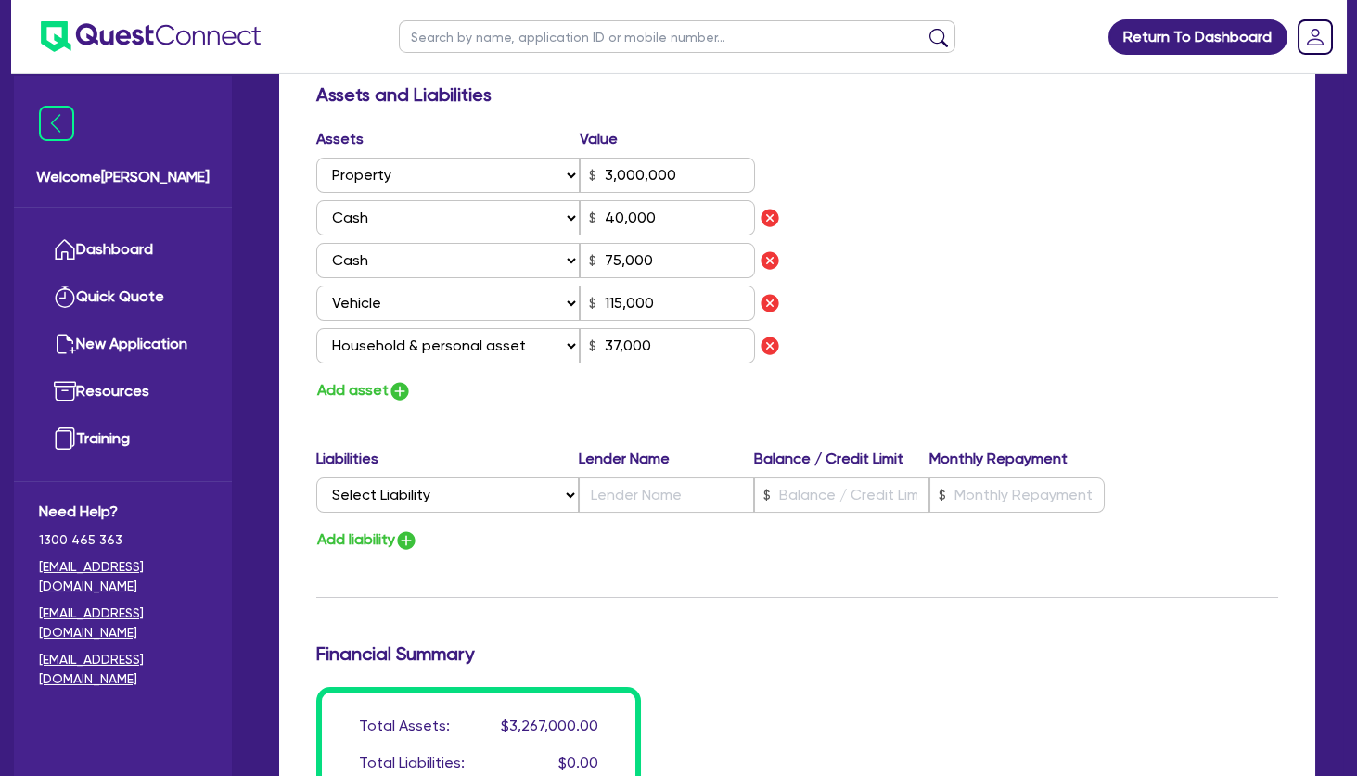
scroll to position [1102, 0]
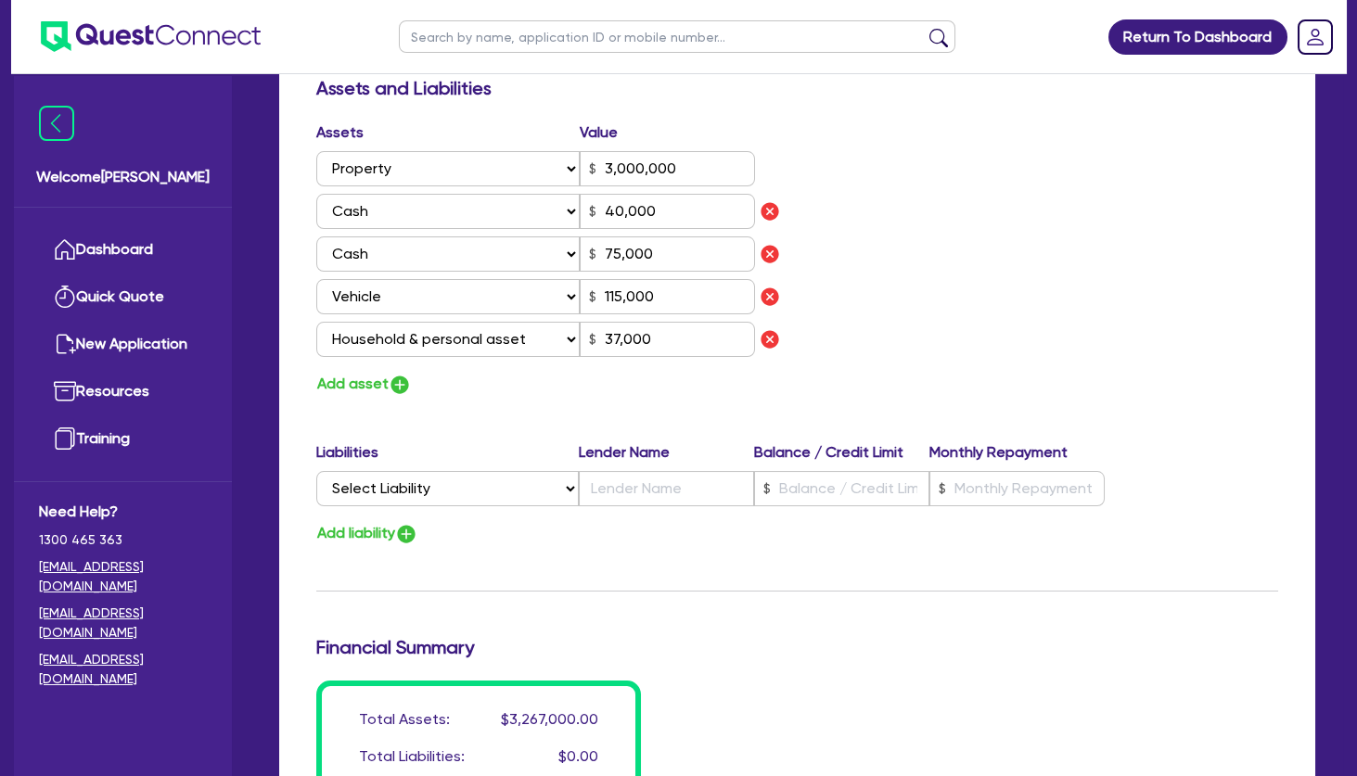
click at [1033, 301] on div "Assets Value Select Asset Cash Property Investment property Vehicle Truck Trail…" at bounding box center [797, 260] width 990 height 276
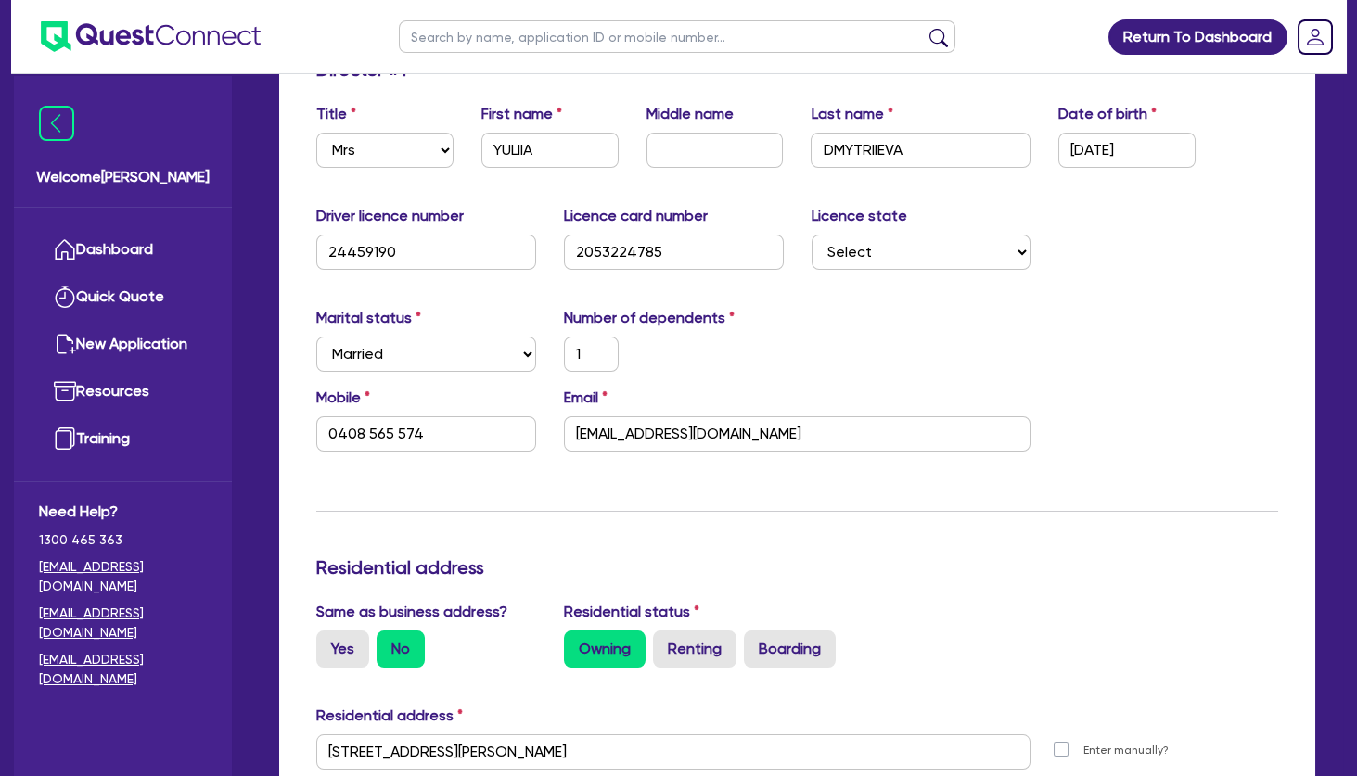
scroll to position [0, 0]
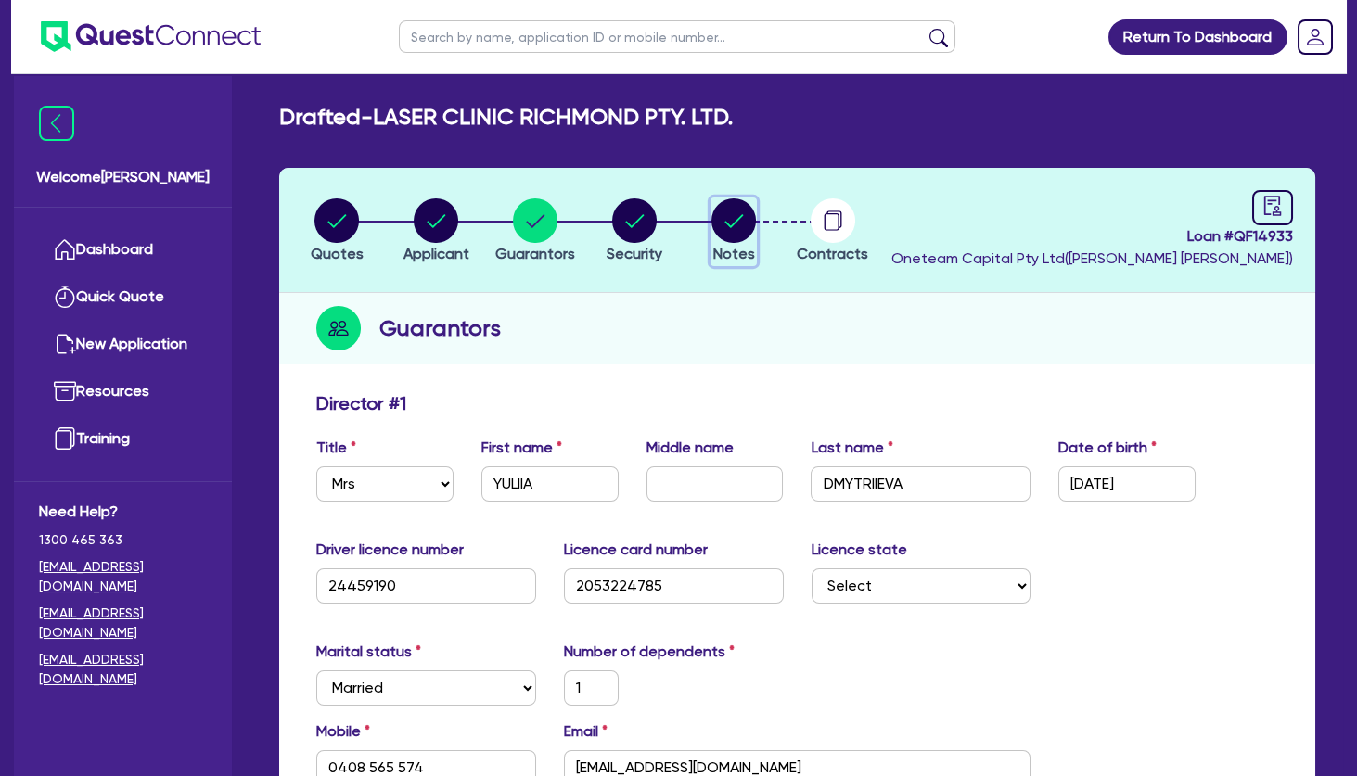
click at [739, 217] on icon "button" at bounding box center [734, 220] width 19 height 13
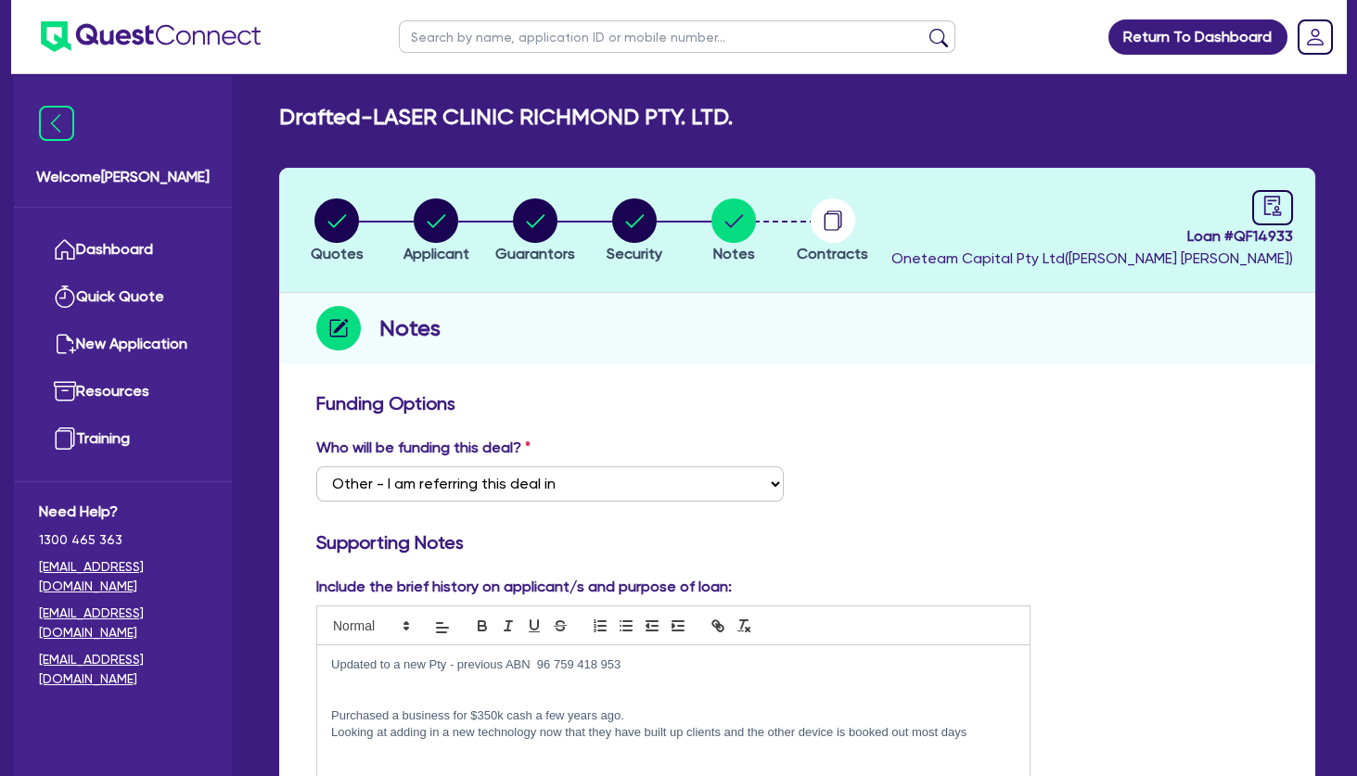
click at [490, 686] on p at bounding box center [673, 681] width 685 height 17
click at [636, 227] on circle "button" at bounding box center [634, 221] width 45 height 45
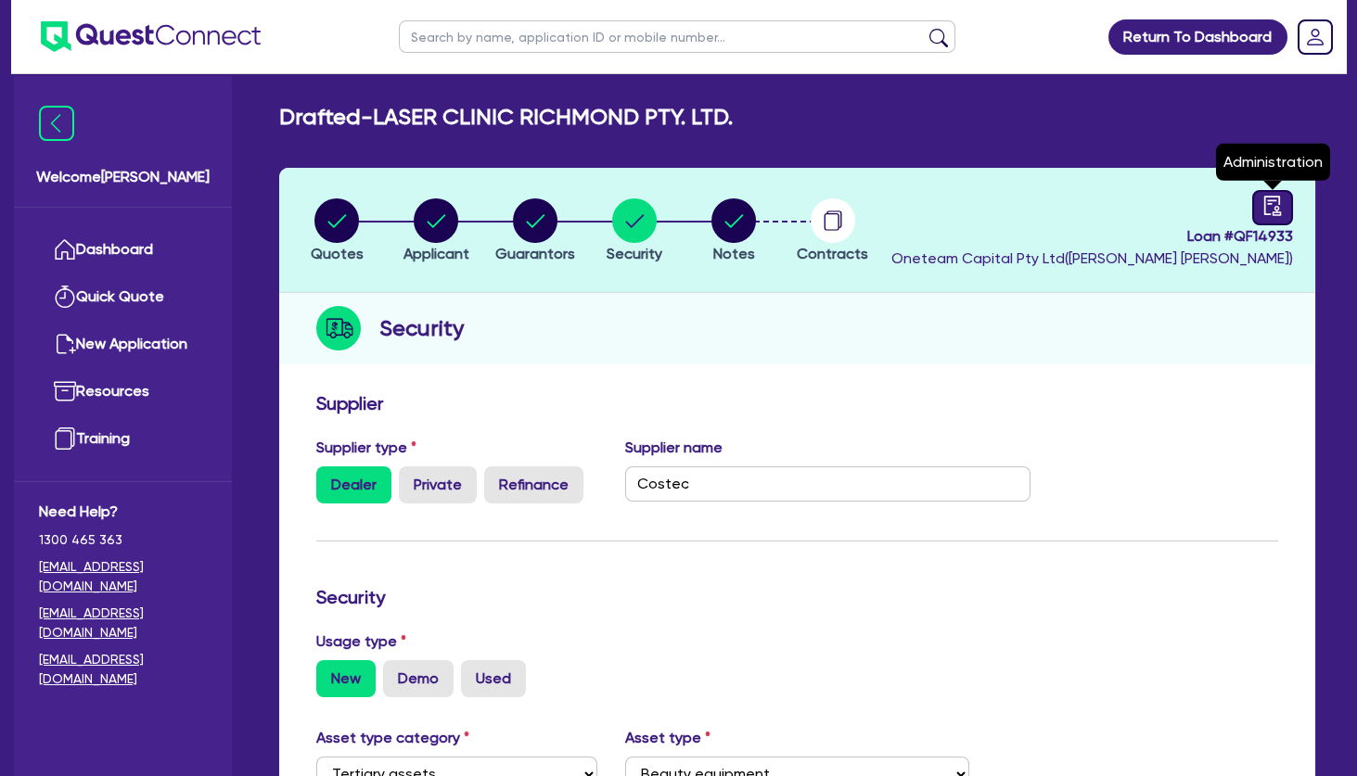
click at [1276, 195] on link at bounding box center [1272, 207] width 41 height 35
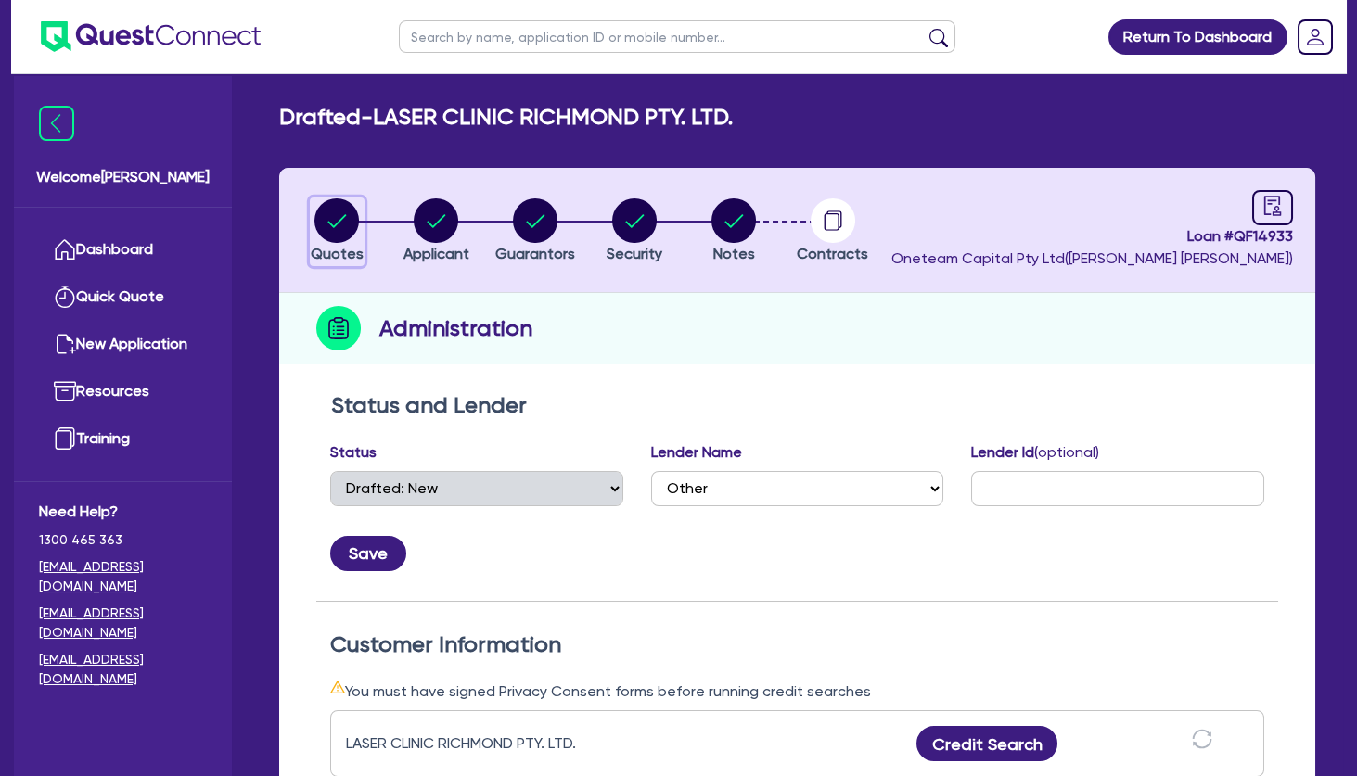
click at [347, 229] on circle "button" at bounding box center [336, 221] width 45 height 45
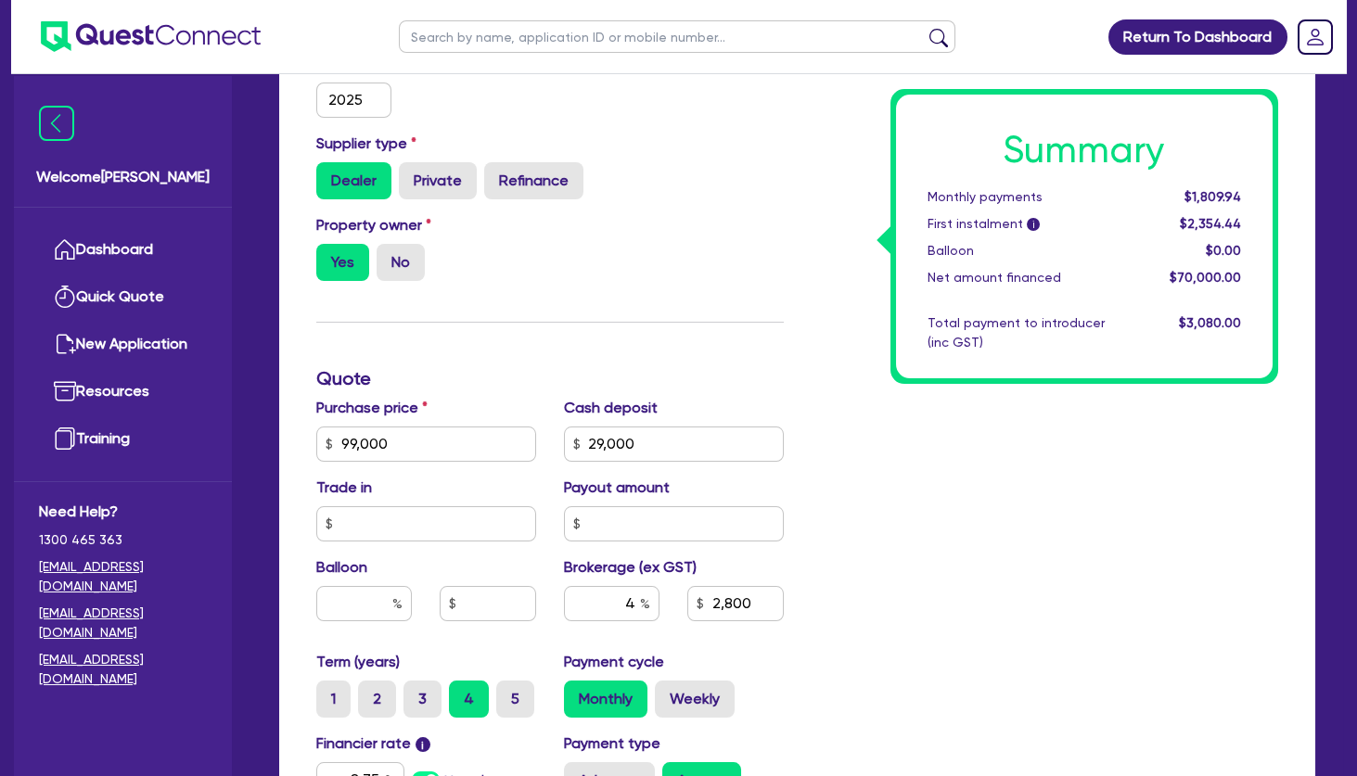
scroll to position [801, 0]
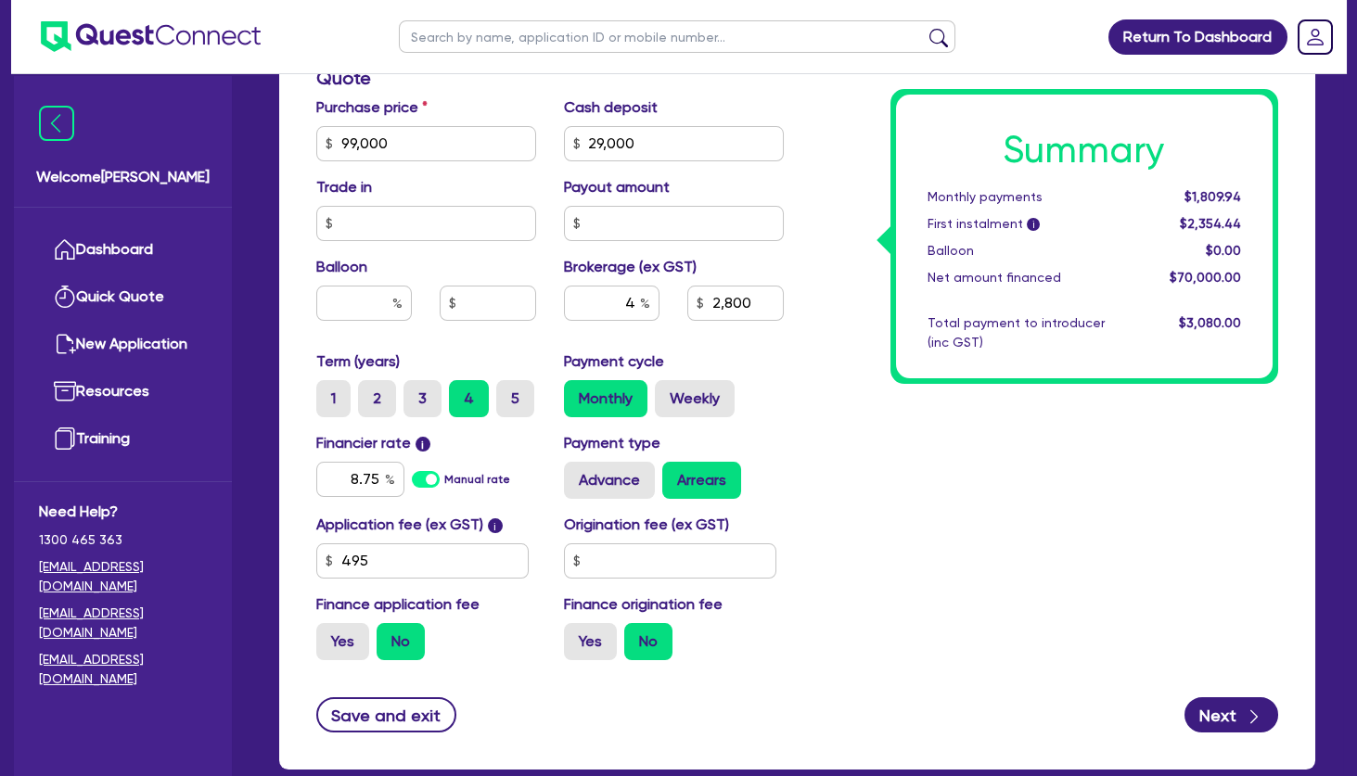
click at [848, 141] on div "Summary Monthly payments $1,809.94 First instalment i $2,354.44 Balloon $0.00 N…" at bounding box center [1045, 133] width 495 height 1084
click at [807, 212] on div "Summary Monthly payments $1,809.94 First instalment i $2,354.44 Balloon $0.00 N…" at bounding box center [1045, 133] width 495 height 1084
click at [813, 237] on div "Summary Monthly payments $1,809.94 First instalment i $2,354.44 Balloon $0.00 N…" at bounding box center [1045, 133] width 495 height 1084
click at [894, 467] on div "Summary Monthly payments $1,809.94 First instalment i $2,354.44 Balloon $0.00 N…" at bounding box center [1045, 133] width 495 height 1084
click at [1060, 430] on div "Summary Monthly payments $1,809.94 First instalment i $2,354.44 Balloon $0.00 N…" at bounding box center [1045, 133] width 495 height 1084
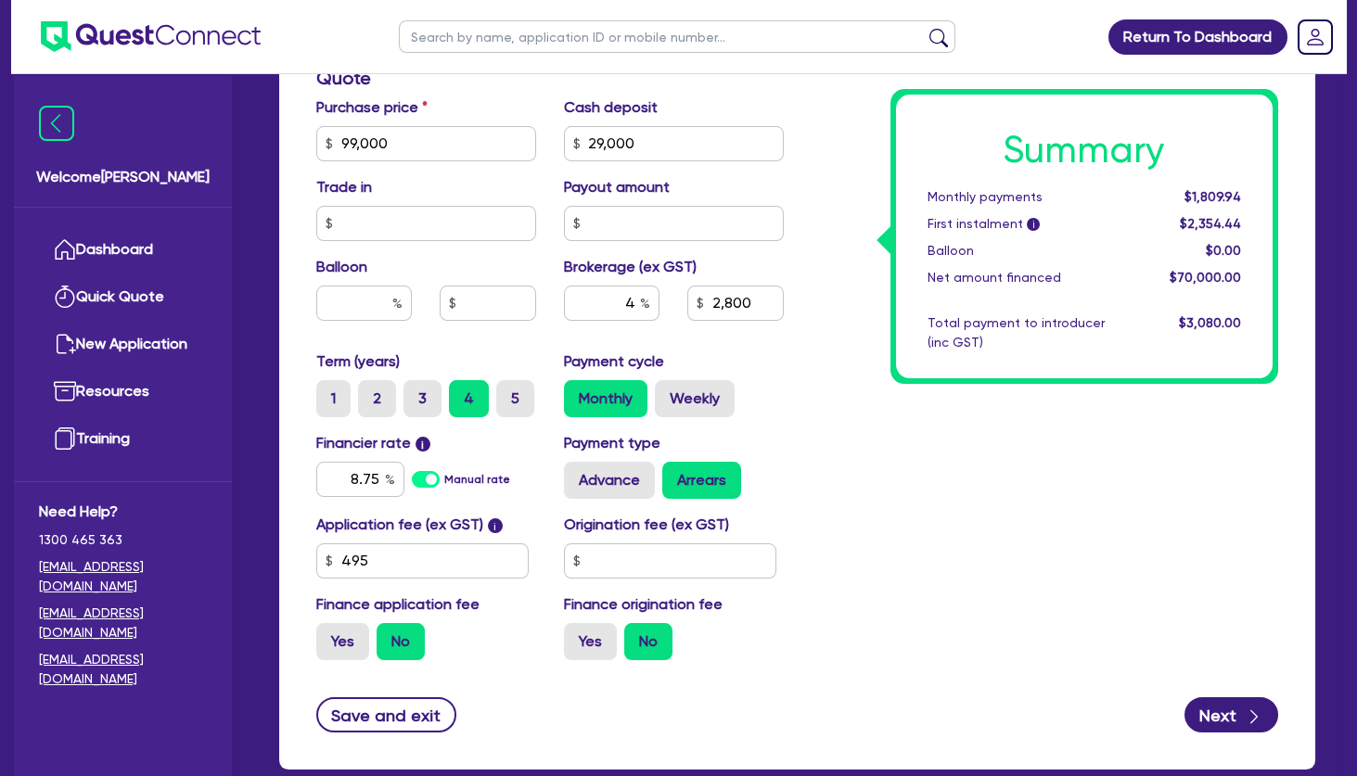
click at [831, 402] on div "Summary Monthly payments $1,809.94 First instalment i $2,354.44 Balloon $0.00 N…" at bounding box center [1045, 133] width 495 height 1084
click at [948, 556] on div "Summary Monthly payments $1,809.94 First instalment i $2,354.44 Balloon $0.00 N…" at bounding box center [1045, 133] width 495 height 1084
click at [1236, 717] on button "Next" at bounding box center [1232, 715] width 94 height 35
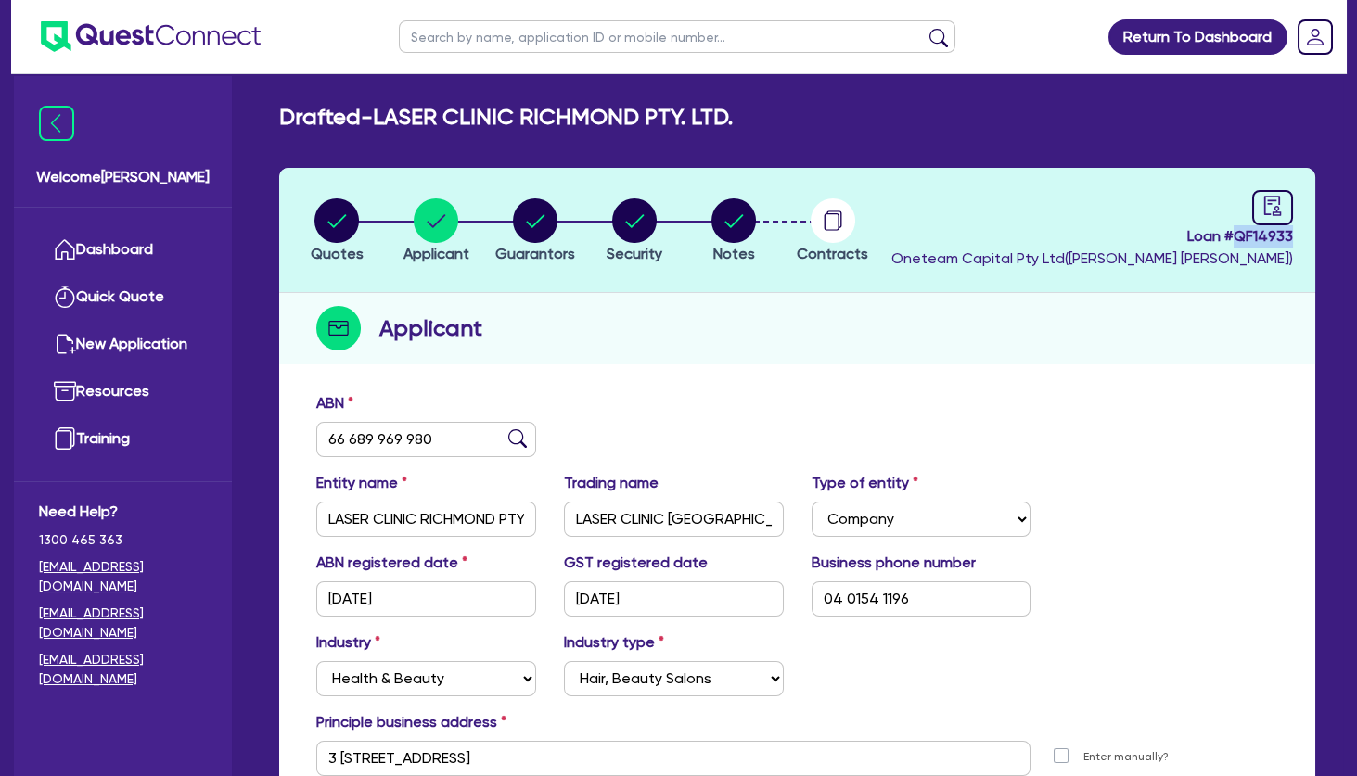
drag, startPoint x: 1296, startPoint y: 238, endPoint x: 1237, endPoint y: 234, distance: 58.6
click at [1237, 234] on header "Quotes Applicant [GEOGRAPHIC_DATA] Security Notes Contracts Loan # QF14933 Onet…" at bounding box center [797, 230] width 1036 height 125
copy span "QF14933"
click at [1045, 344] on div "Applicant" at bounding box center [797, 328] width 1036 height 71
click at [741, 235] on circle "button" at bounding box center [734, 221] width 45 height 45
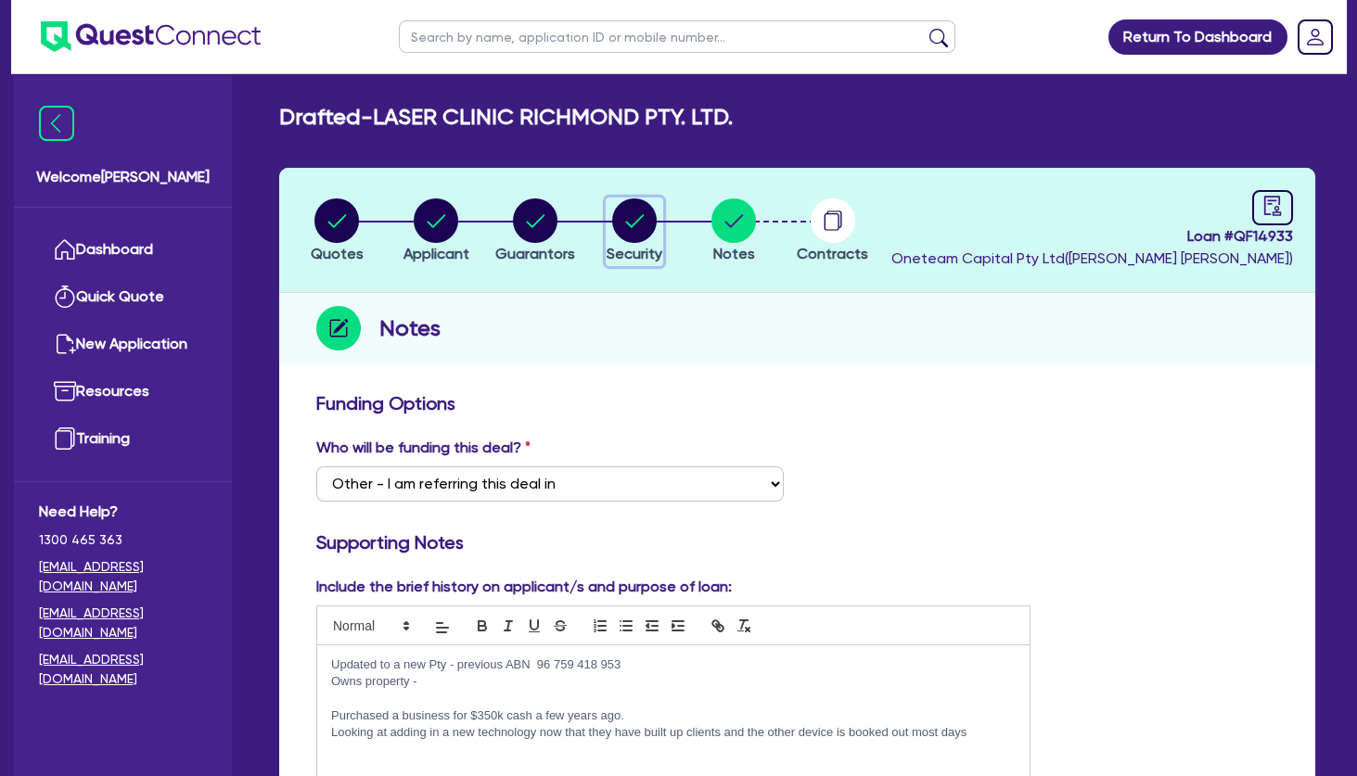
click at [651, 207] on circle "button" at bounding box center [634, 221] width 45 height 45
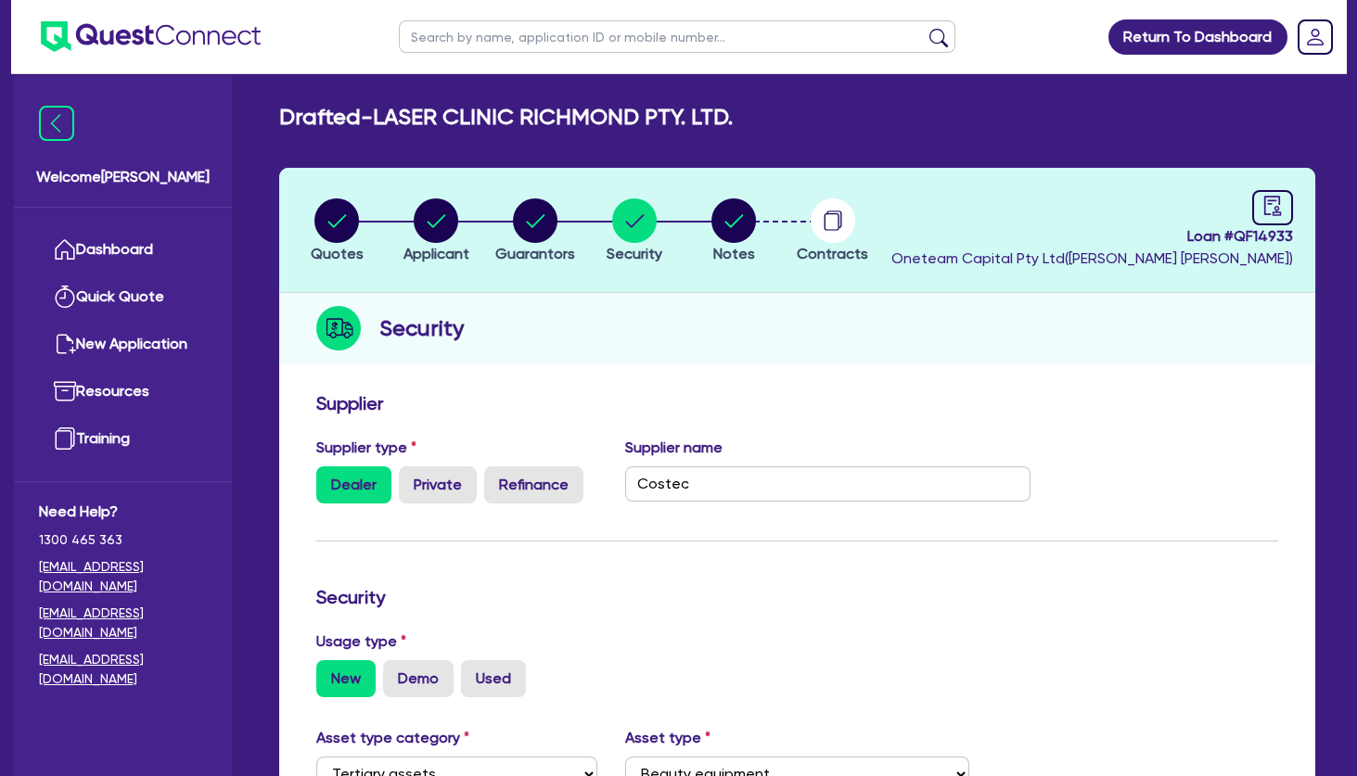
click at [1027, 365] on div "Quotes Applicant [GEOGRAPHIC_DATA] Security Notes Contracts Loan # QF14933 Onet…" at bounding box center [797, 709] width 1036 height 1083
click at [548, 221] on circle "button" at bounding box center [535, 221] width 45 height 45
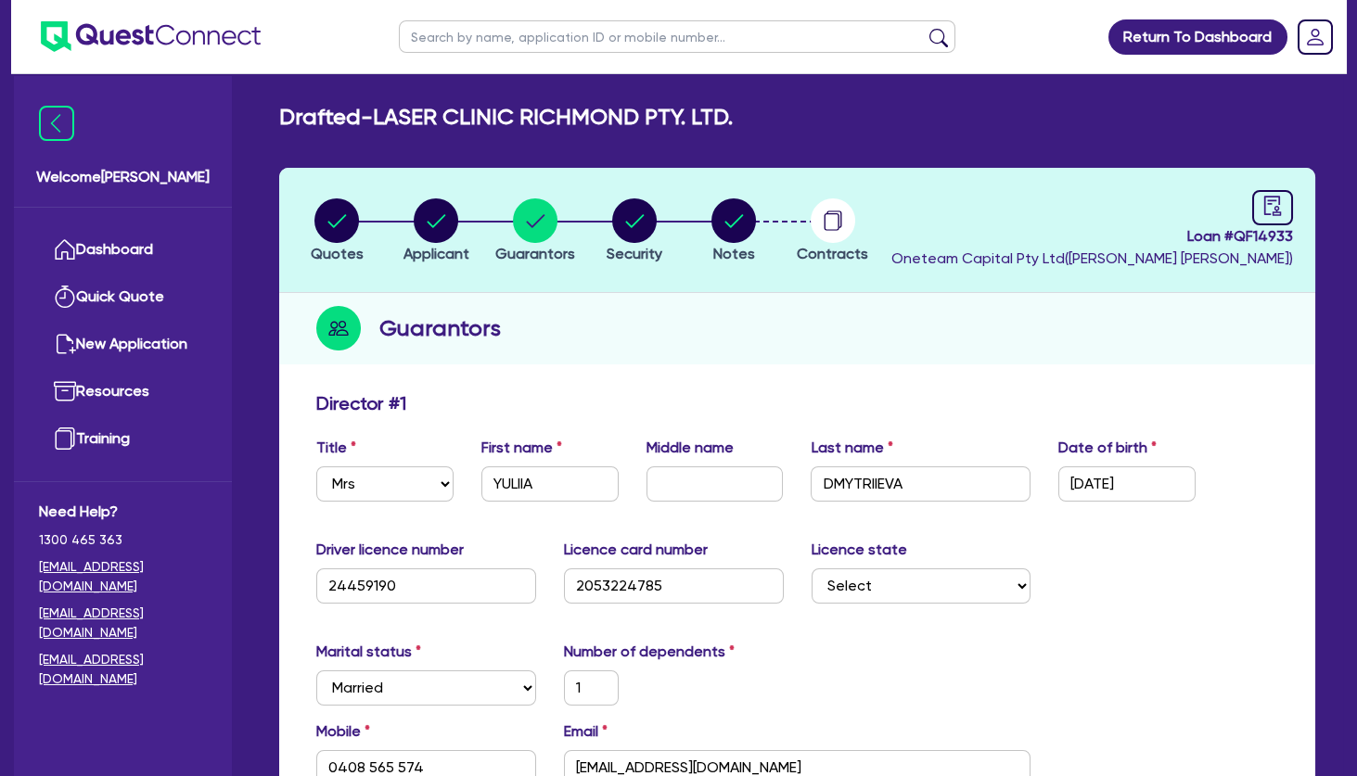
click at [806, 340] on div "Guarantors" at bounding box center [797, 328] width 1036 height 71
click at [737, 217] on circle "button" at bounding box center [734, 221] width 45 height 45
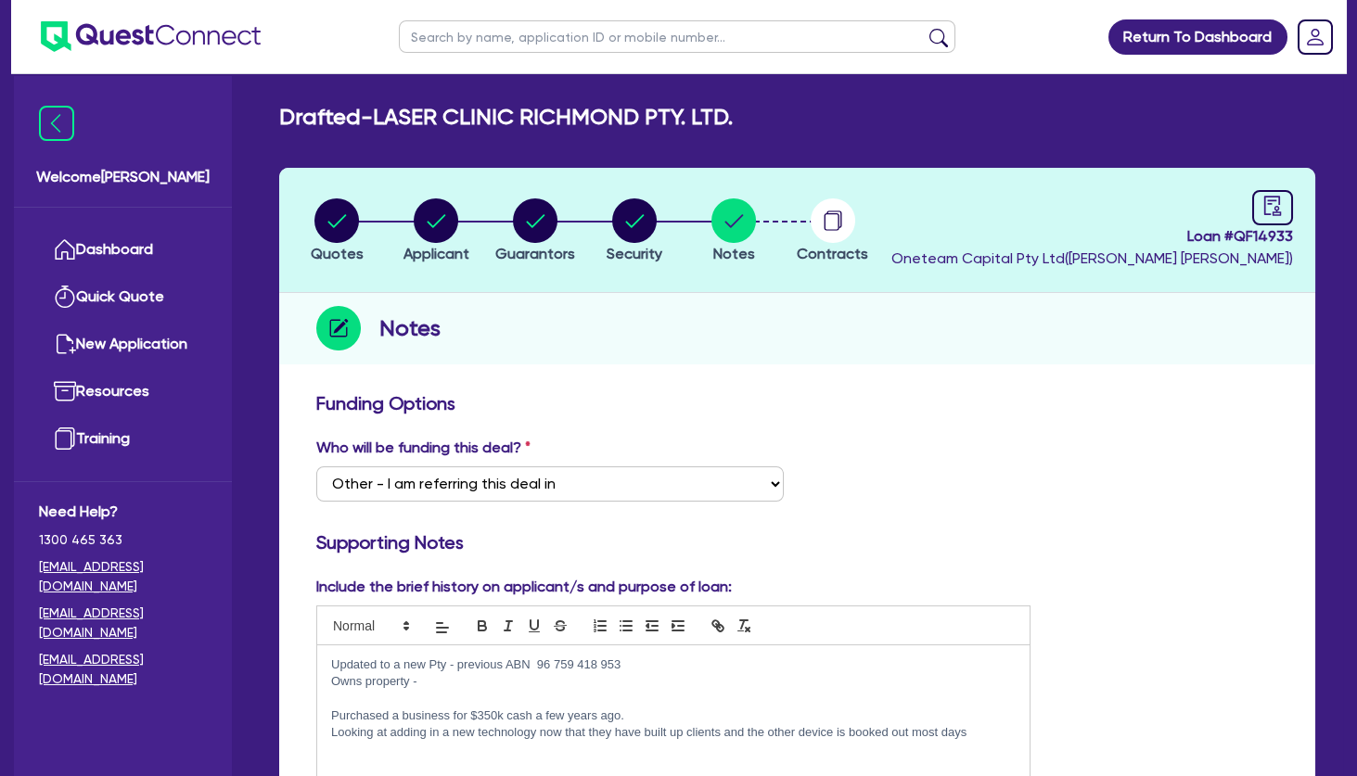
click at [437, 681] on p "Owns property -" at bounding box center [673, 681] width 685 height 17
click at [507, 675] on p "Husband Owns property -" at bounding box center [673, 681] width 685 height 17
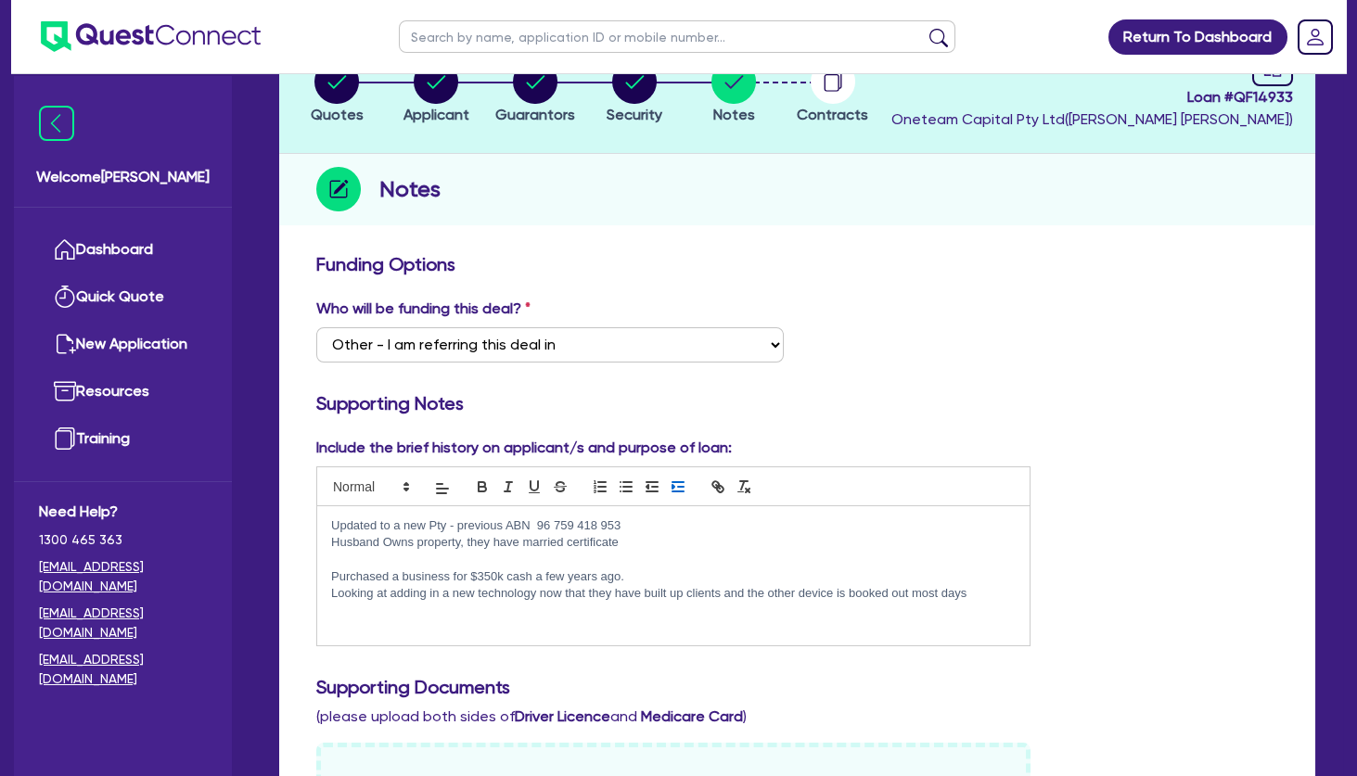
scroll to position [200, 0]
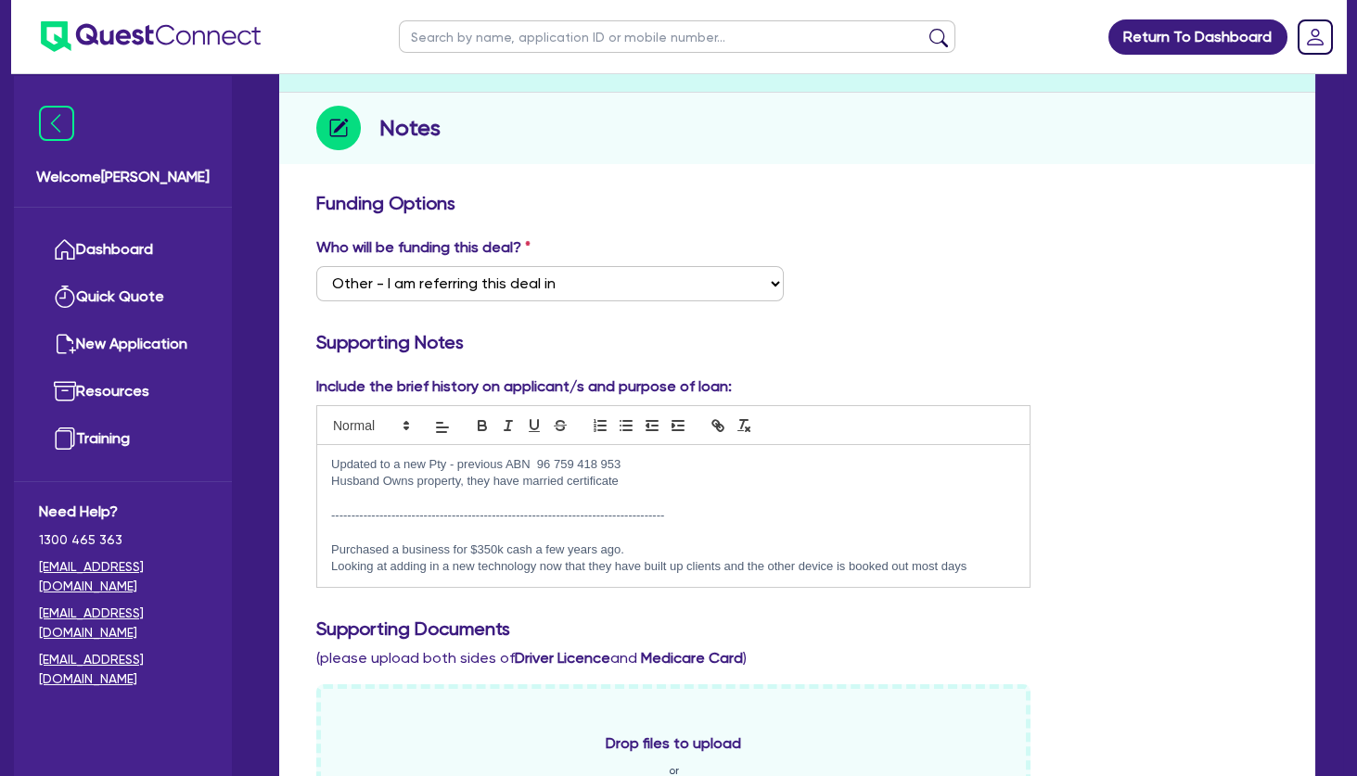
click at [619, 494] on p at bounding box center [673, 499] width 685 height 17
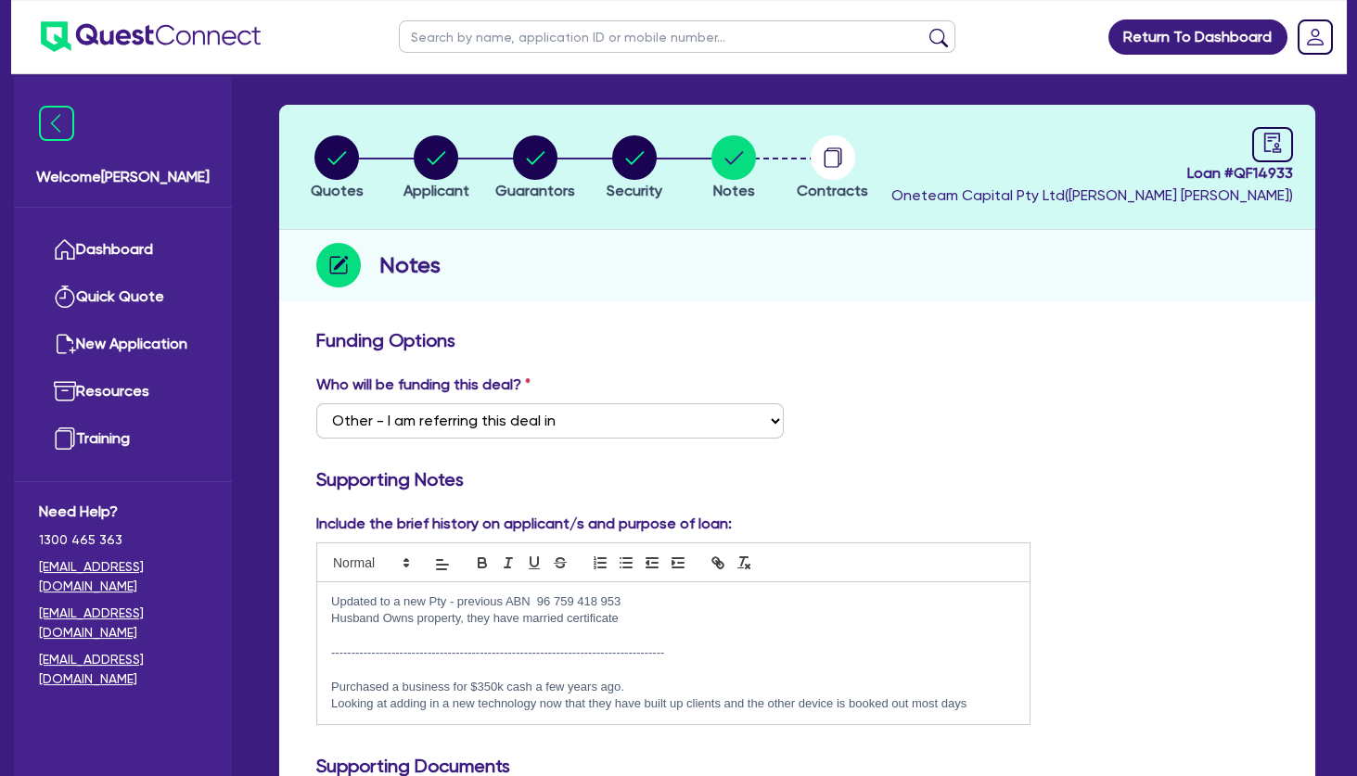
scroll to position [0, 0]
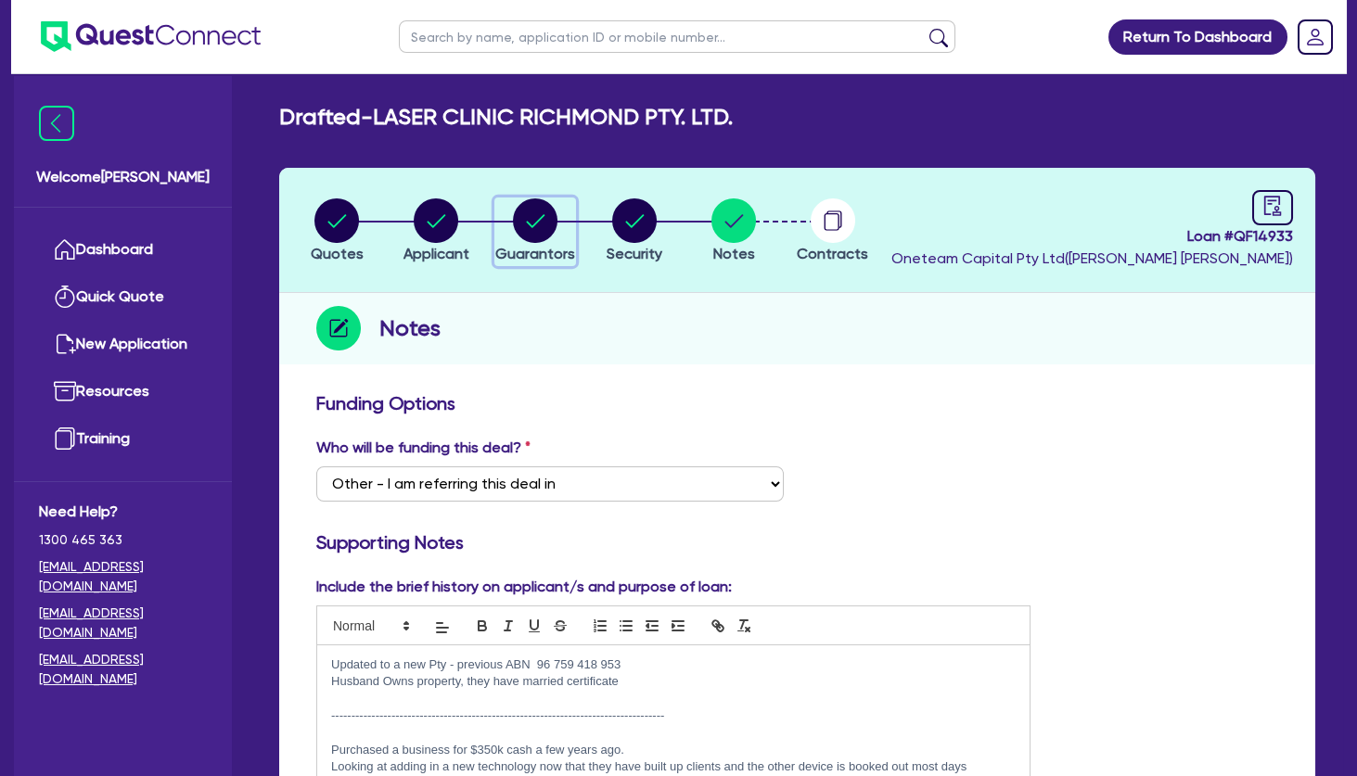
click at [535, 216] on circle "button" at bounding box center [535, 221] width 45 height 45
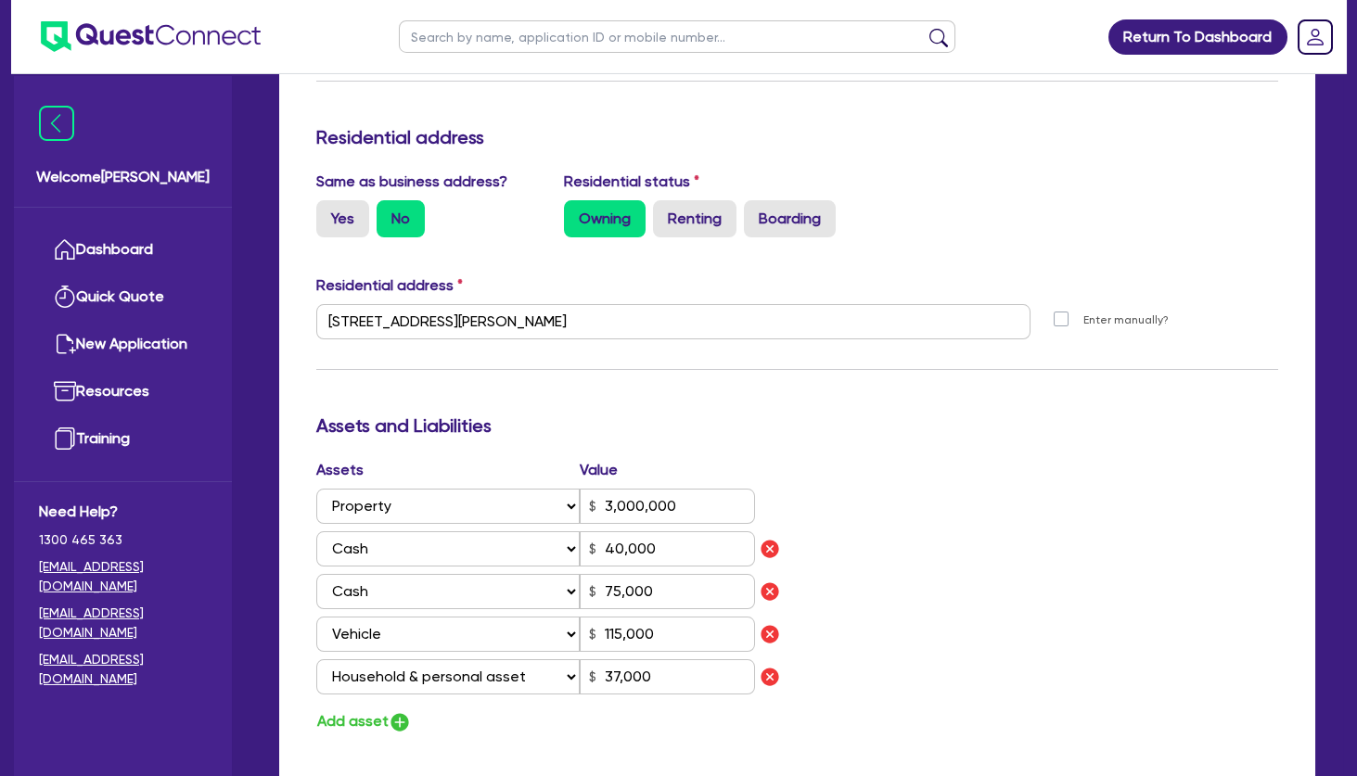
scroll to position [801, 0]
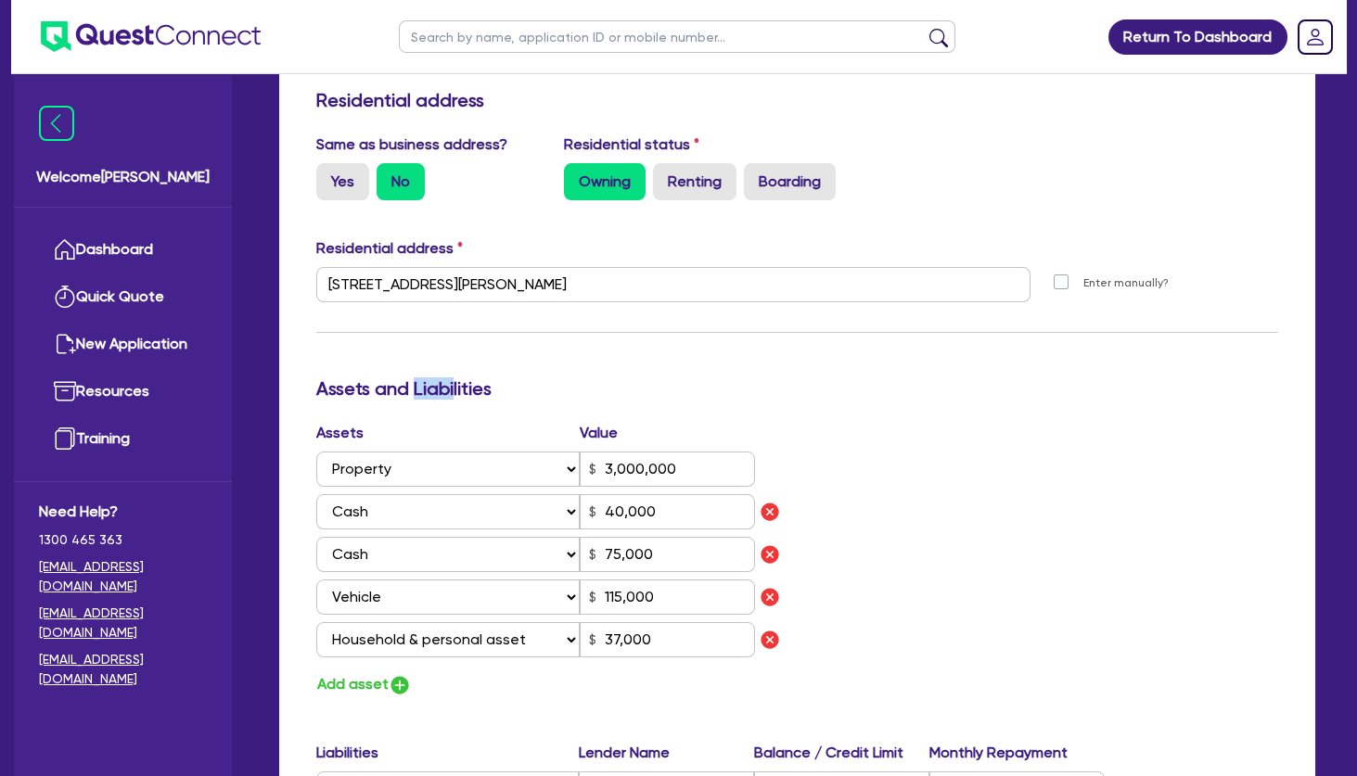
drag, startPoint x: 422, startPoint y: 381, endPoint x: 521, endPoint y: 384, distance: 99.3
click at [509, 384] on h3 "Assets and Liabilities" at bounding box center [797, 389] width 962 height 22
click at [521, 384] on h3 "Assets and Liabilities" at bounding box center [797, 389] width 962 height 22
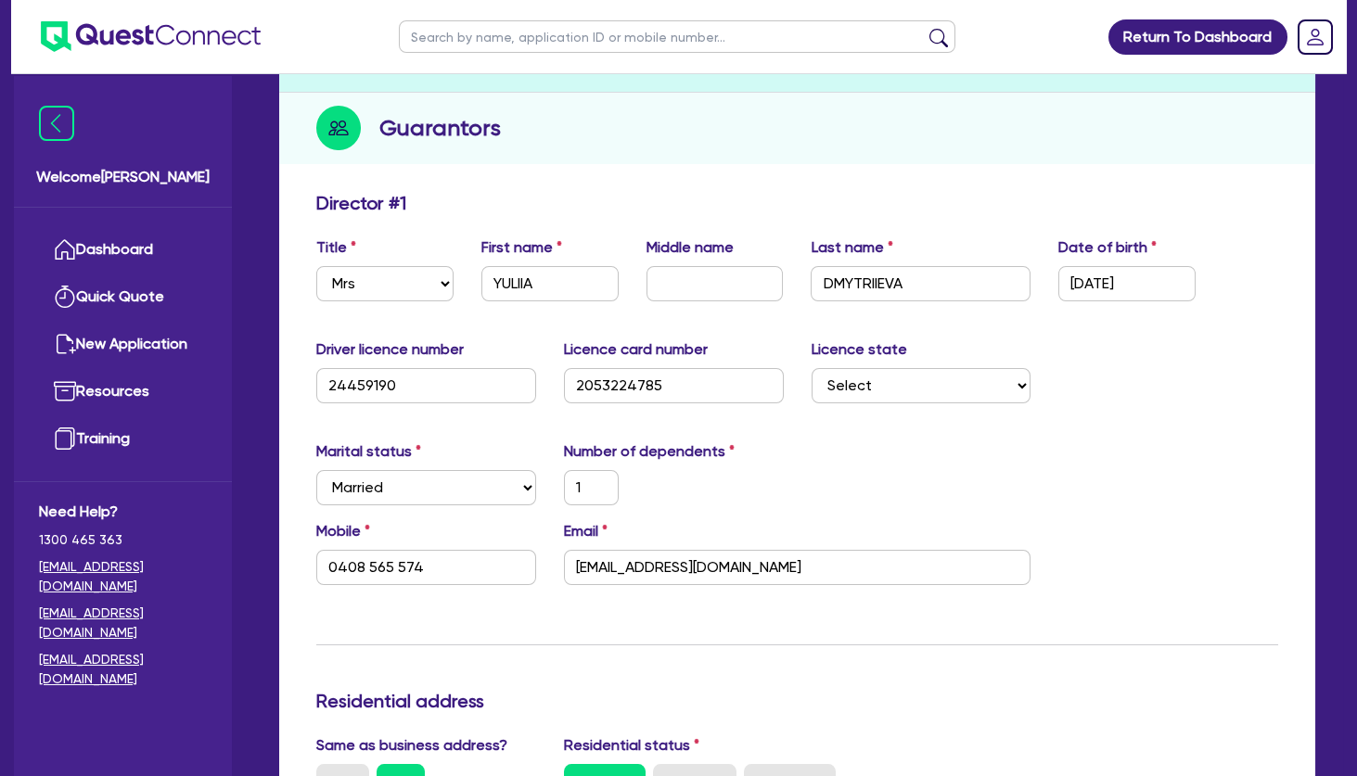
scroll to position [0, 0]
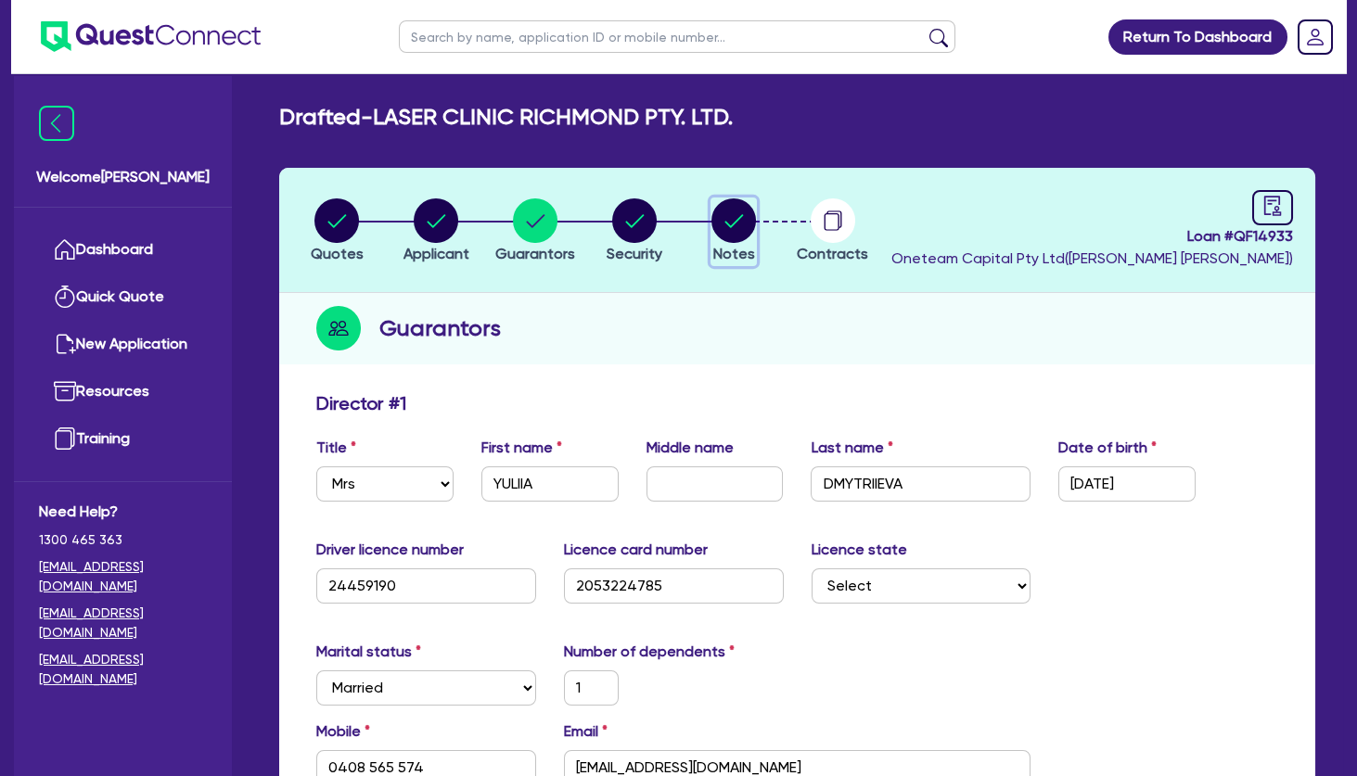
click at [739, 215] on circle "button" at bounding box center [734, 221] width 45 height 45
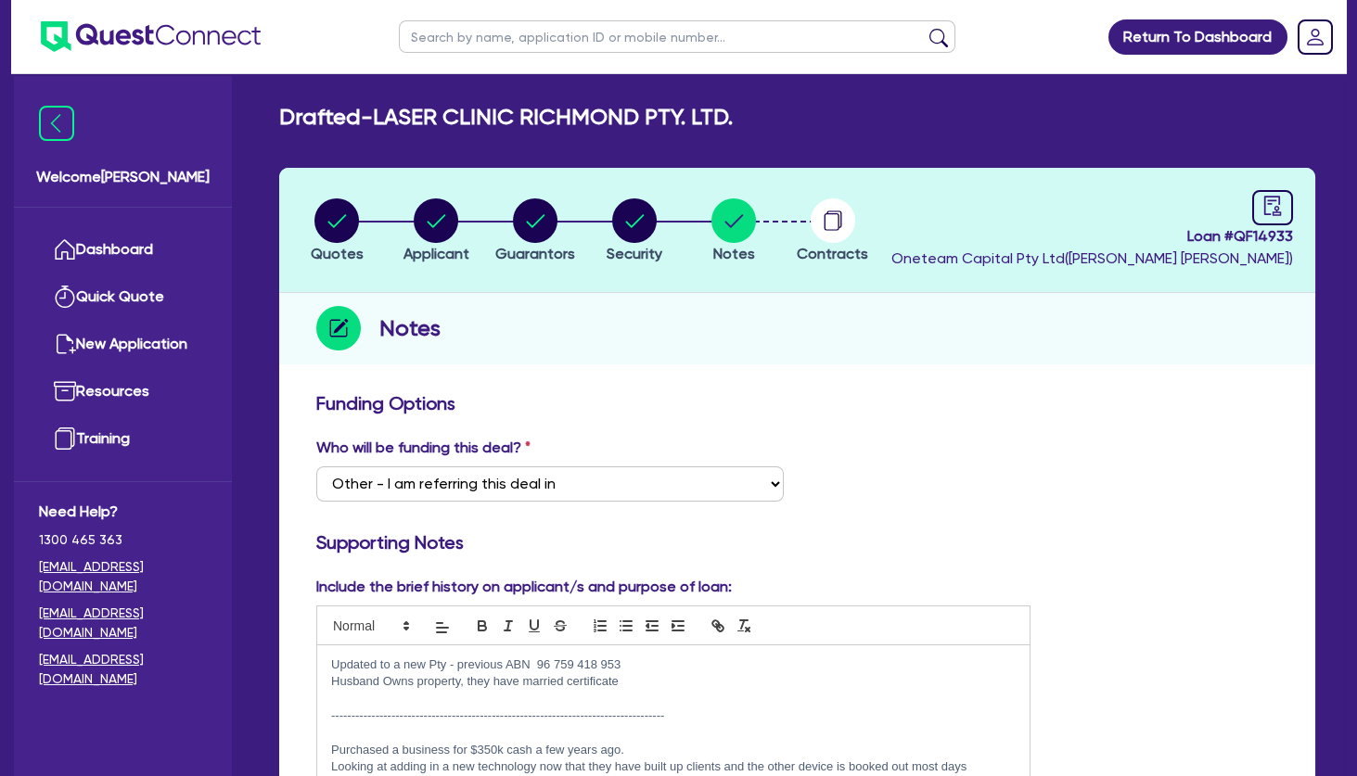
click at [378, 698] on p at bounding box center [673, 699] width 685 height 17
click at [377, 733] on p at bounding box center [673, 733] width 685 height 17
click at [693, 733] on p "$60,000 - business loan unsecured with Westpac approved." at bounding box center [673, 733] width 685 height 17
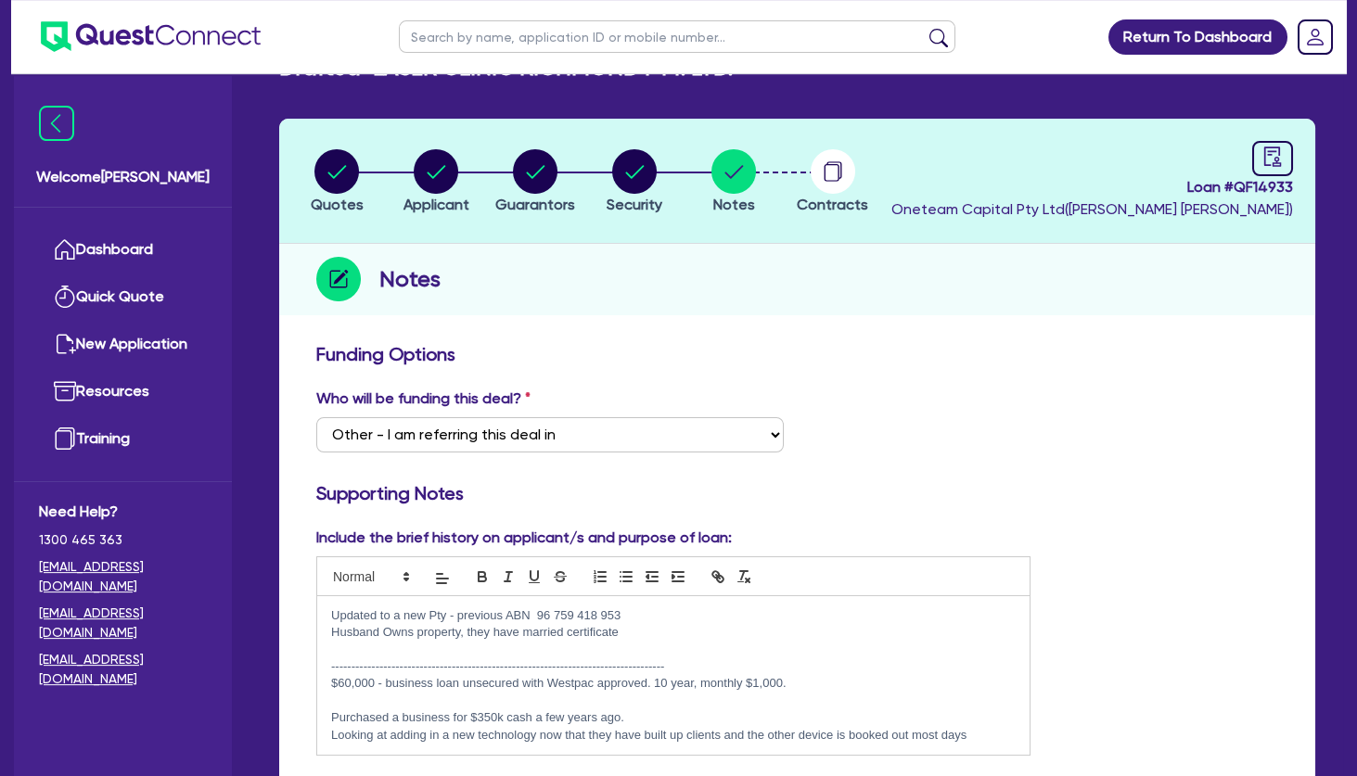
scroll to position [100, 0]
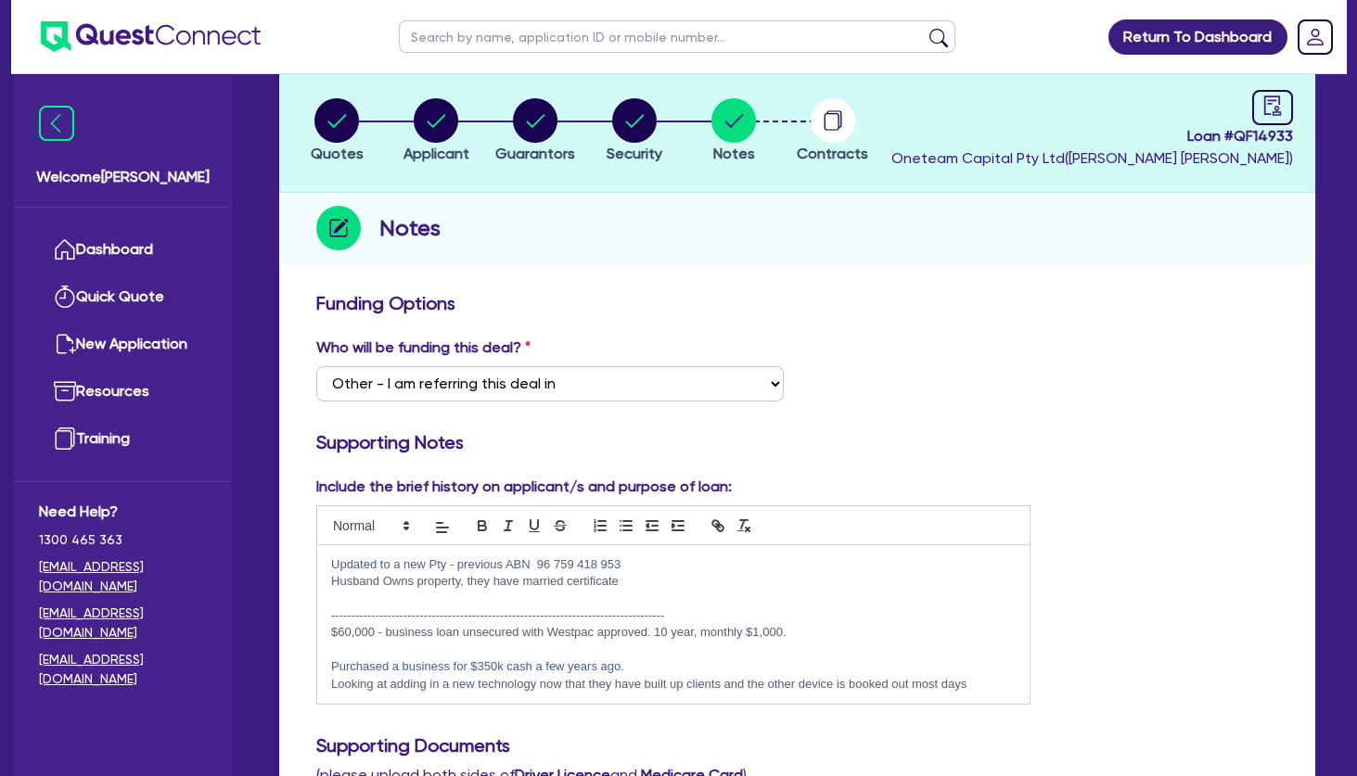
click at [510, 649] on p at bounding box center [673, 650] width 685 height 17
click at [511, 649] on p at bounding box center [673, 650] width 685 height 17
click at [515, 649] on p at bounding box center [673, 650] width 685 height 17
click at [514, 648] on p at bounding box center [673, 650] width 685 height 17
click at [398, 652] on p at bounding box center [673, 650] width 685 height 17
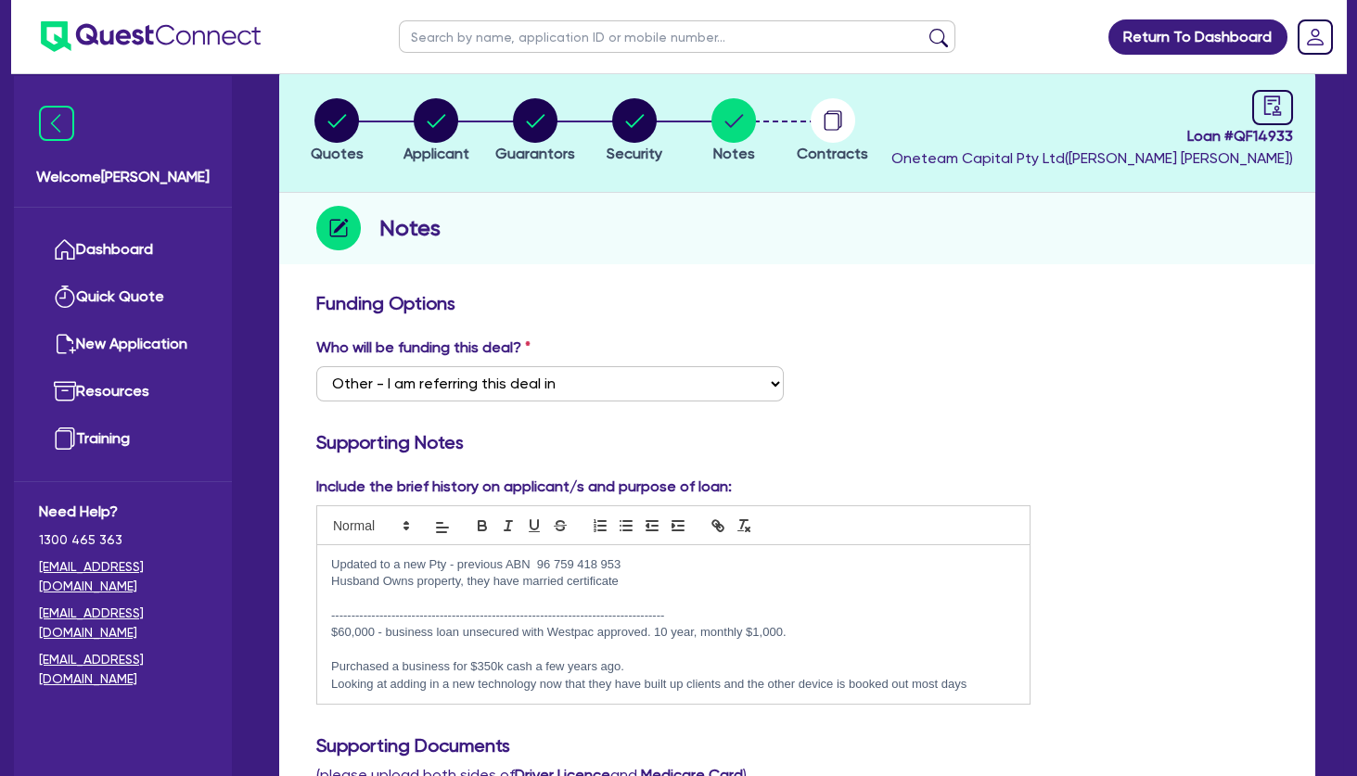
click at [390, 648] on p at bounding box center [673, 650] width 685 height 17
click at [436, 653] on p at bounding box center [673, 650] width 685 height 17
drag, startPoint x: 437, startPoint y: 658, endPoint x: 430, endPoint y: 667, distance: 11.9
click at [434, 666] on div "Updated to a new Pty - previous ABN 96 759 418 953 Husband Owns property, they …" at bounding box center [673, 625] width 712 height 160
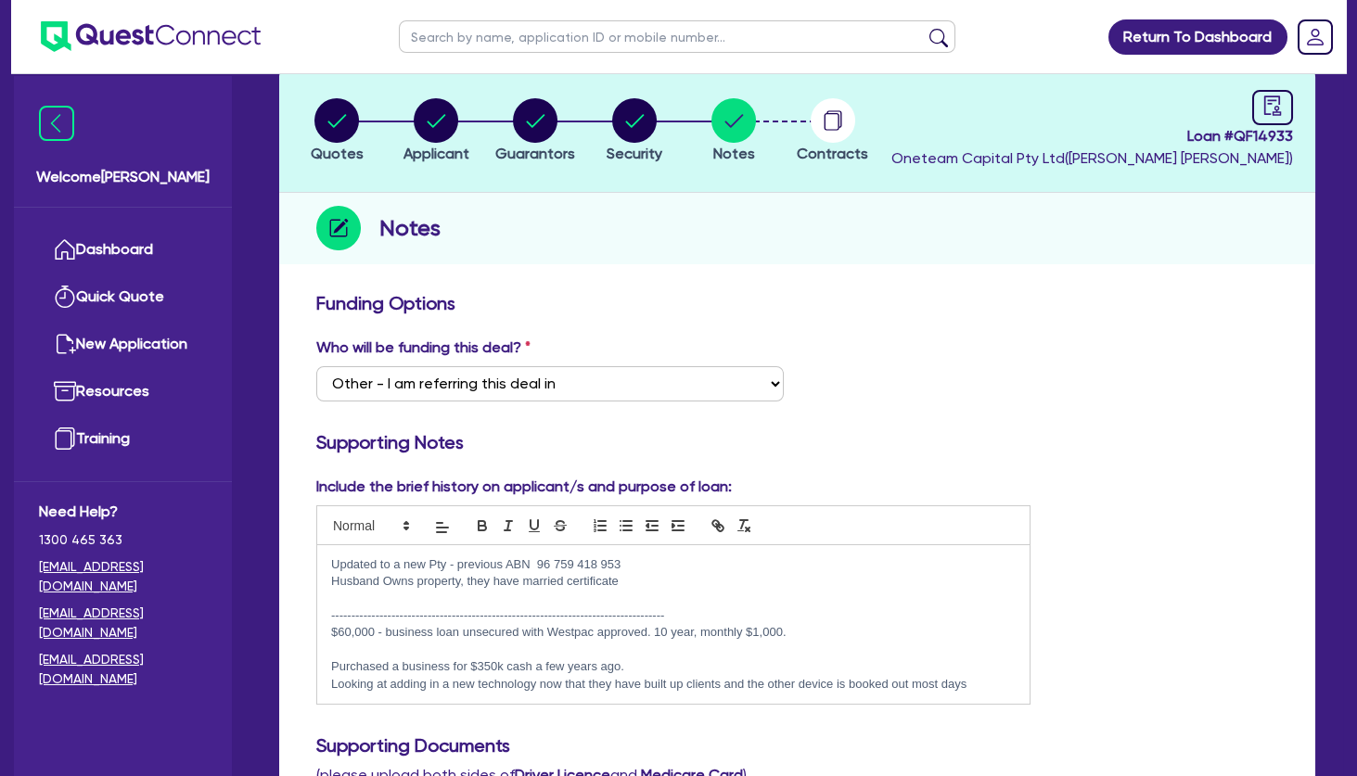
click at [436, 651] on p at bounding box center [673, 650] width 685 height 17
click at [430, 648] on p at bounding box center [673, 650] width 685 height 17
click at [653, 651] on p at bounding box center [673, 650] width 685 height 17
click at [535, 635] on p "$60,000 - business loan unsecured with Westpac approved. 10 year, monthly $1,00…" at bounding box center [673, 632] width 685 height 17
click at [350, 125] on circle "button" at bounding box center [336, 120] width 45 height 45
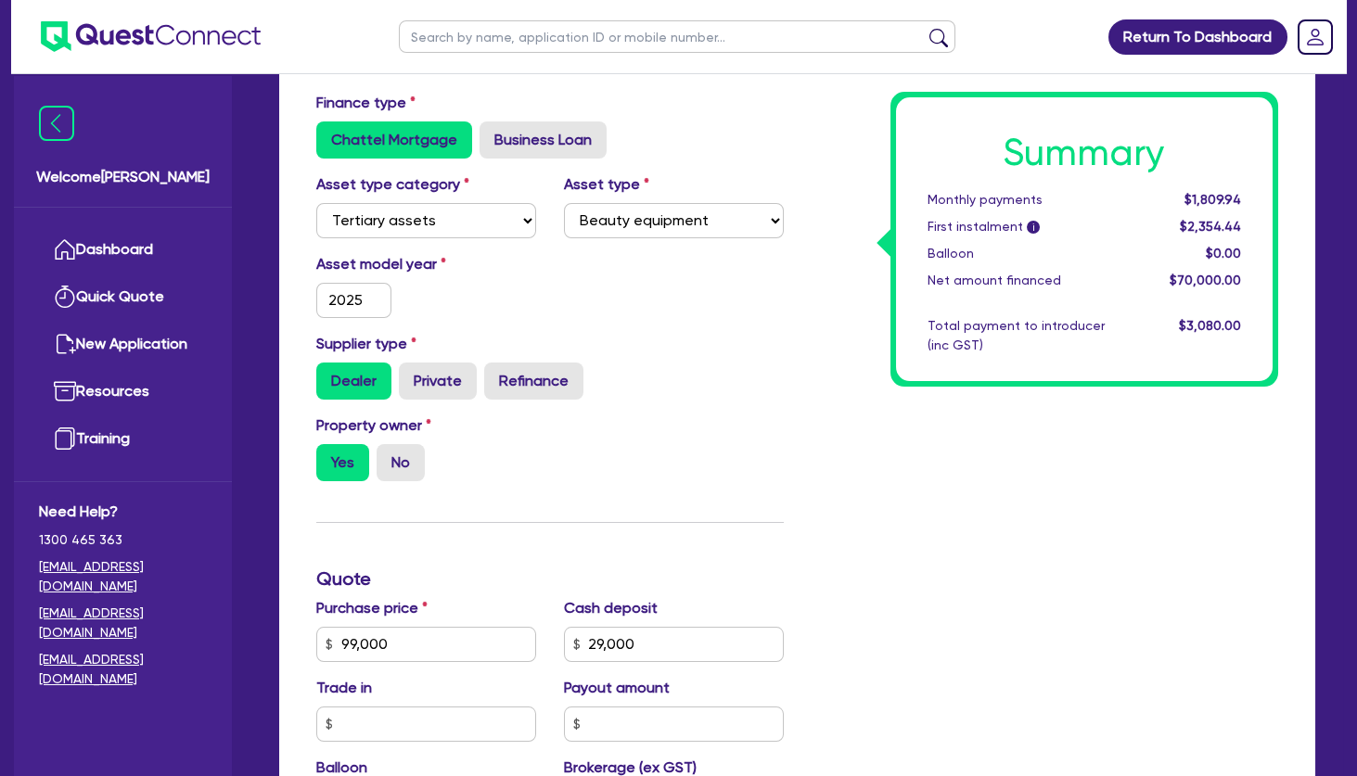
click at [878, 522] on div "Summary Monthly payments $1,809.94 First instalment i $2,354.44 Balloon $0.00 N…" at bounding box center [1045, 634] width 495 height 1084
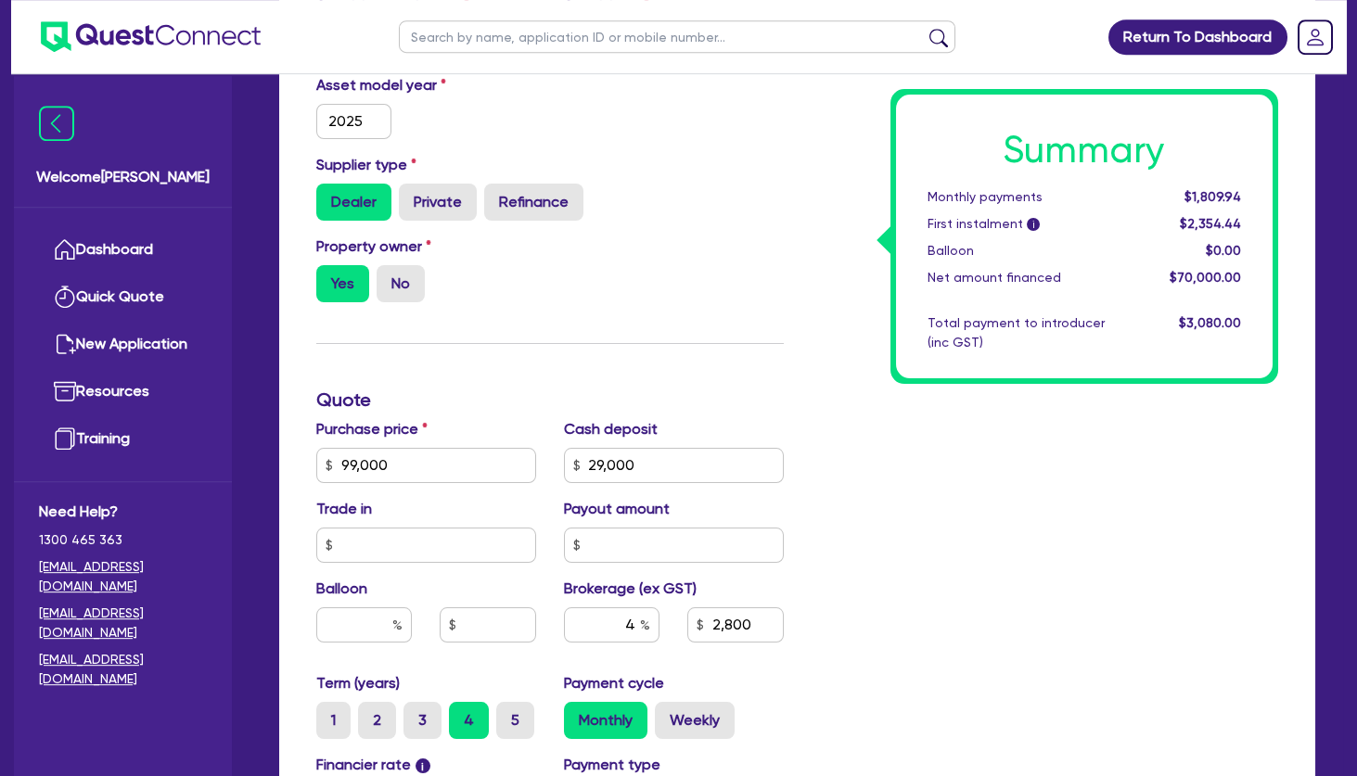
scroll to position [601, 0]
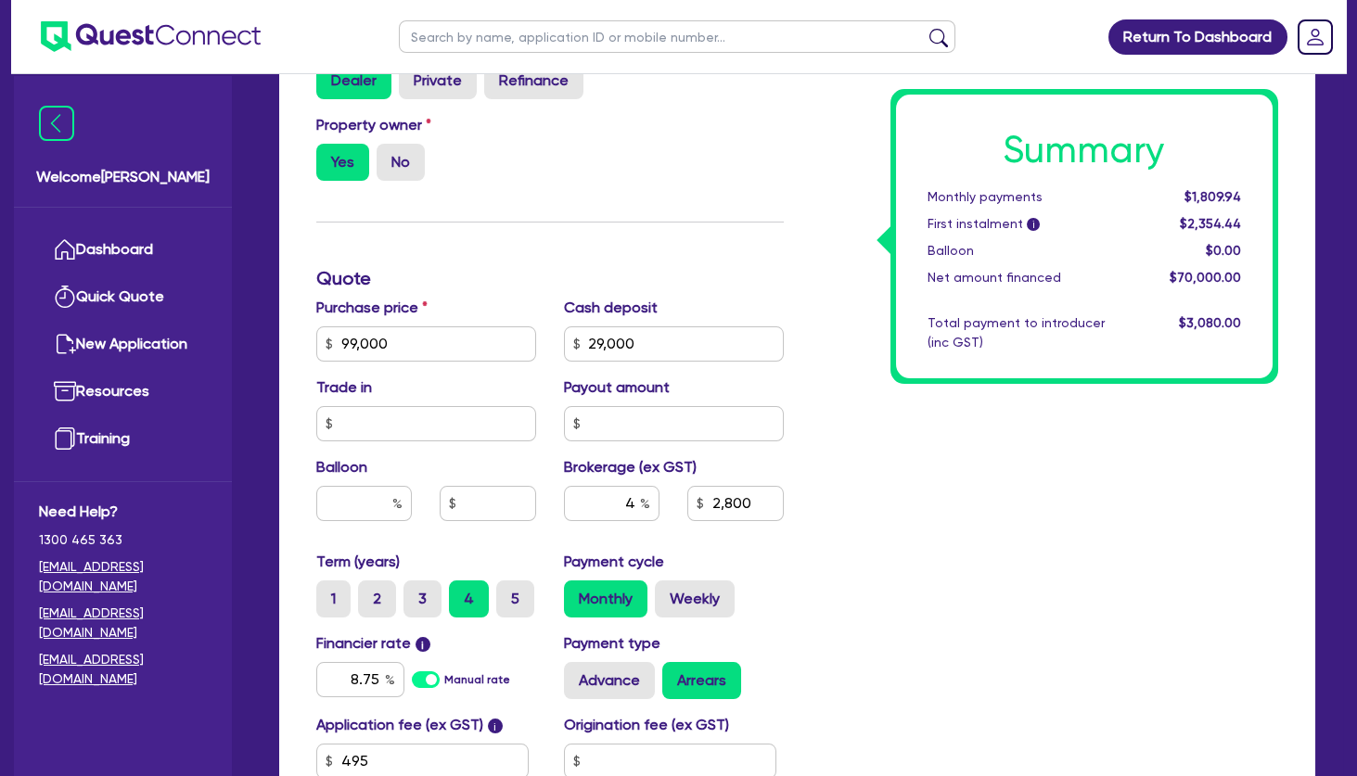
click at [914, 476] on div "Summary Monthly payments $1,809.94 First instalment i $2,354.44 Balloon $0.00 N…" at bounding box center [1045, 333] width 495 height 1084
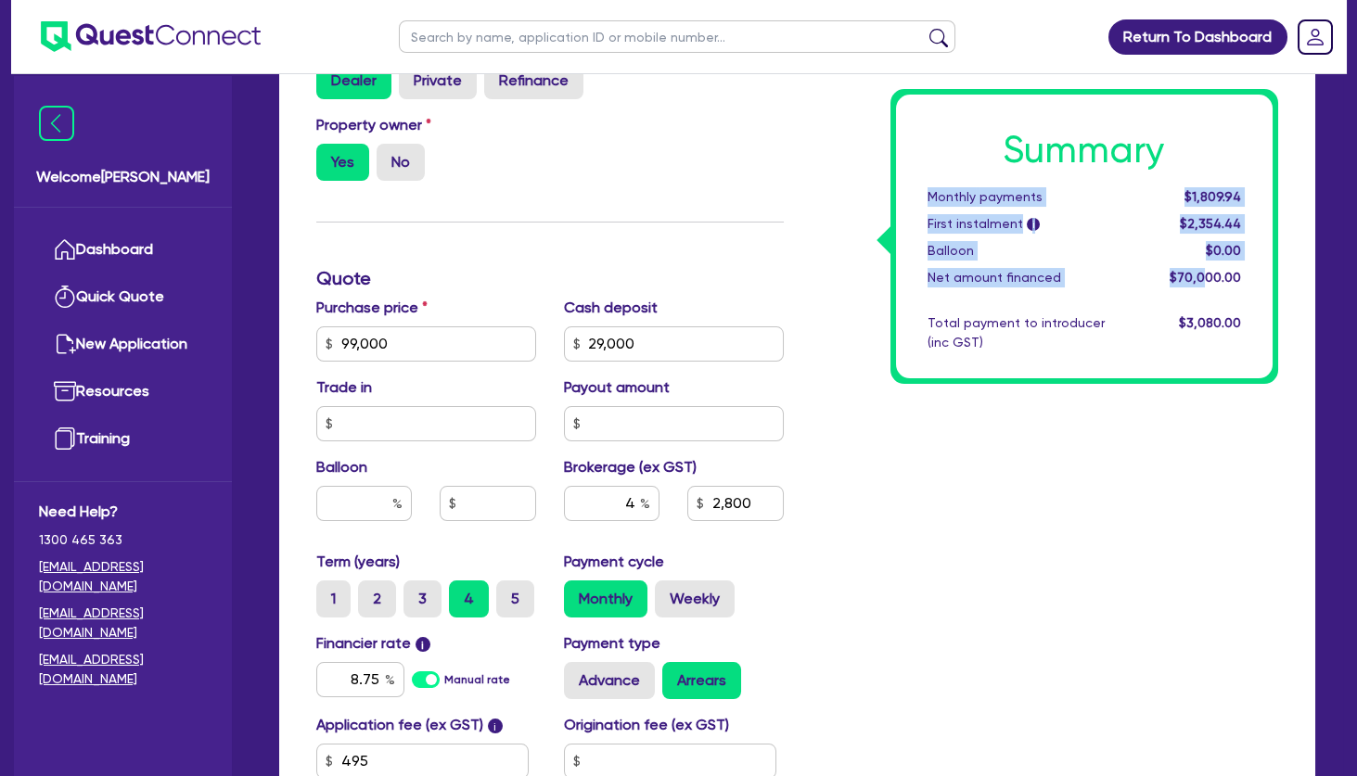
drag, startPoint x: 1207, startPoint y: 282, endPoint x: 931, endPoint y: 199, distance: 287.9
click at [931, 199] on div "Summary Monthly payments $1,809.94 First instalment i $2,354.44 Balloon $0.00 N…" at bounding box center [1085, 237] width 378 height 284
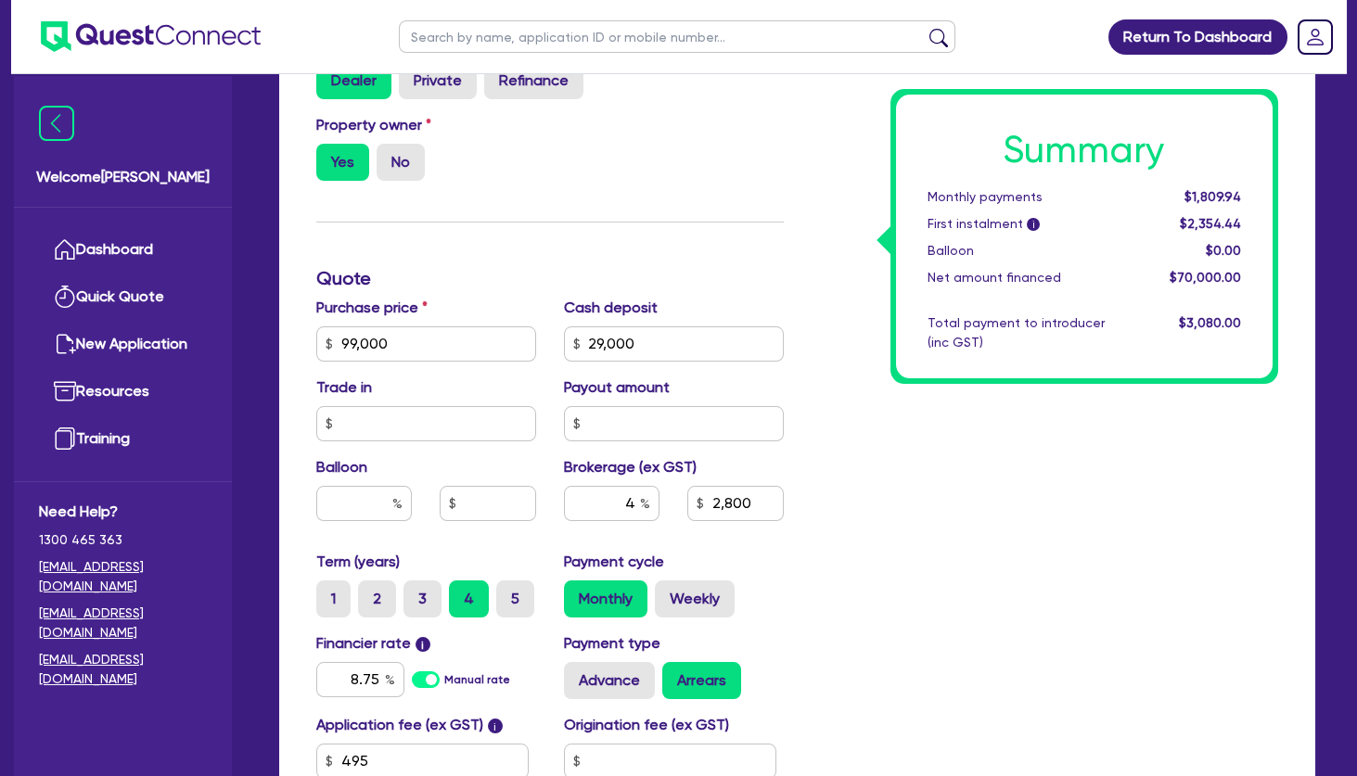
click at [931, 199] on div "Monthly payments" at bounding box center [1028, 196] width 228 height 19
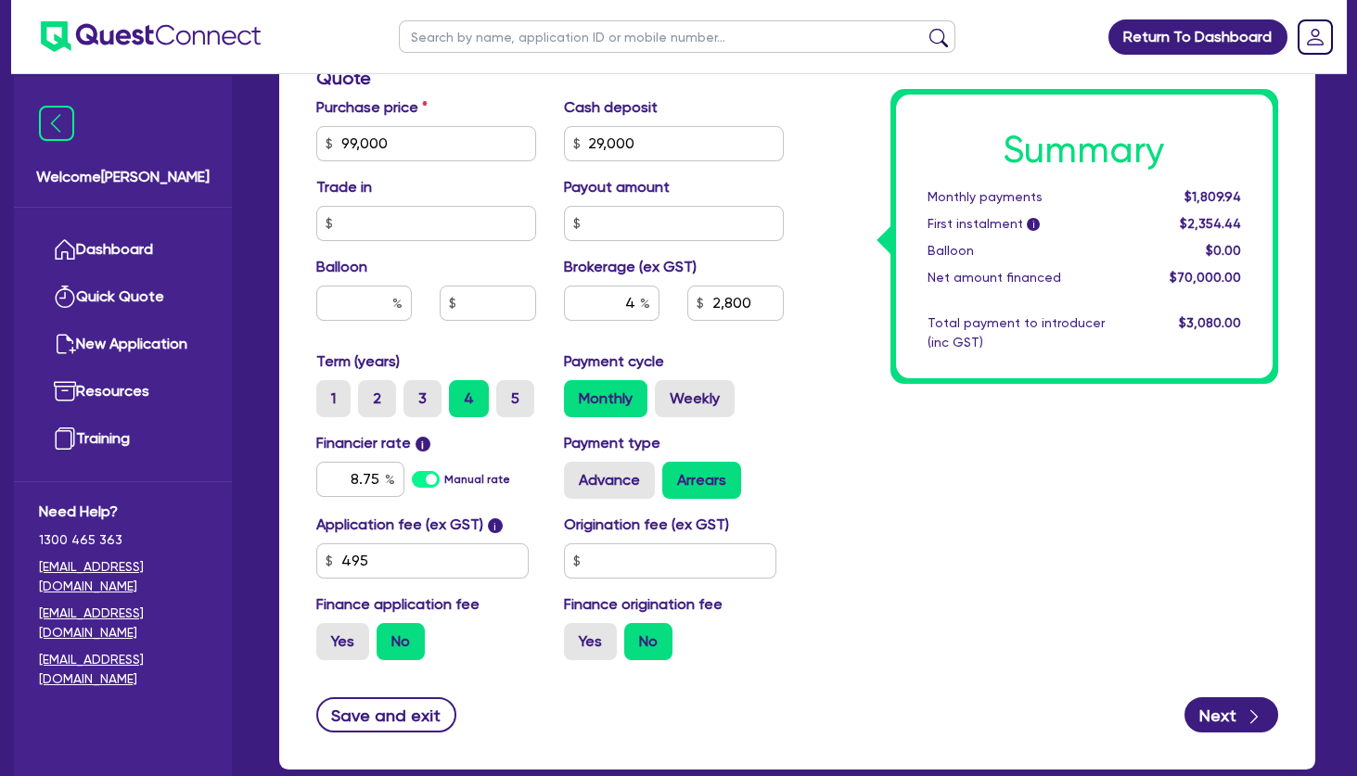
click at [1005, 483] on div "Summary Monthly payments $1,809.94 First instalment i $2,354.44 Balloon $0.00 N…" at bounding box center [1045, 133] width 495 height 1084
click at [1223, 716] on button "Next" at bounding box center [1232, 715] width 94 height 35
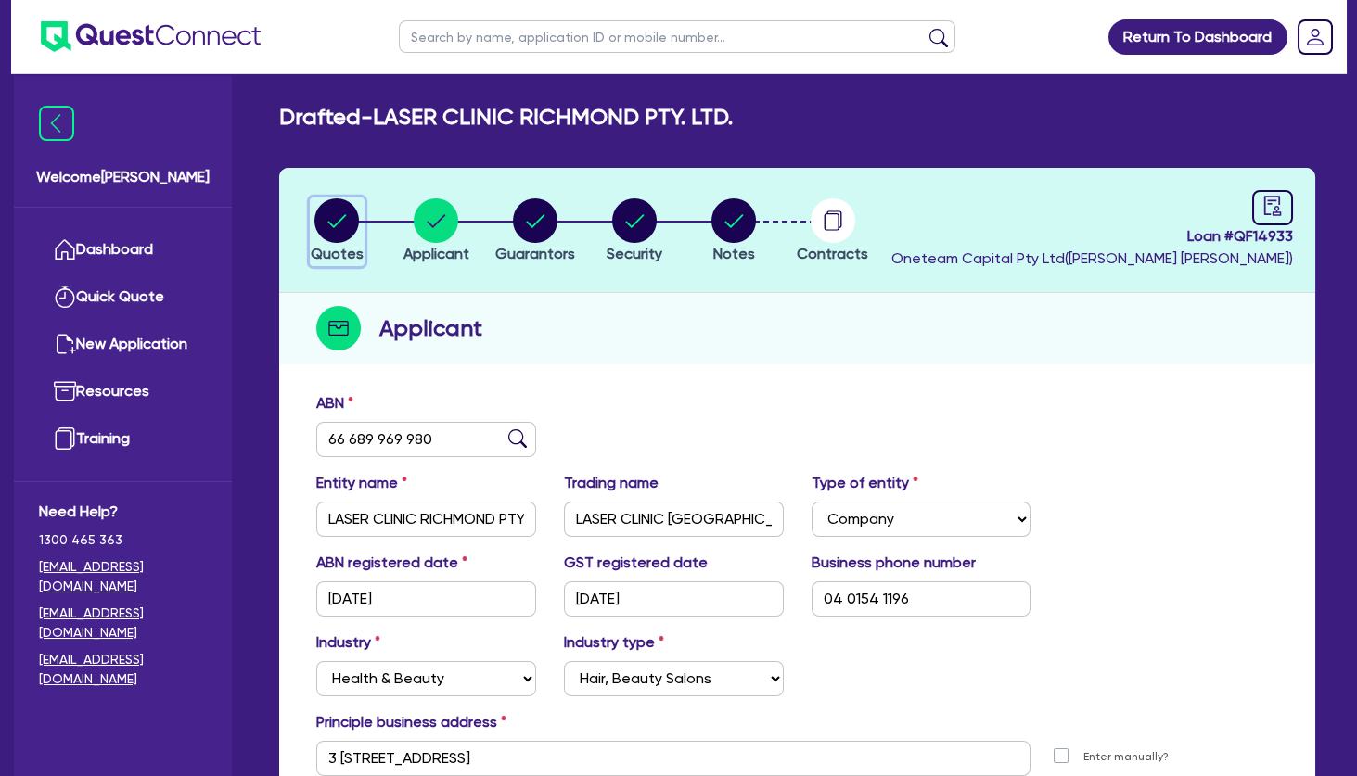
click at [349, 222] on circle "button" at bounding box center [336, 221] width 45 height 45
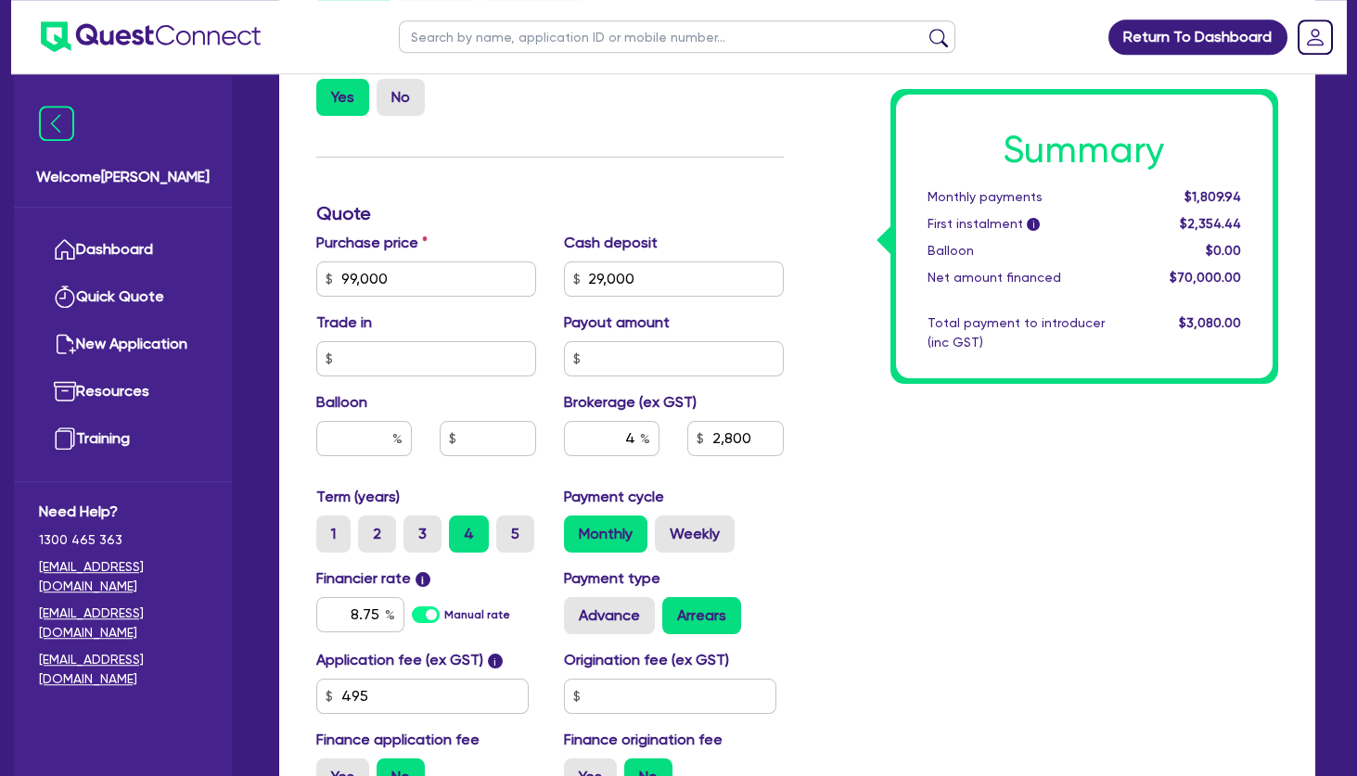
scroll to position [701, 0]
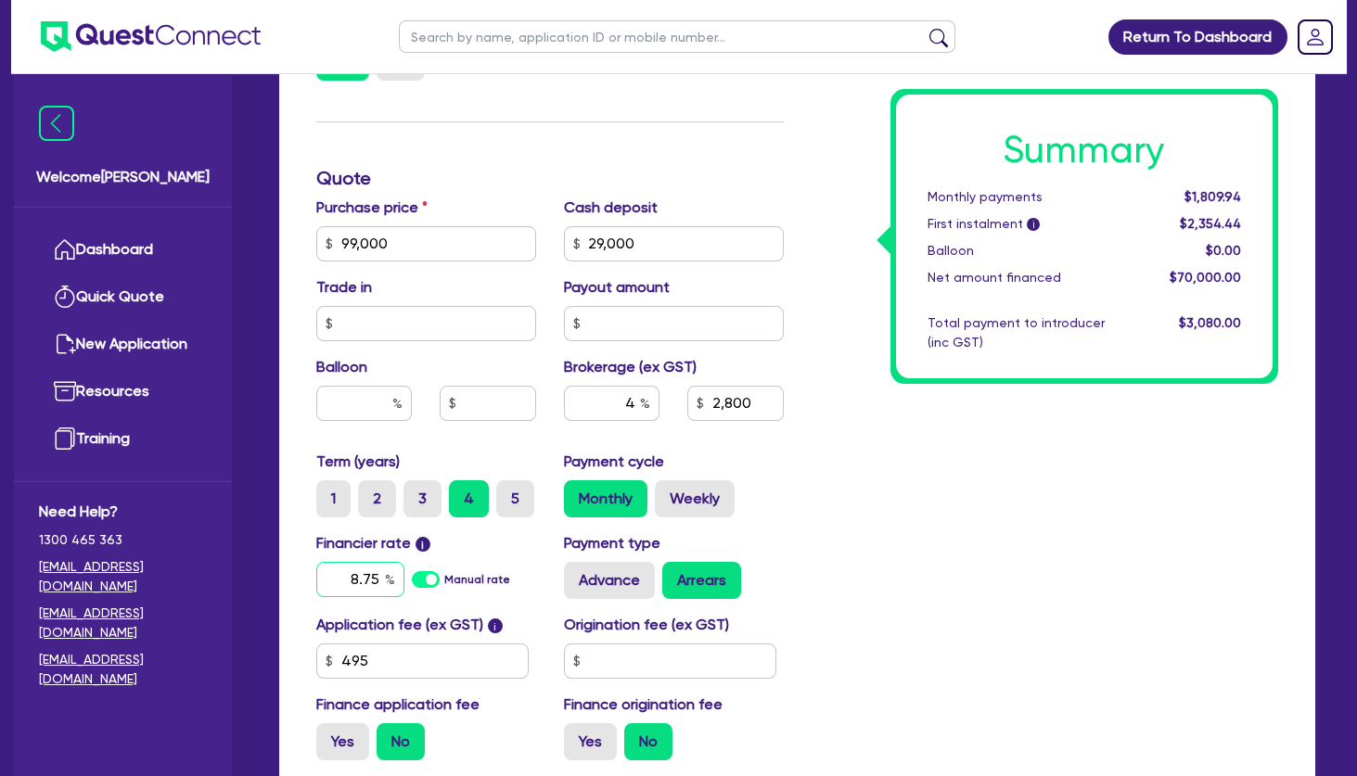
drag, startPoint x: 346, startPoint y: 576, endPoint x: 463, endPoint y: 572, distance: 116.9
click at [404, 573] on input "8.75" at bounding box center [360, 579] width 88 height 35
drag, startPoint x: 1174, startPoint y: 475, endPoint x: 1090, endPoint y: 476, distance: 84.4
click at [1173, 474] on div "Summary Monthly payments $1,809.94 First instalment i $2,354.44 Balloon $0.00 N…" at bounding box center [1045, 233] width 495 height 1084
click at [932, 471] on div "Summary Monthly payments $1,806.48 First instalment i $2,350.98 Balloon $0.00 N…" at bounding box center [1045, 233] width 495 height 1084
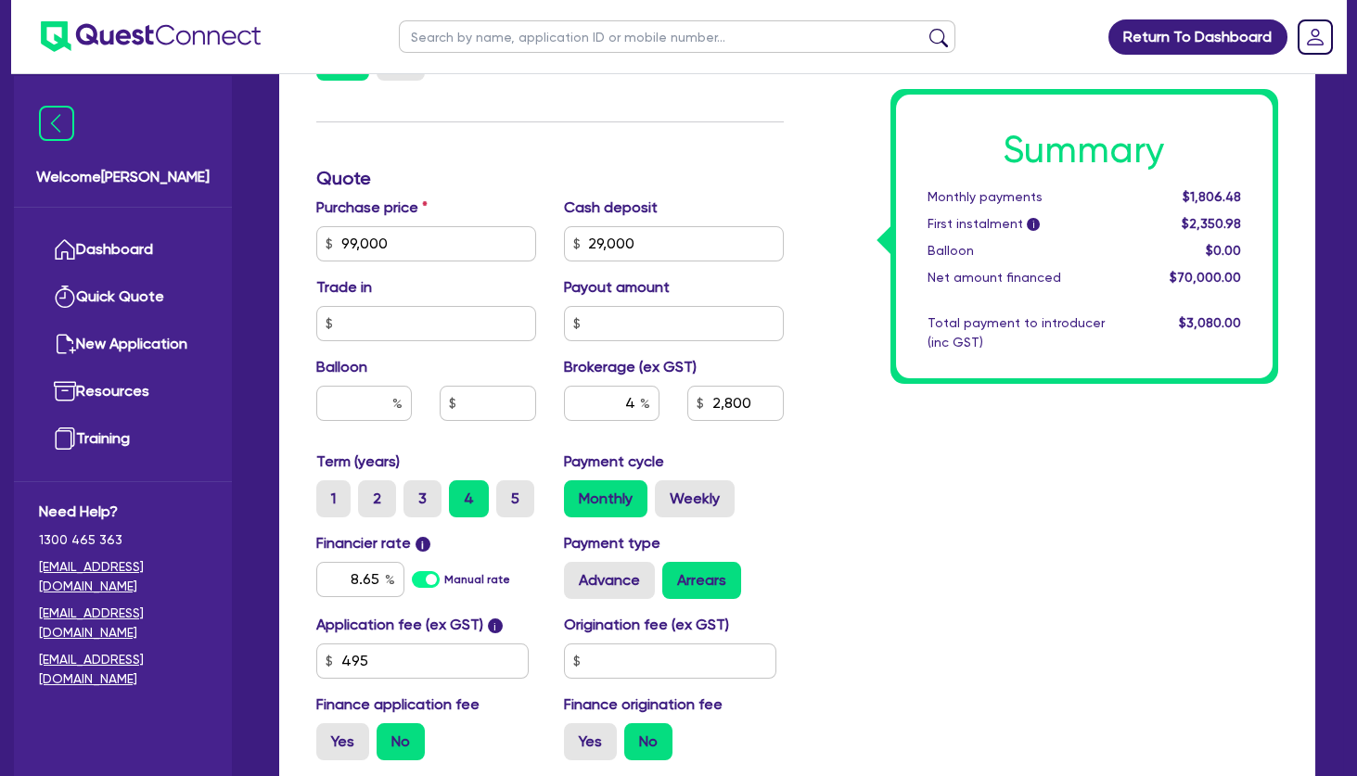
click at [1148, 417] on div "Summary Monthly payments $1,806.48 First instalment i $2,350.98 Balloon $0.00 N…" at bounding box center [1045, 233] width 495 height 1084
click at [996, 514] on div "Summary Monthly payments $1,806.48 First instalment i $2,350.98 Balloon $0.00 N…" at bounding box center [1045, 233] width 495 height 1084
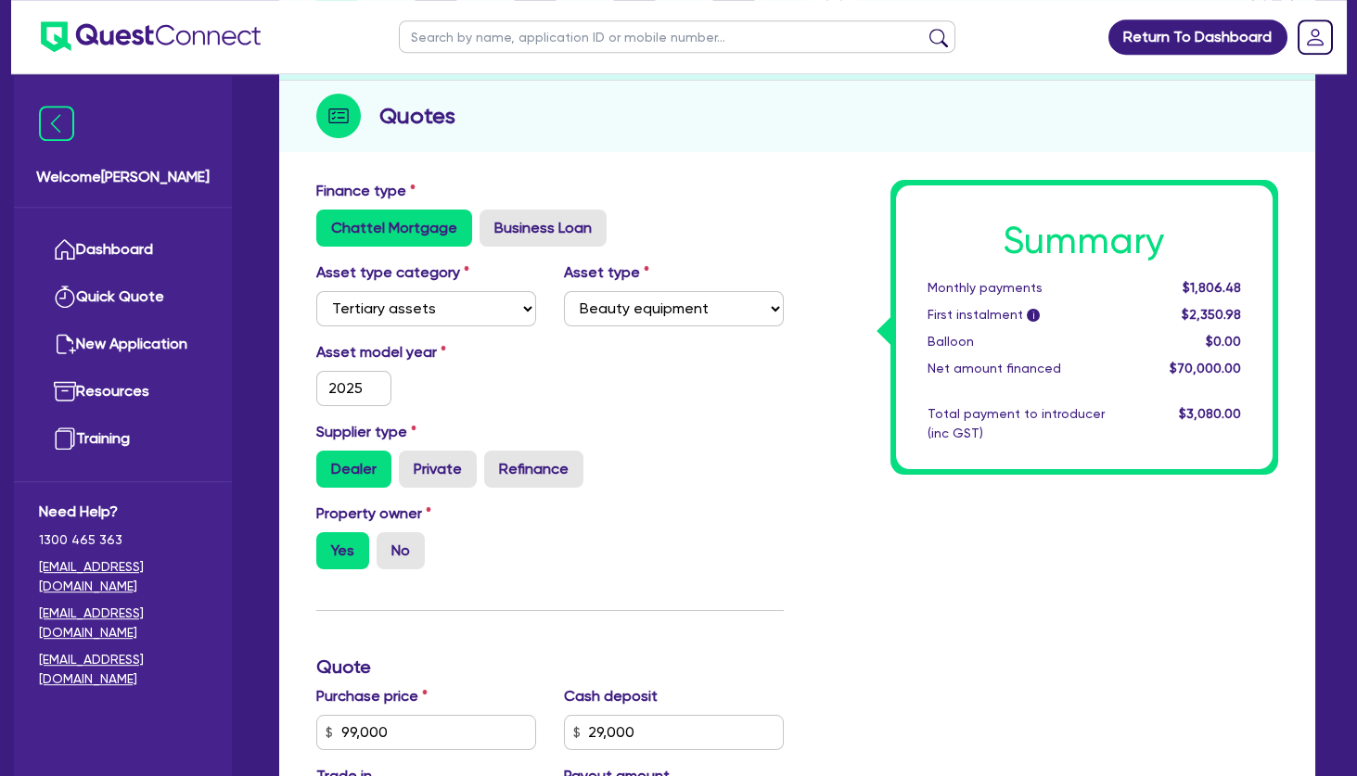
scroll to position [0, 0]
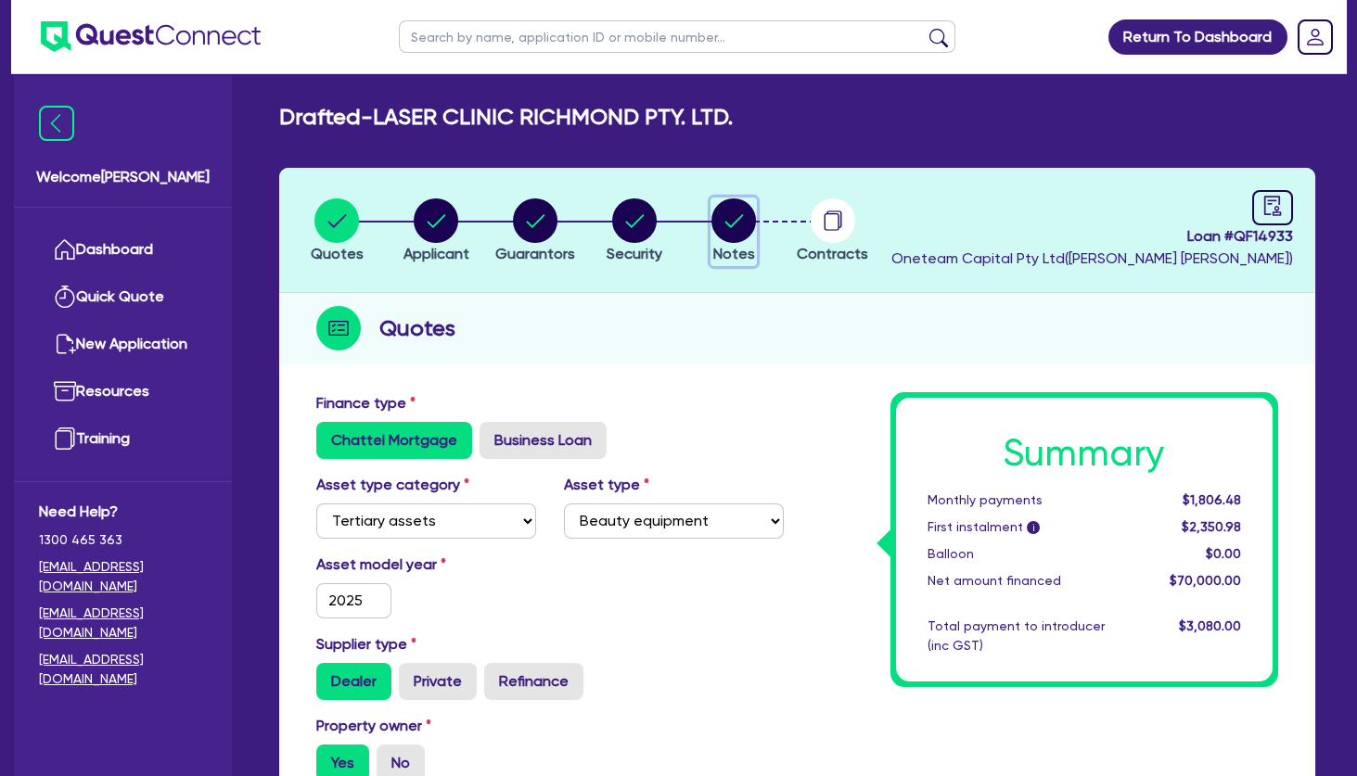
click at [741, 226] on circle "button" at bounding box center [734, 221] width 45 height 45
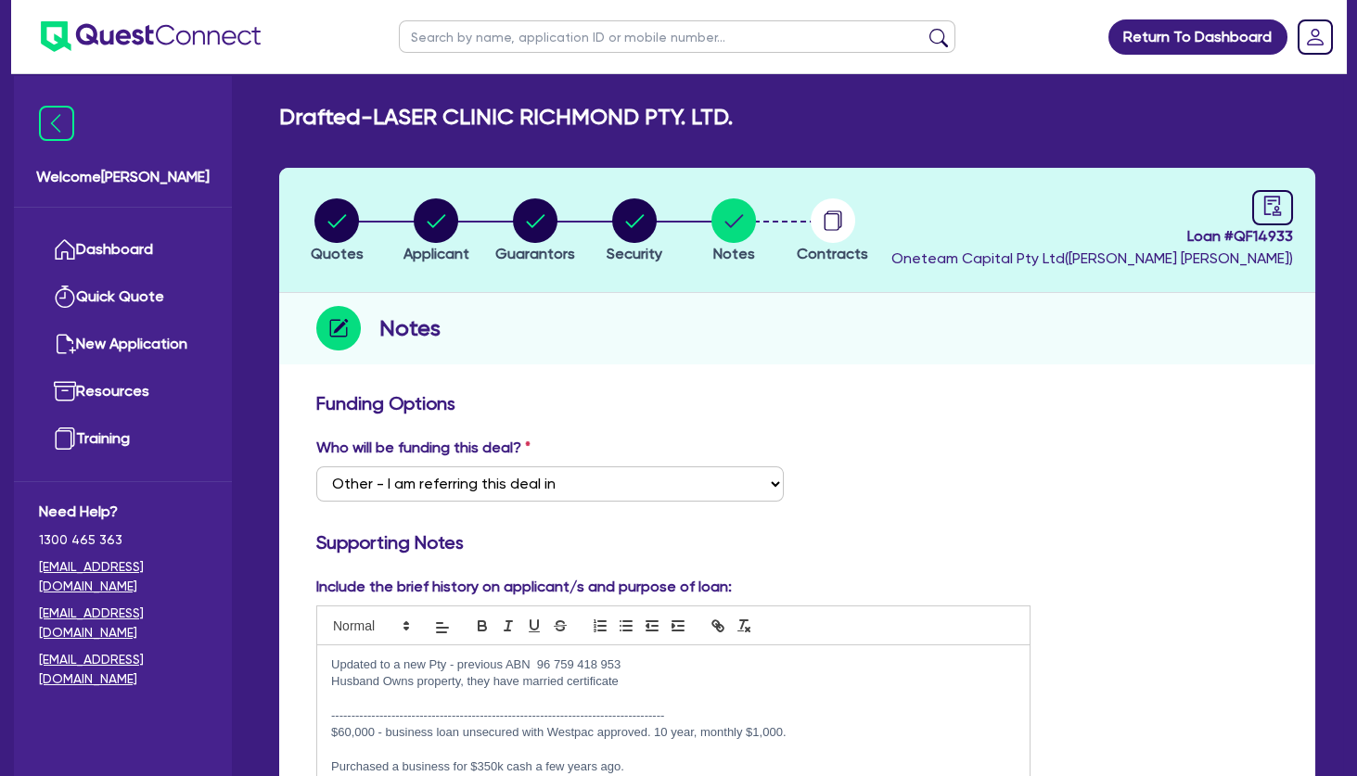
click at [848, 733] on p "$60,000 - business loan unsecured with Westpac approved. 10 year, monthly $1,00…" at bounding box center [673, 733] width 685 height 17
click at [342, 215] on circle "button" at bounding box center [336, 221] width 45 height 45
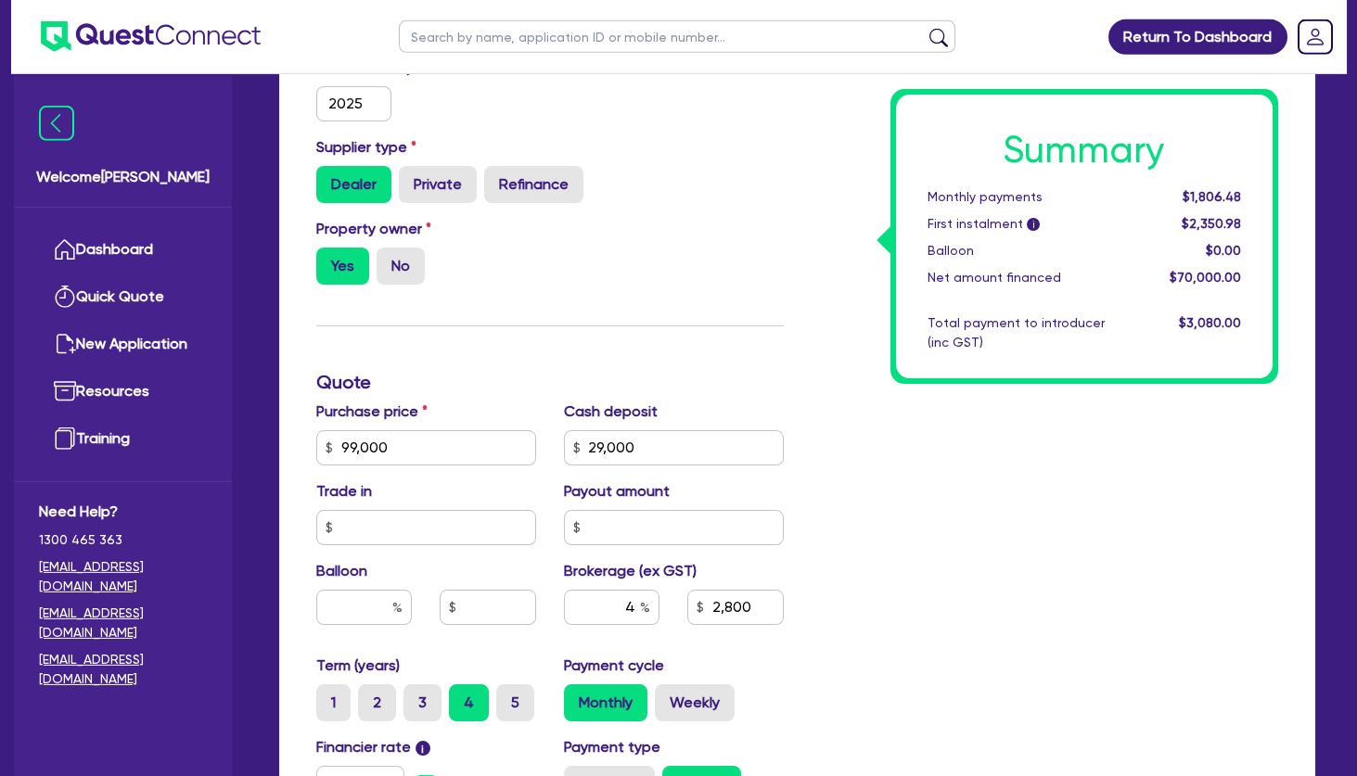
scroll to position [501, 0]
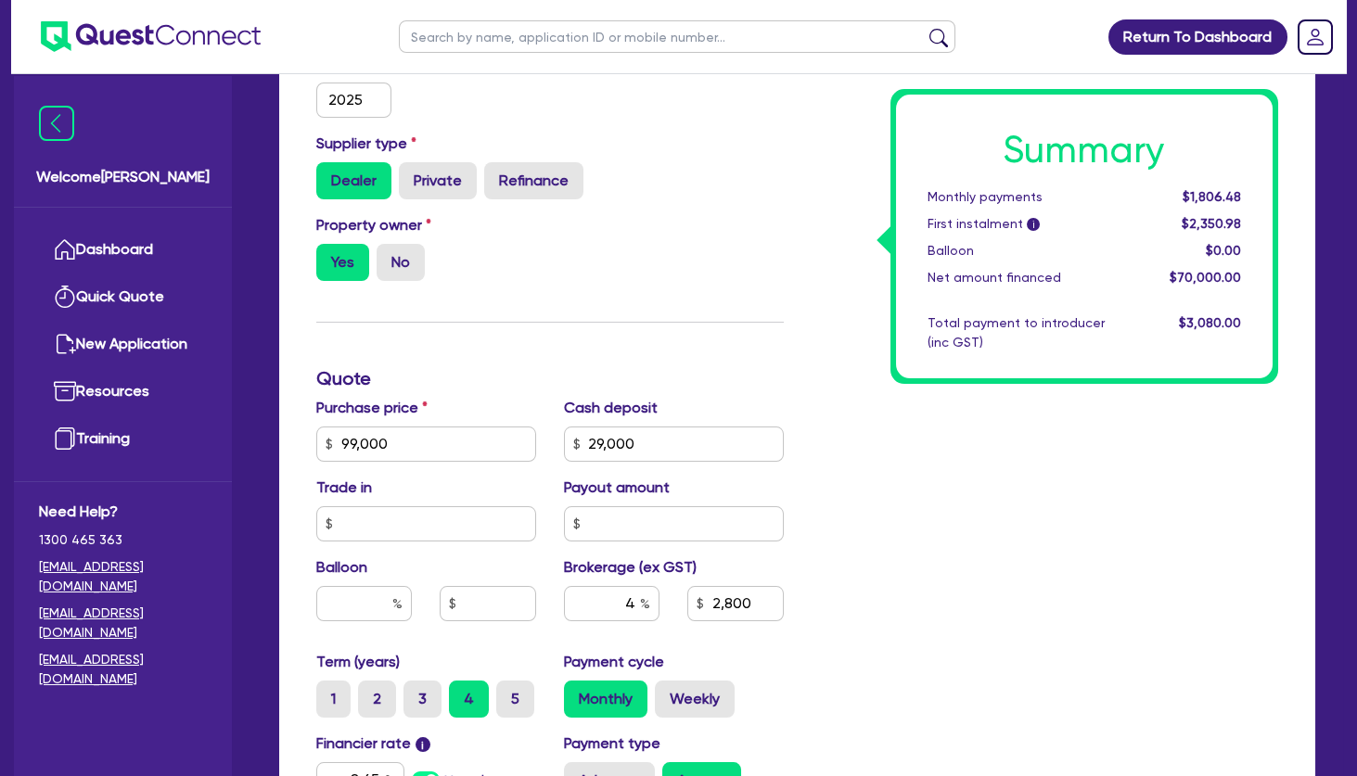
click at [994, 466] on div "Summary Monthly payments $1,806.48 First instalment i $2,350.98 Balloon $0.00 N…" at bounding box center [1045, 433] width 495 height 1084
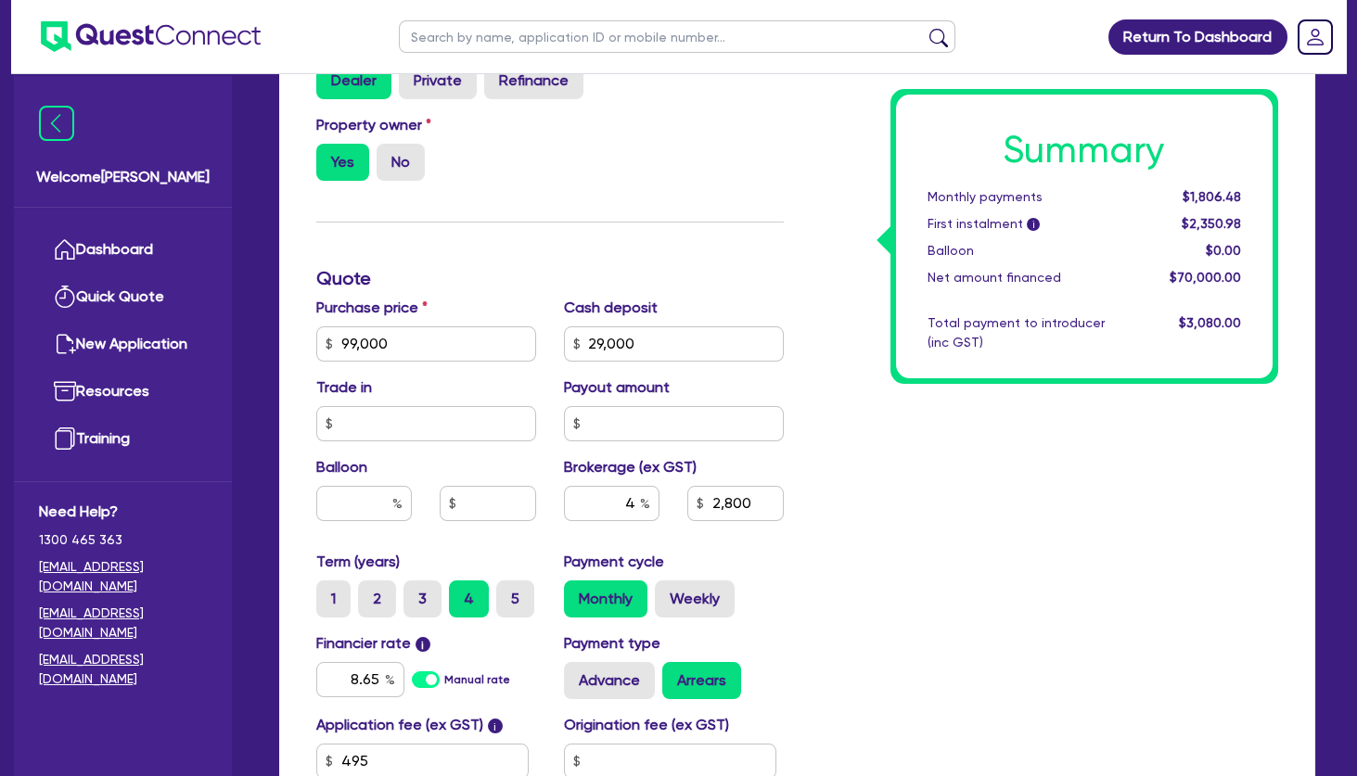
click at [880, 576] on div "Summary Monthly payments $1,806.48 First instalment i $2,350.98 Balloon $0.00 N…" at bounding box center [1045, 333] width 495 height 1084
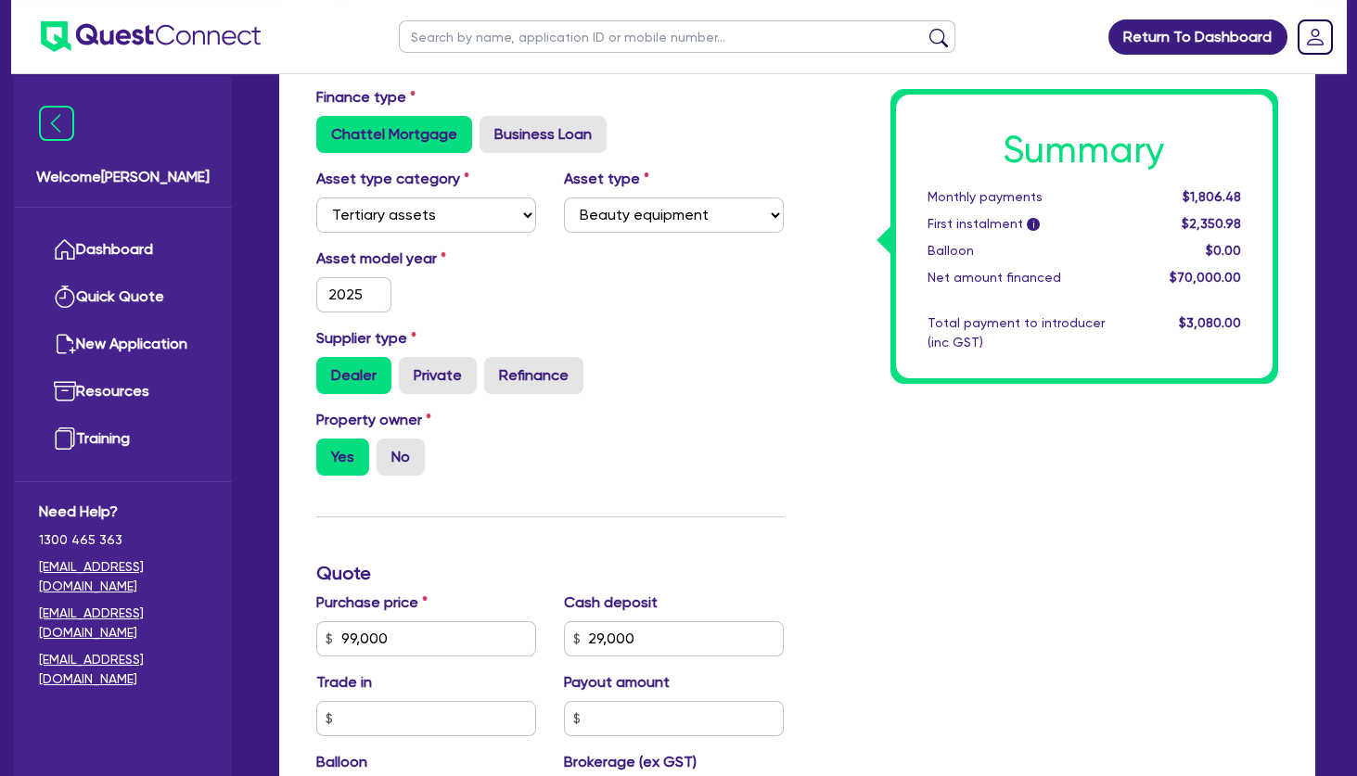
scroll to position [301, 0]
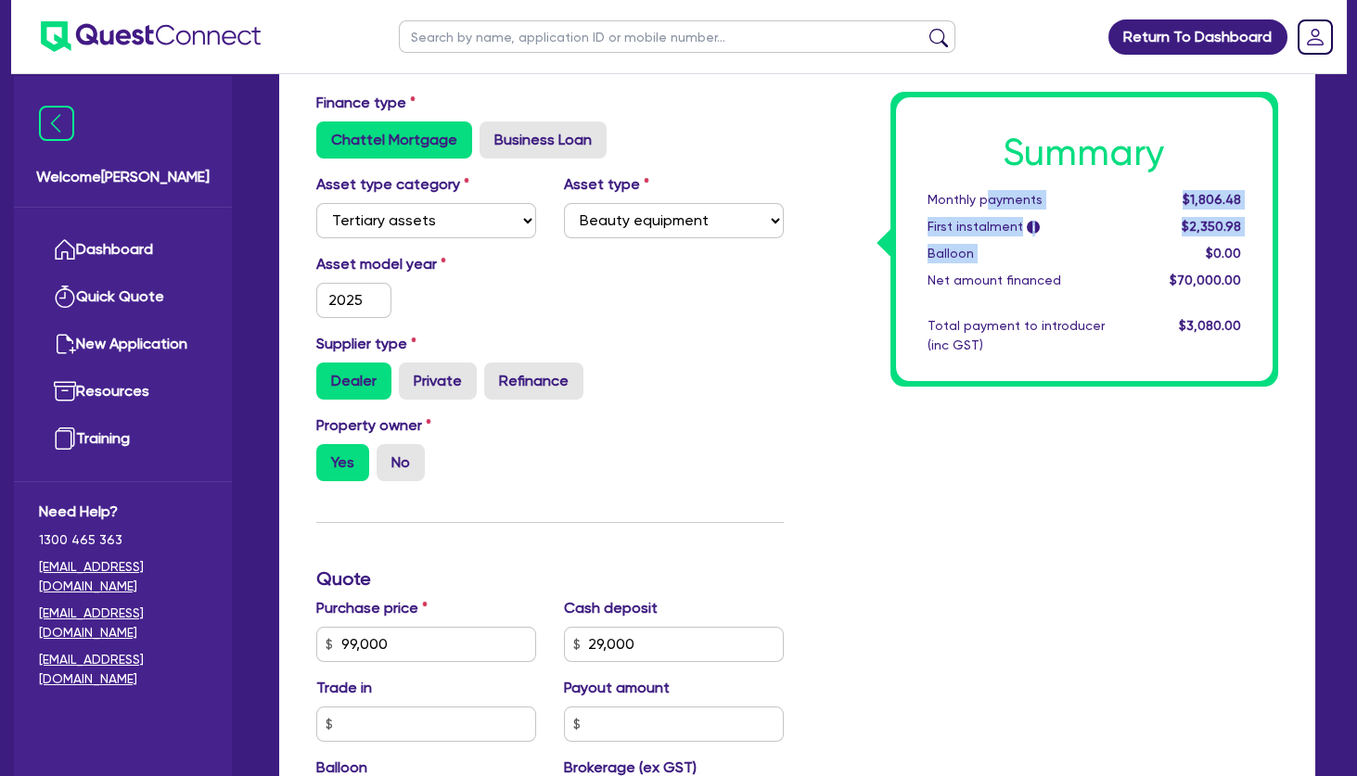
drag, startPoint x: 987, startPoint y: 200, endPoint x: 1172, endPoint y: 246, distance: 190.1
click at [1166, 243] on div "Summary Monthly payments $1,806.48 First instalment i $2,350.98 Balloon $0.00 N…" at bounding box center [1085, 239] width 378 height 284
click at [1172, 246] on div "$0.00" at bounding box center [1198, 253] width 114 height 19
drag, startPoint x: 937, startPoint y: 199, endPoint x: 1028, endPoint y: 301, distance: 137.4
click at [1028, 301] on div "Summary Monthly payments $1,806.48 First instalment i $2,350.98 Balloon $0.00 N…" at bounding box center [1085, 239] width 378 height 284
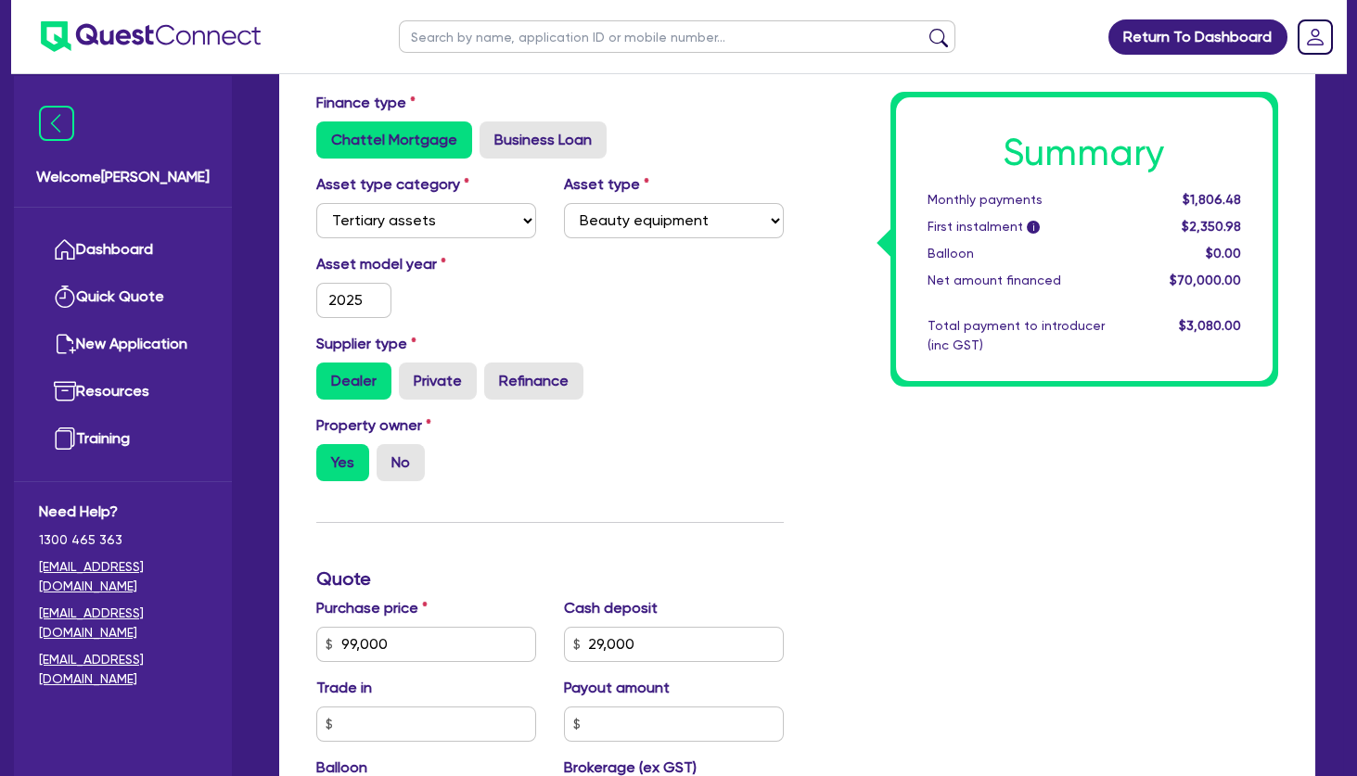
click at [1028, 302] on div "Summary Monthly payments $1,806.48 First instalment i $2,350.98 Balloon $0.00 N…" at bounding box center [1085, 239] width 378 height 284
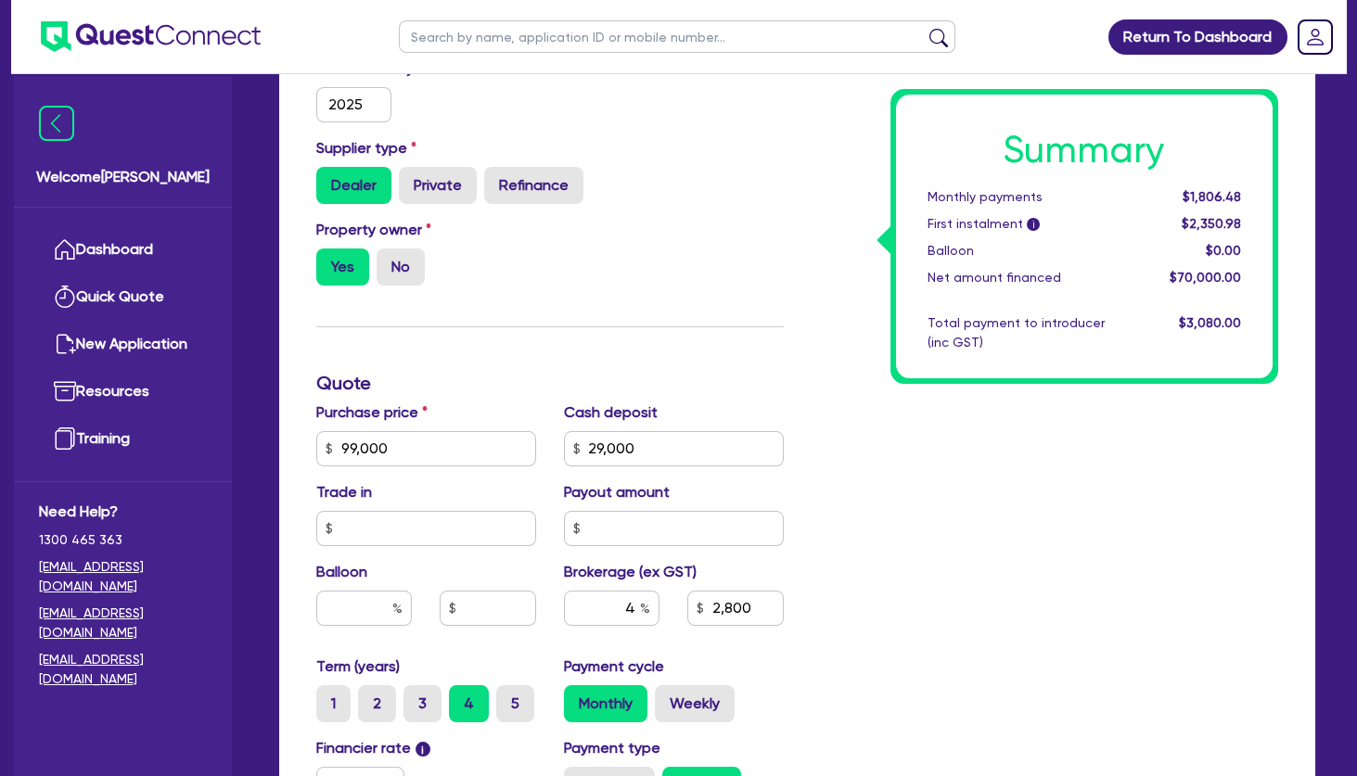
scroll to position [501, 0]
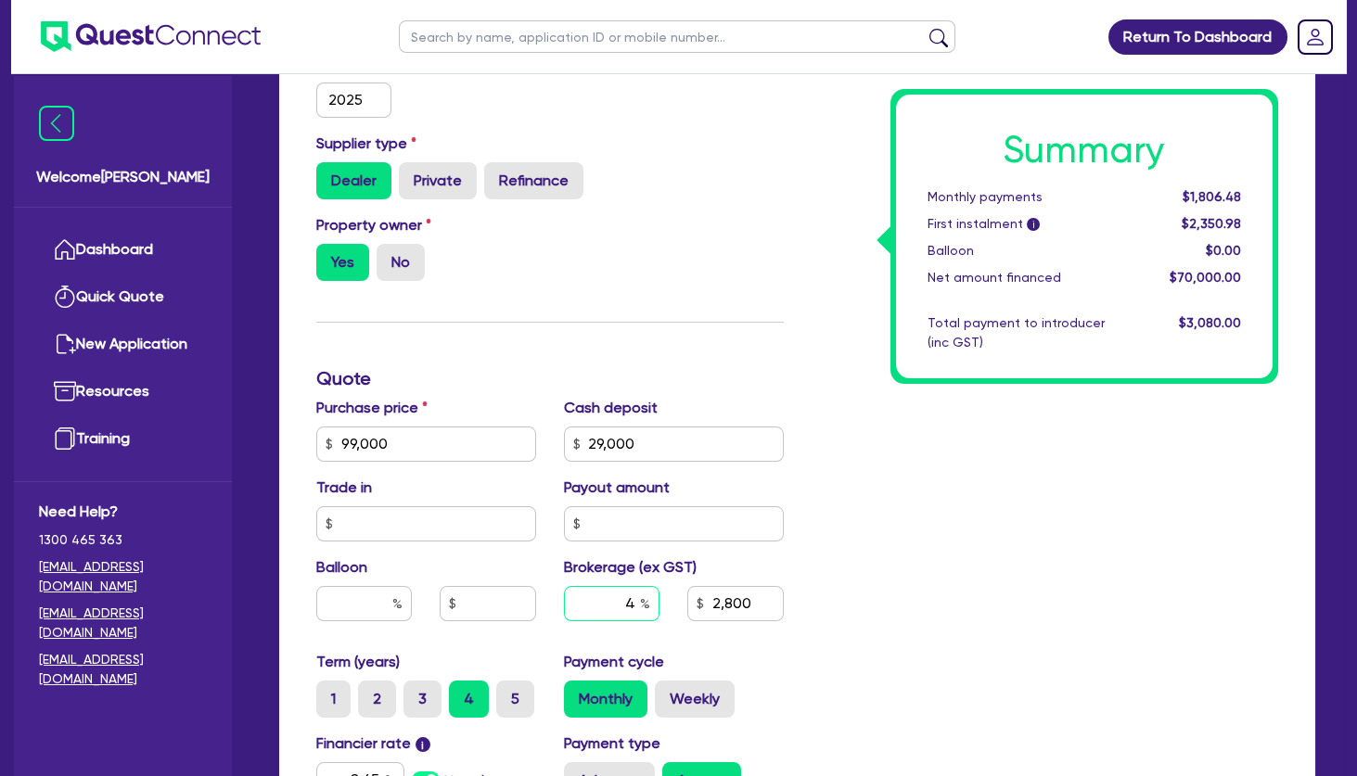
drag, startPoint x: 622, startPoint y: 608, endPoint x: 659, endPoint y: 606, distance: 36.2
click at [659, 606] on input "4" at bounding box center [612, 603] width 96 height 35
click at [1023, 507] on div "Summary Monthly payments $1,806.48 First instalment i $2,350.98 Balloon $0.00 N…" at bounding box center [1045, 433] width 495 height 1084
drag, startPoint x: 997, startPoint y: 192, endPoint x: 1029, endPoint y: 251, distance: 67.2
click at [1029, 251] on div "Summary Monthly payments $1,787.45 First instalment i $2,331.95 Balloon $0.00 N…" at bounding box center [1085, 237] width 378 height 284
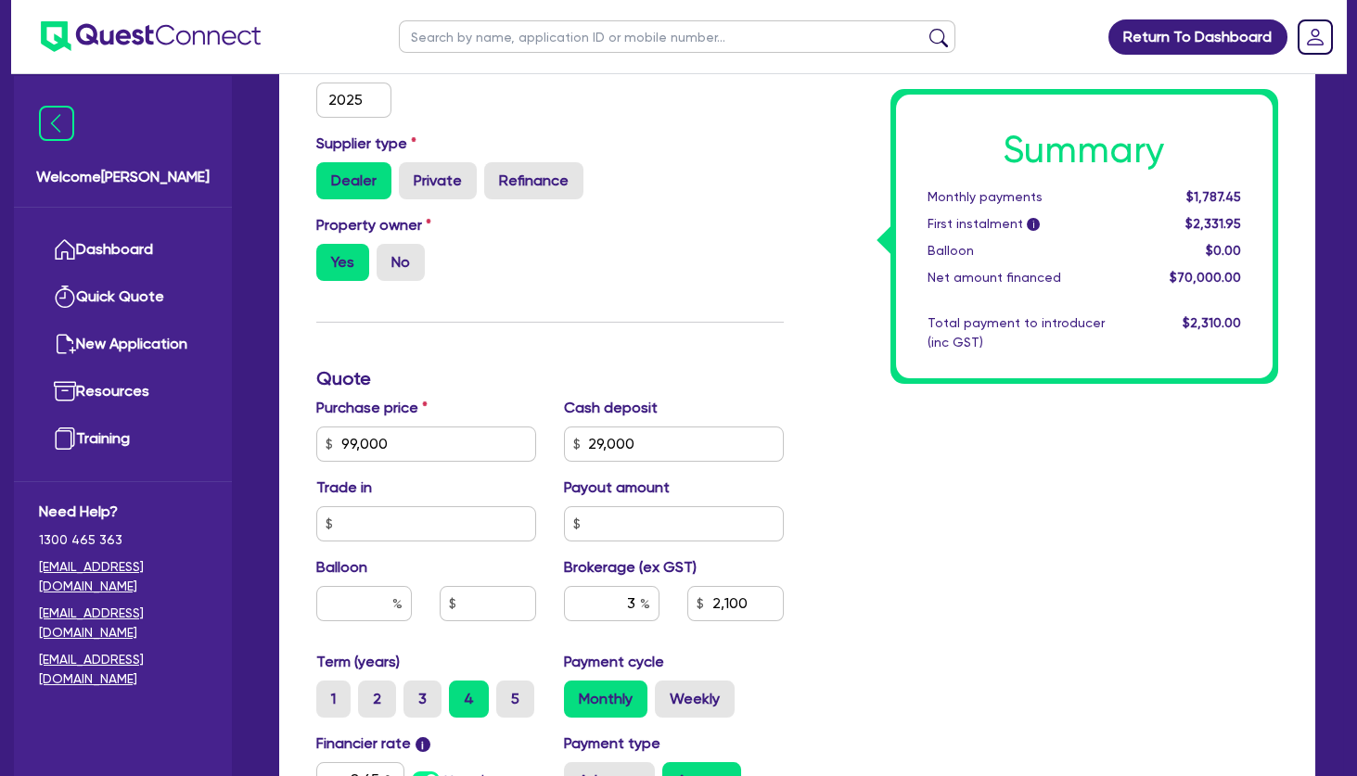
click at [1027, 300] on div "Summary Monthly payments $1,787.45 First instalment i $2,331.95 Balloon $0.00 N…" at bounding box center [1085, 237] width 378 height 284
drag, startPoint x: 971, startPoint y: 195, endPoint x: 1015, endPoint y: 276, distance: 91.7
click at [1015, 276] on div "Summary Monthly payments $1,787.45 First instalment i $2,331.95 Balloon $0.00 N…" at bounding box center [1085, 237] width 378 height 284
click at [1015, 276] on div "Net amount financed" at bounding box center [1028, 277] width 228 height 19
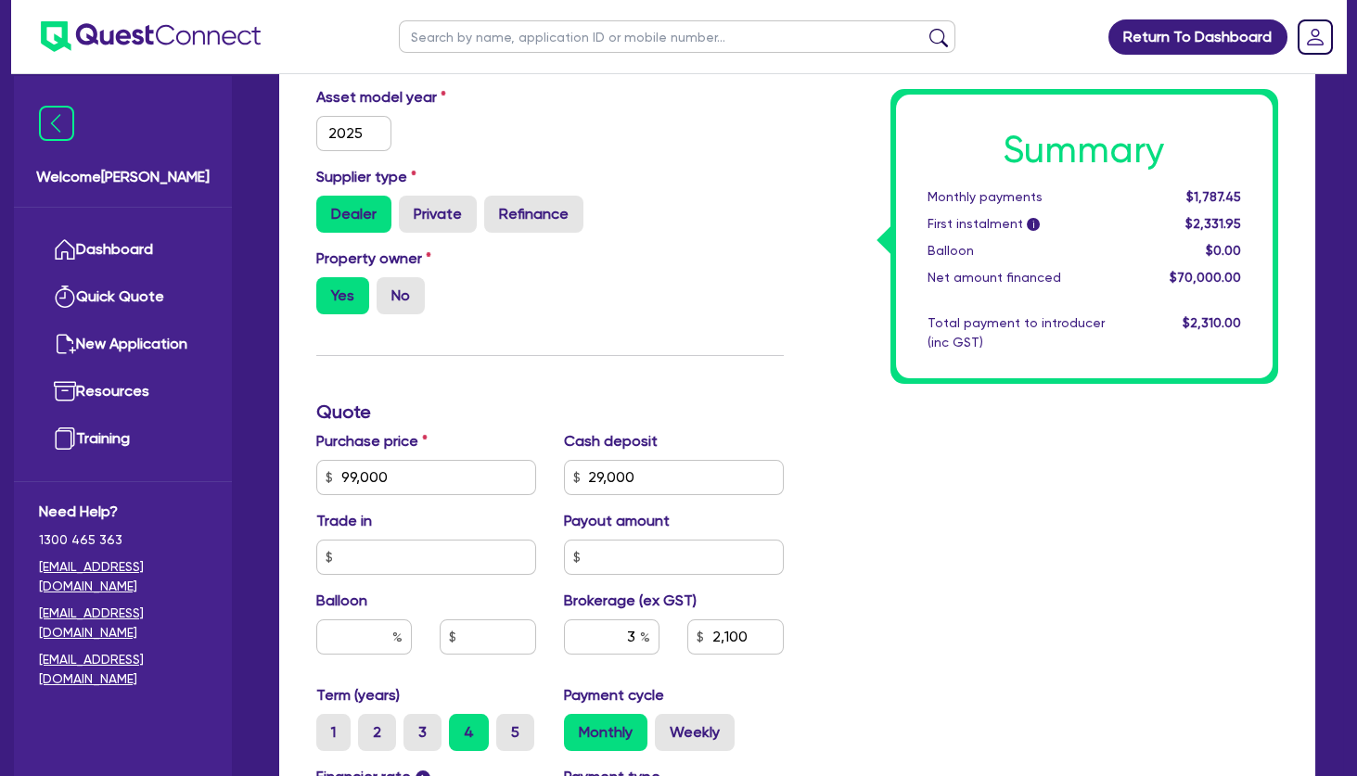
scroll to position [0, 0]
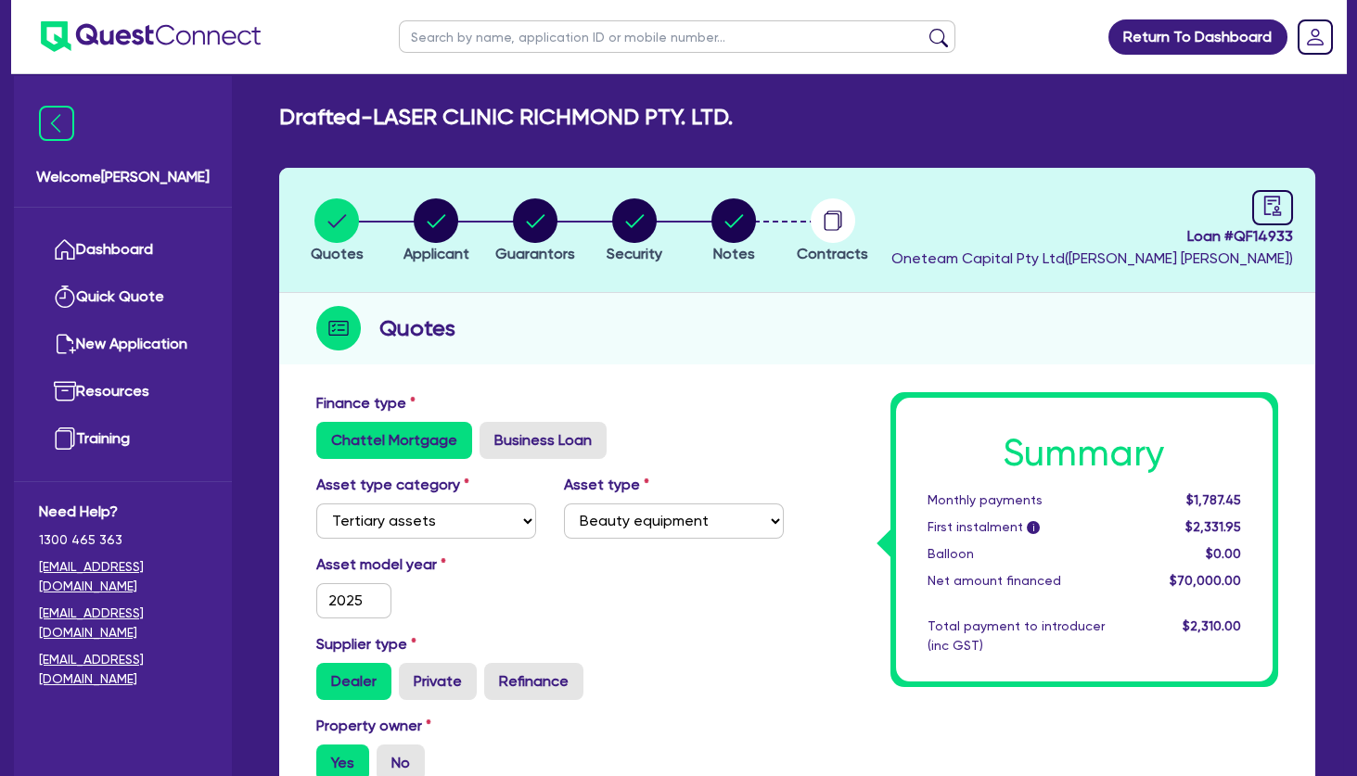
click at [557, 129] on h2 "Drafted - LASER CLINIC RICHMOND PTY. LTD." at bounding box center [506, 117] width 454 height 27
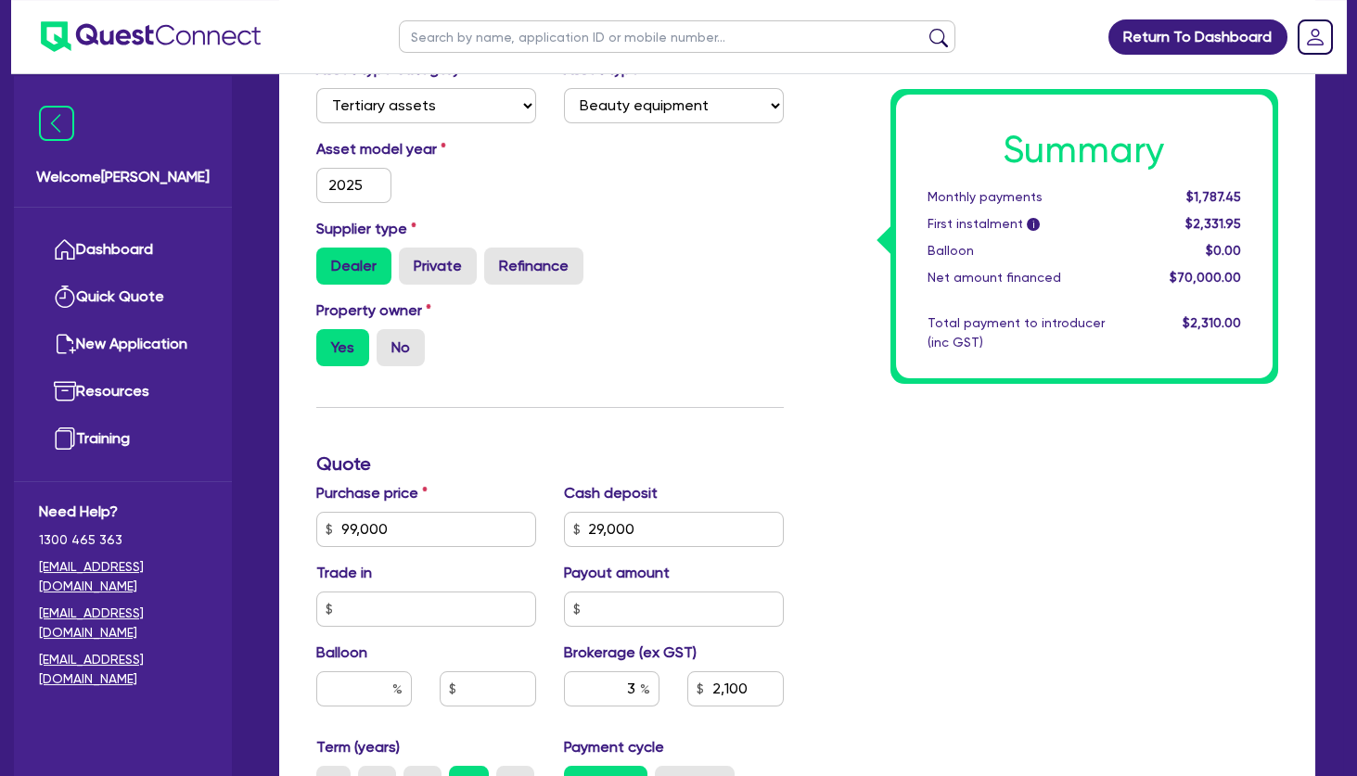
scroll to position [501, 0]
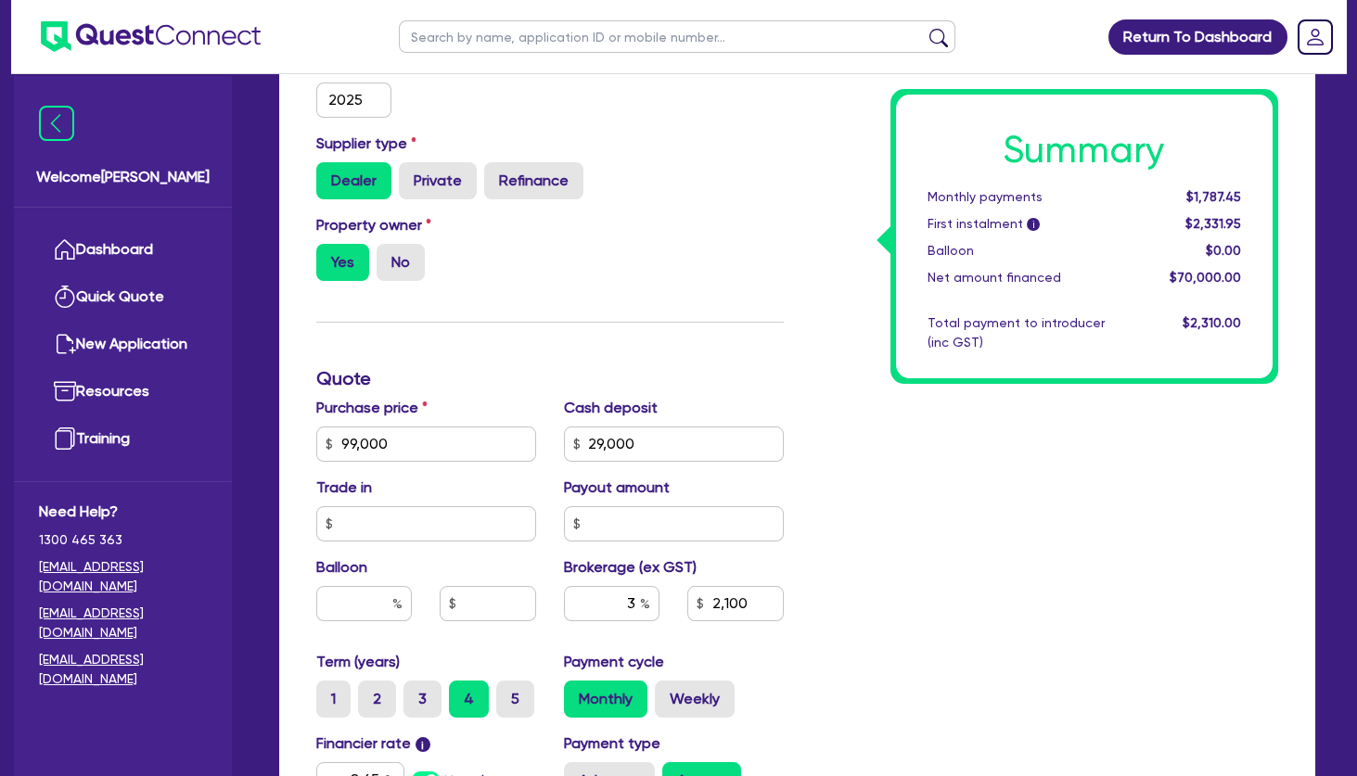
click at [615, 357] on div "Finance type Chattel Mortgage Business Loan Asset type category Select Cars and…" at bounding box center [549, 433] width 495 height 1084
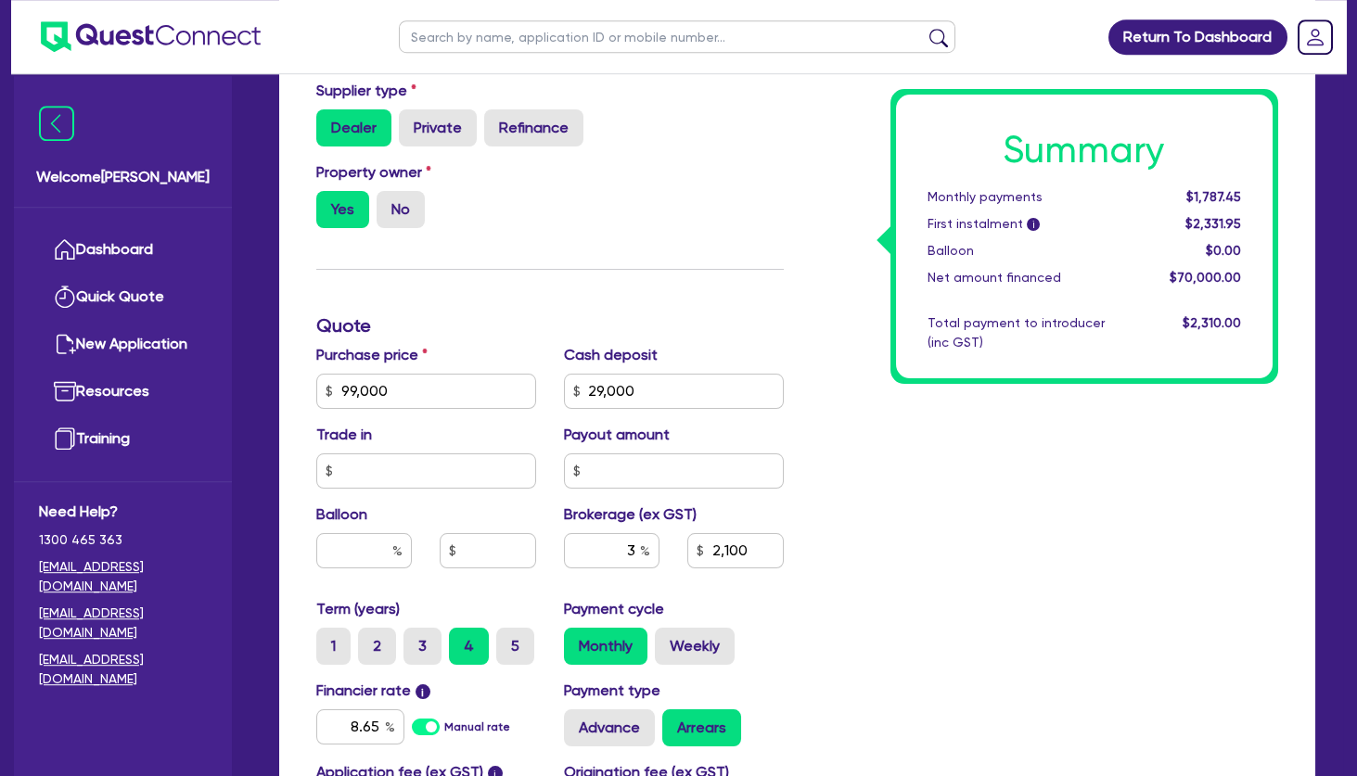
scroll to position [601, 0]
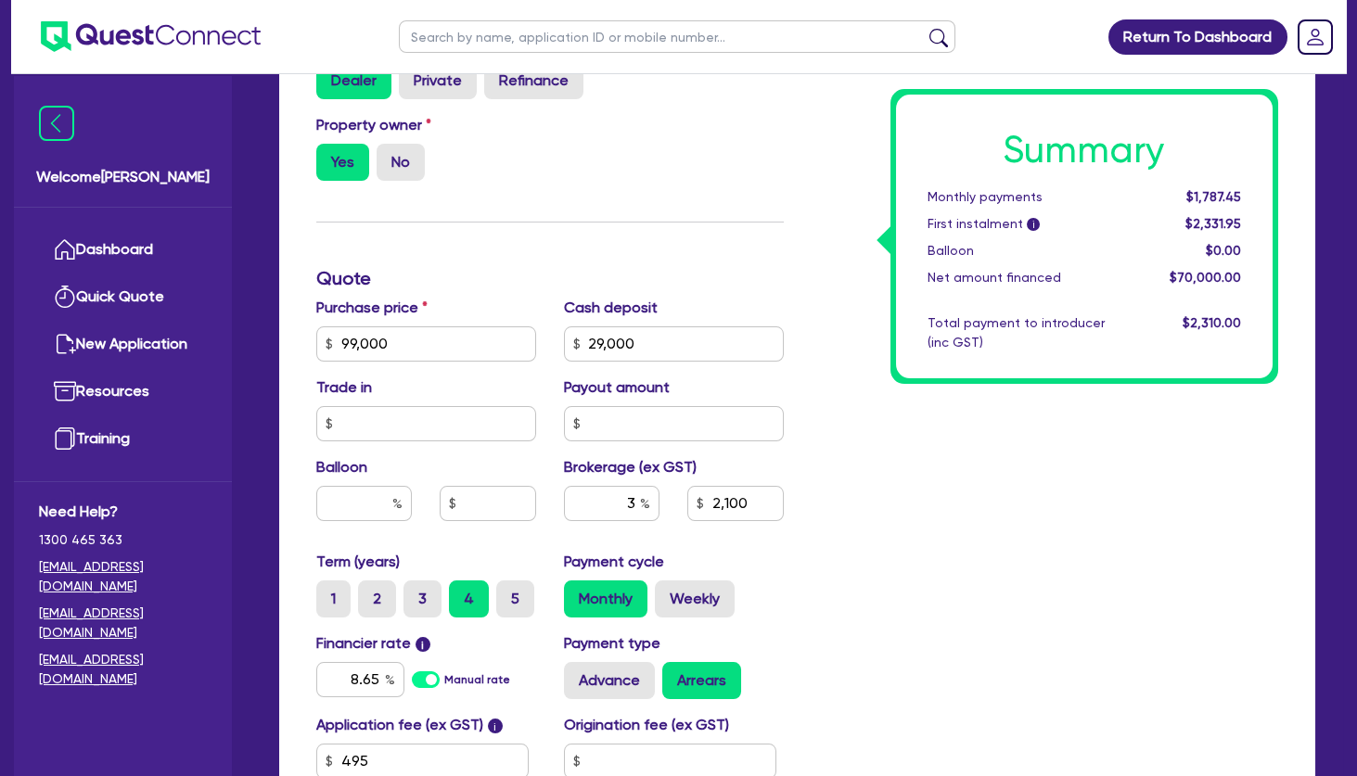
click at [1047, 595] on div "Summary Monthly payments $1,787.45 First instalment i $2,331.95 Balloon $0.00 N…" at bounding box center [1045, 333] width 495 height 1084
click at [512, 600] on label "5" at bounding box center [515, 599] width 38 height 37
click at [508, 593] on input "5" at bounding box center [502, 587] width 12 height 12
drag, startPoint x: 342, startPoint y: 677, endPoint x: 454, endPoint y: 686, distance: 111.7
click at [404, 686] on input "8.65" at bounding box center [360, 679] width 88 height 35
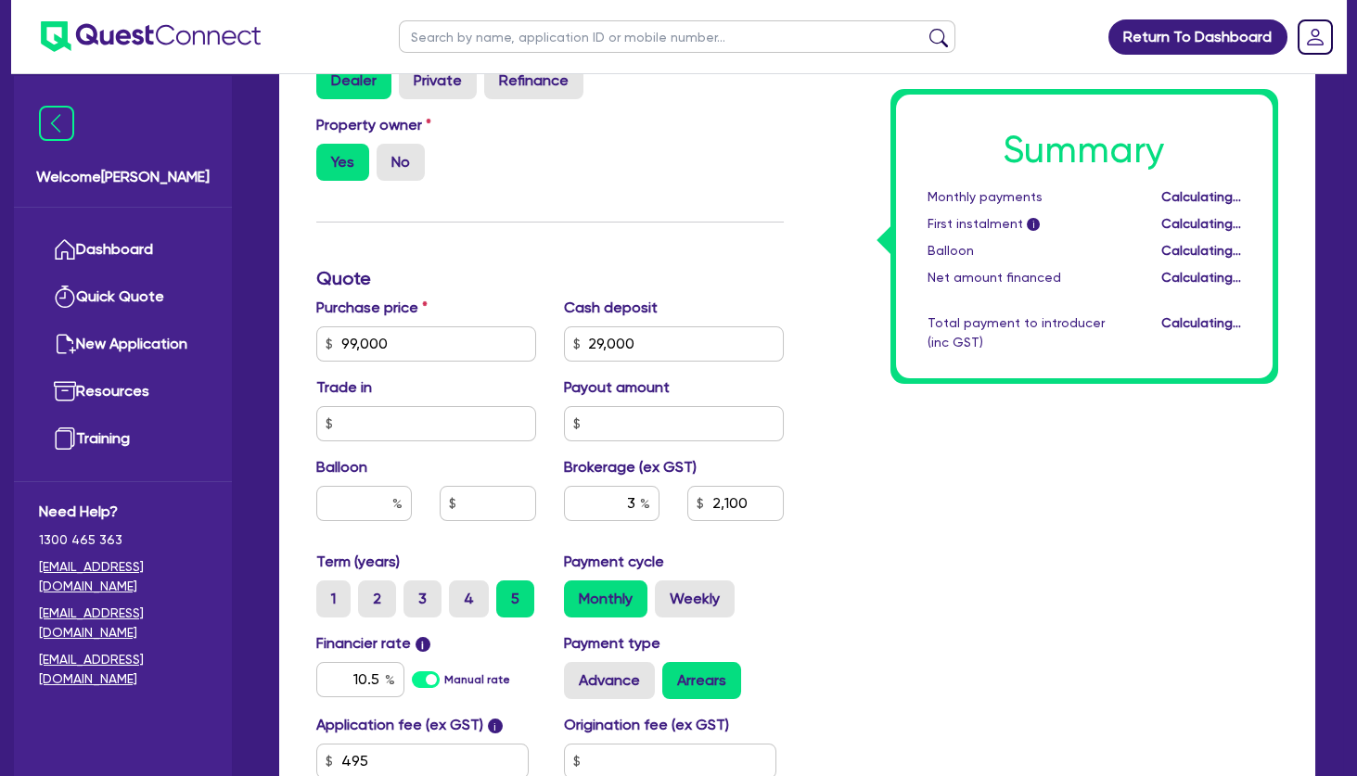
click at [904, 558] on div "Summary Monthly payments Calculating... First instalment i Calculating... Ballo…" at bounding box center [1045, 333] width 495 height 1084
click at [1065, 228] on div "First instalment i" at bounding box center [1028, 223] width 228 height 19
click at [838, 535] on div "Summary Monthly payments $1,554.23 First instalment i $2,098.73 Balloon $0.00 N…" at bounding box center [1045, 333] width 495 height 1084
drag, startPoint x: 614, startPoint y: 498, endPoint x: 699, endPoint y: 504, distance: 84.6
click at [660, 507] on input "3" at bounding box center [612, 503] width 96 height 35
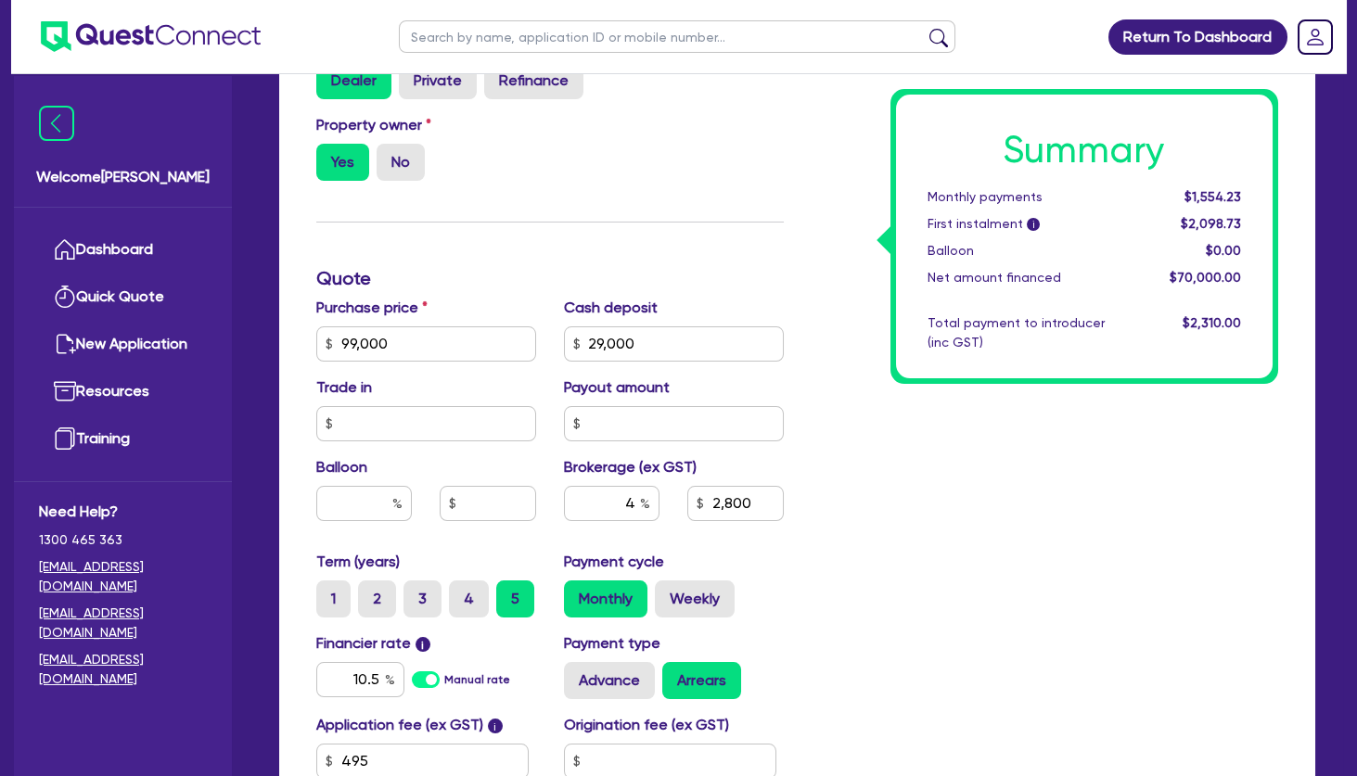
click at [926, 481] on div "Summary Monthly payments $1,554.23 First instalment i $2,098.73 Balloon $0.00 N…" at bounding box center [1045, 333] width 495 height 1084
drag, startPoint x: 1041, startPoint y: 201, endPoint x: 1097, endPoint y: 266, distance: 86.1
click at [1097, 265] on div "Summary Monthly payments $1,570.78 First instalment i $2,115.28 Balloon $0.00 N…" at bounding box center [1085, 237] width 378 height 284
click at [1097, 266] on div "Summary Monthly payments $1,570.78 First instalment i $2,115.28 Balloon $0.00 N…" at bounding box center [1085, 237] width 378 height 284
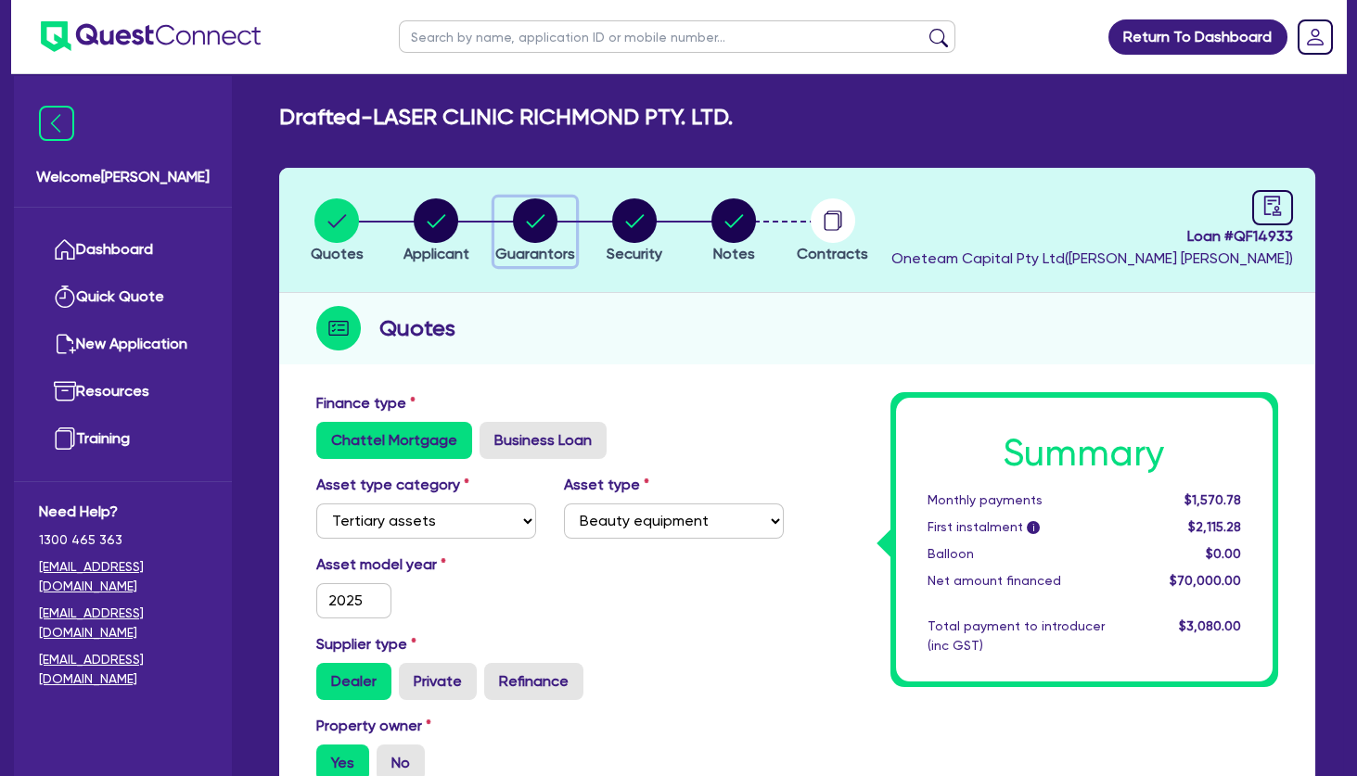
click at [530, 222] on circle "button" at bounding box center [535, 221] width 45 height 45
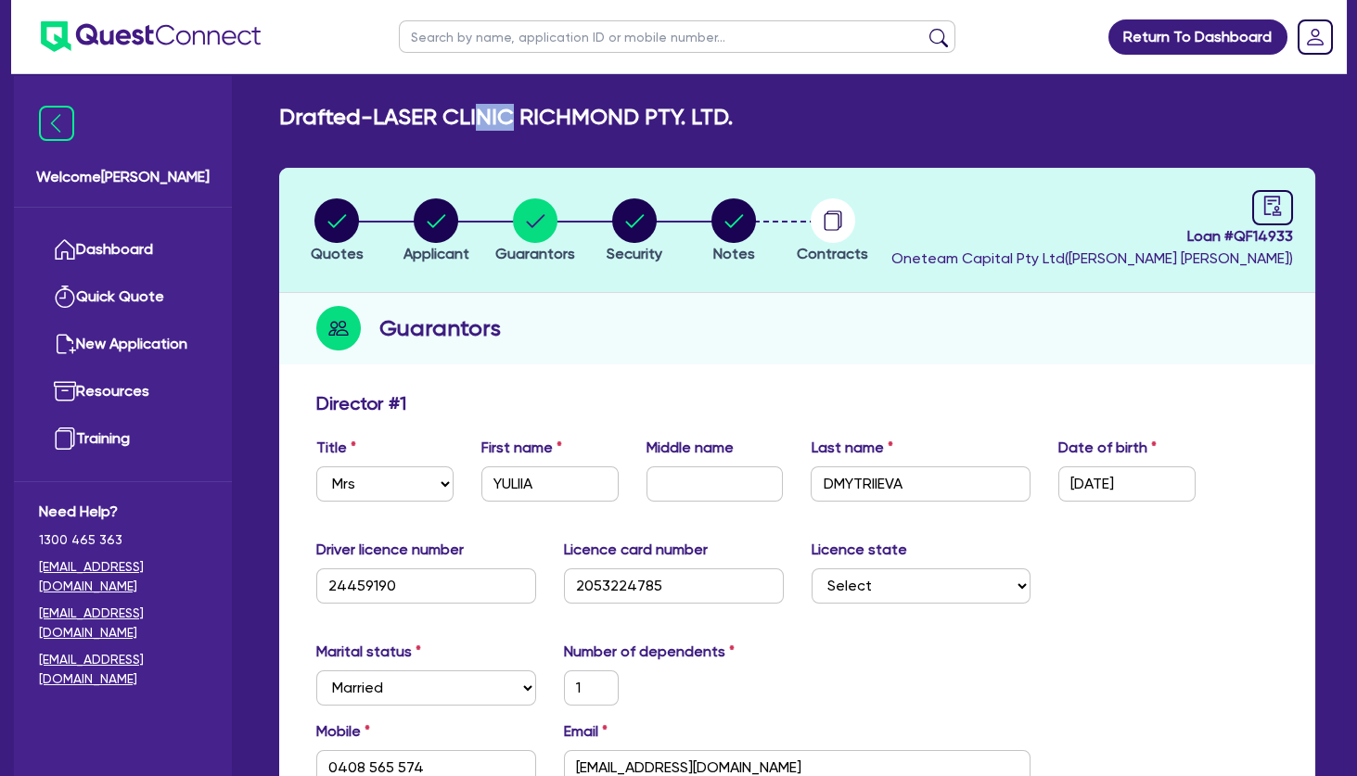
drag, startPoint x: 500, startPoint y: 119, endPoint x: 649, endPoint y: 133, distance: 150.0
click at [680, 129] on h2 "Drafted - LASER CLINIC RICHMOND PTY. LTD." at bounding box center [506, 117] width 454 height 27
click at [427, 235] on circle "button" at bounding box center [436, 221] width 45 height 45
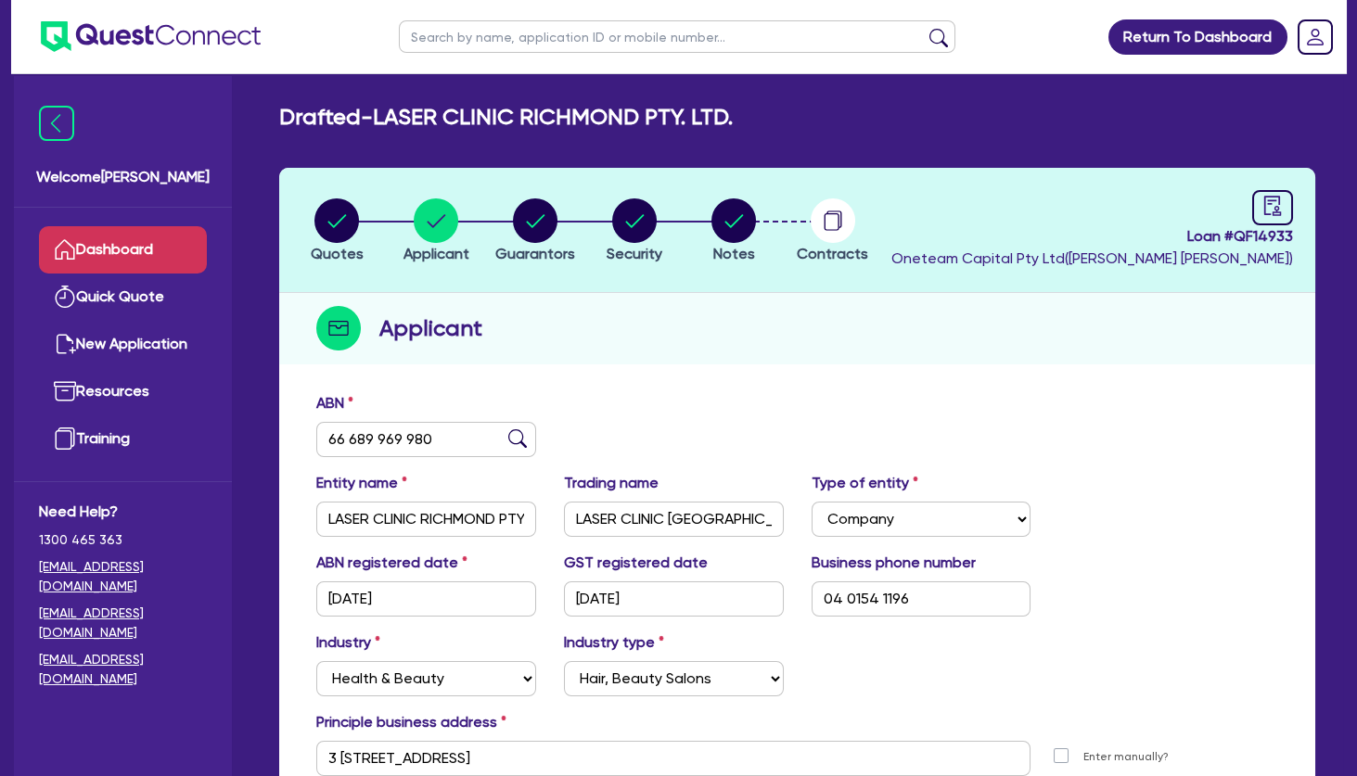
click at [141, 249] on link "Dashboard" at bounding box center [123, 249] width 168 height 47
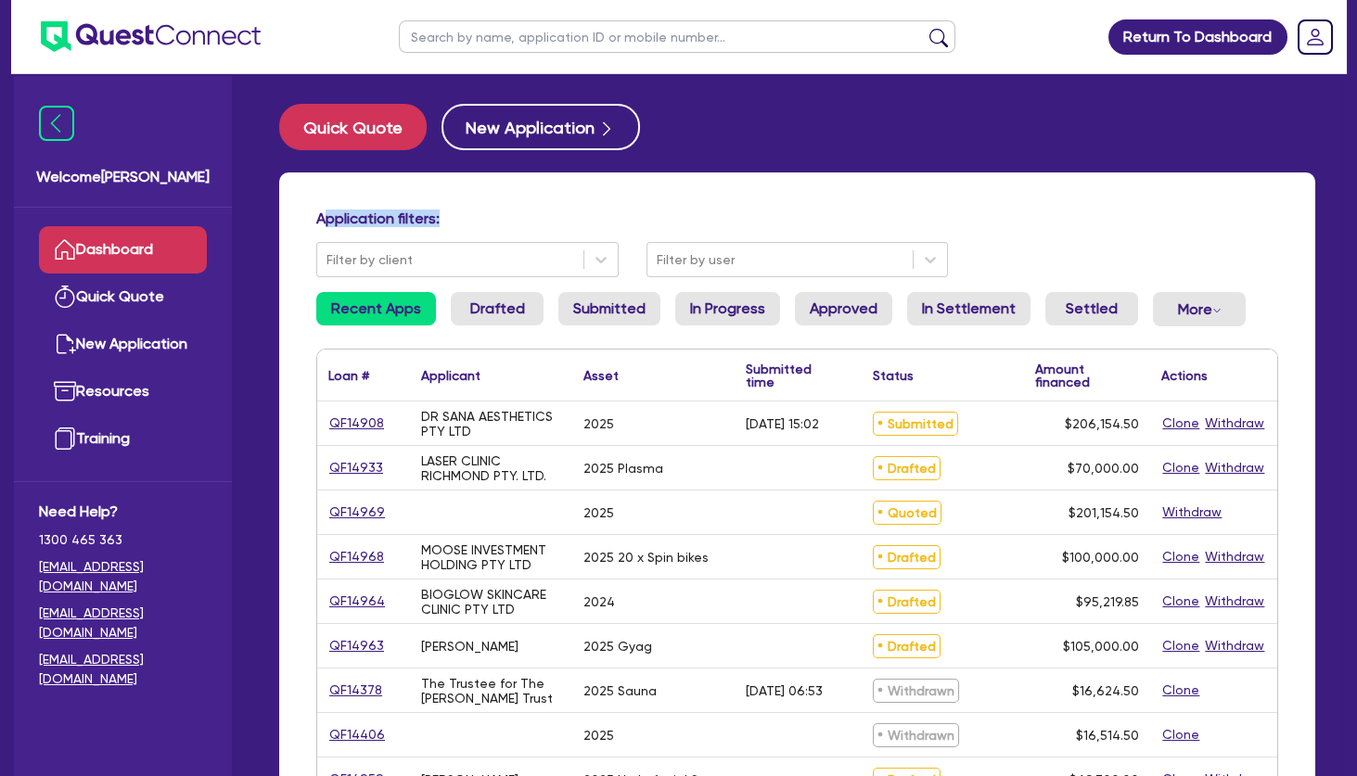
drag, startPoint x: 455, startPoint y: 216, endPoint x: 326, endPoint y: 213, distance: 129.0
click at [326, 213] on h4 "Application filters:" at bounding box center [797, 219] width 962 height 18
click at [712, 209] on div "Application filters: Filter by client Filter by user Recent Apps Drafted Submit…" at bounding box center [797, 778] width 1036 height 1210
drag, startPoint x: 466, startPoint y: 407, endPoint x: 659, endPoint y: 602, distance: 274.2
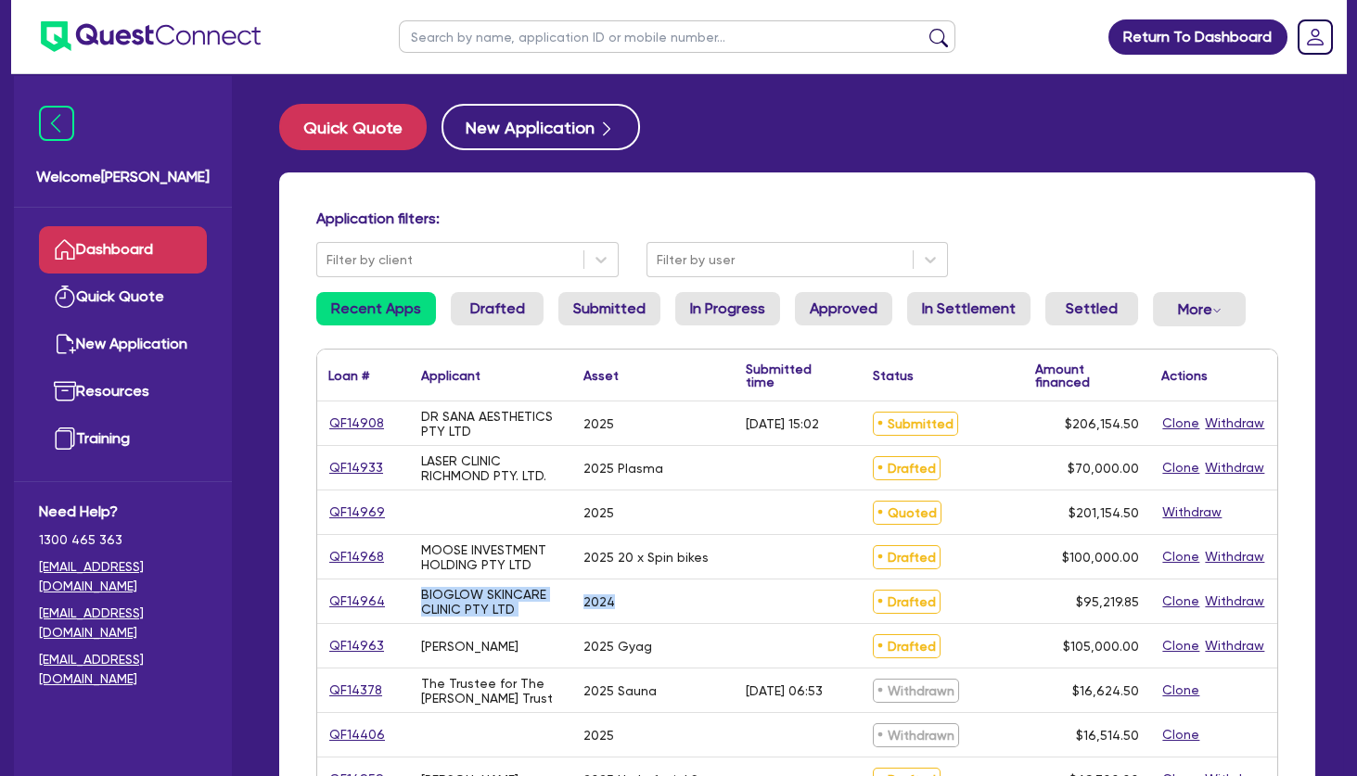
click at [659, 602] on div "2024" at bounding box center [653, 602] width 162 height 44
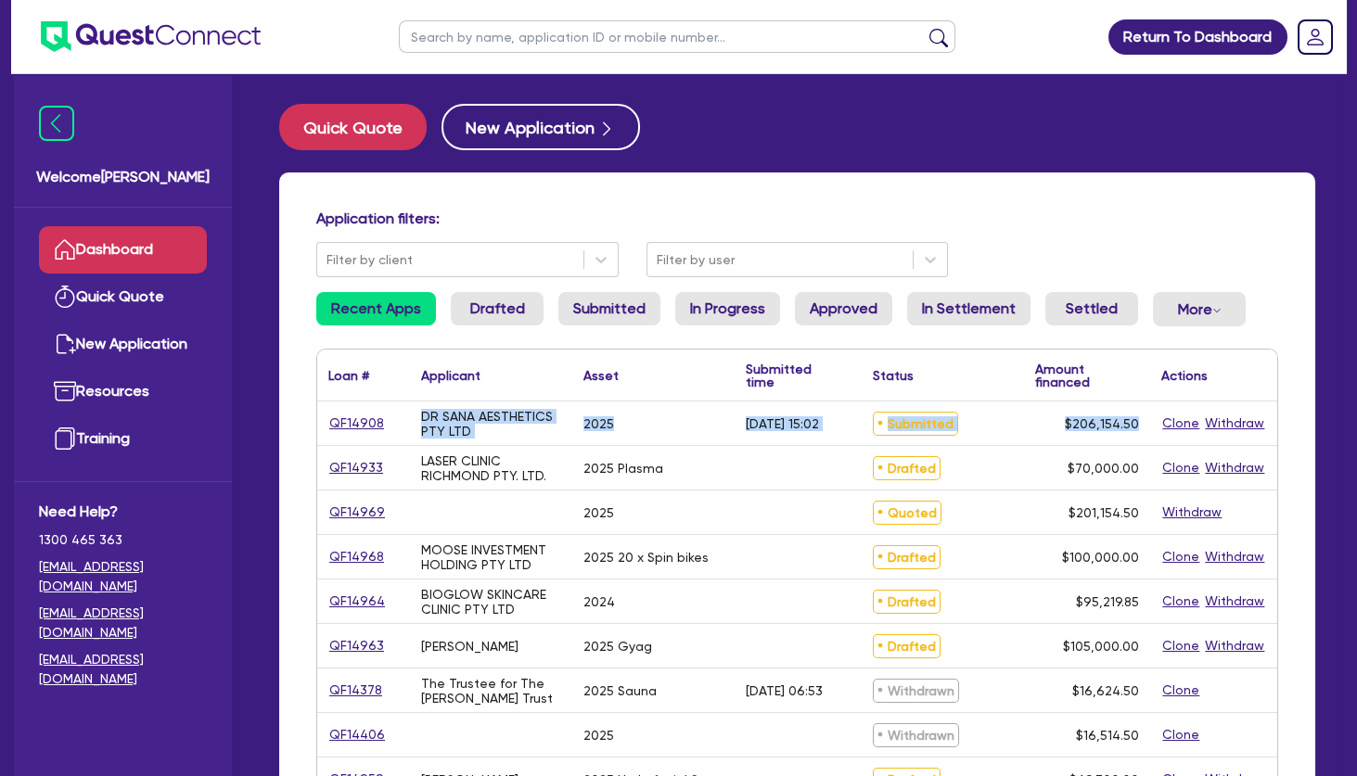
drag, startPoint x: 1138, startPoint y: 555, endPoint x: 421, endPoint y: 402, distance: 733.2
click at [433, 417] on div "DR SANA AESTHETICS PTY LTD" at bounding box center [491, 424] width 140 height 30
click at [482, 472] on div "LASER CLINIC RICHMOND PTY. LTD." at bounding box center [491, 469] width 140 height 30
click at [364, 471] on link "QF14933" at bounding box center [356, 467] width 56 height 21
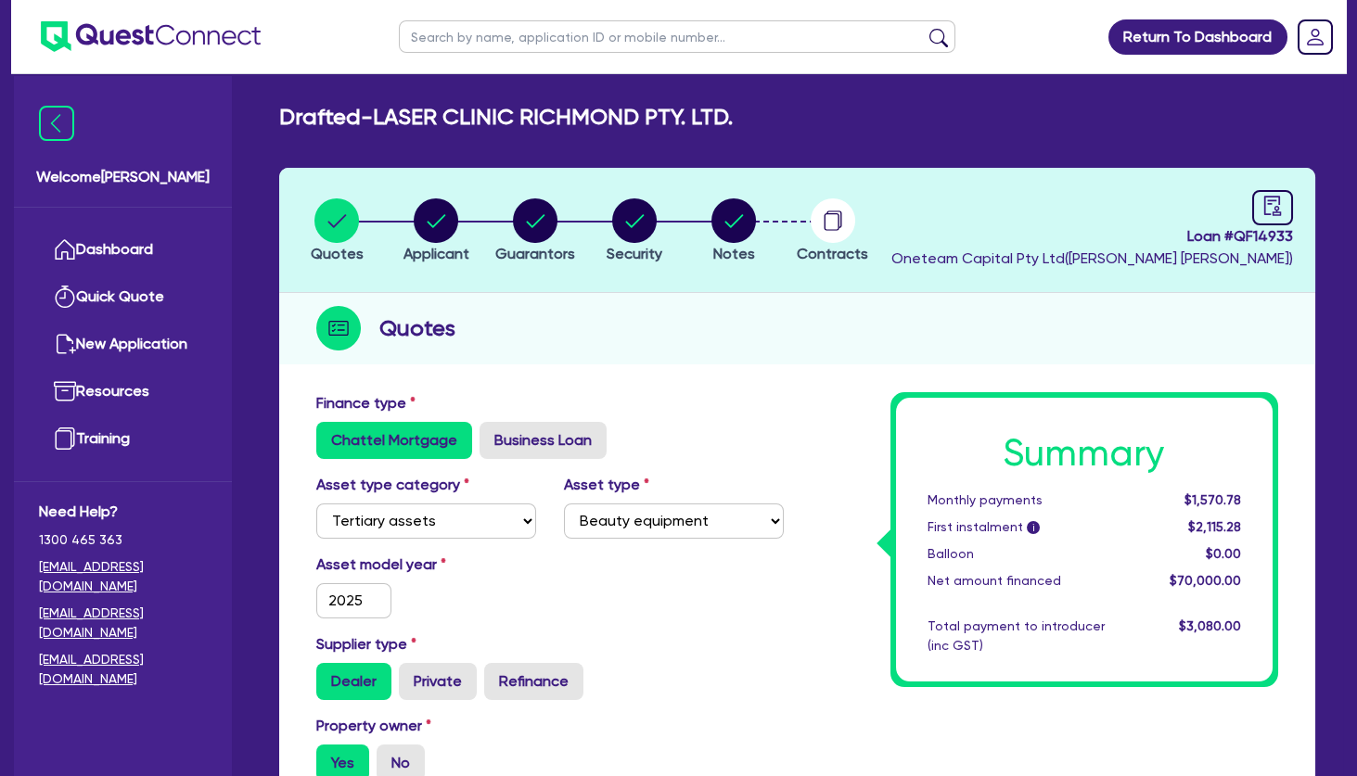
click at [591, 122] on h2 "Drafted - LASER CLINIC RICHMOND PTY. LTD." at bounding box center [506, 117] width 454 height 27
click at [733, 121] on h2 "Drafted - LASER CLINIC RICHMOND PTY. LTD." at bounding box center [506, 117] width 454 height 27
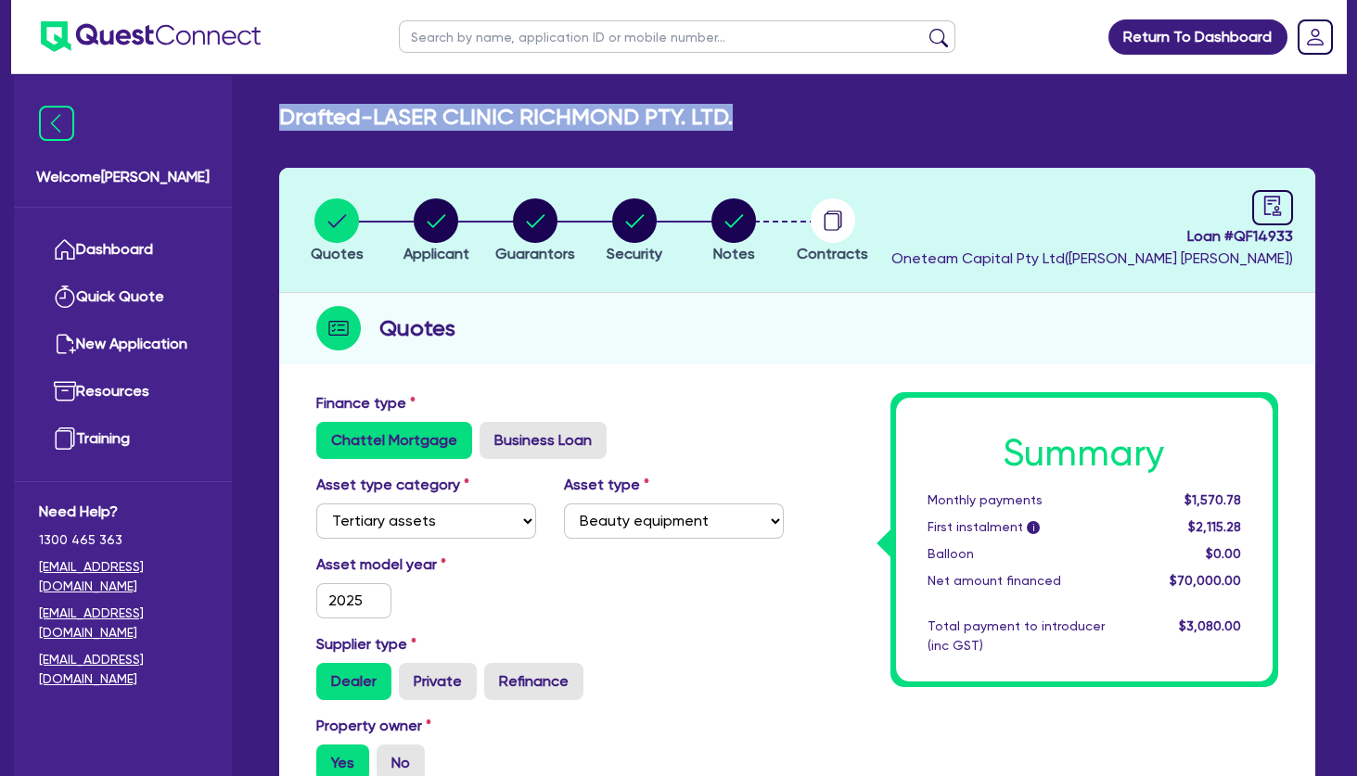
drag, startPoint x: 768, startPoint y: 125, endPoint x: 281, endPoint y: 123, distance: 487.0
click at [281, 123] on div "Drafted - LASER CLINIC RICHMOND PTY. LTD." at bounding box center [797, 117] width 1064 height 27
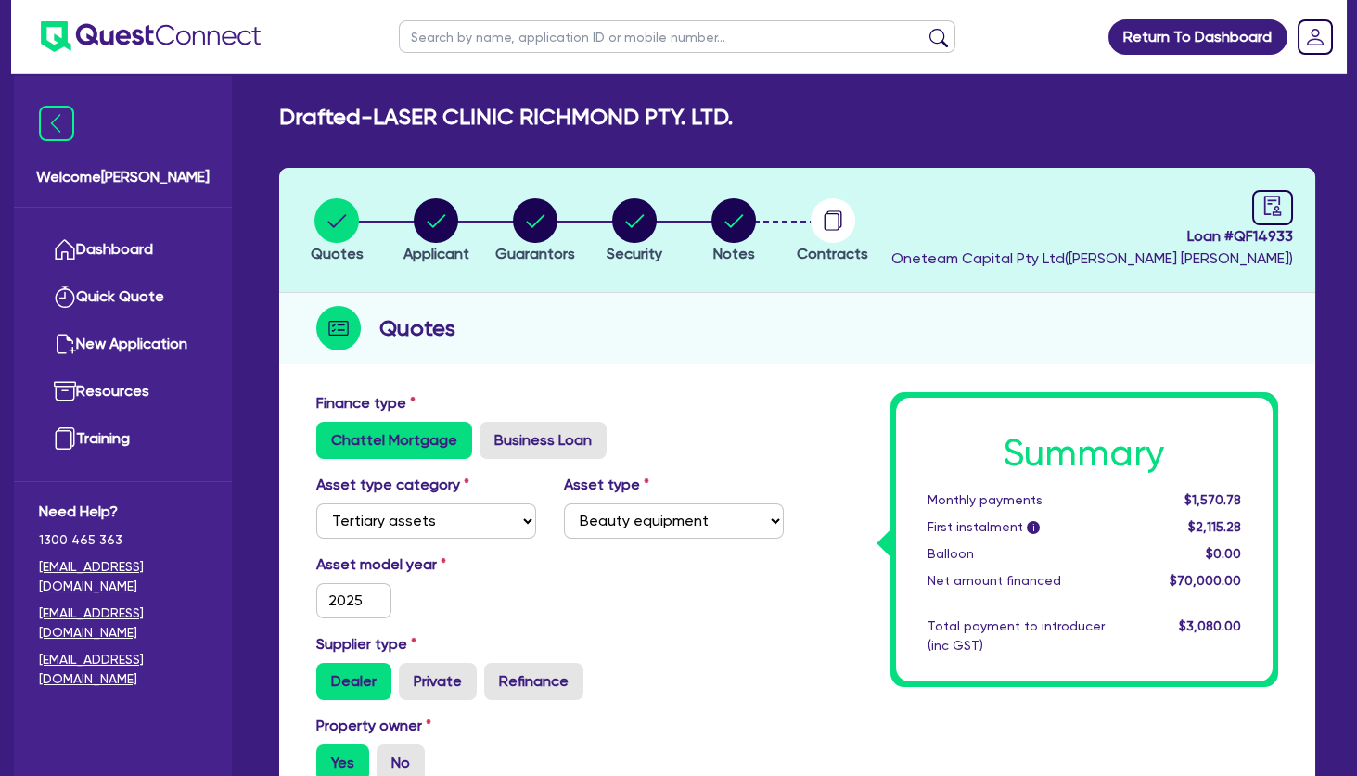
click at [282, 121] on h2 "Drafted - LASER CLINIC RICHMOND PTY. LTD." at bounding box center [506, 117] width 454 height 27
drag, startPoint x: 385, startPoint y: 116, endPoint x: 786, endPoint y: 119, distance: 400.8
click at [786, 119] on div "Drafted - LASER CLINIC RICHMOND PTY. LTD." at bounding box center [797, 117] width 1064 height 27
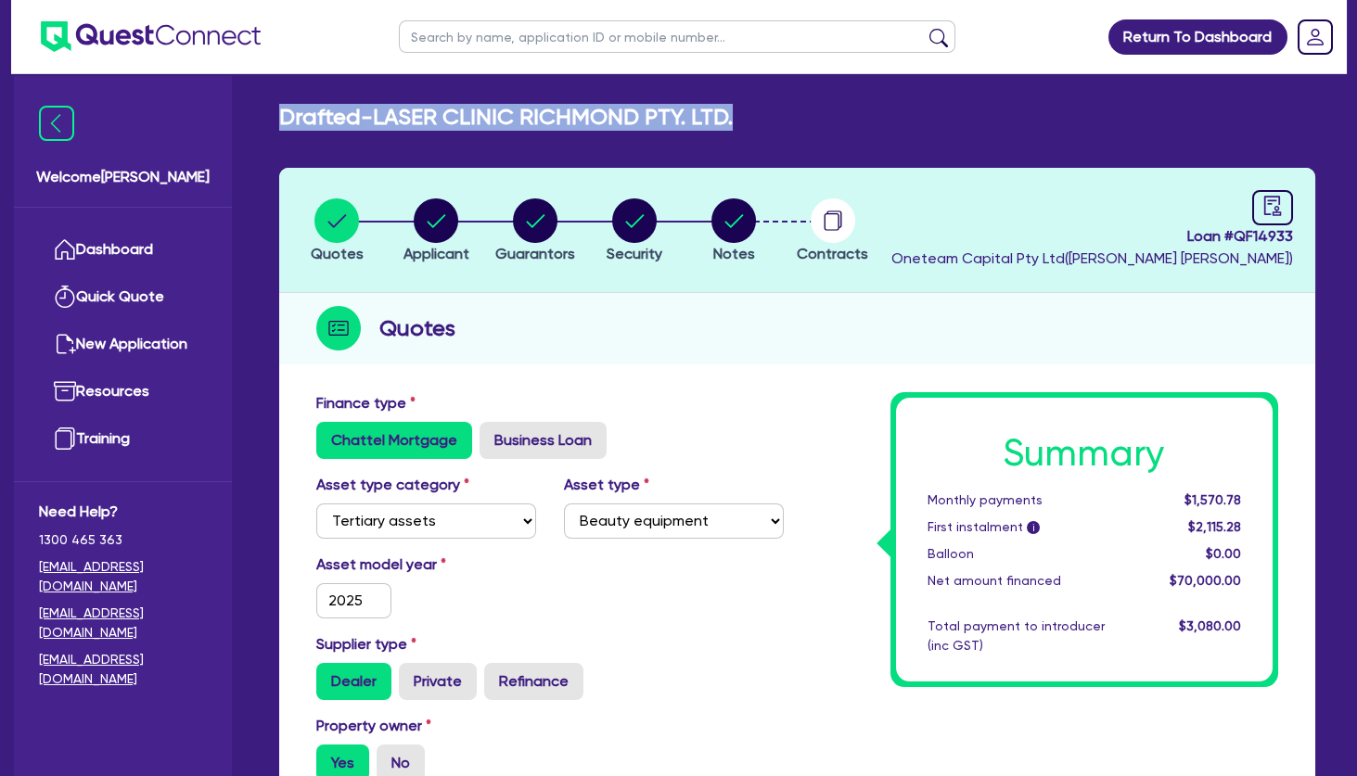
drag, startPoint x: 571, startPoint y: 118, endPoint x: 280, endPoint y: 117, distance: 291.3
click at [280, 117] on div "Drafted - LASER CLINIC RICHMOND PTY. LTD." at bounding box center [797, 117] width 1064 height 27
click at [298, 119] on h2 "Drafted - LASER CLINIC RICHMOND PTY. LTD." at bounding box center [506, 117] width 454 height 27
drag, startPoint x: 285, startPoint y: 116, endPoint x: 825, endPoint y: 111, distance: 539.9
click at [825, 111] on div "Drafted - LASER CLINIC RICHMOND PTY. LTD." at bounding box center [797, 117] width 1064 height 27
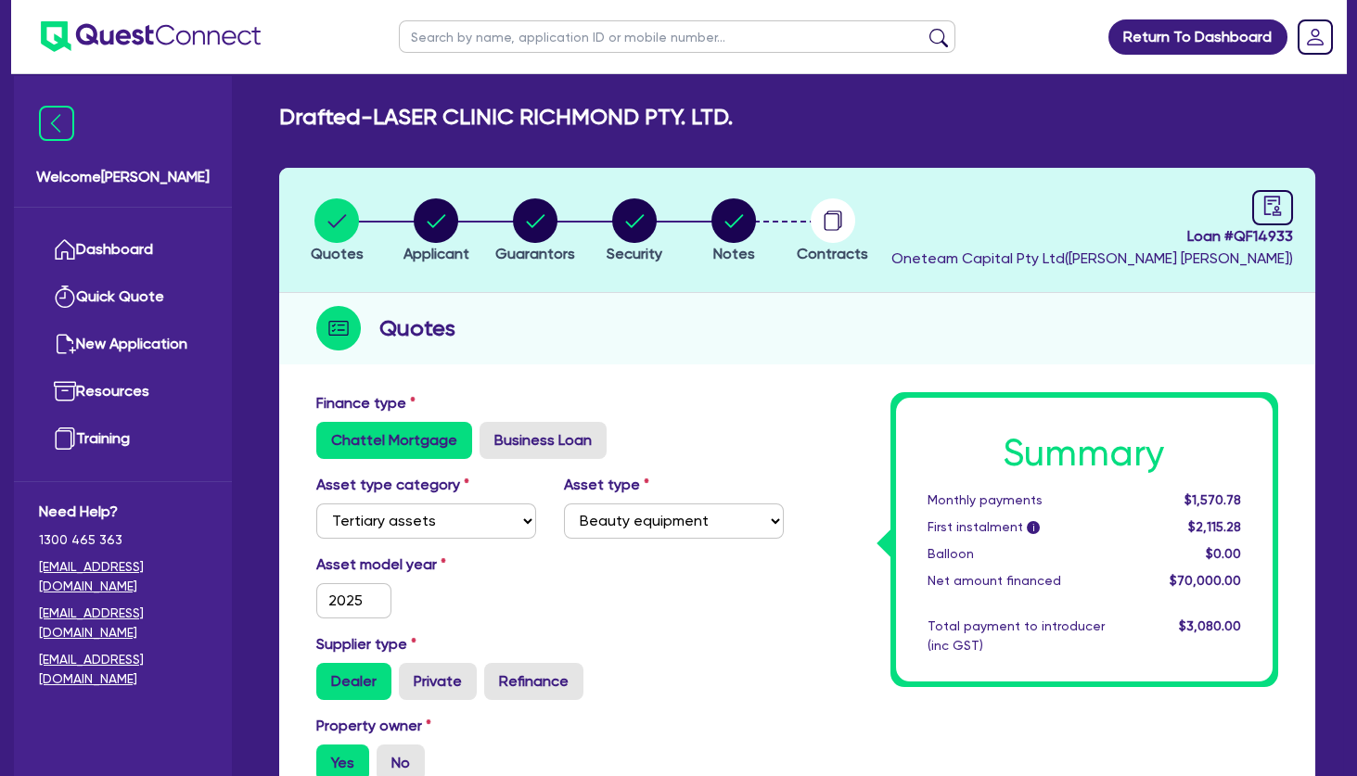
click at [825, 111] on div "Drafted - LASER CLINIC RICHMOND PTY. LTD." at bounding box center [797, 117] width 1064 height 27
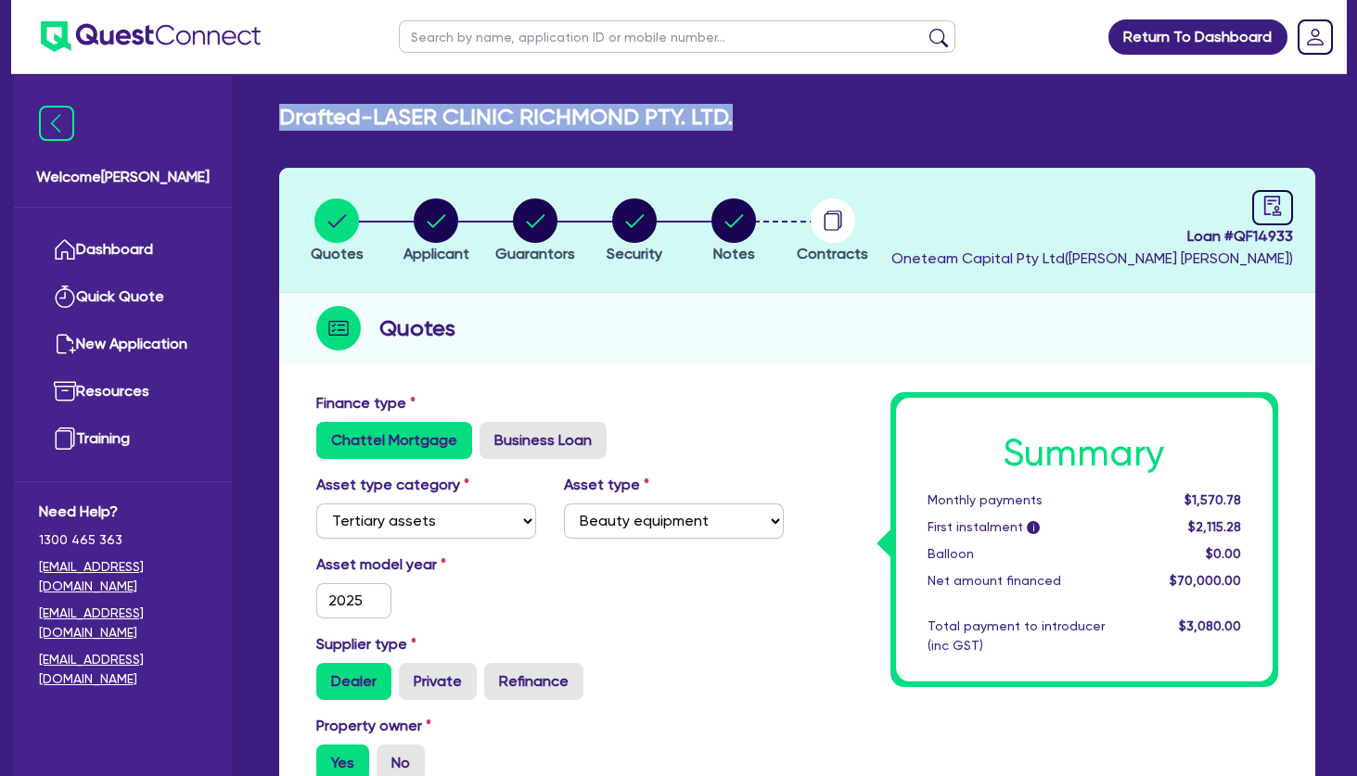
drag, startPoint x: 832, startPoint y: 122, endPoint x: 284, endPoint y: 128, distance: 548.3
click at [284, 128] on div "Drafted - LASER CLINIC RICHMOND PTY. LTD." at bounding box center [797, 117] width 1064 height 27
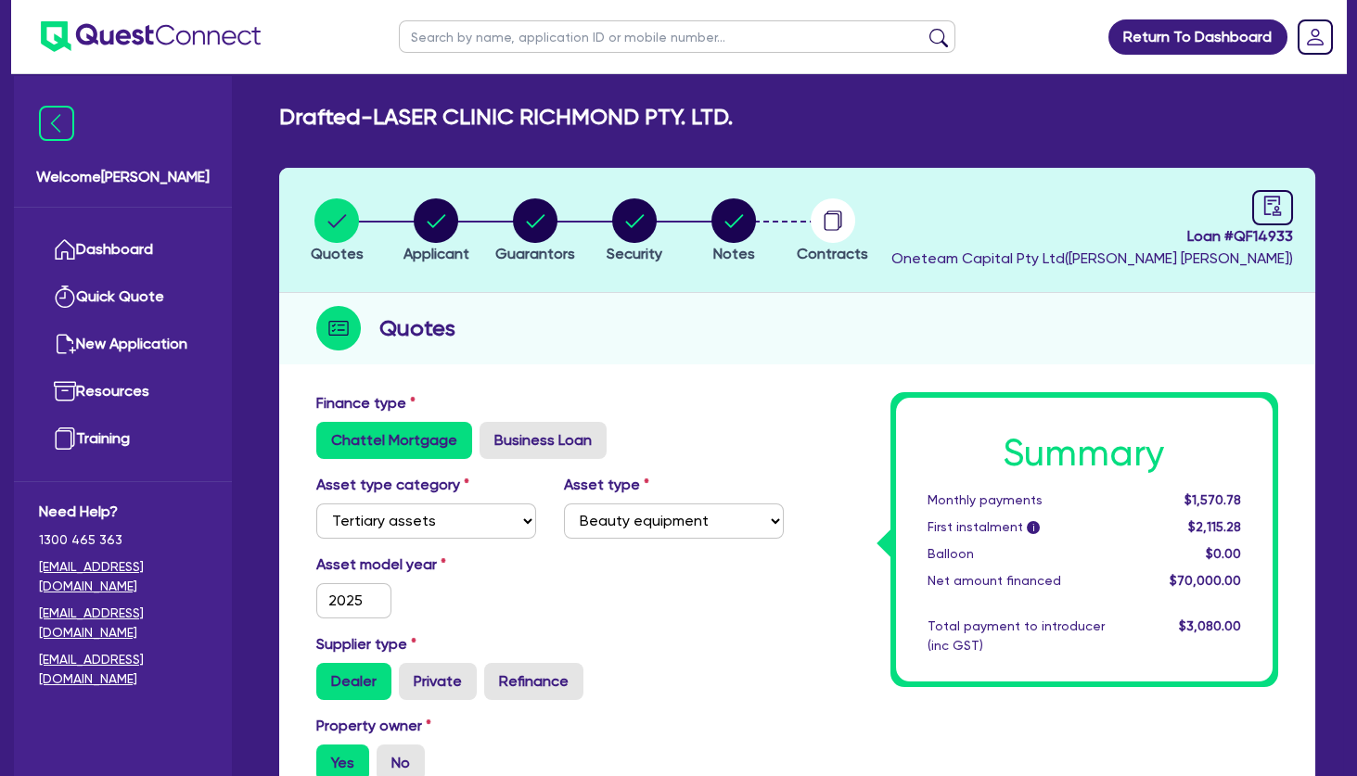
click at [284, 128] on h2 "Drafted - LASER CLINIC RICHMOND PTY. LTD." at bounding box center [506, 117] width 454 height 27
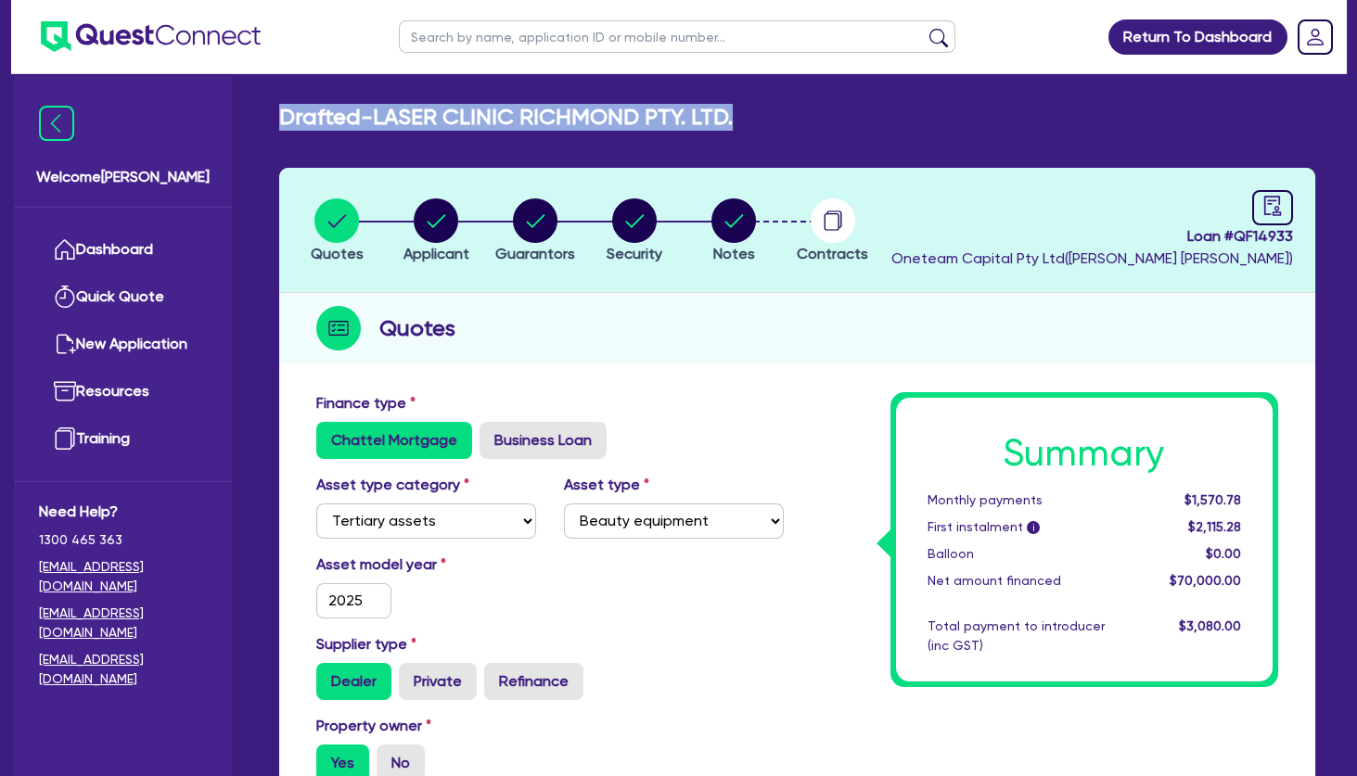
drag, startPoint x: 286, startPoint y: 123, endPoint x: 758, endPoint y: 122, distance: 472.2
click at [758, 122] on div "Drafted - LASER CLINIC RICHMOND PTY. LTD." at bounding box center [797, 117] width 1064 height 27
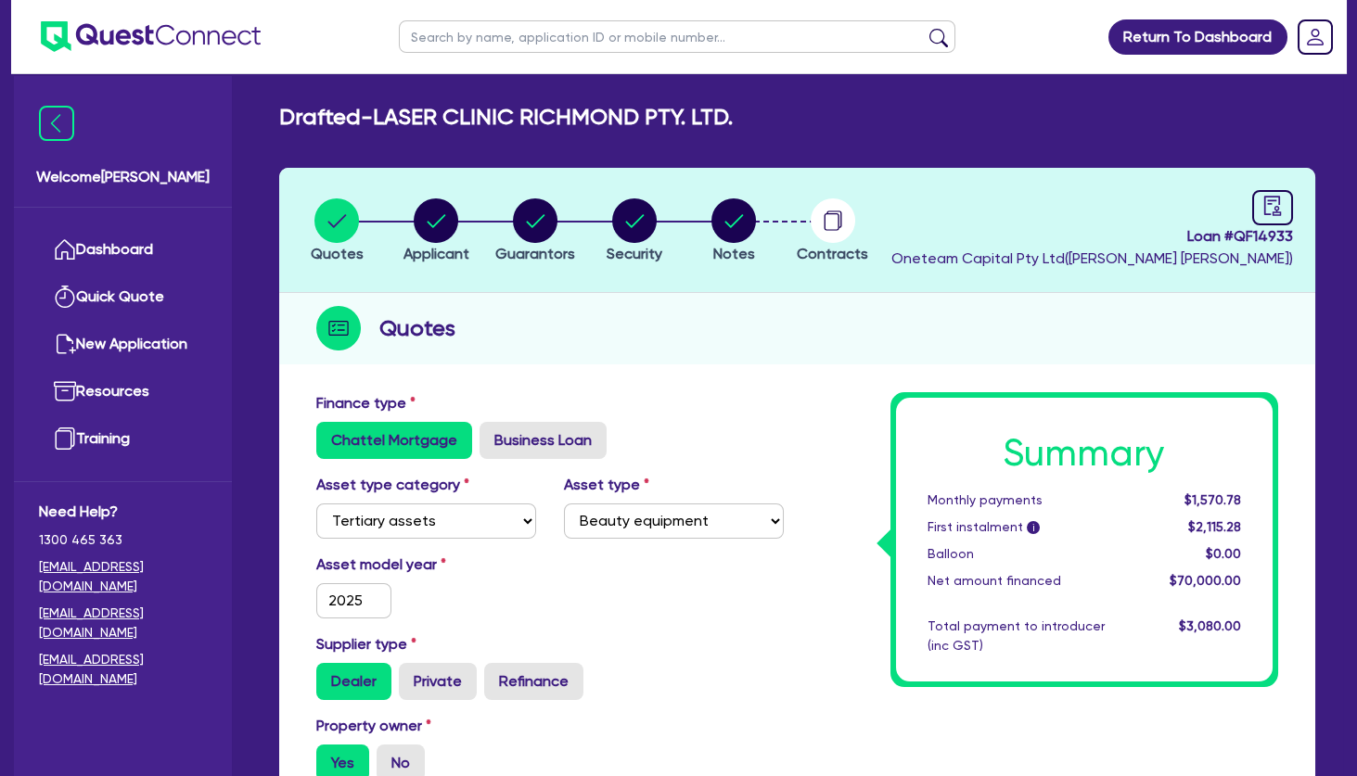
click at [758, 122] on div "Drafted - LASER CLINIC RICHMOND PTY. LTD." at bounding box center [797, 117] width 1064 height 27
drag, startPoint x: 761, startPoint y: 121, endPoint x: 386, endPoint y: 123, distance: 374.8
click at [386, 123] on div "Drafted - LASER CLINIC RICHMOND PTY. LTD." at bounding box center [797, 117] width 1064 height 27
click at [386, 123] on h2 "Drafted - LASER CLINIC RICHMOND PTY. LTD." at bounding box center [506, 117] width 454 height 27
click at [434, 223] on circle "button" at bounding box center [436, 221] width 45 height 45
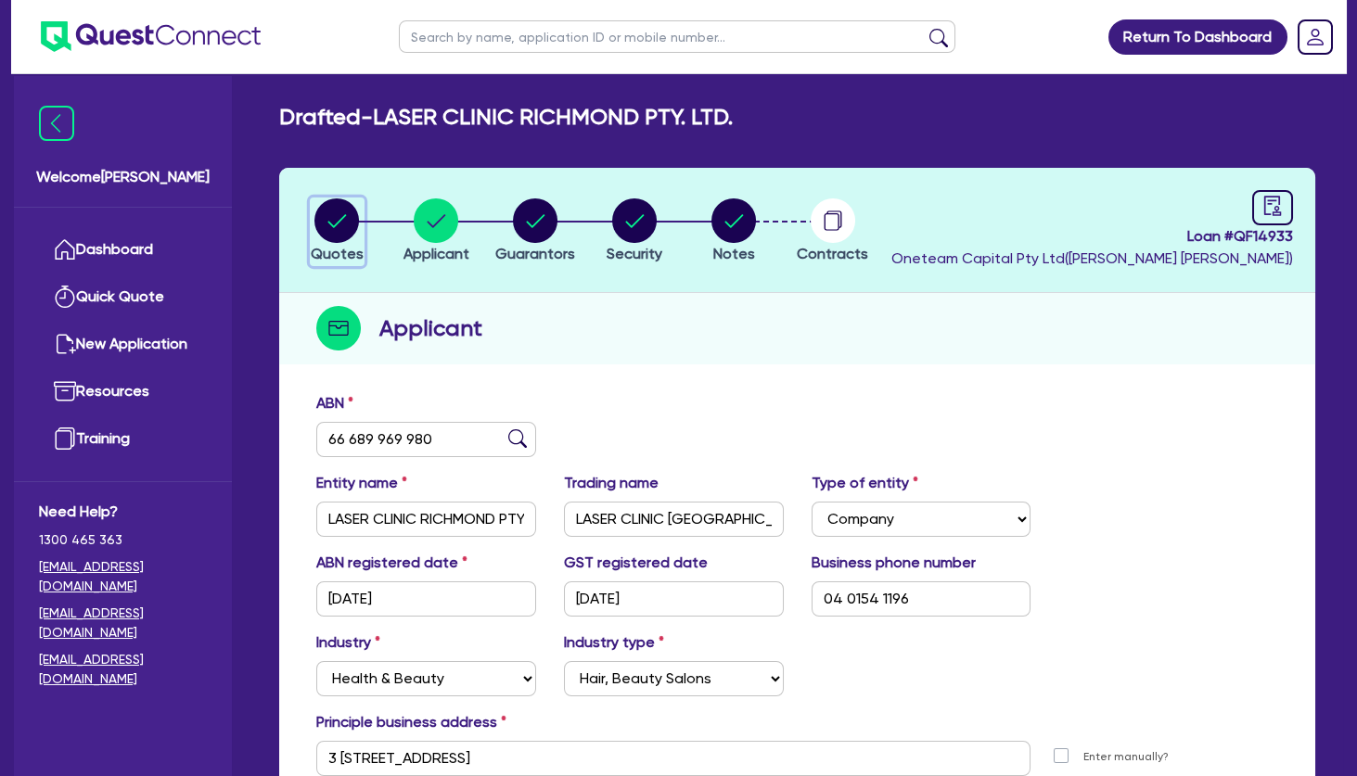
click at [330, 224] on circle "button" at bounding box center [336, 221] width 45 height 45
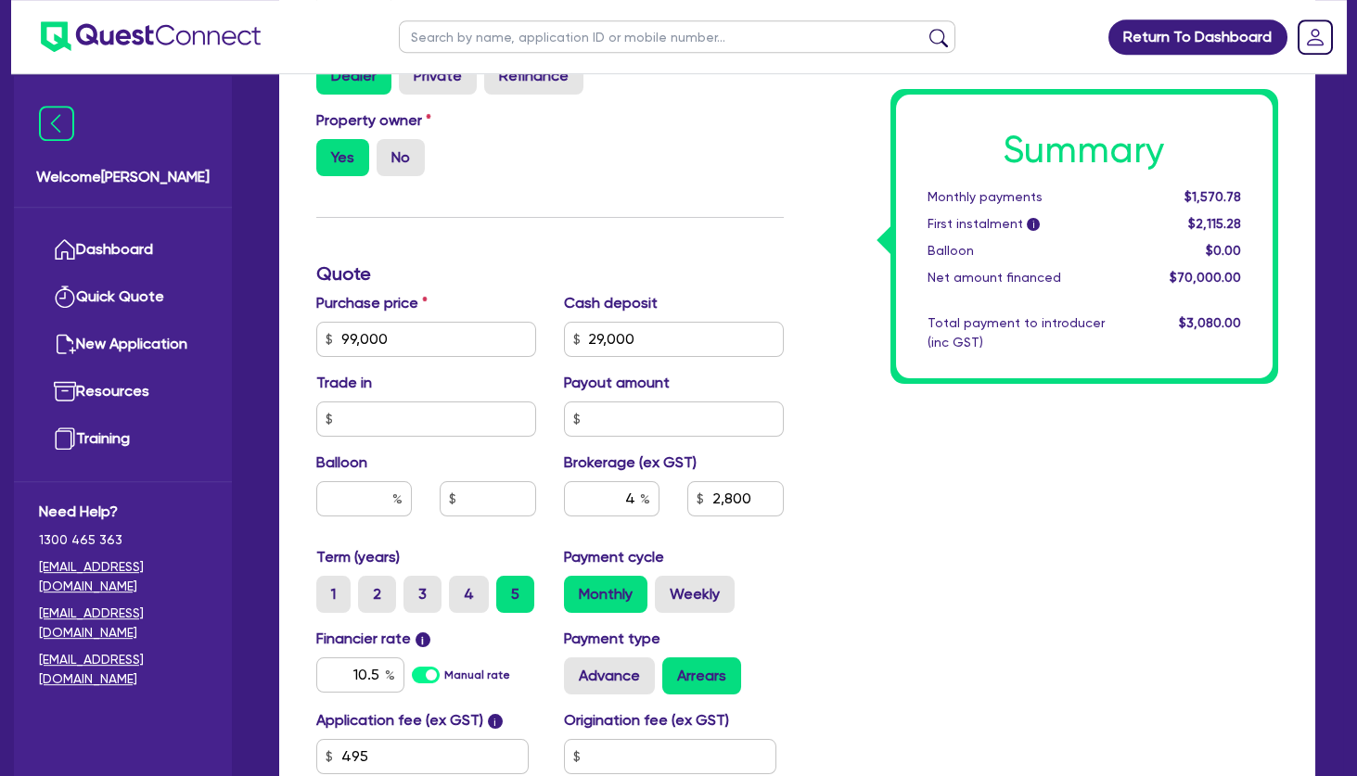
scroll to position [701, 0]
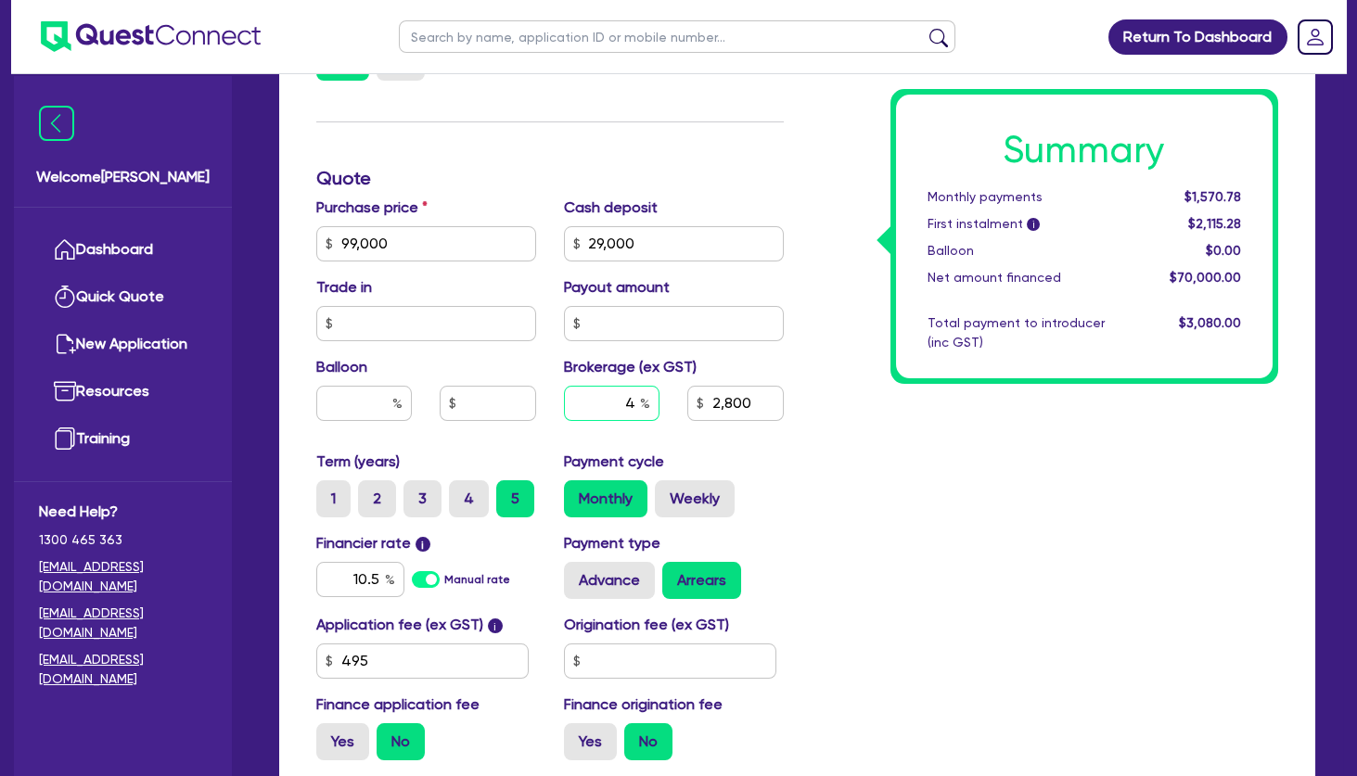
drag, startPoint x: 622, startPoint y: 403, endPoint x: 653, endPoint y: 403, distance: 30.6
click at [653, 403] on input "4" at bounding box center [612, 403] width 96 height 35
click at [883, 466] on div "Summary Monthly payments $1,570.78 First instalment i $2,115.28 Balloon $0.00 N…" at bounding box center [1045, 233] width 495 height 1084
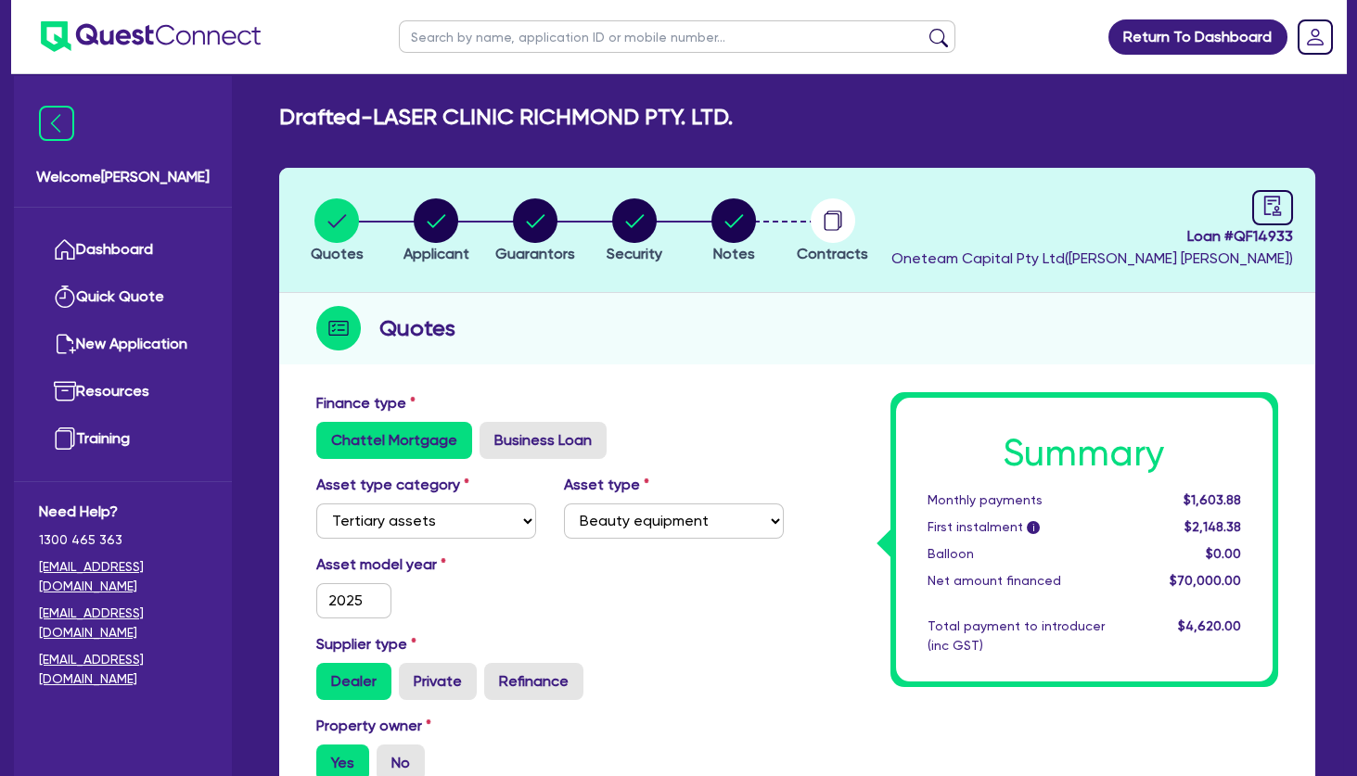
scroll to position [601, 0]
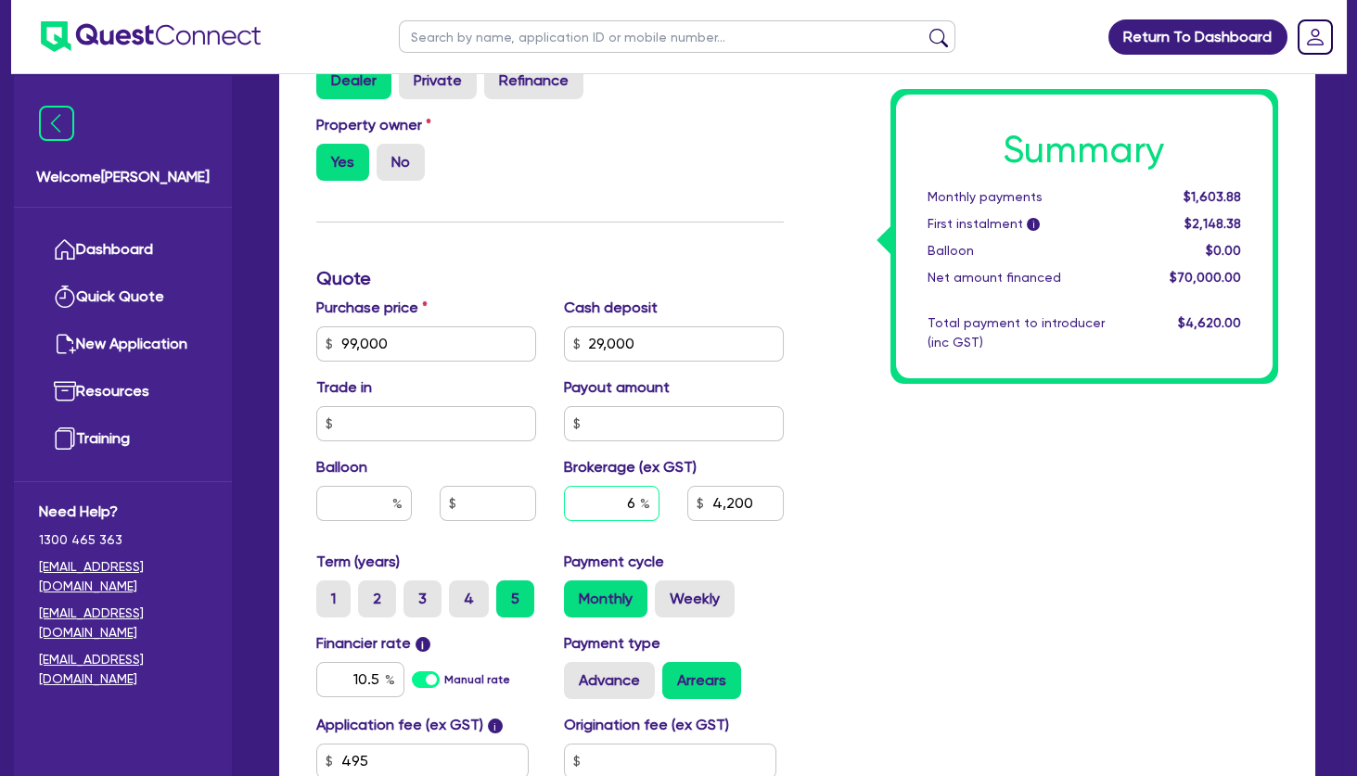
drag, startPoint x: 622, startPoint y: 502, endPoint x: 709, endPoint y: 506, distance: 87.3
click at [660, 506] on input "6" at bounding box center [612, 503] width 96 height 35
click at [992, 547] on div "Summary Monthly payments $1,570.78 First instalment i $2,115.28 Balloon $0.00 N…" at bounding box center [1045, 333] width 495 height 1084
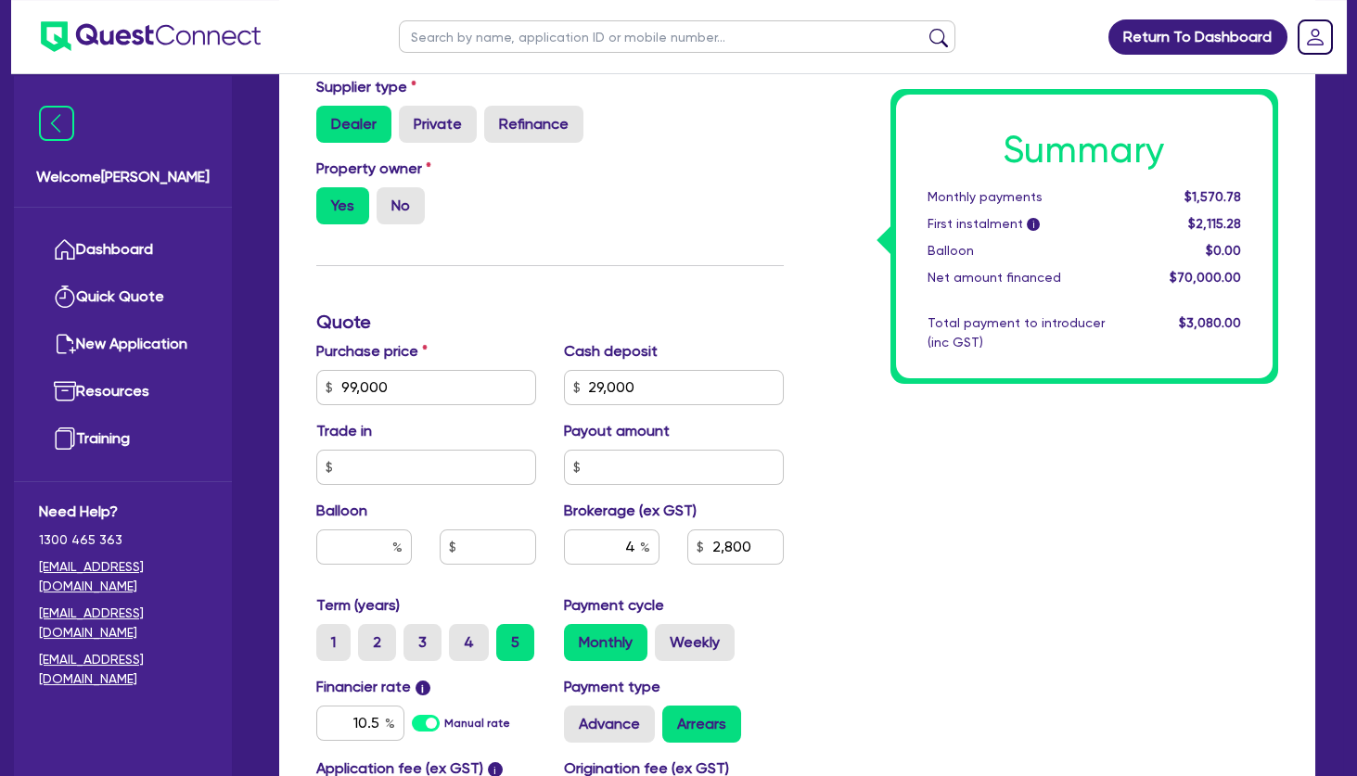
scroll to position [200, 0]
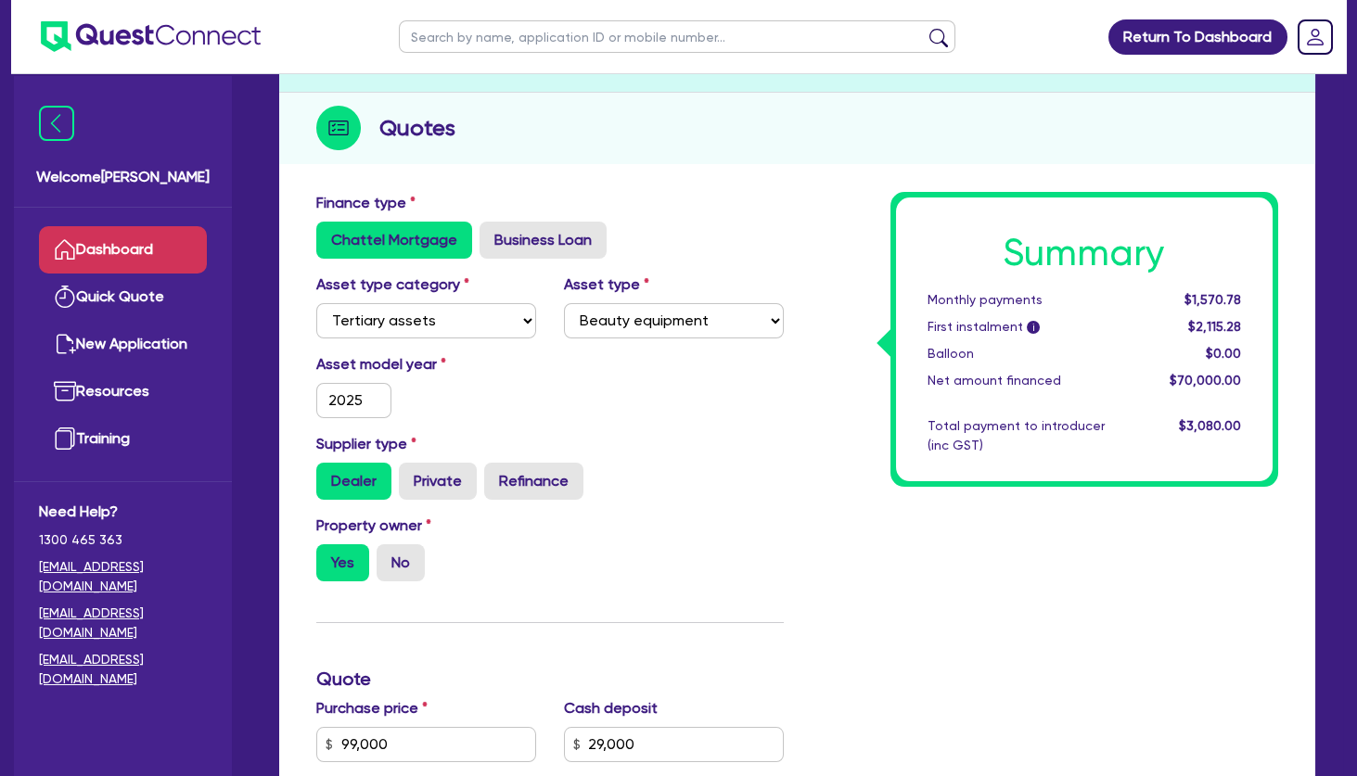
click at [142, 266] on link "Dashboard" at bounding box center [123, 249] width 168 height 47
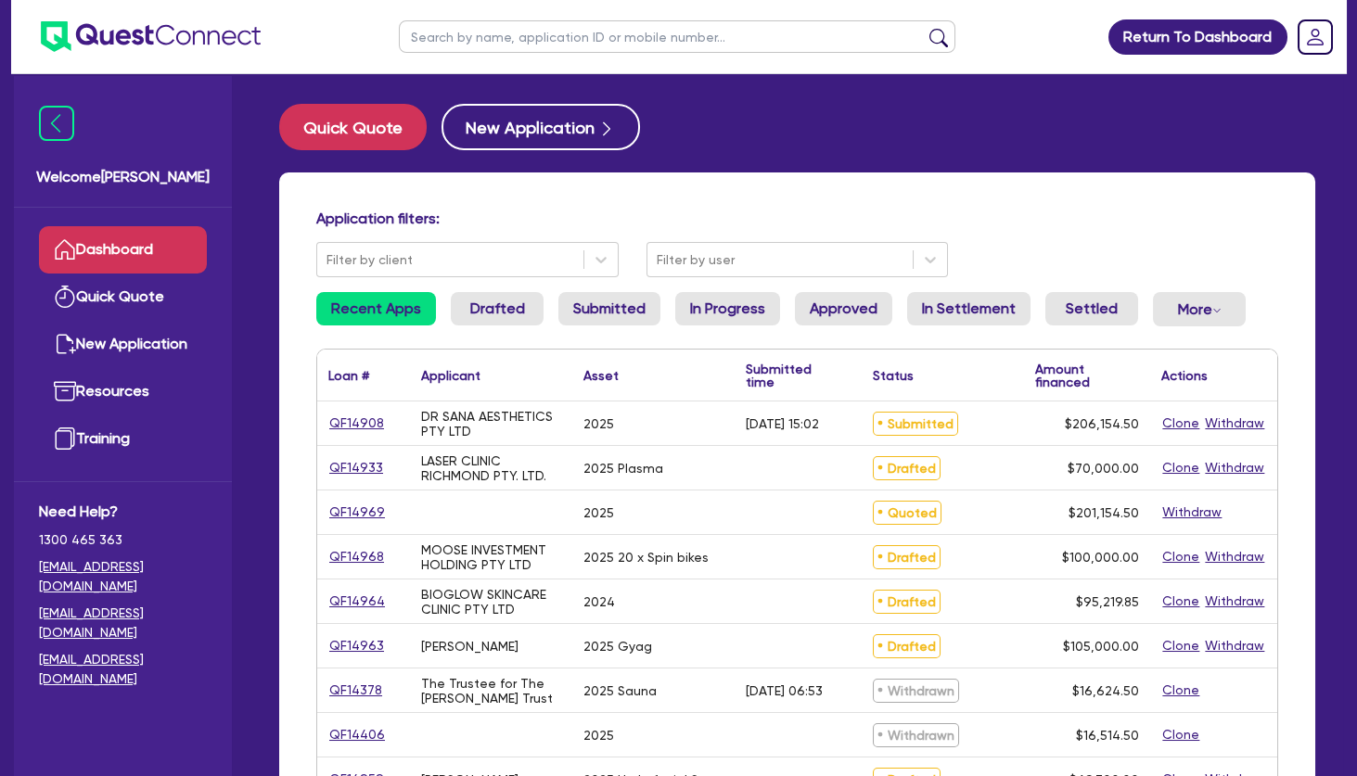
click at [472, 464] on div "LASER CLINIC RICHMOND PTY. LTD." at bounding box center [491, 469] width 140 height 30
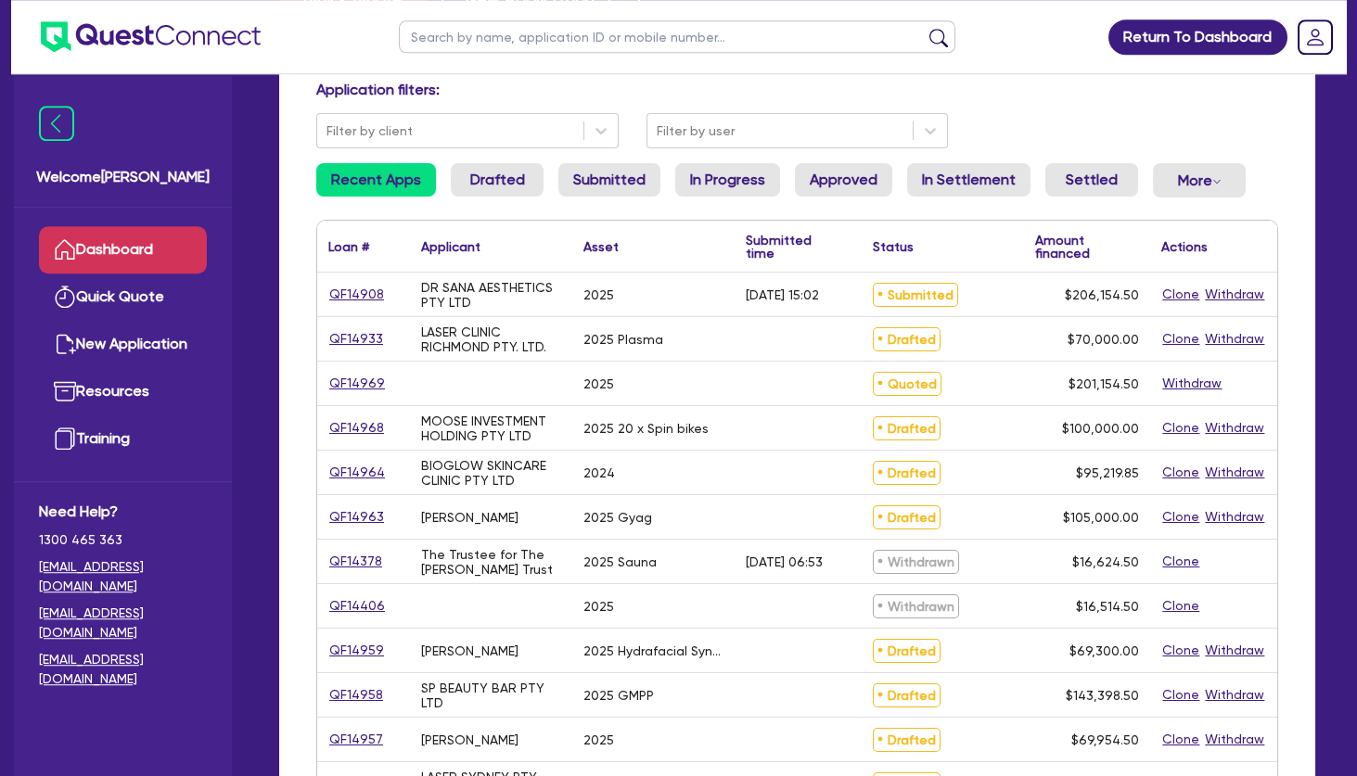
scroll to position [200, 0]
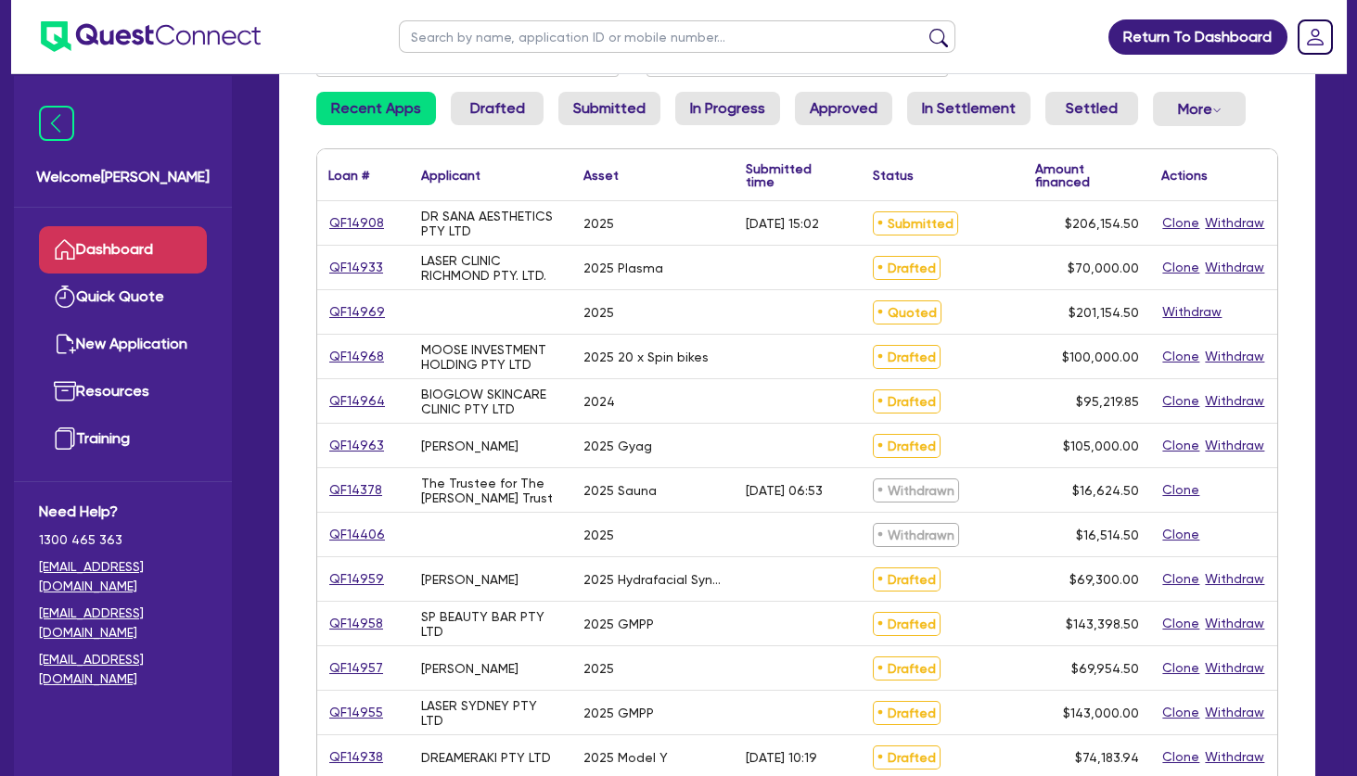
click at [468, 486] on div "The Trustee for The [PERSON_NAME] Trust" at bounding box center [491, 491] width 140 height 30
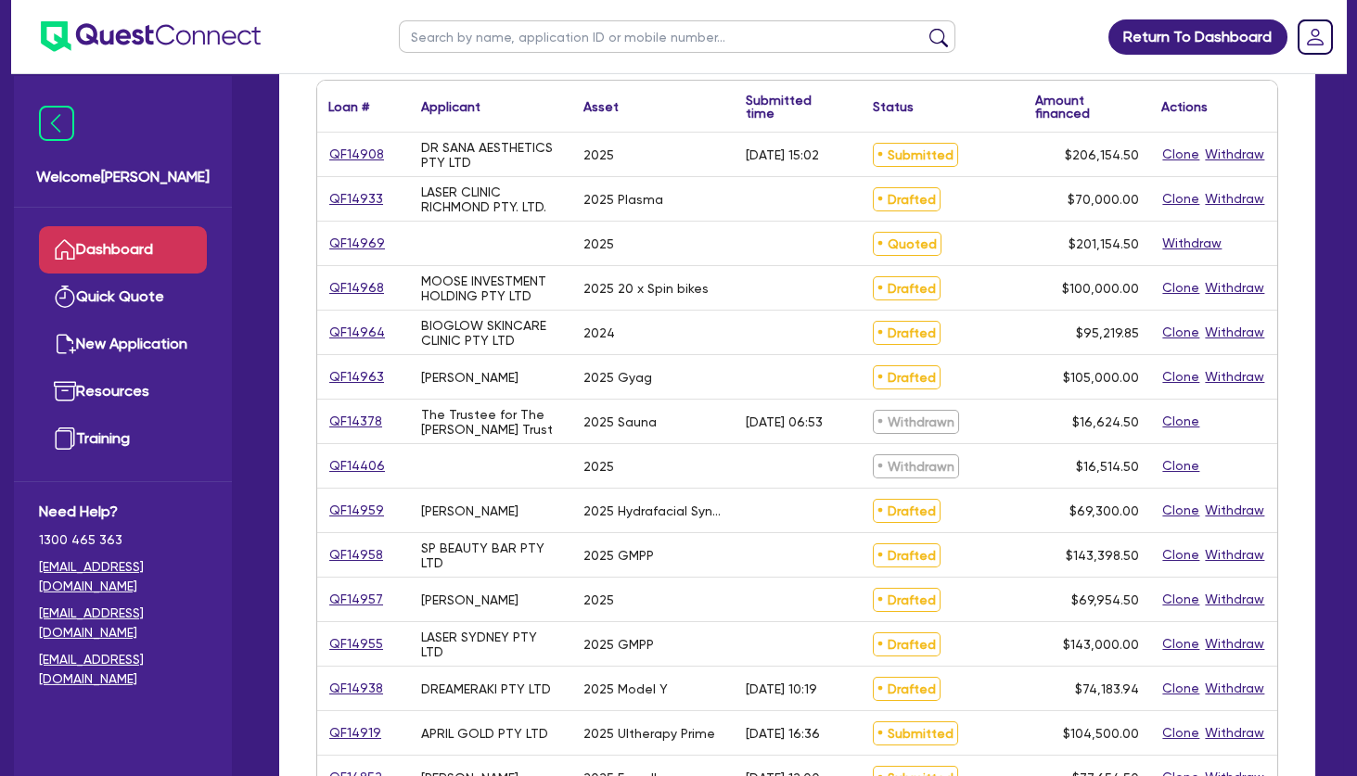
scroll to position [301, 0]
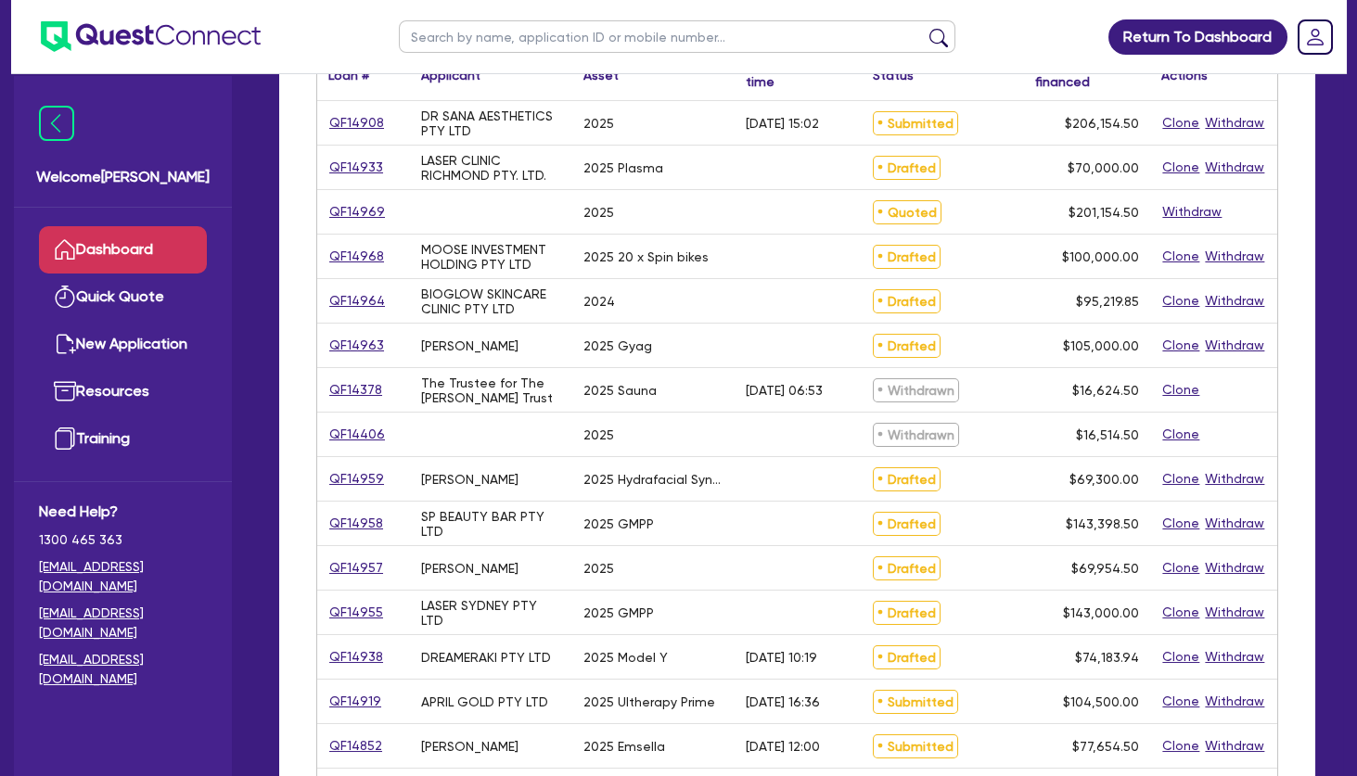
click at [494, 517] on div "SP BEAUTY BAR PTY LTD" at bounding box center [491, 524] width 140 height 30
click at [482, 479] on div "[PERSON_NAME]" at bounding box center [469, 479] width 97 height 15
drag, startPoint x: 497, startPoint y: 490, endPoint x: 432, endPoint y: 351, distance: 153.6
click at [432, 351] on div "QF14908 DR SANA AESTHETICS PTY LTD 2025 [DATE] 15:02 Submitted $206,154.50 Clon…" at bounding box center [797, 546] width 960 height 891
click at [435, 349] on div "[PERSON_NAME]" at bounding box center [469, 346] width 97 height 15
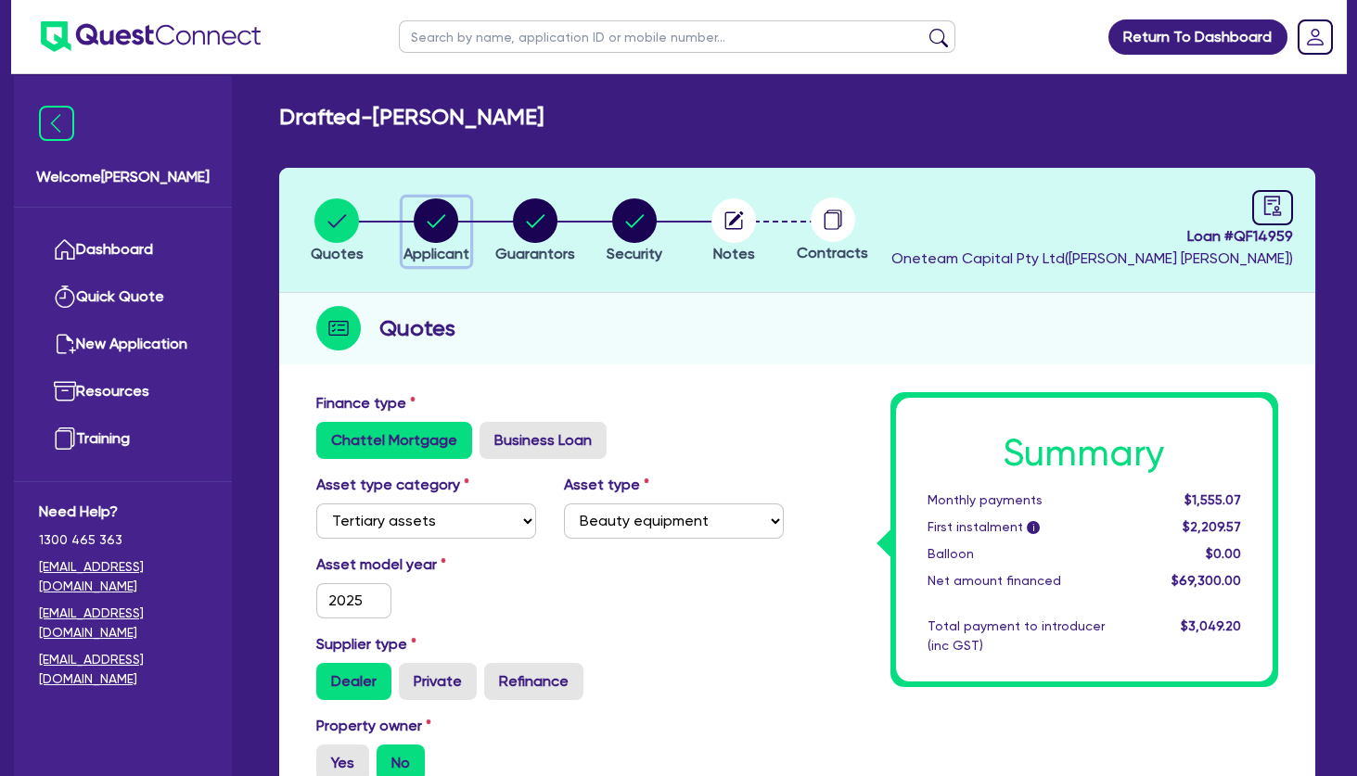
click at [430, 217] on circle "button" at bounding box center [436, 221] width 45 height 45
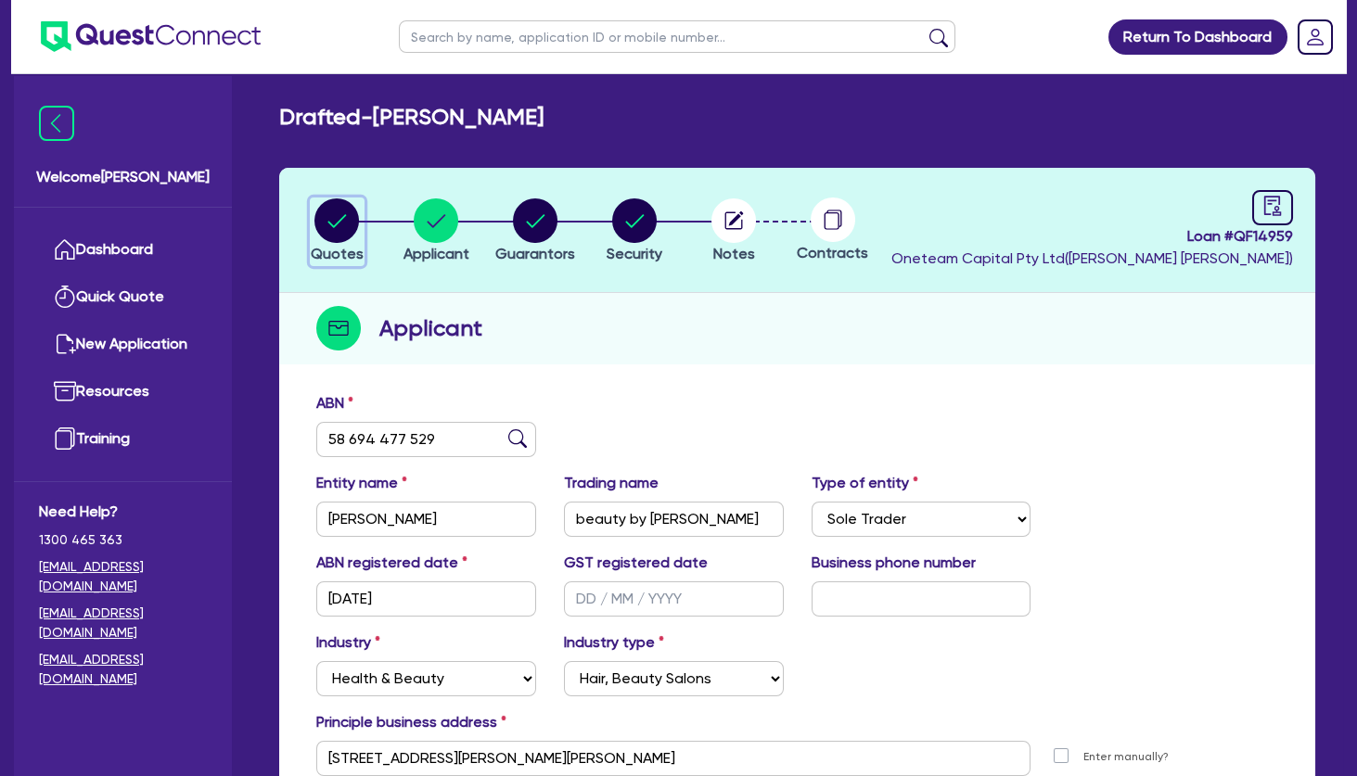
click at [360, 216] on div "button" at bounding box center [337, 221] width 53 height 45
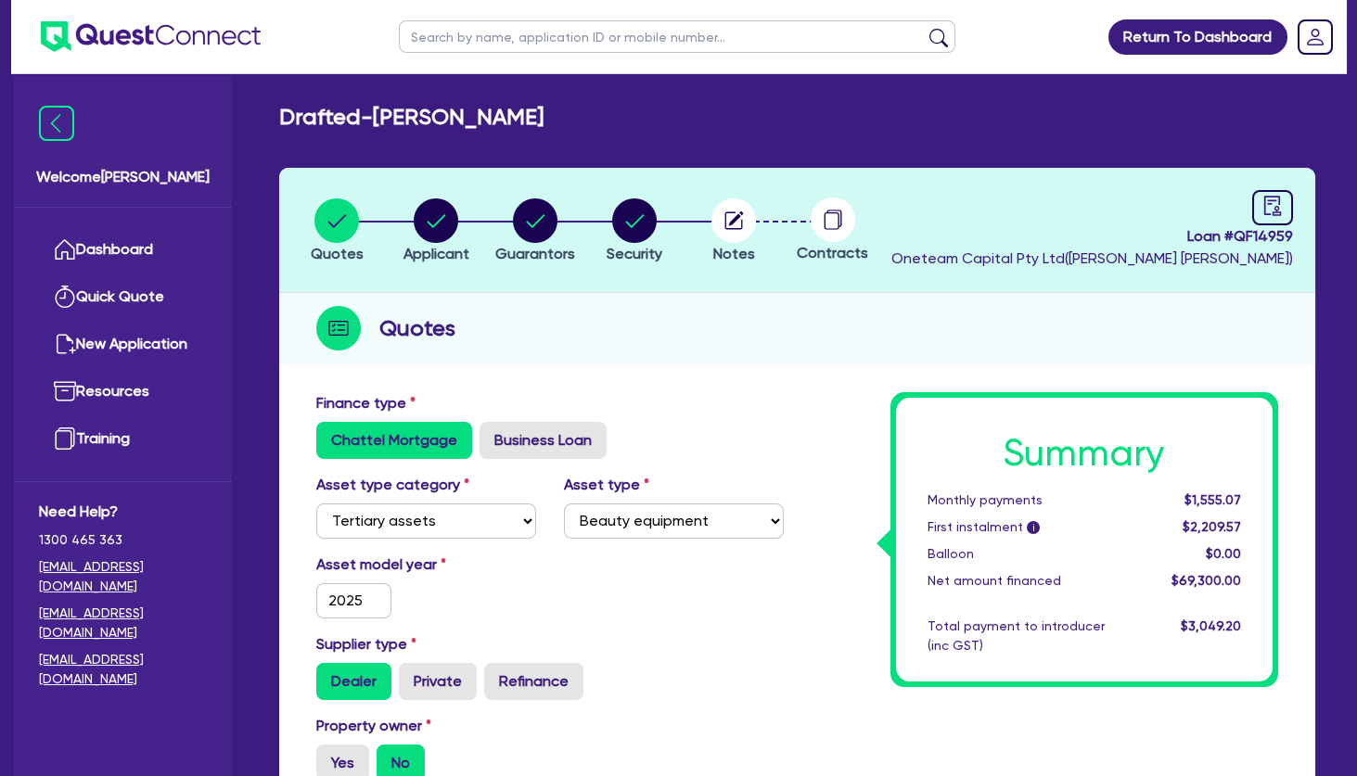
click at [475, 46] on input "text" at bounding box center [677, 36] width 557 height 32
click button "submit" at bounding box center [939, 41] width 30 height 26
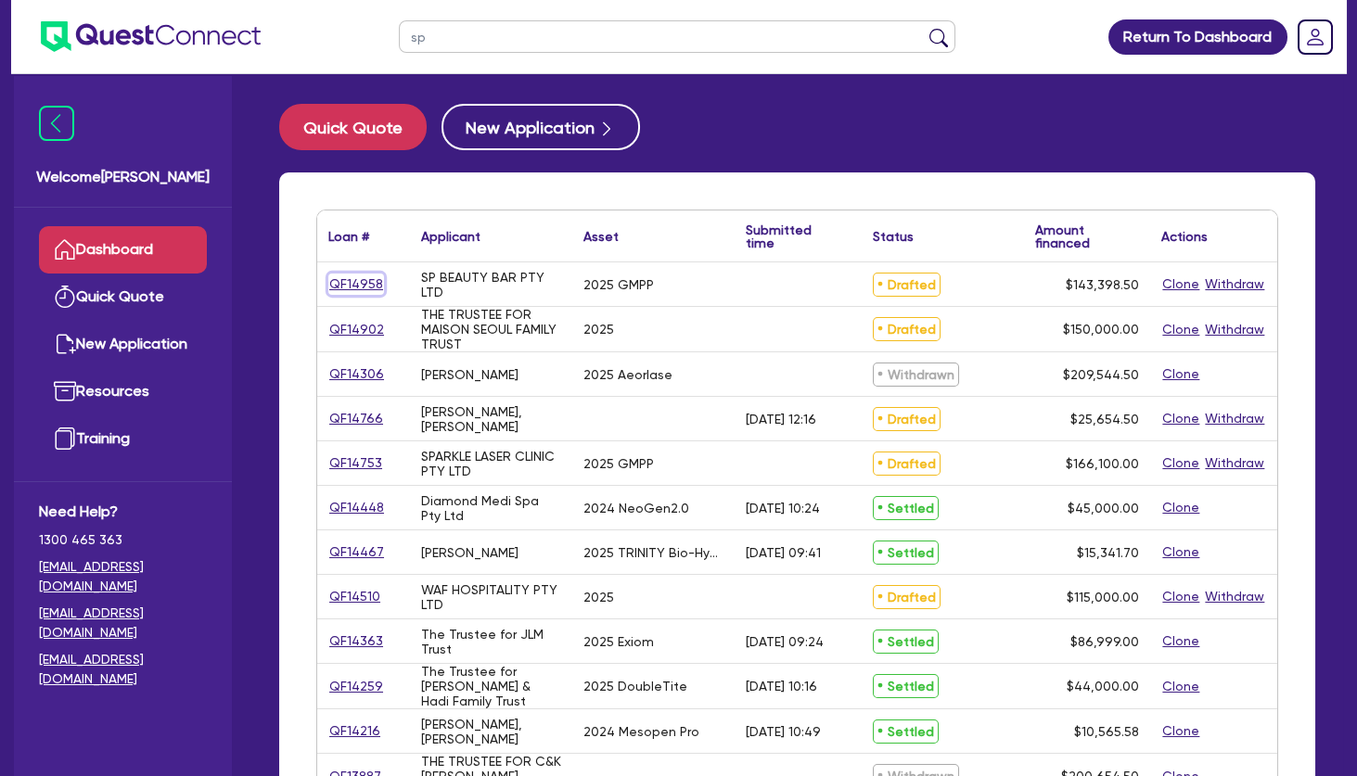
click at [374, 280] on link "QF14958" at bounding box center [356, 284] width 56 height 21
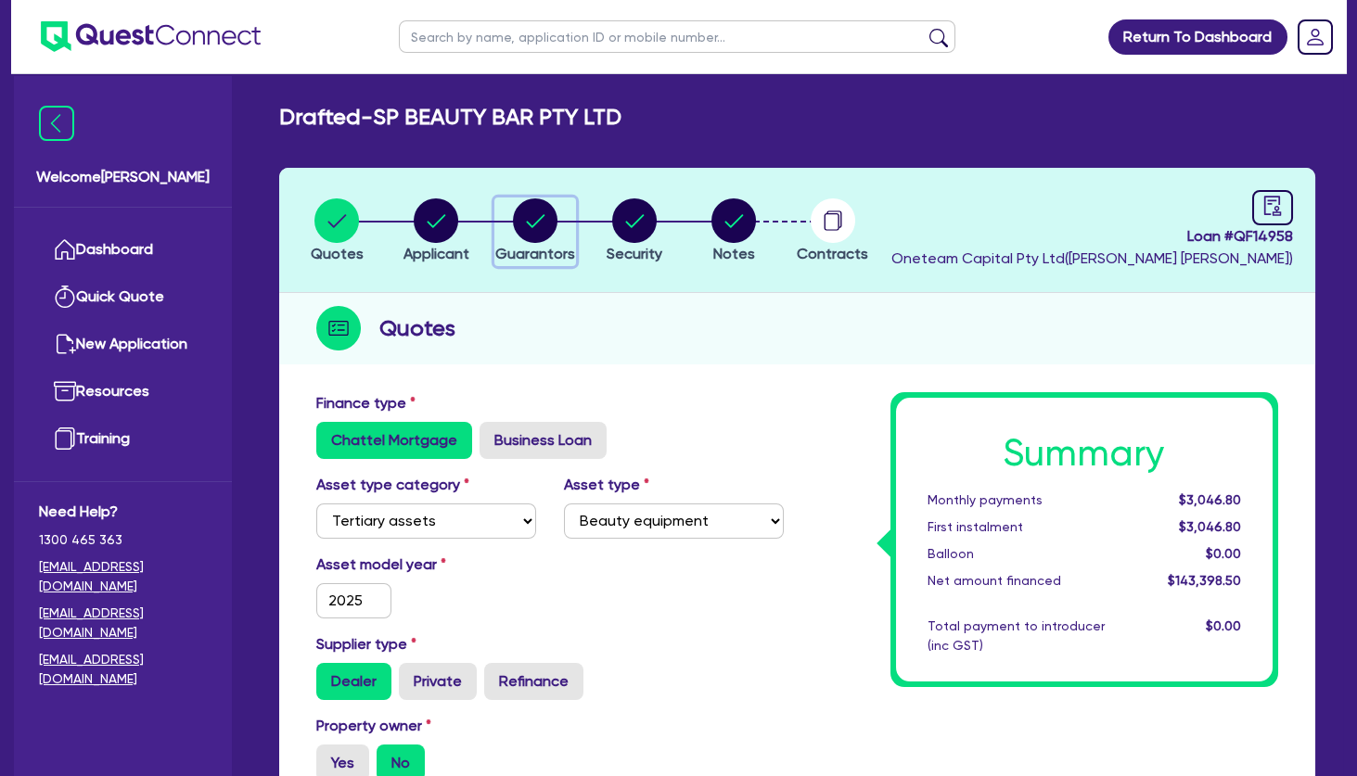
click at [535, 213] on circle "button" at bounding box center [535, 221] width 45 height 45
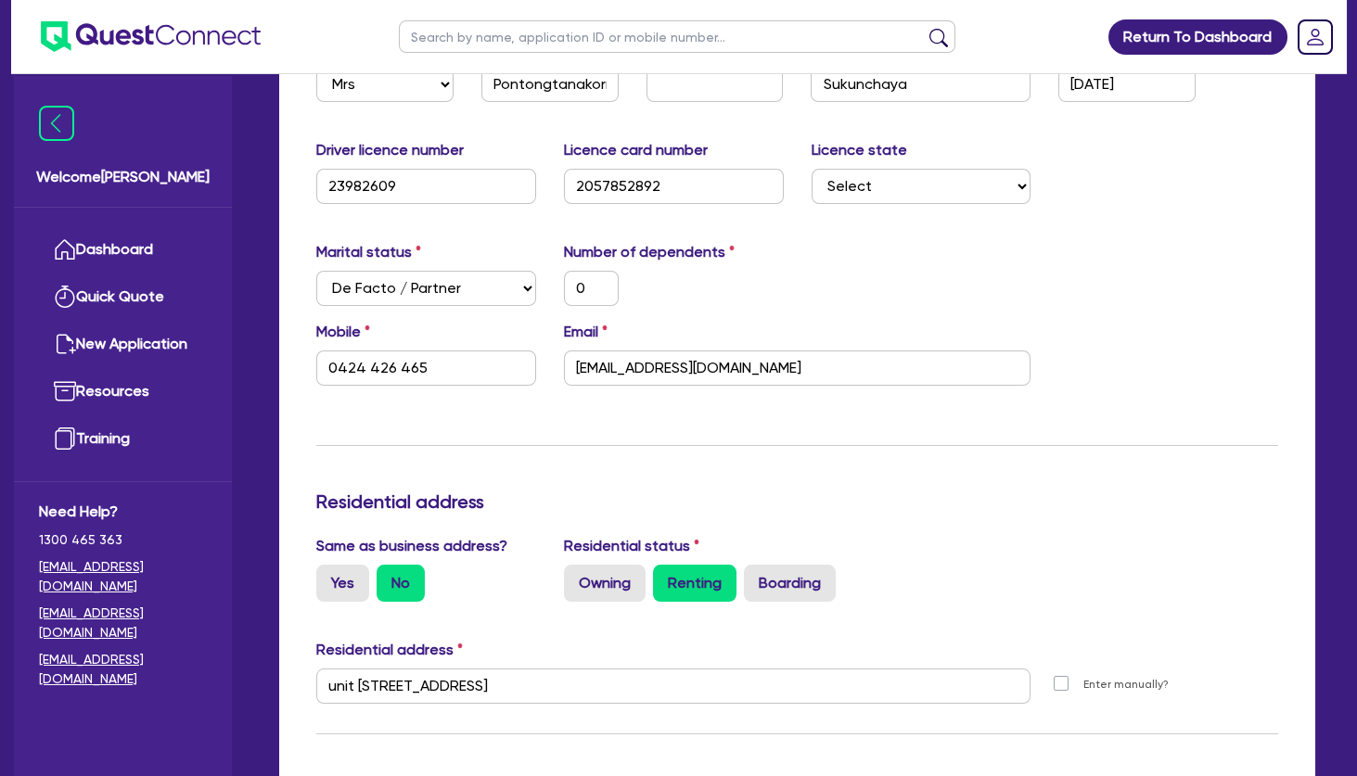
scroll to position [401, 0]
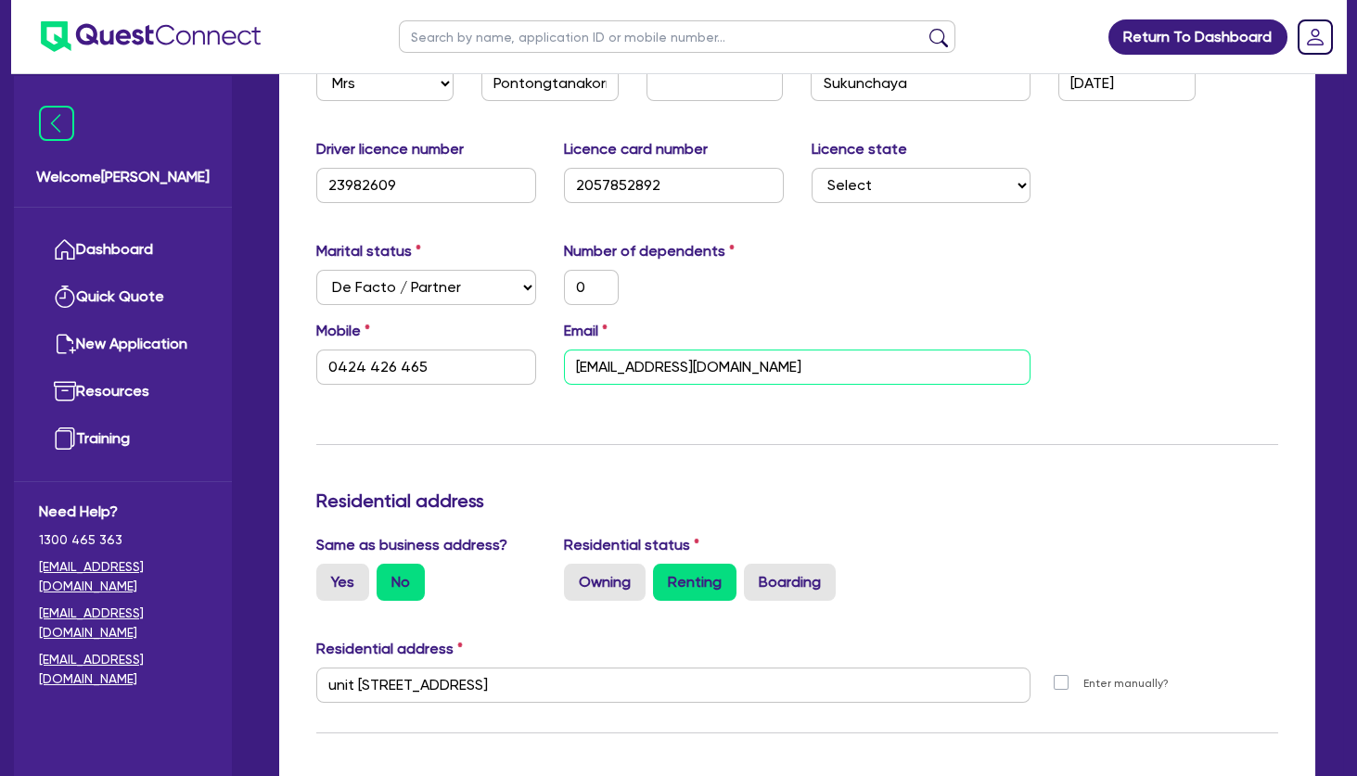
click at [650, 359] on input "[EMAIL_ADDRESS][DOMAIN_NAME]" at bounding box center [798, 367] width 468 height 35
click at [1148, 253] on div "Marital status Select [DEMOGRAPHIC_DATA] Married De Facto / Partner Number of d…" at bounding box center [797, 280] width 990 height 80
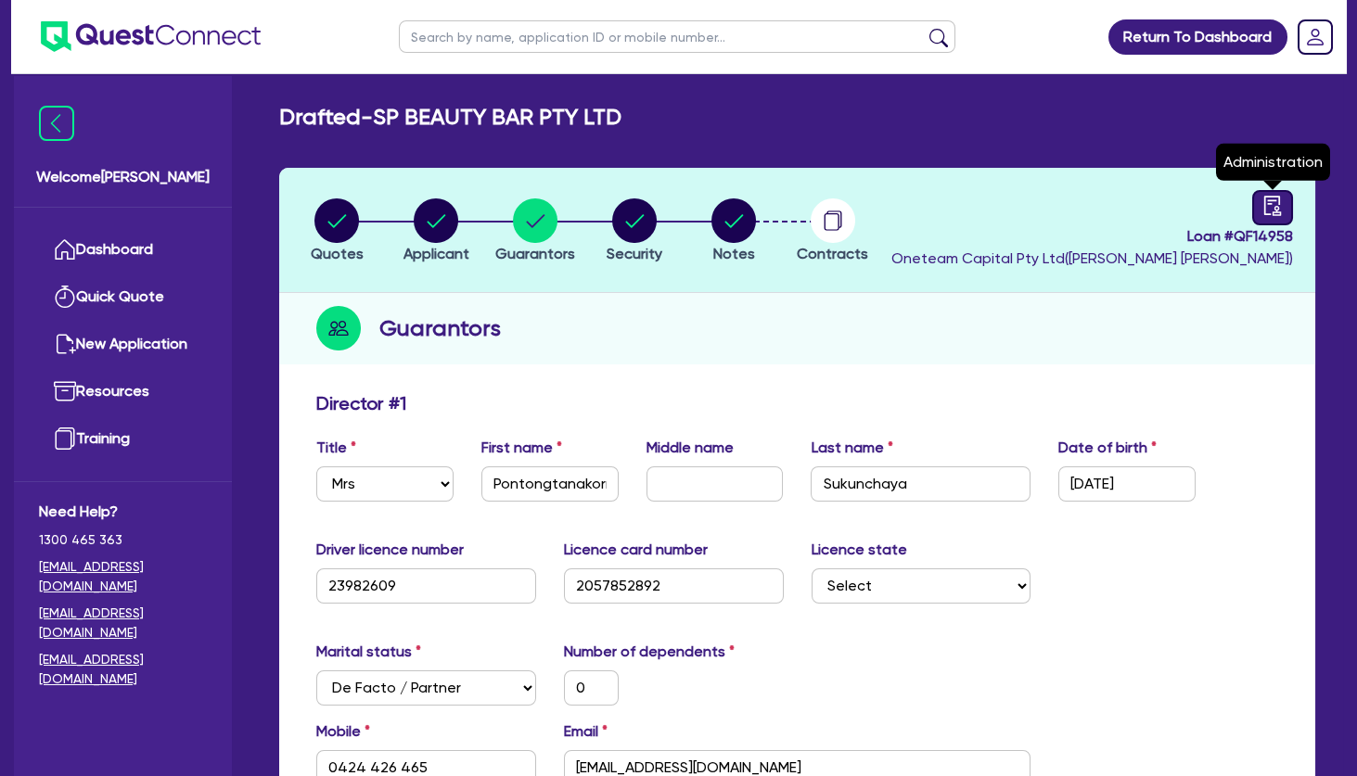
click at [1272, 210] on icon "audit" at bounding box center [1273, 206] width 20 height 20
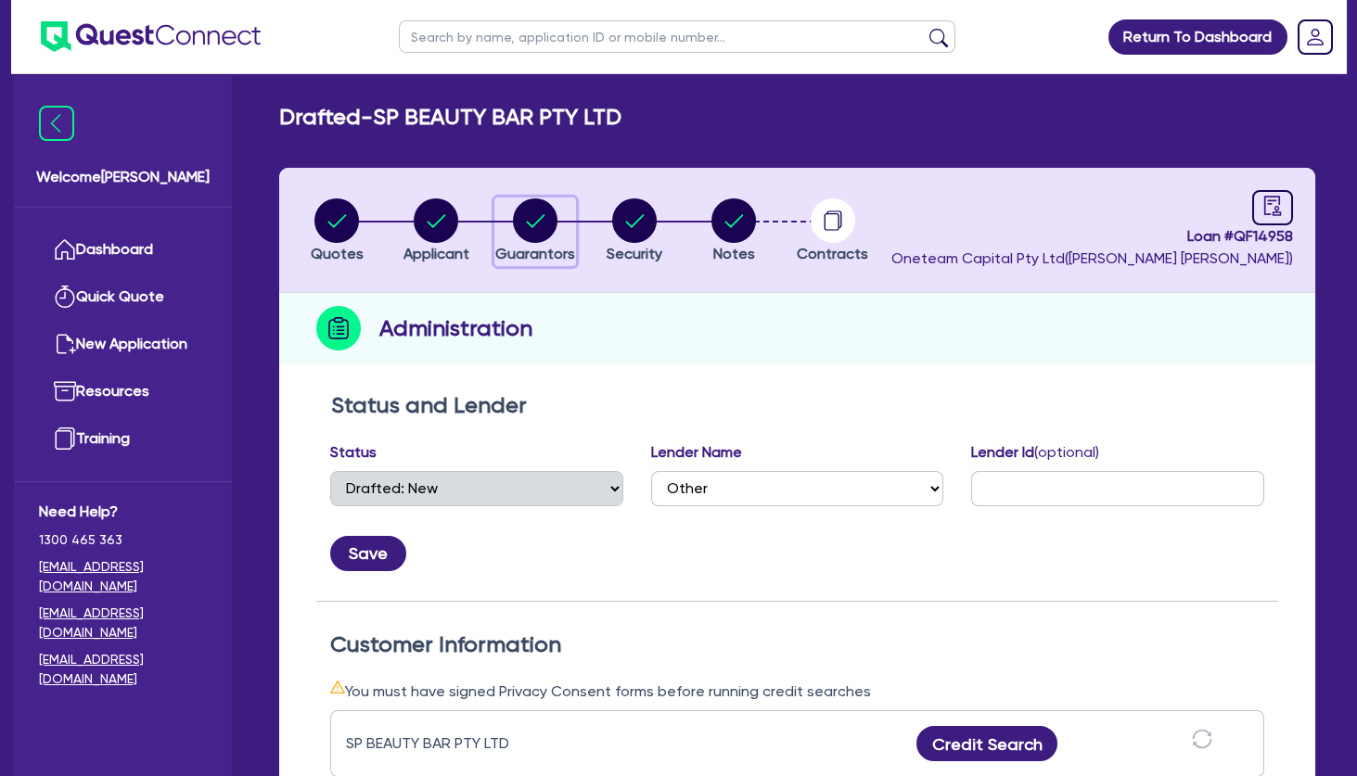
click at [526, 225] on circle "button" at bounding box center [535, 221] width 45 height 45
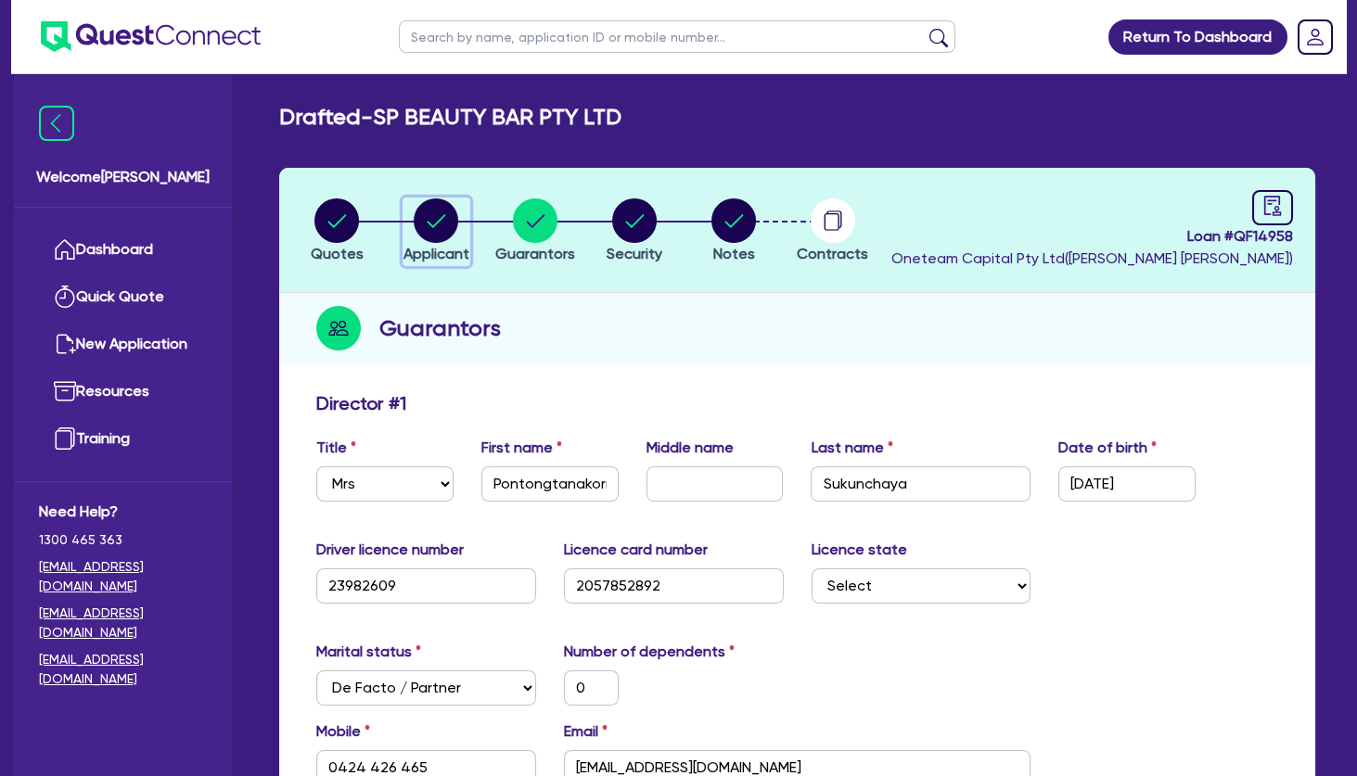
click at [436, 222] on circle "button" at bounding box center [436, 221] width 45 height 45
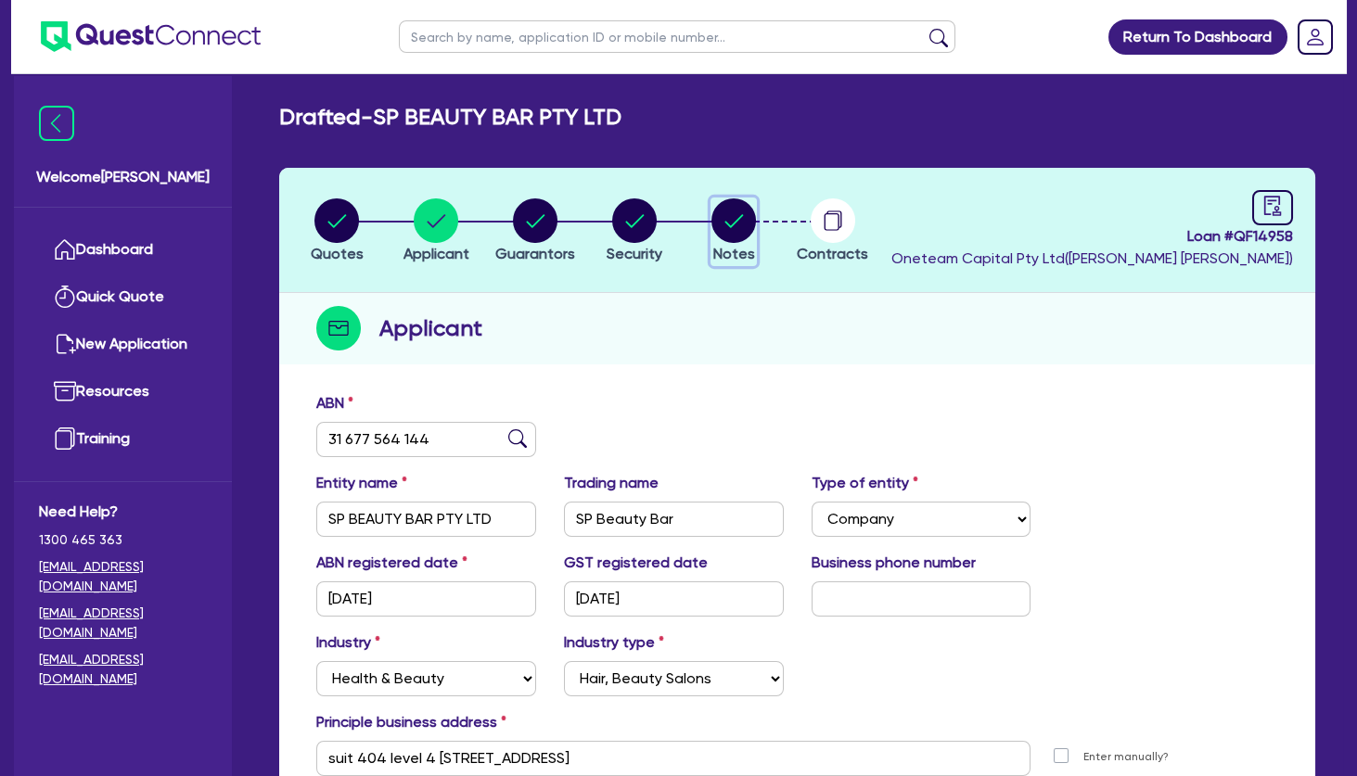
click at [742, 213] on circle "button" at bounding box center [734, 221] width 45 height 45
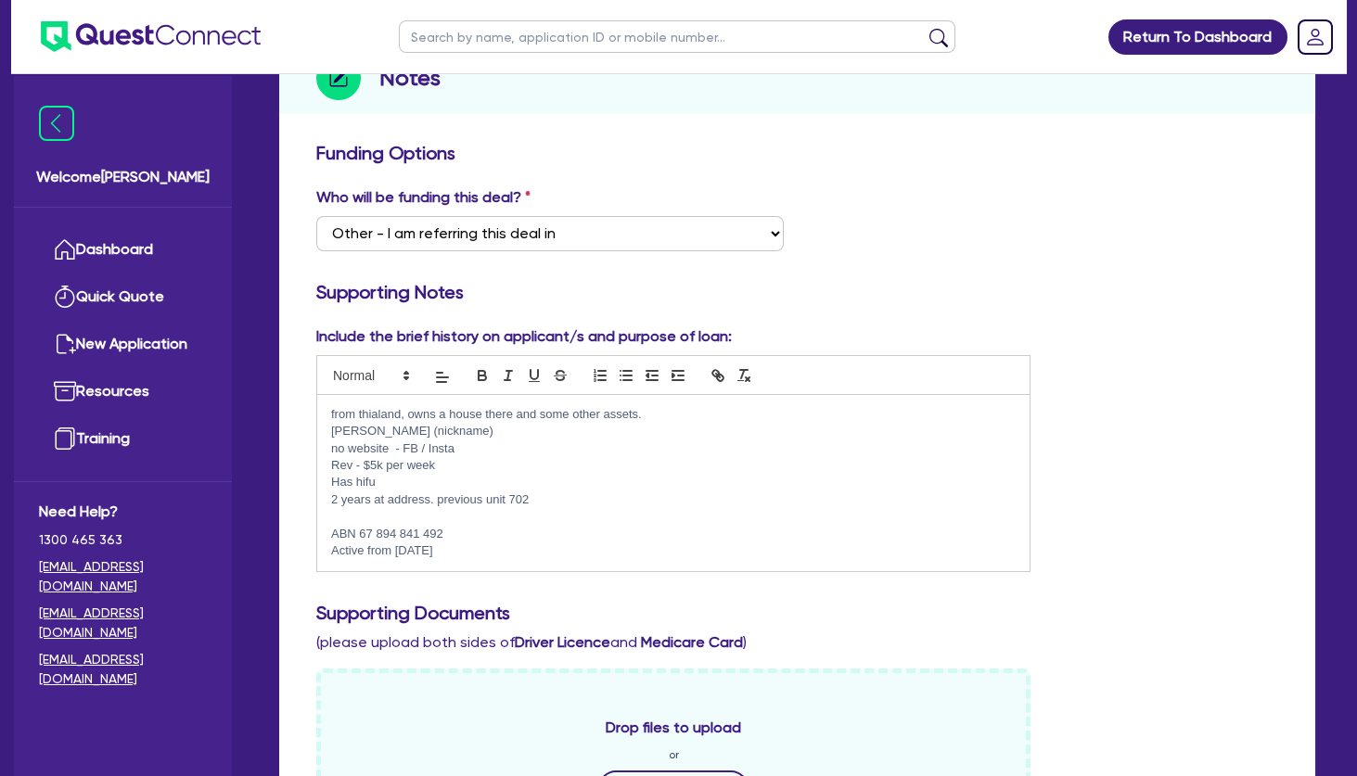
scroll to position [301, 0]
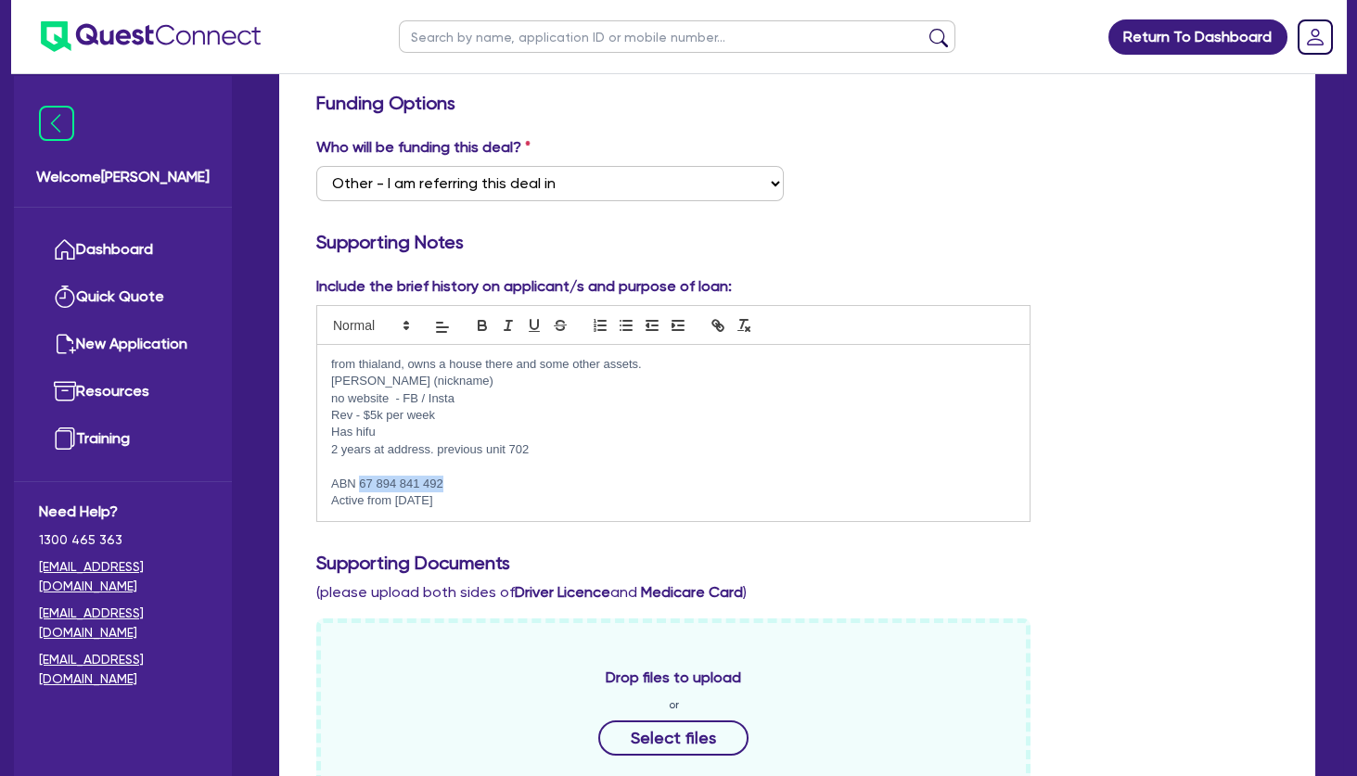
drag, startPoint x: 472, startPoint y: 484, endPoint x: 360, endPoint y: 483, distance: 112.3
click at [360, 483] on p "ABN 67 894 841 492" at bounding box center [673, 484] width 685 height 17
copy p "67 894 841 492"
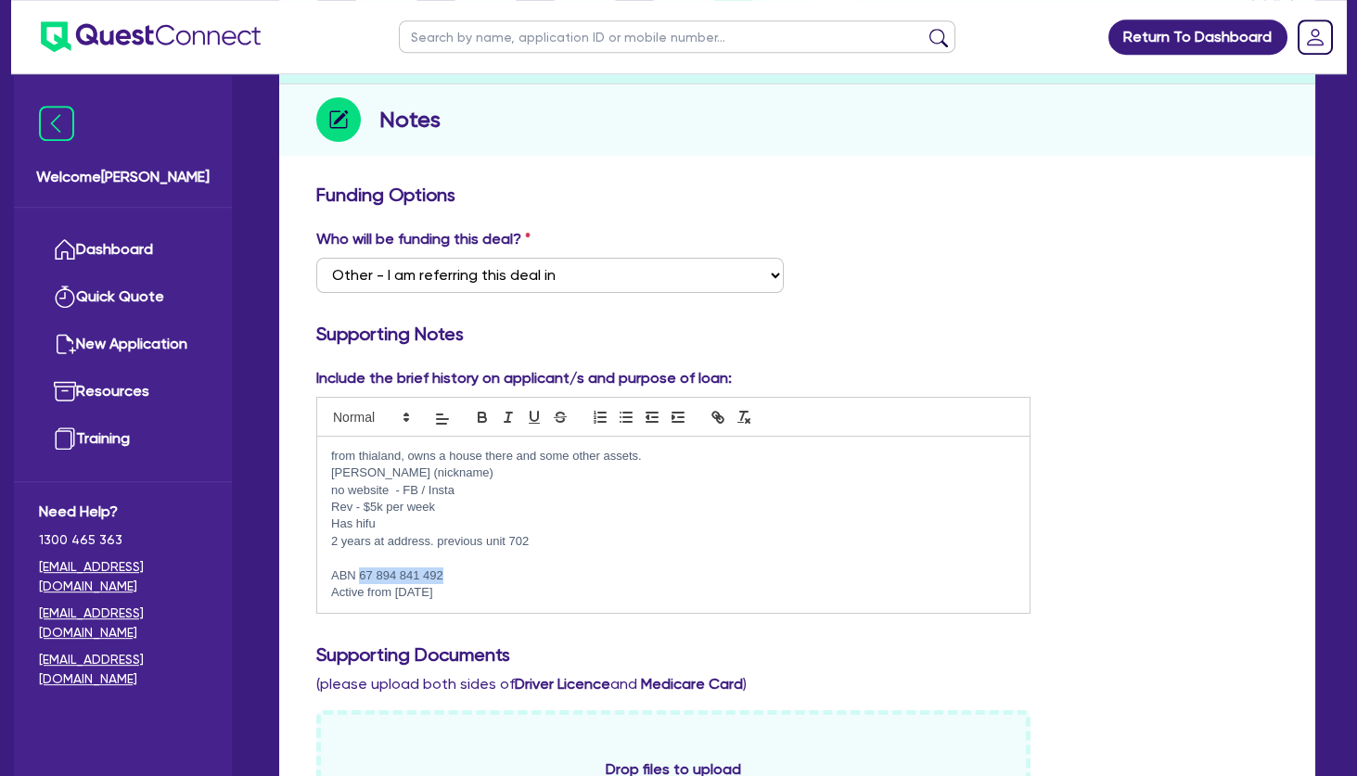
scroll to position [0, 0]
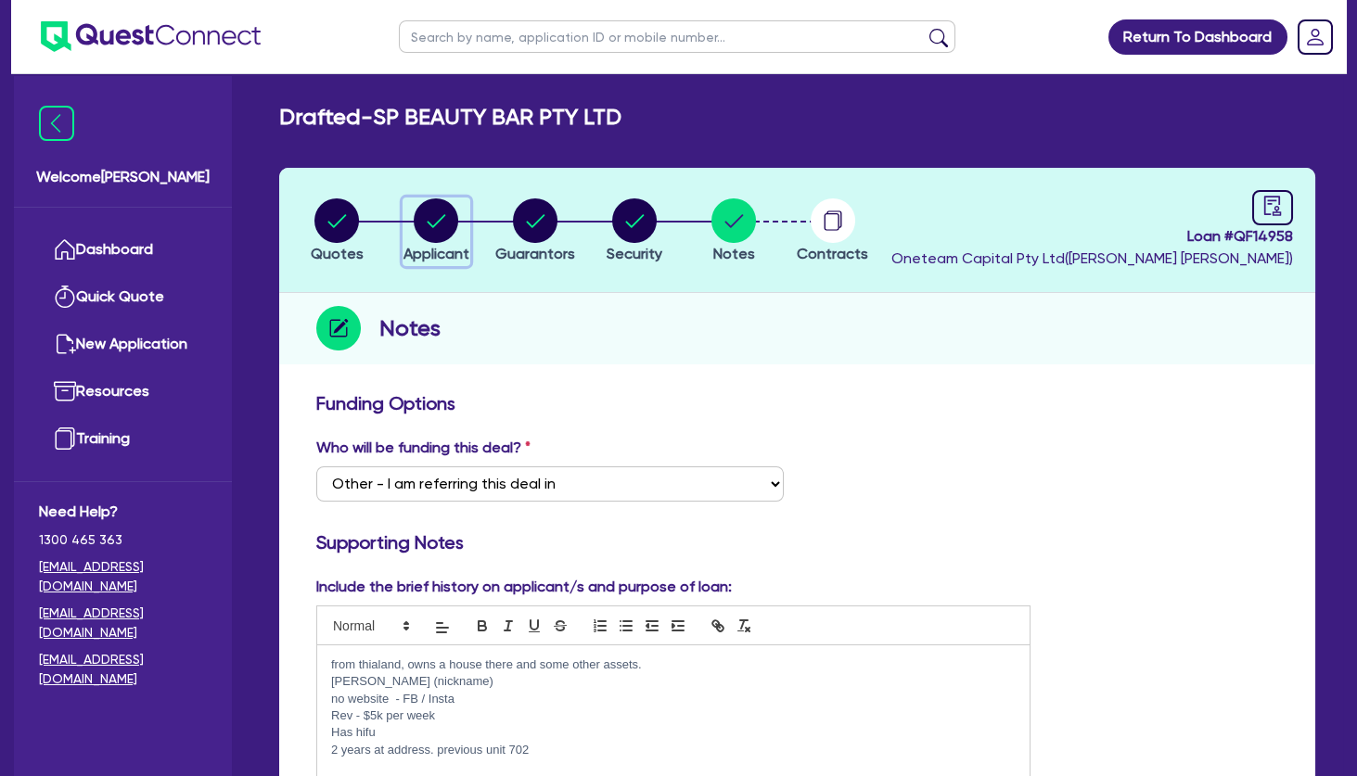
click at [439, 212] on circle "button" at bounding box center [436, 221] width 45 height 45
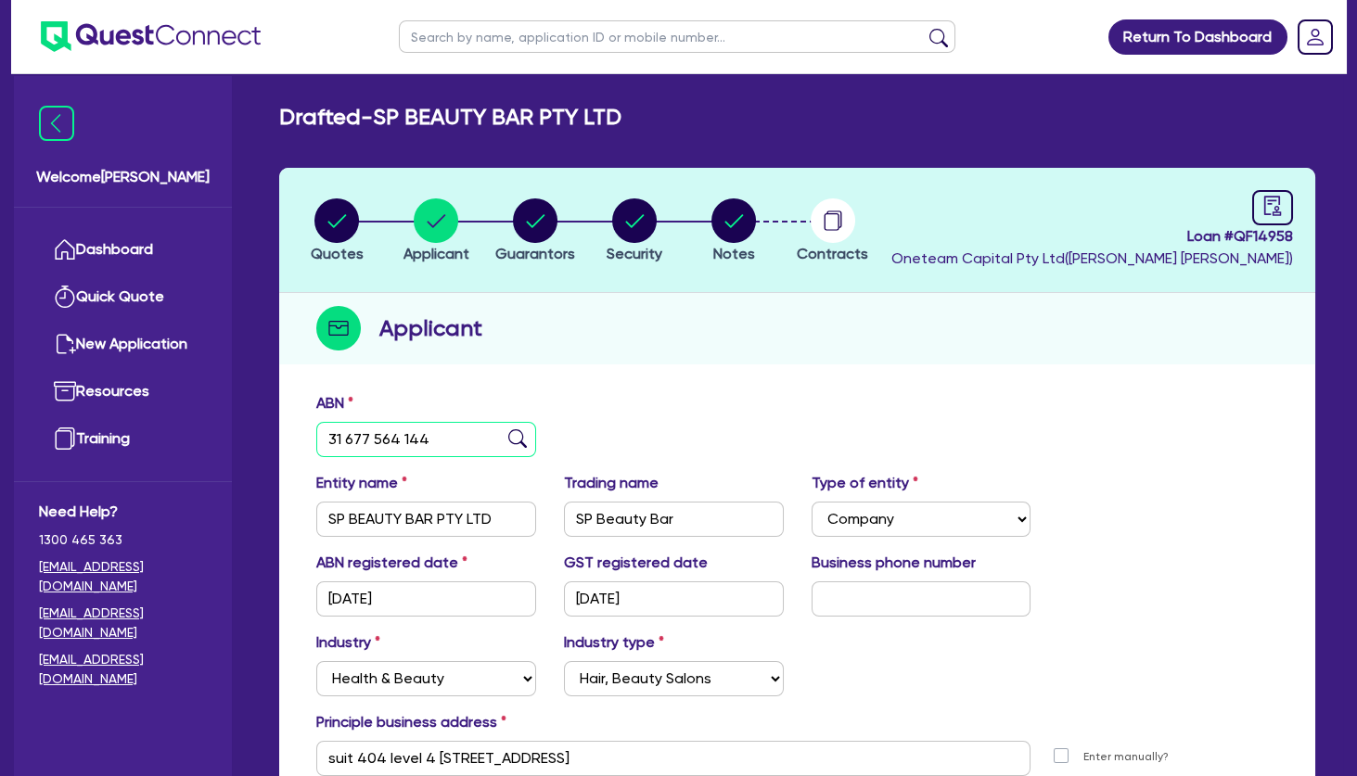
click at [423, 452] on input "31 677 564 144" at bounding box center [426, 439] width 220 height 35
click at [534, 217] on circle "button" at bounding box center [535, 221] width 45 height 45
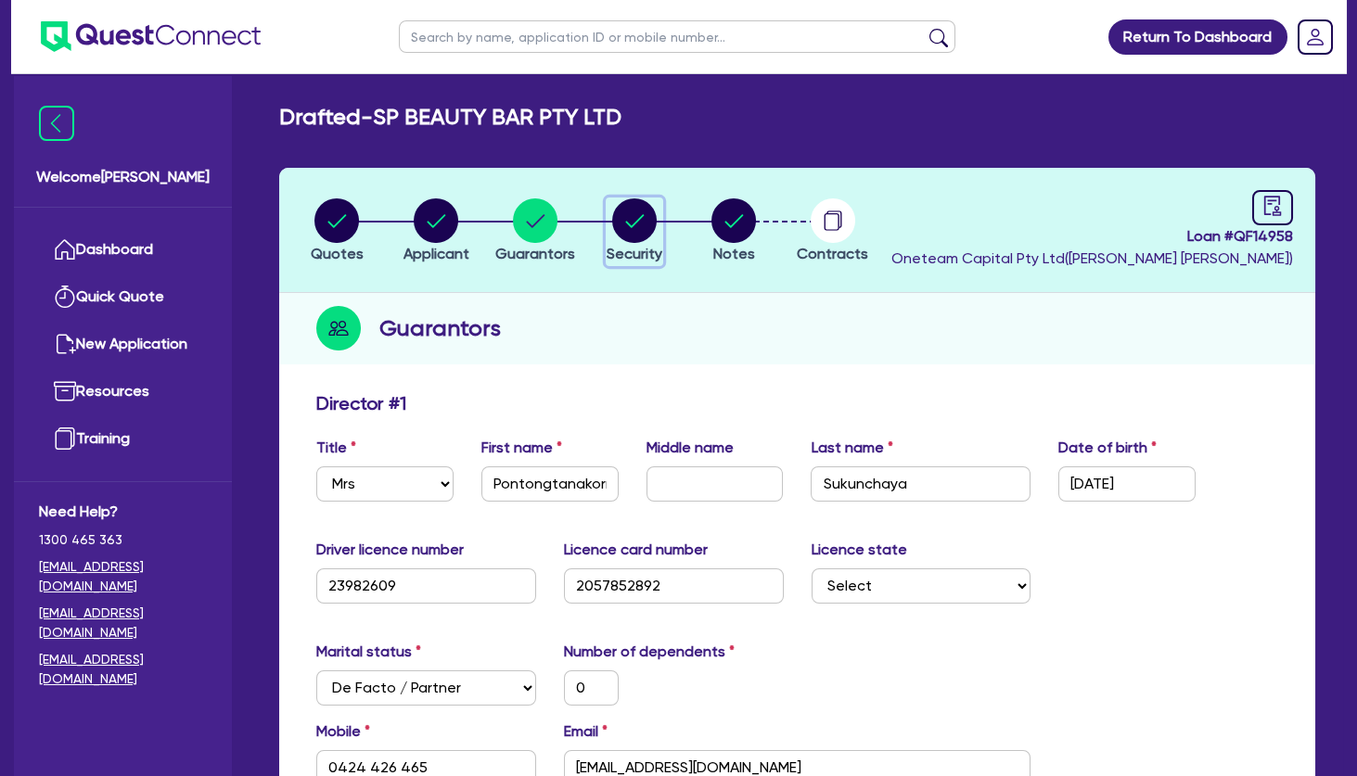
click at [643, 223] on circle "button" at bounding box center [634, 221] width 45 height 45
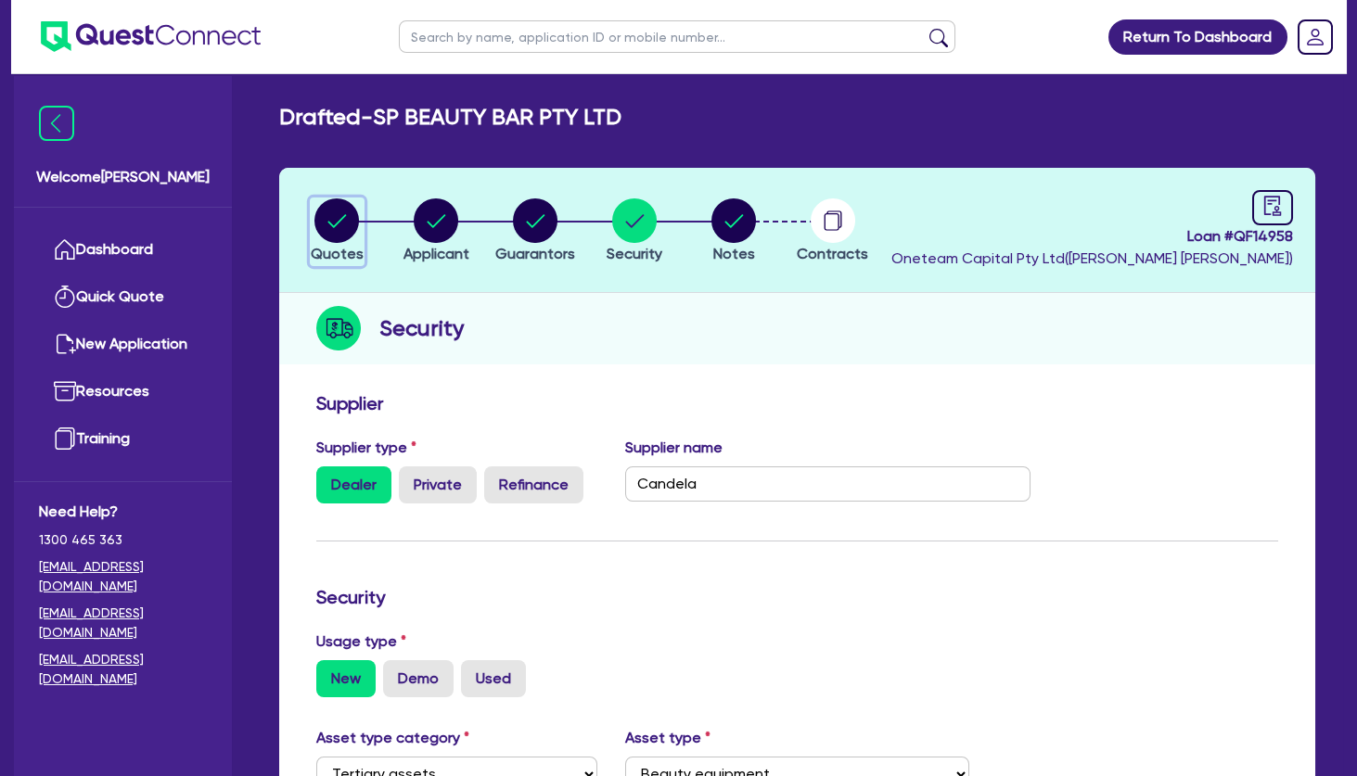
click at [344, 222] on circle "button" at bounding box center [336, 221] width 45 height 45
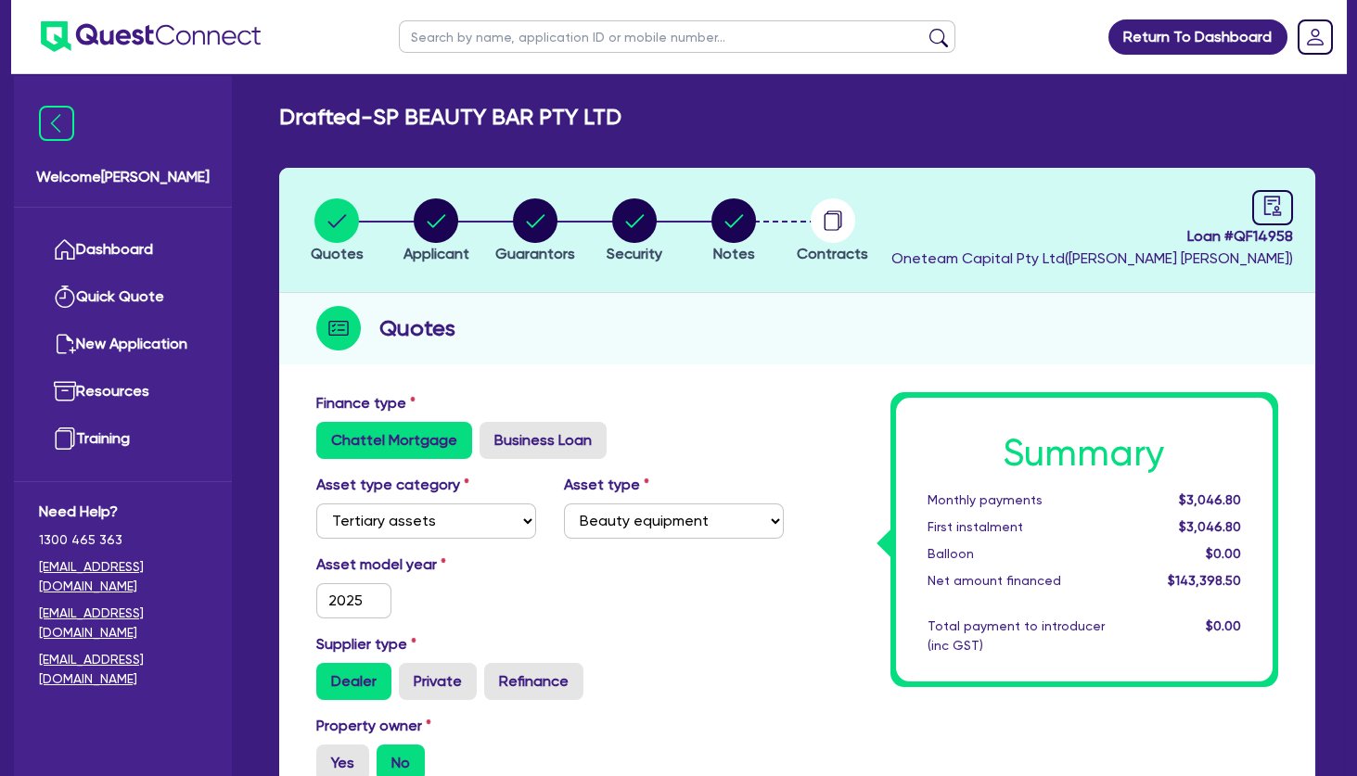
click at [442, 32] on input "text" at bounding box center [677, 36] width 557 height 32
click button "submit" at bounding box center [939, 41] width 30 height 26
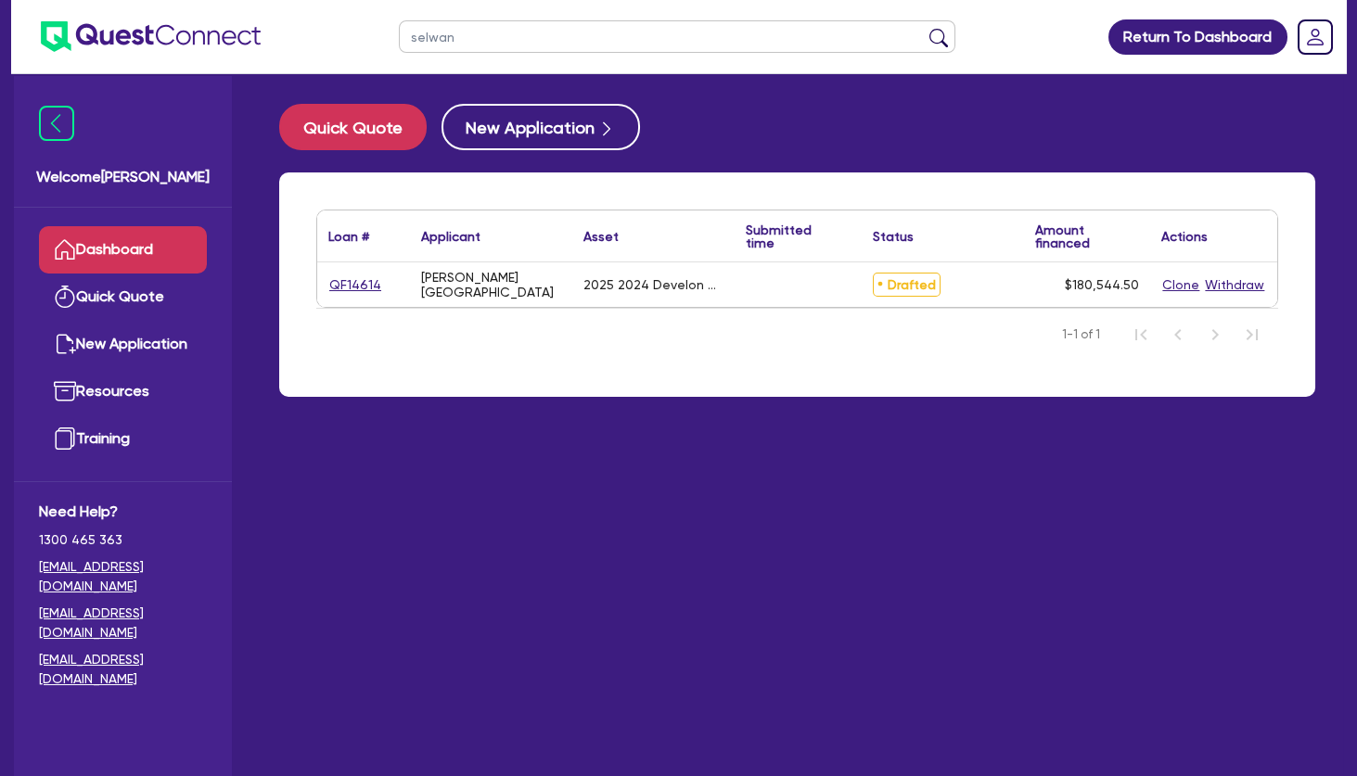
click at [355, 289] on link "QF14614" at bounding box center [355, 285] width 54 height 21
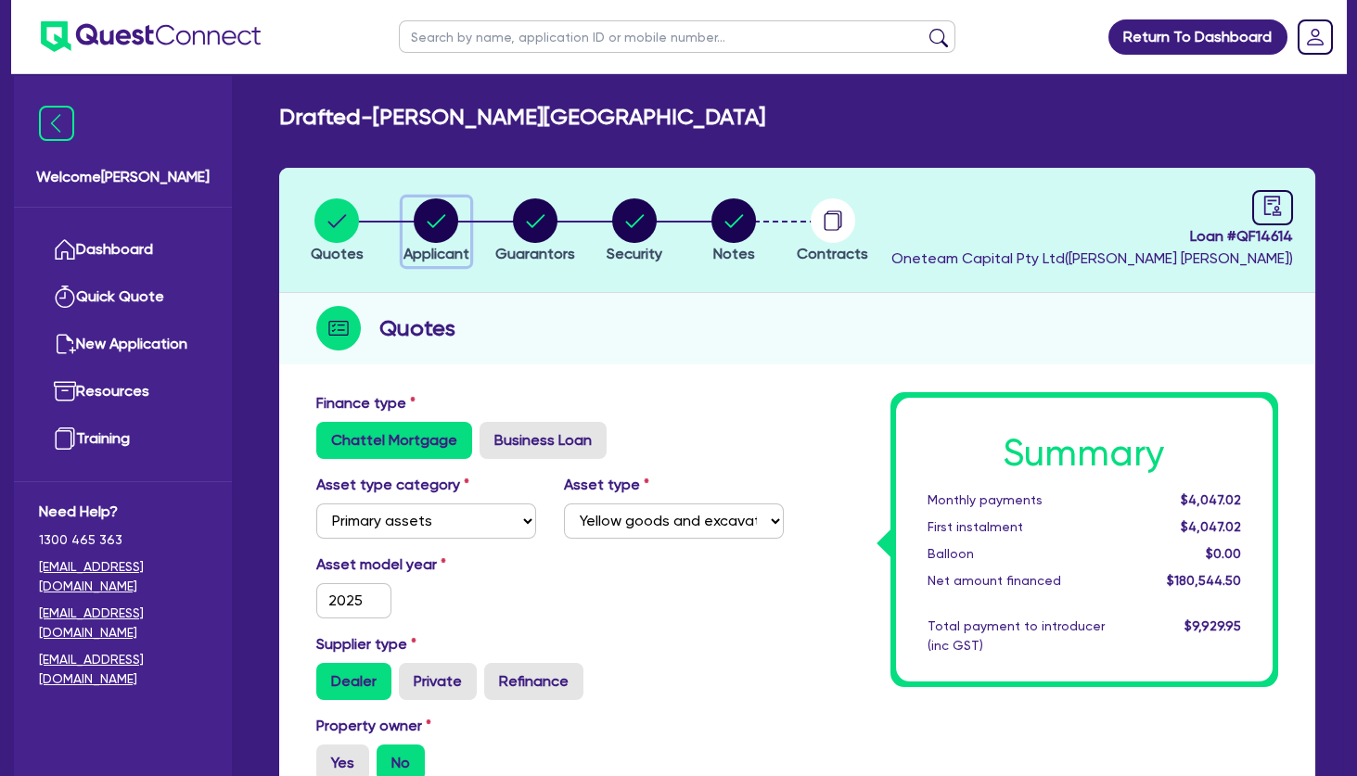
click at [442, 213] on circle "button" at bounding box center [436, 221] width 45 height 45
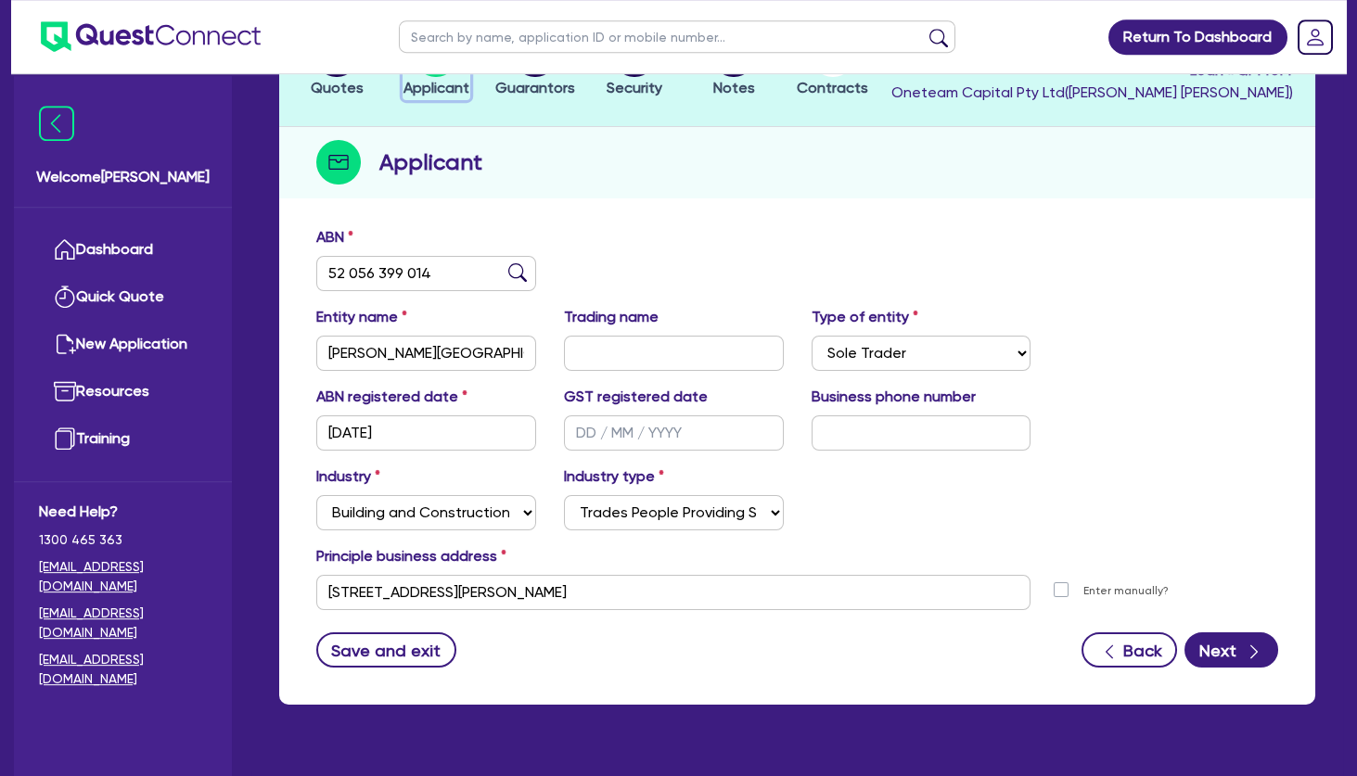
scroll to position [41, 0]
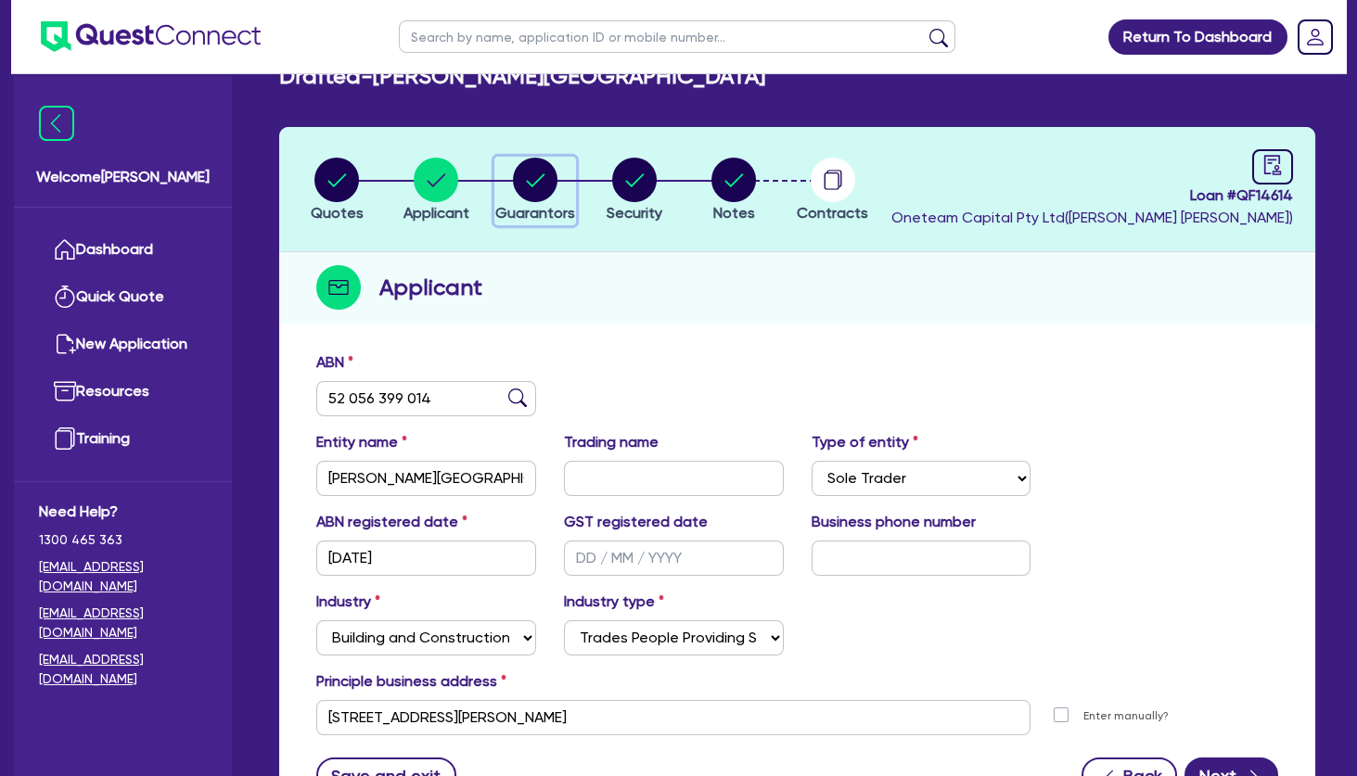
click at [538, 164] on circle "button" at bounding box center [535, 180] width 45 height 45
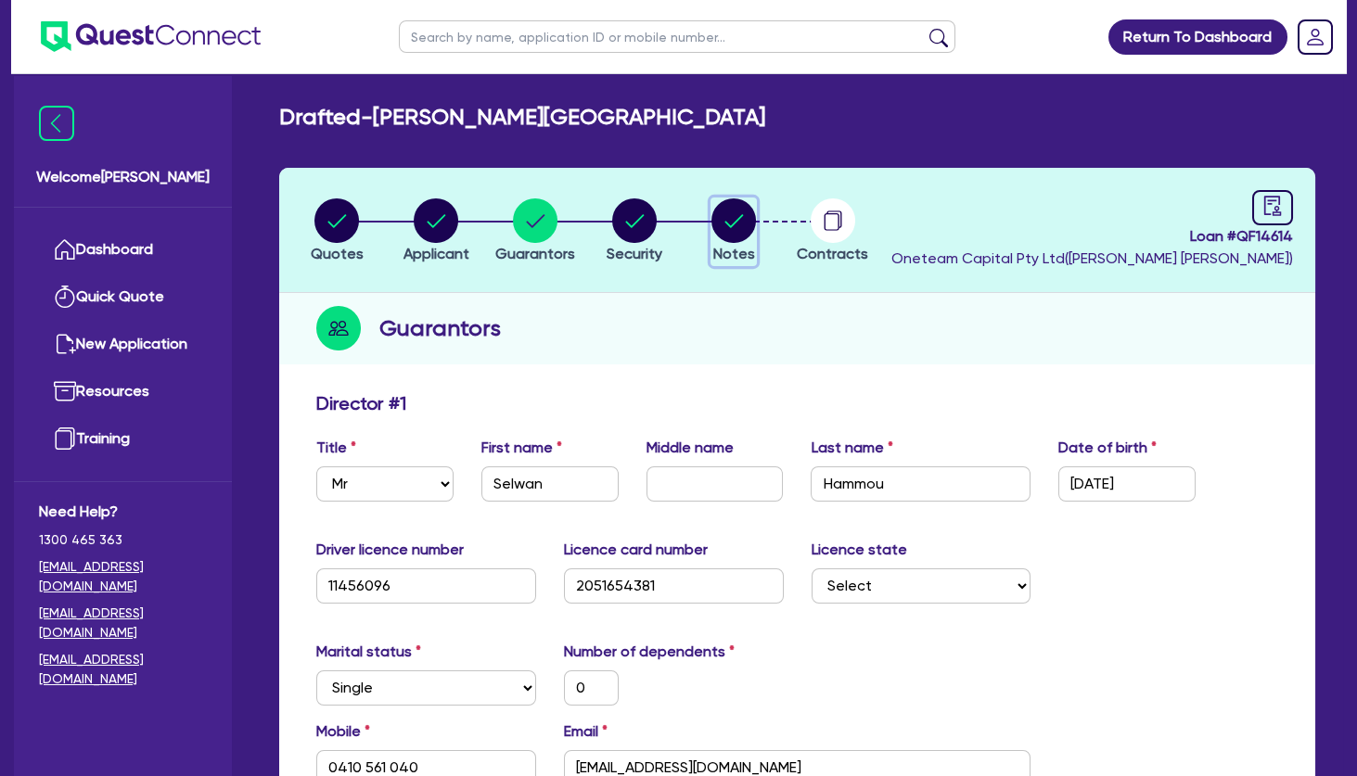
click at [739, 218] on icon "button" at bounding box center [734, 220] width 19 height 13
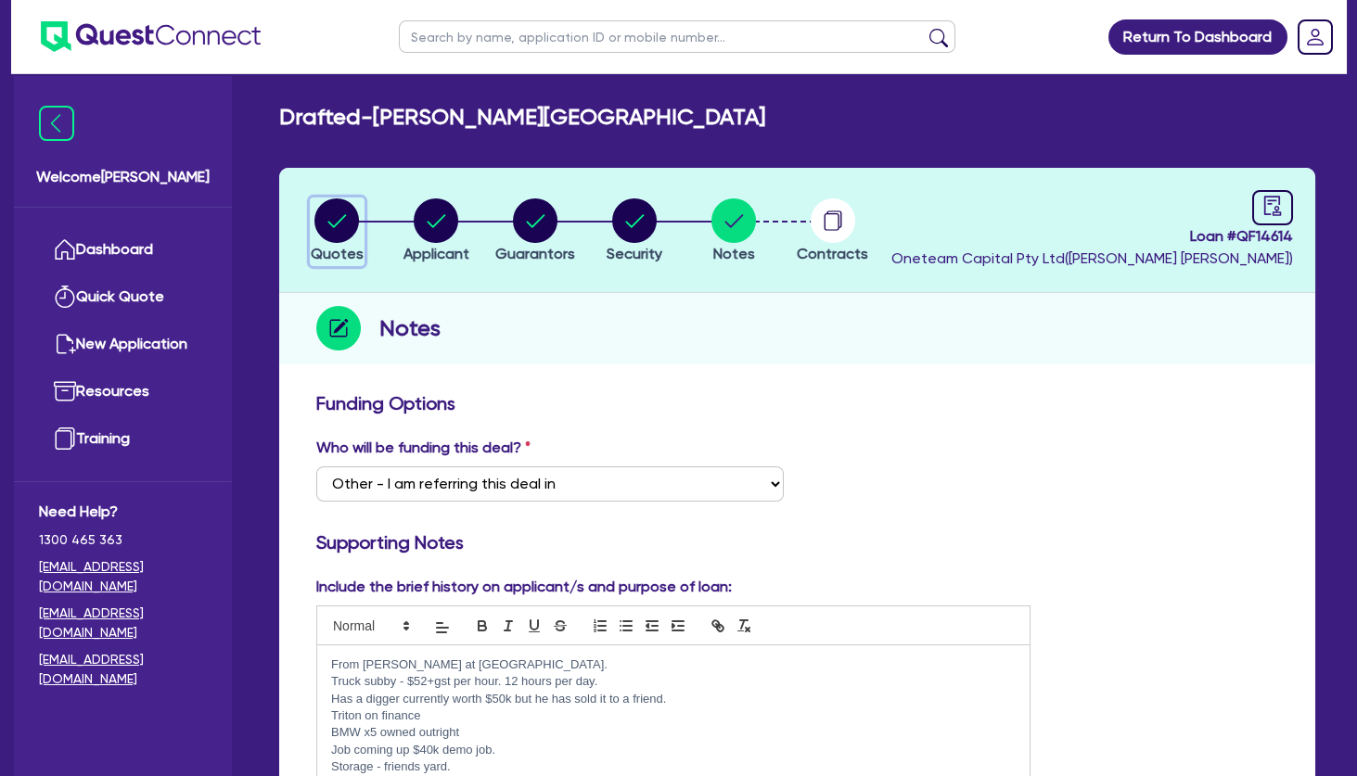
click at [347, 229] on circle "button" at bounding box center [336, 221] width 45 height 45
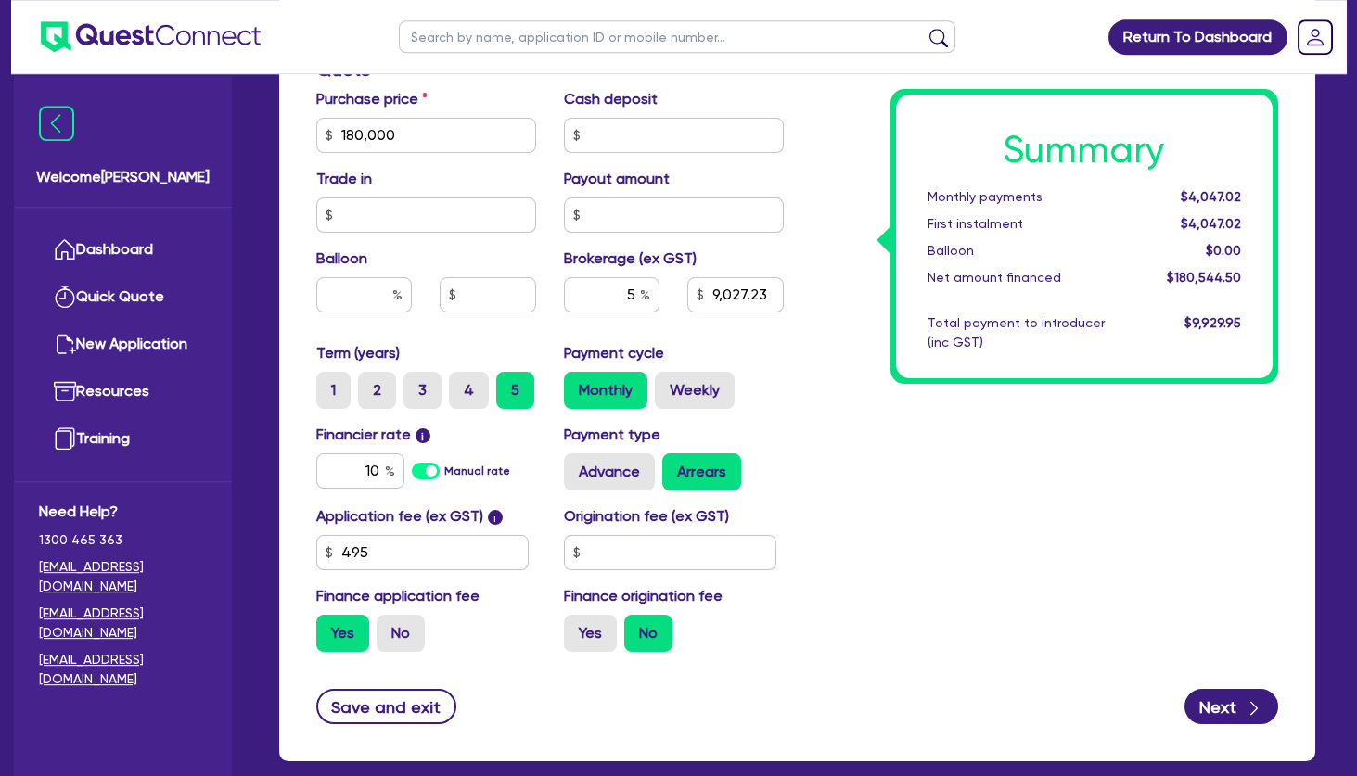
scroll to position [810, 0]
click at [853, 450] on div "Summary Monthly payments $4,047.02 First instalment $4,047.02 Balloon $0.00 Net…" at bounding box center [1045, 125] width 495 height 1084
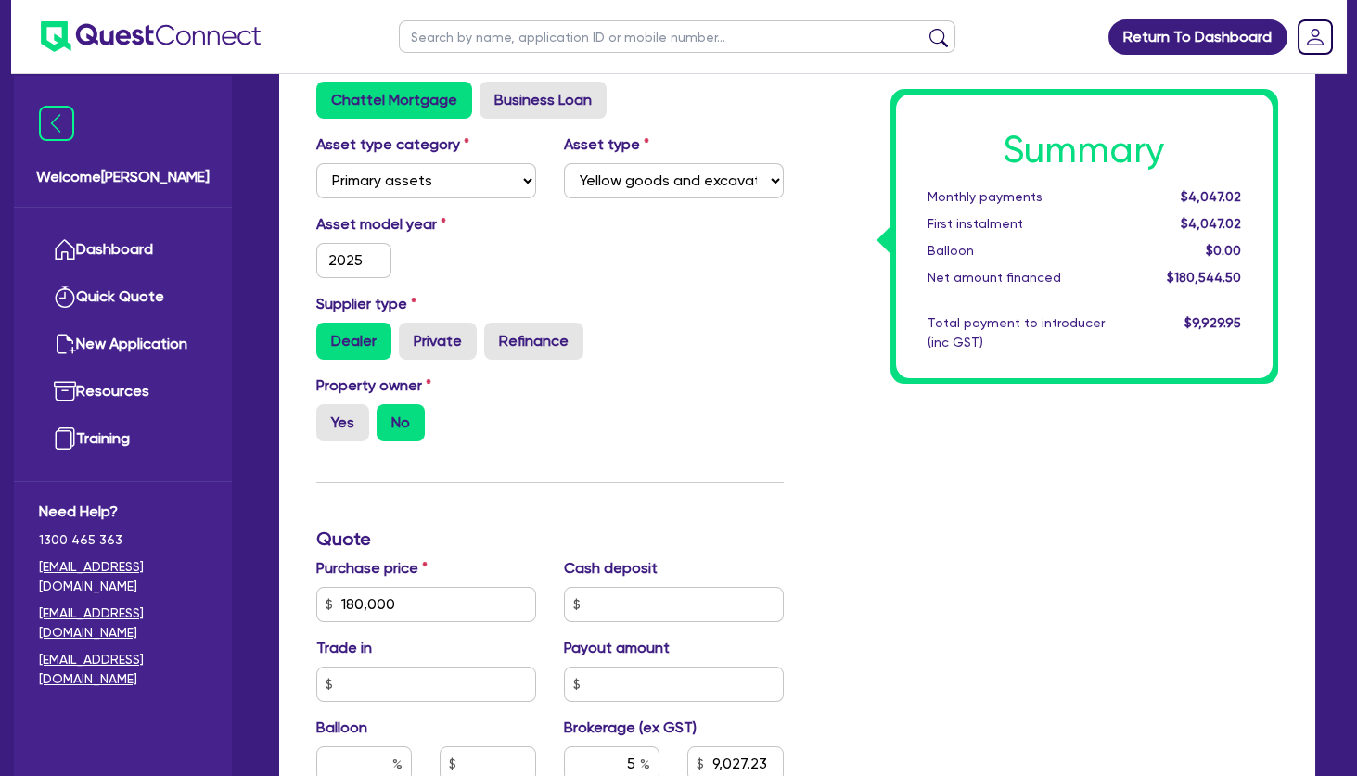
scroll to position [0, 0]
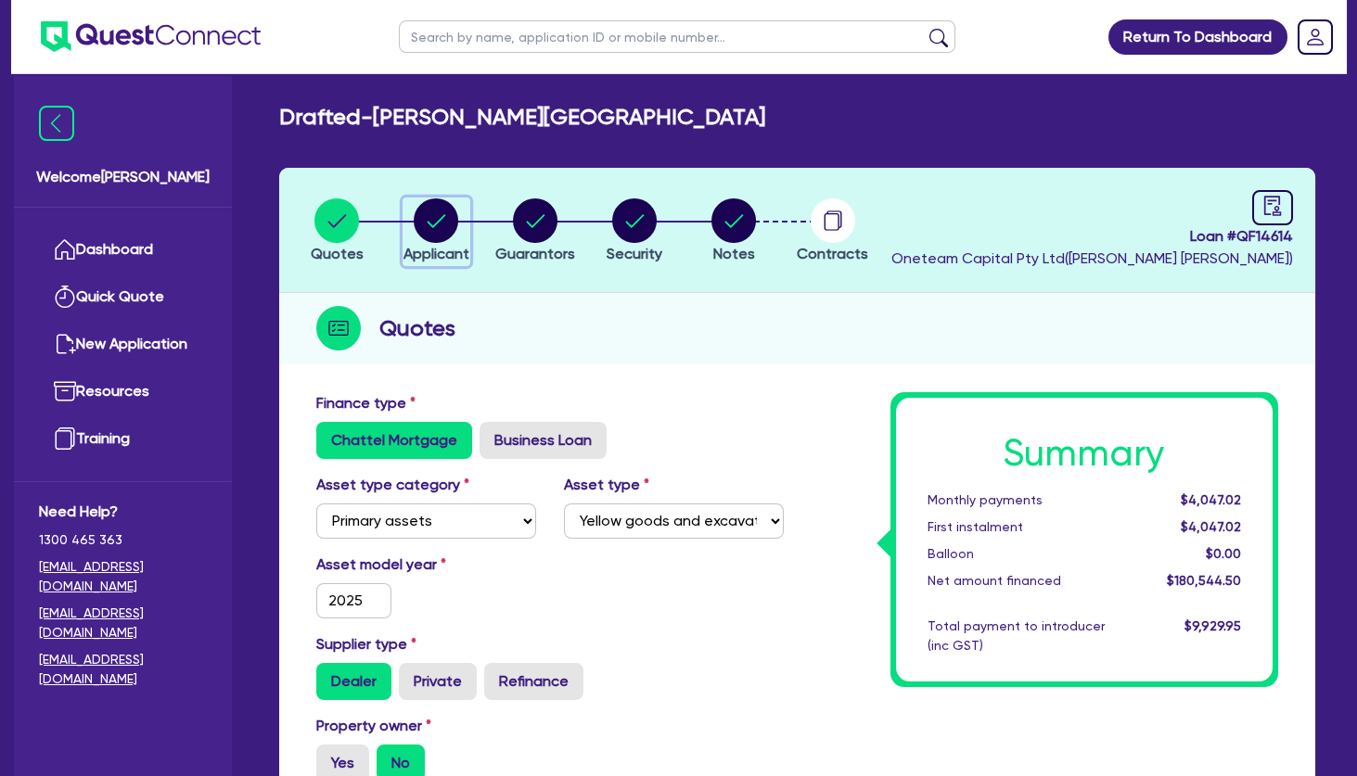
click at [442, 216] on circle "button" at bounding box center [436, 221] width 45 height 45
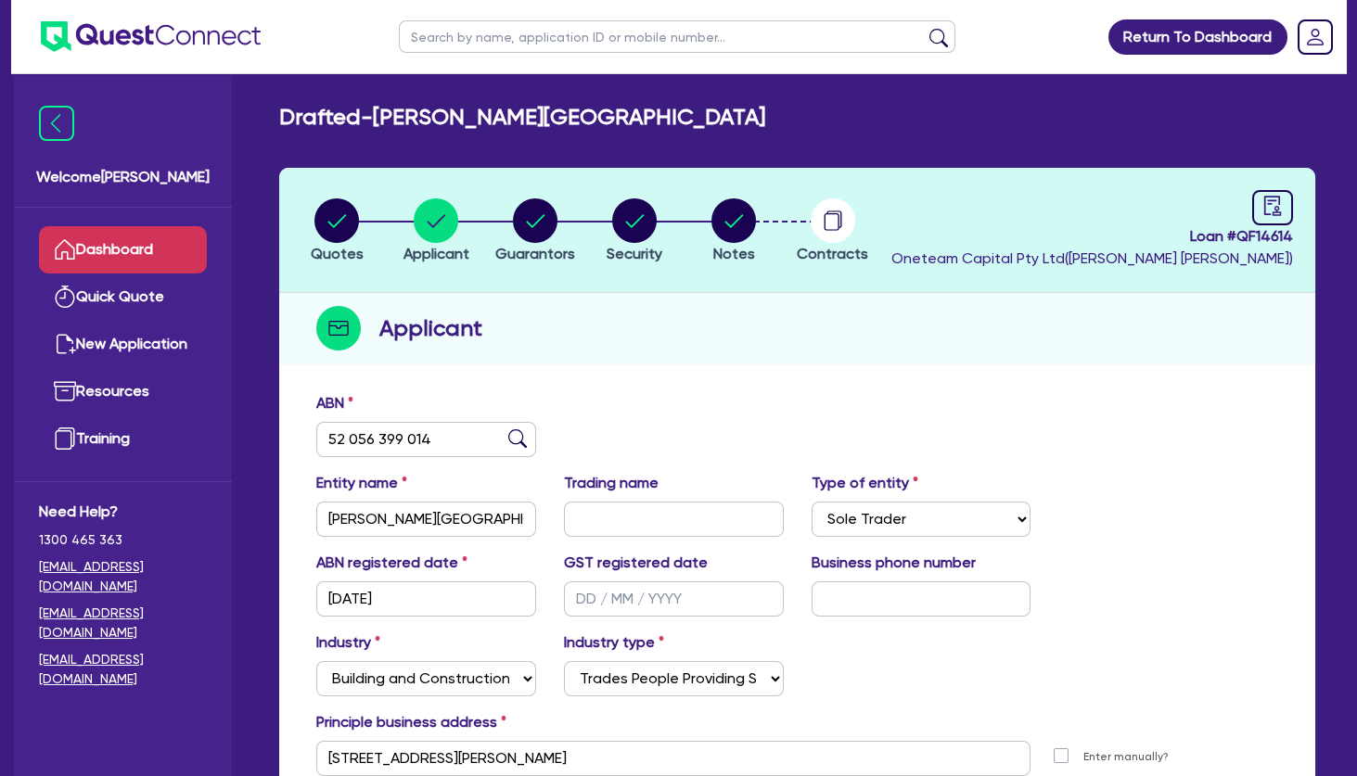
click at [160, 244] on link "Dashboard" at bounding box center [123, 249] width 168 height 47
